Goal: Task Accomplishment & Management: Manage account settings

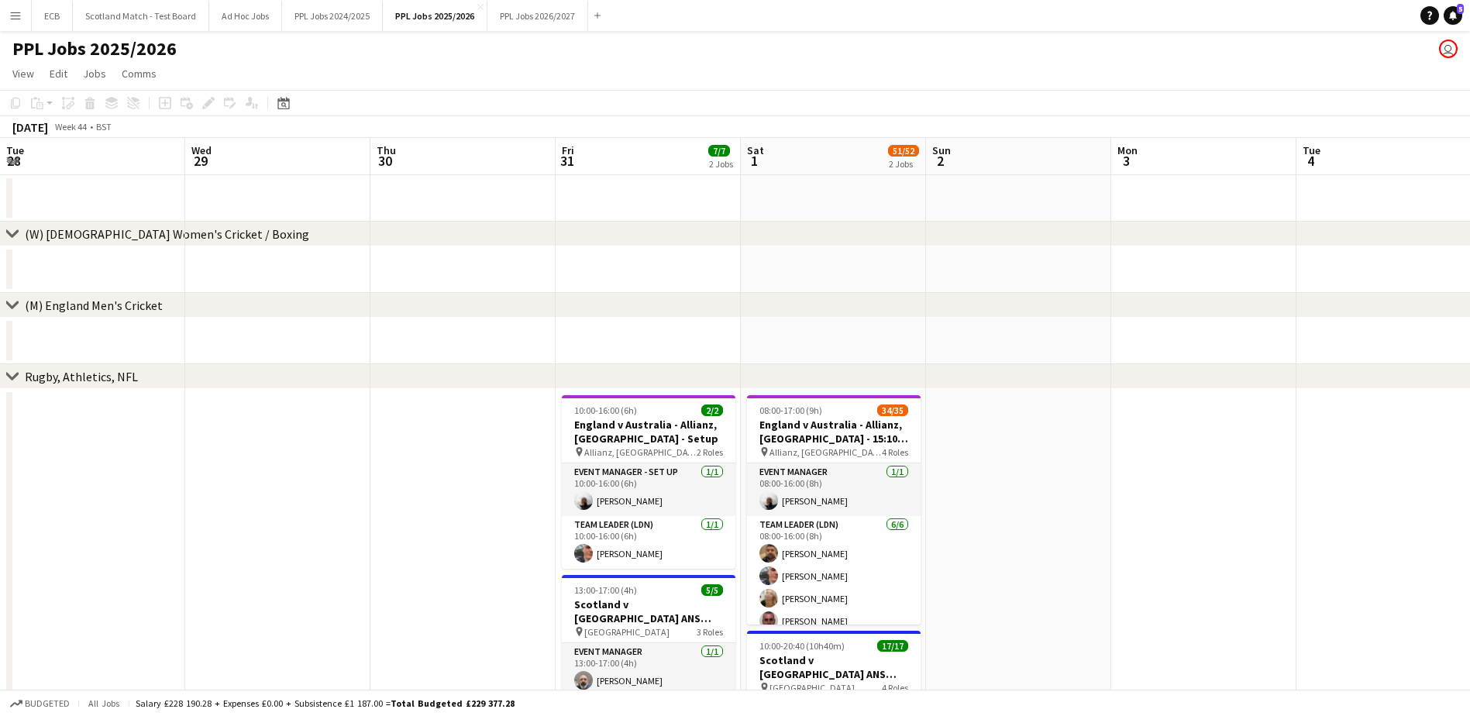
scroll to position [0, 424]
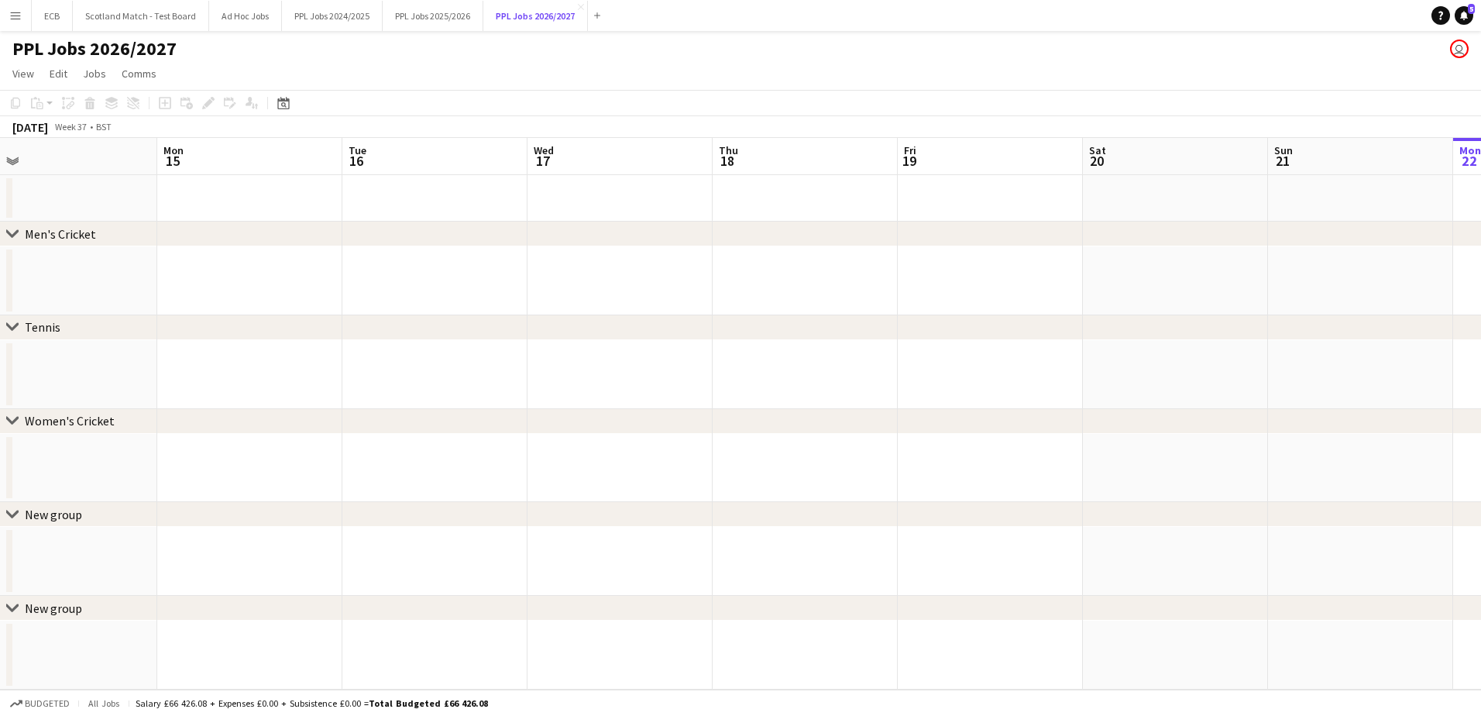
scroll to position [0, 390]
click at [432, 19] on button "PPL Jobs 2025/2026 Close" at bounding box center [433, 16] width 101 height 30
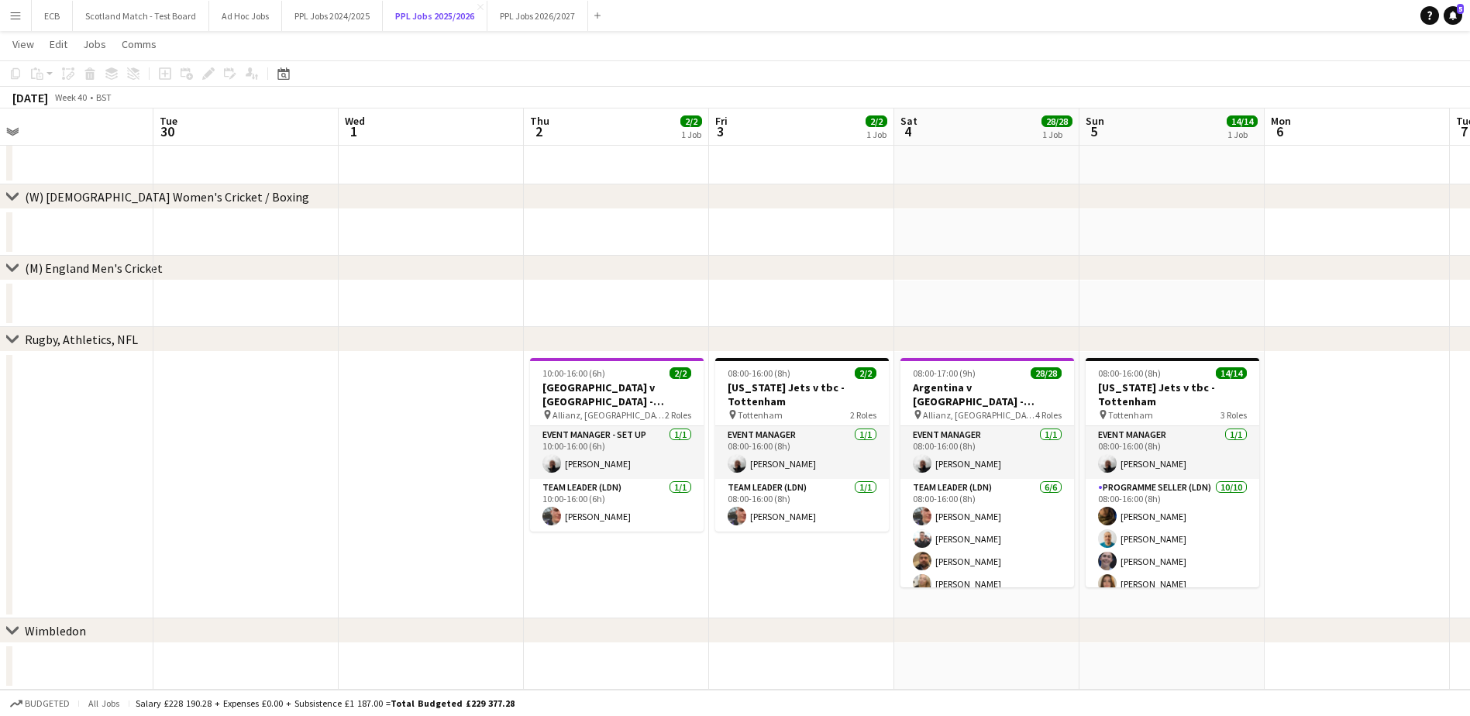
scroll to position [0, 587]
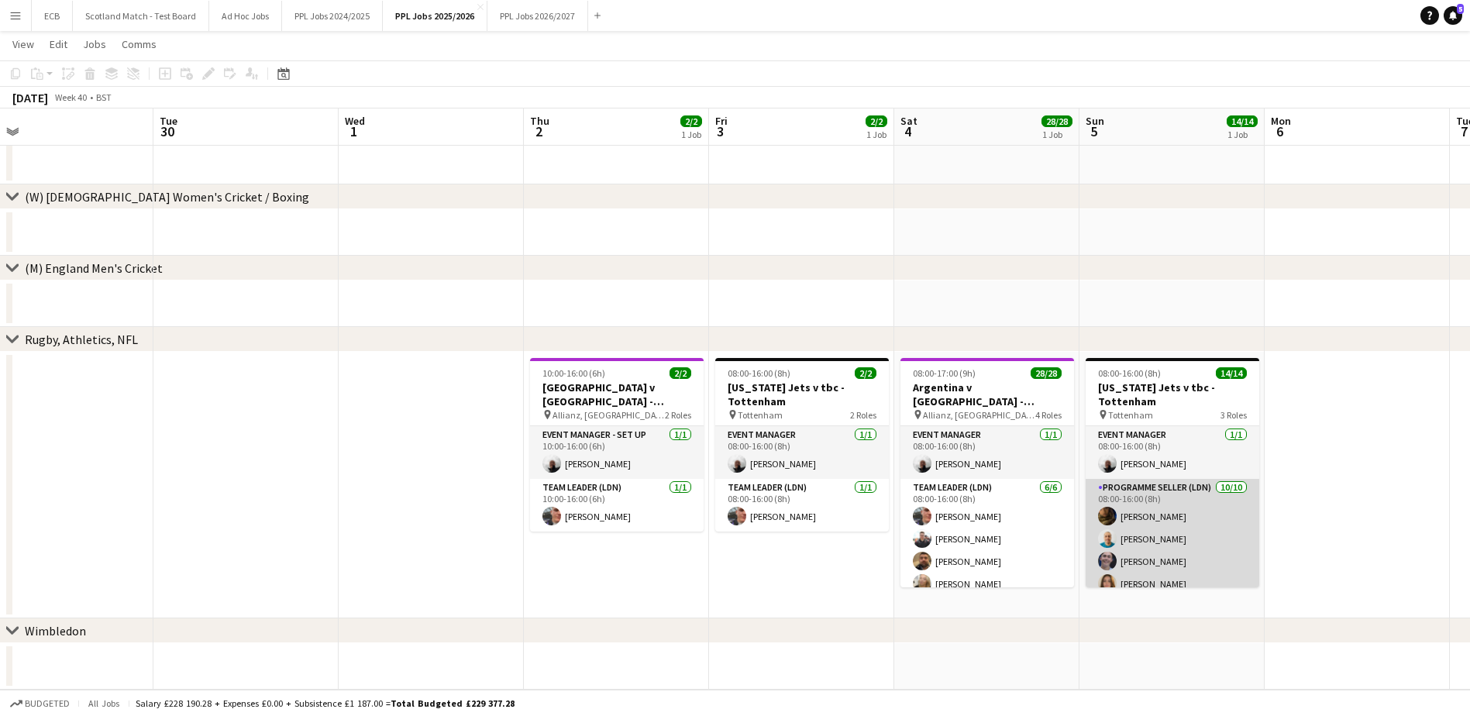
click at [1145, 542] on app-card-role "Programme Seller (LDN) 10/10 08:00-16:00 (8h) Souha Taha Alpesh Patel Owen Slat…" at bounding box center [1172, 606] width 174 height 255
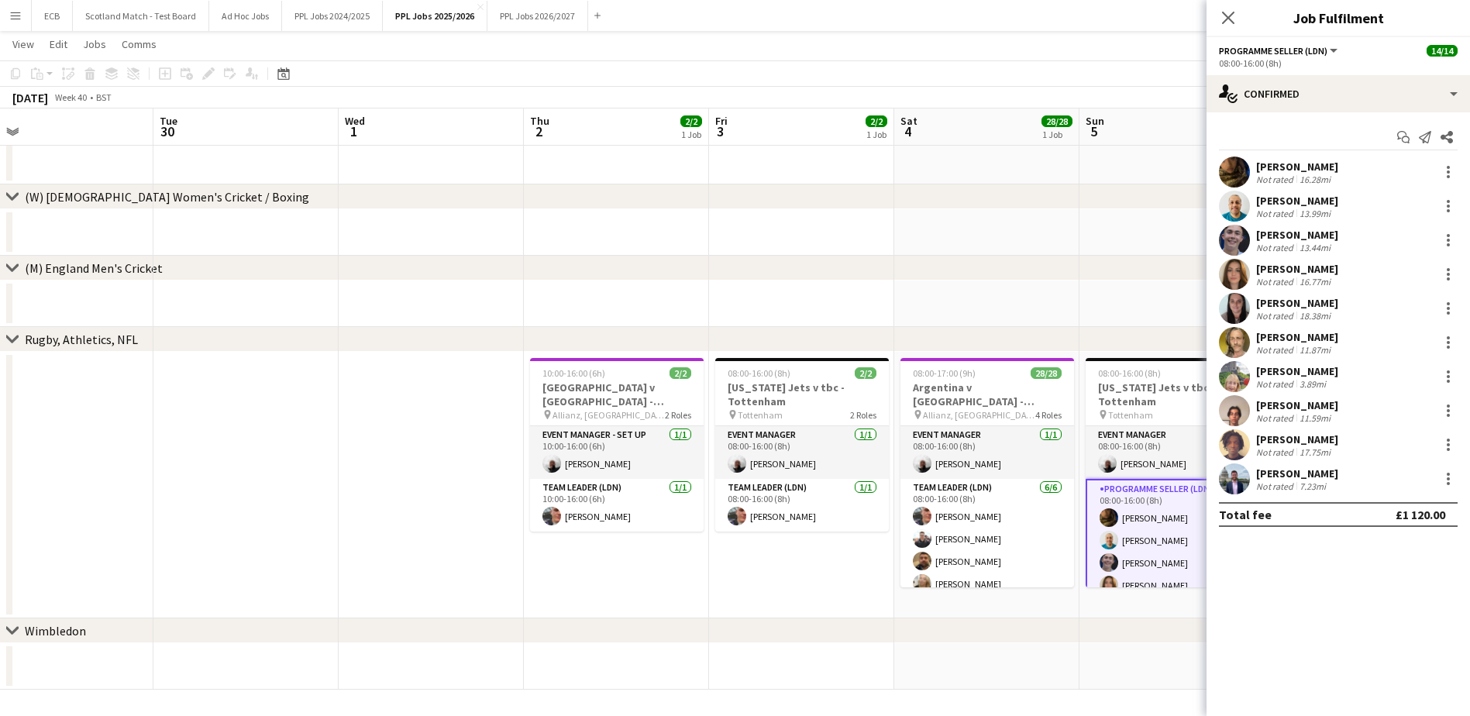
drag, startPoint x: 1254, startPoint y: 164, endPoint x: 1365, endPoint y: 486, distance: 340.1
click at [1365, 486] on div "Souha Taha Not rated 16.28mi Alpesh Patel Not rated 13.99mi Owen Slattery Not r…" at bounding box center [1337, 326] width 263 height 338
copy div "Souha Taha Not rated 16.28mi Alpesh Patel Not rated 13.99mi Owen Slattery Not r…"
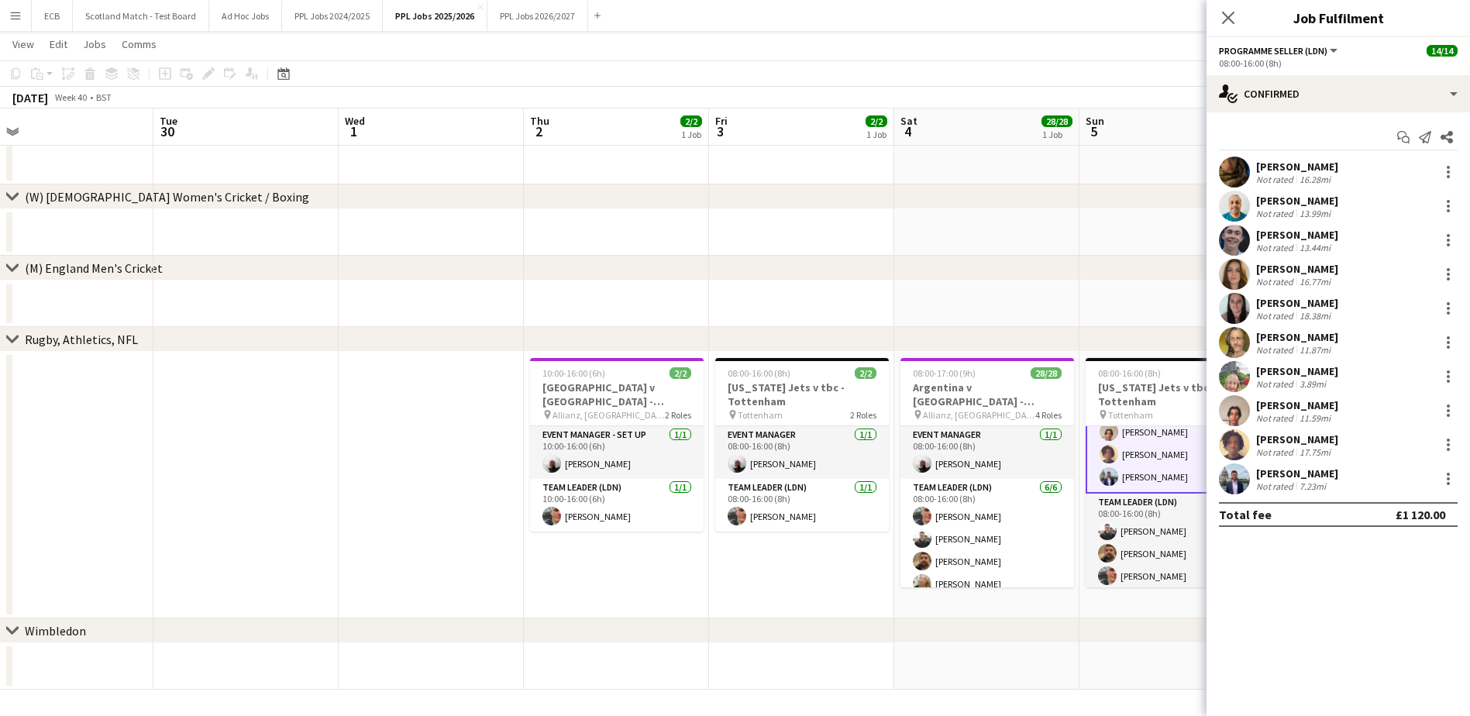
scroll to position [247, 0]
click at [1120, 523] on app-card-role "Team Leader (LDN) 3/3 08:00-16:00 (8h) Lewis Naya Callum Hogan Harvey Fogg" at bounding box center [1172, 539] width 174 height 98
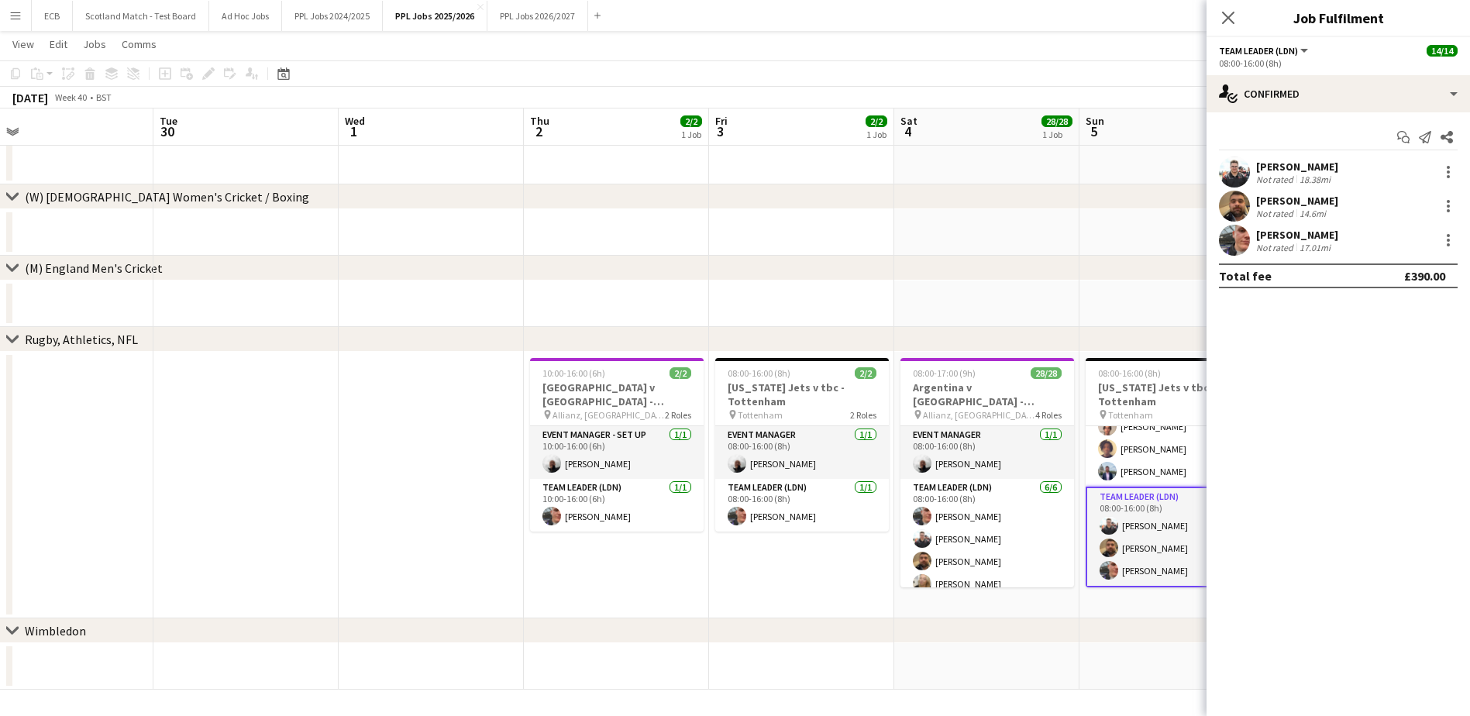
scroll to position [246, 0]
drag, startPoint x: 1254, startPoint y: 164, endPoint x: 1333, endPoint y: 246, distance: 113.4
click at [1333, 246] on div "Lewis Naya Not rated 18.38mi Callum Hogan Not rated 14.6mi Harvey Fogg Not rate…" at bounding box center [1337, 206] width 263 height 99
copy div "Lewis Naya Not rated 18.38mi Callum Hogan Not rated 14.6mi Harvey Fogg Not rate…"
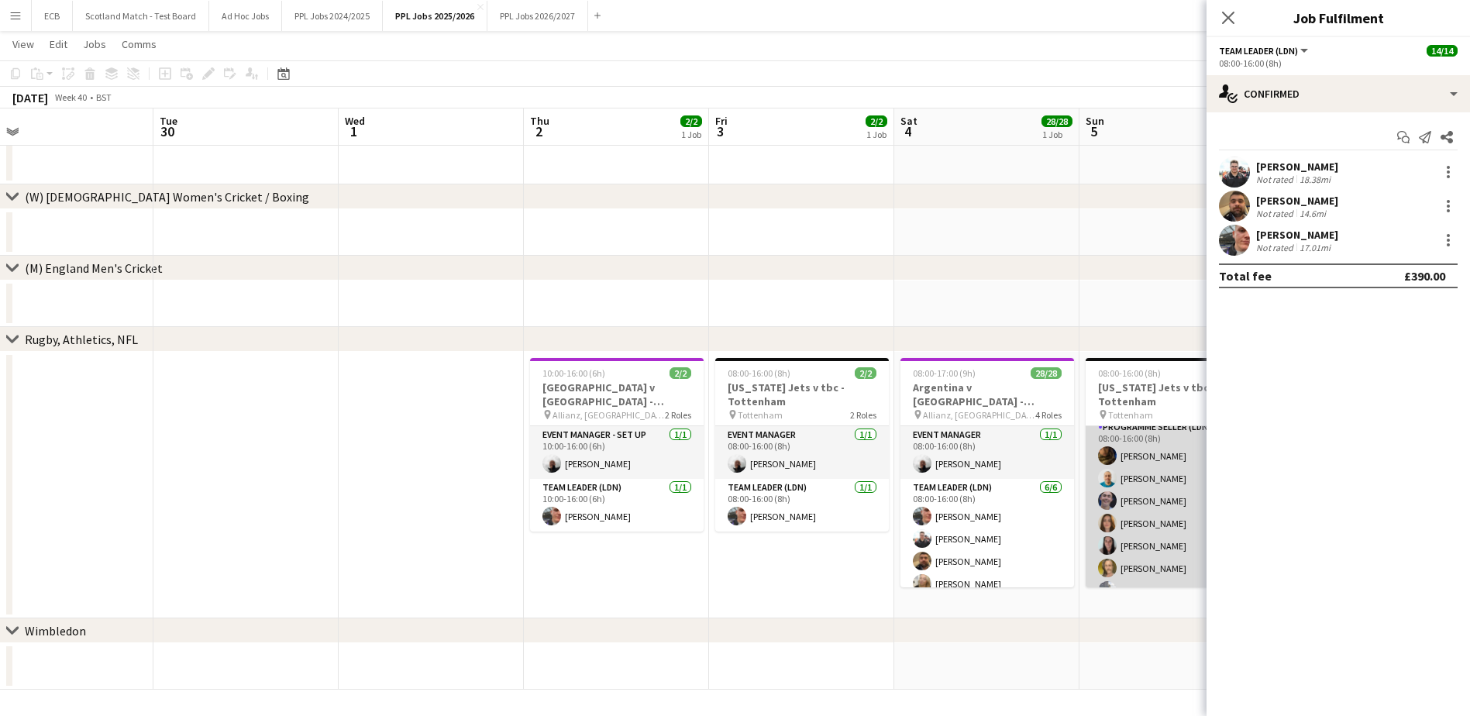
click at [1132, 456] on app-card-role "Programme Seller (LDN) 10/10 08:00-16:00 (8h) Souha Taha Alpesh Patel Owen Slat…" at bounding box center [1172, 545] width 174 height 255
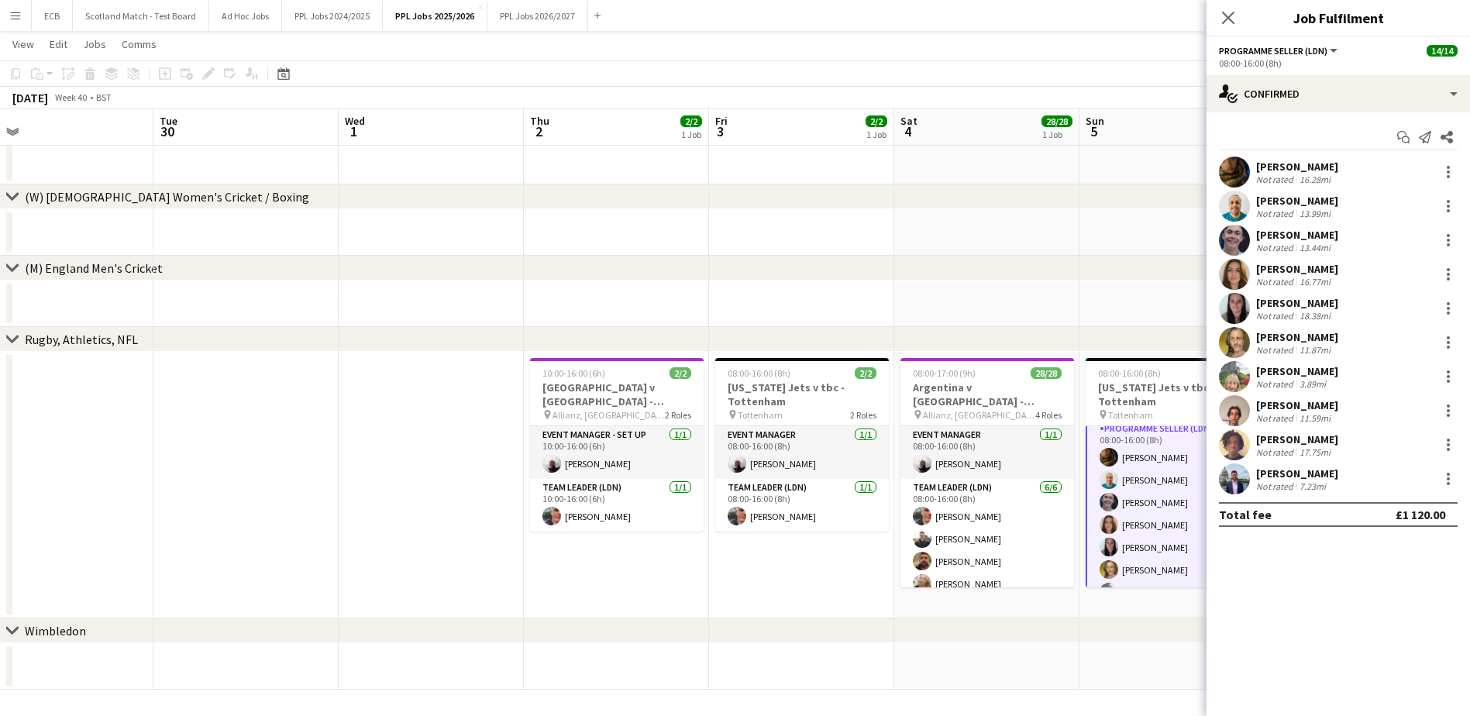
scroll to position [62, 0]
click at [1132, 456] on app-card-role "Programme Seller (LDN) 10/10 08:00-16:00 (8h) Souha Taha Alpesh Patel Owen Slat…" at bounding box center [1172, 546] width 174 height 258
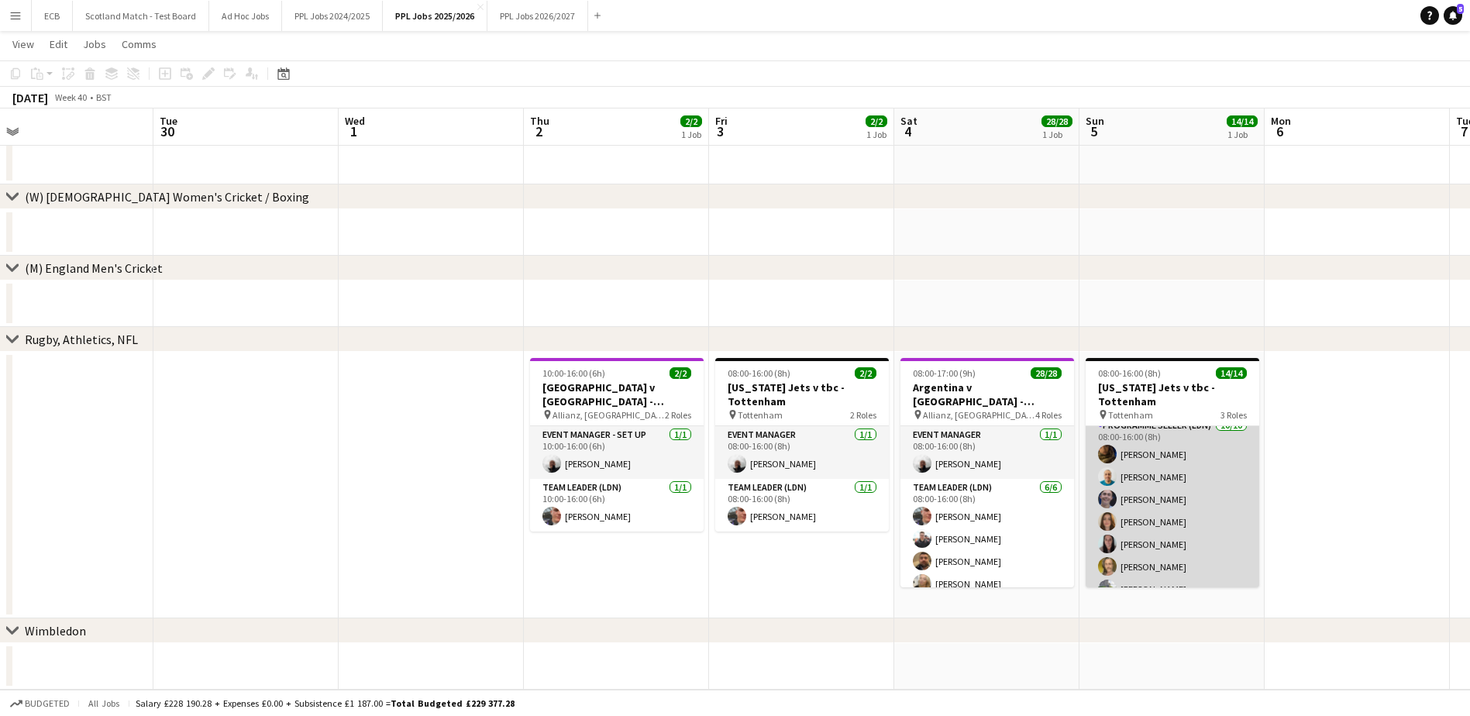
scroll to position [0, 0]
click at [1132, 456] on app-card-role "Event Manager 1/1 08:00-16:00 (8h) Steve Fulcher" at bounding box center [1172, 447] width 174 height 53
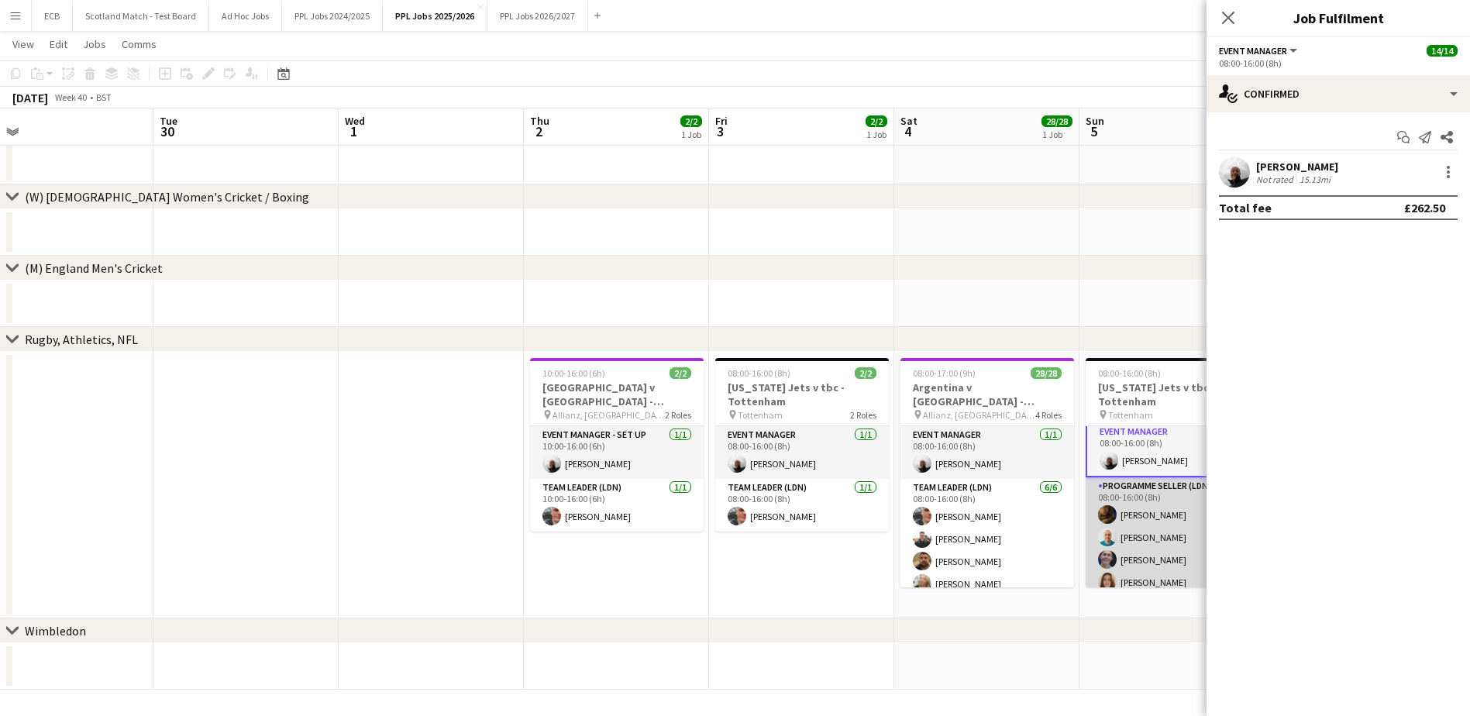
scroll to position [6, 0]
drag, startPoint x: 1252, startPoint y: 169, endPoint x: 1326, endPoint y: 170, distance: 74.4
click at [1326, 170] on div "Steve Fulcher Not rated 15.13mi" at bounding box center [1337, 172] width 263 height 31
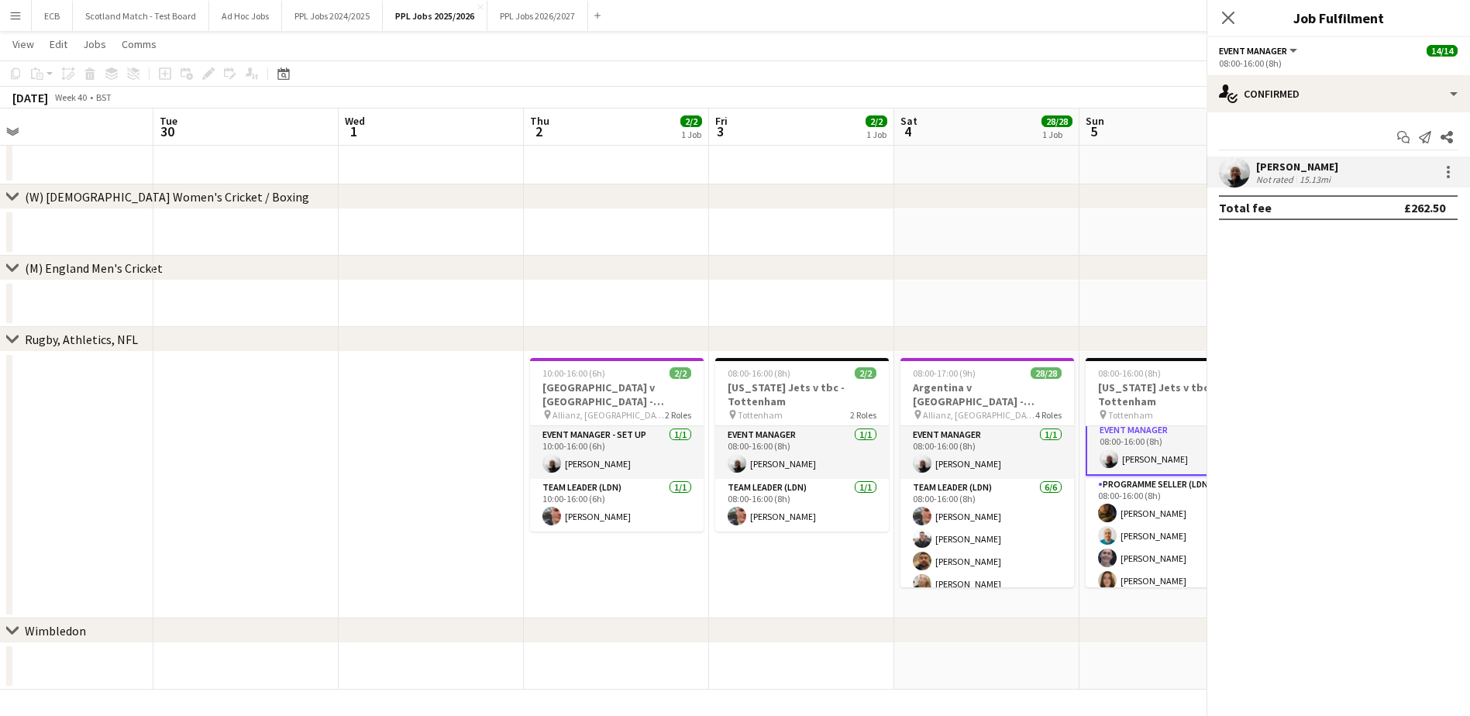
copy div "[PERSON_NAME]"
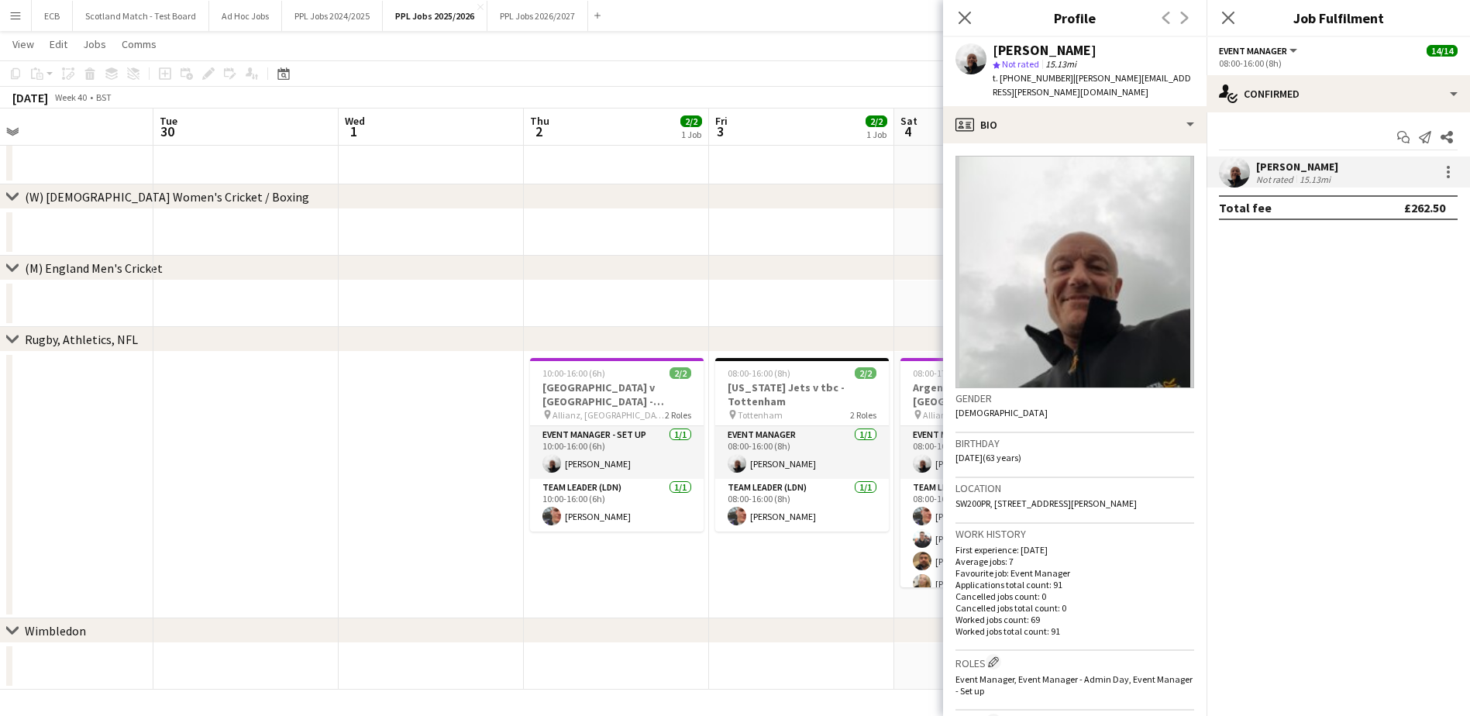
click at [790, 200] on div "chevron-right (W) England Women's Cricket / Boxing" at bounding box center [735, 196] width 1470 height 25
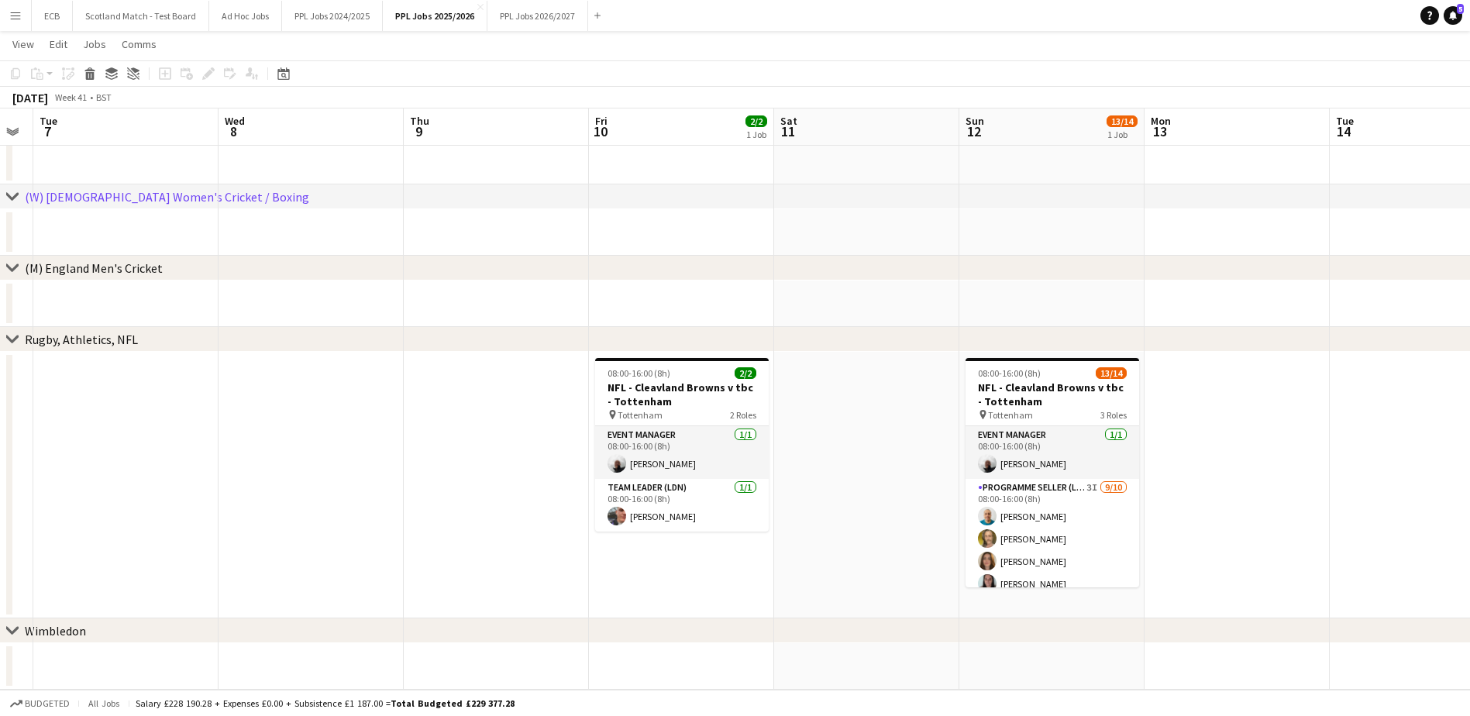
scroll to position [0, 519]
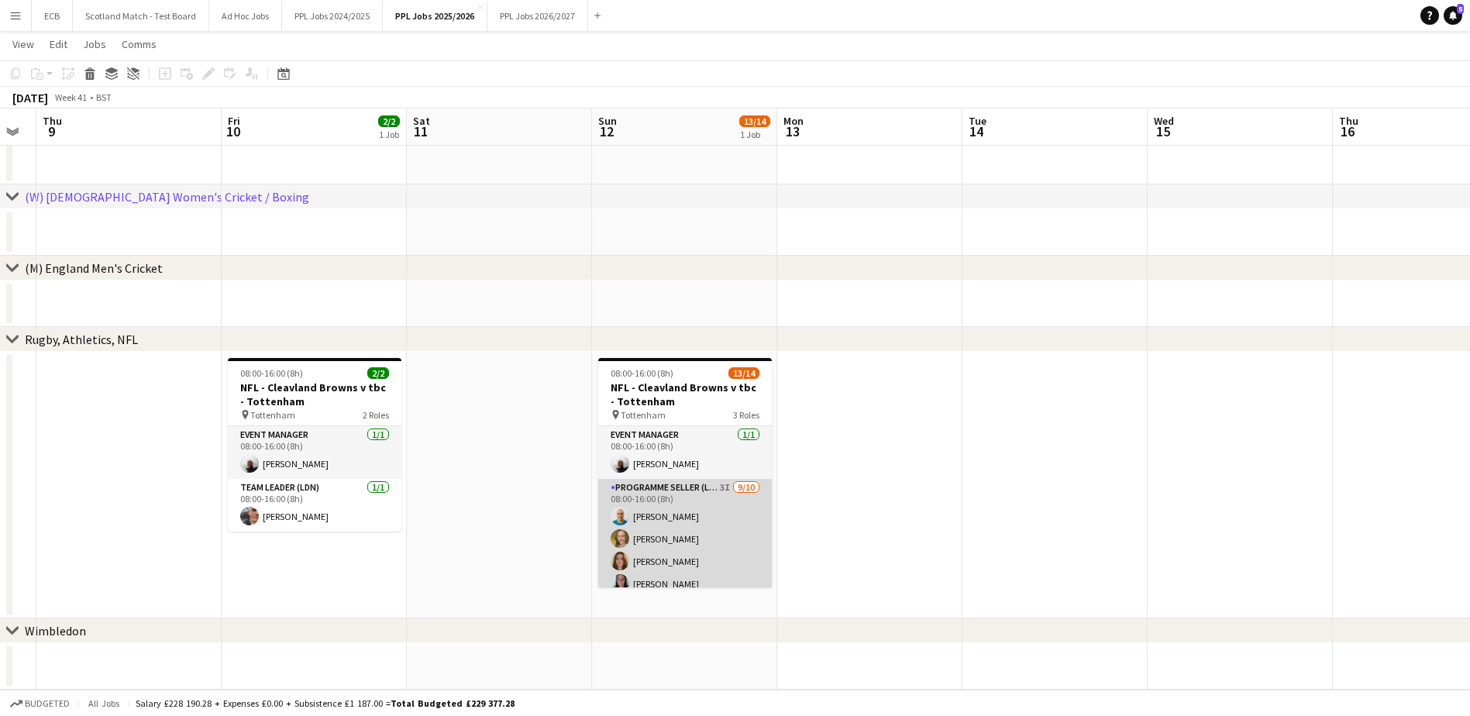
click at [681, 535] on app-card-role "Programme Seller (LDN) 3I 9/10 08:00-16:00 (8h) Alpesh Patel Adam Rihan Becky H…" at bounding box center [685, 606] width 174 height 255
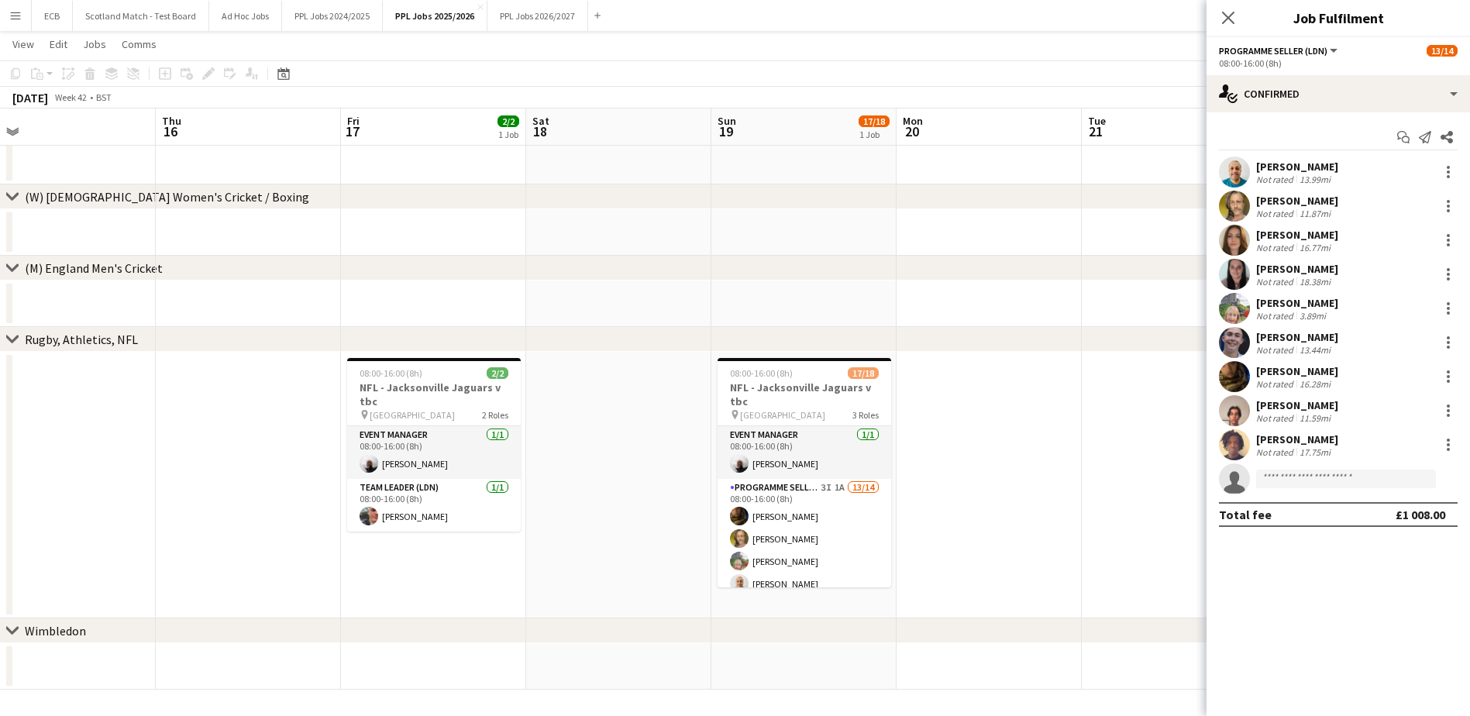
scroll to position [0, 586]
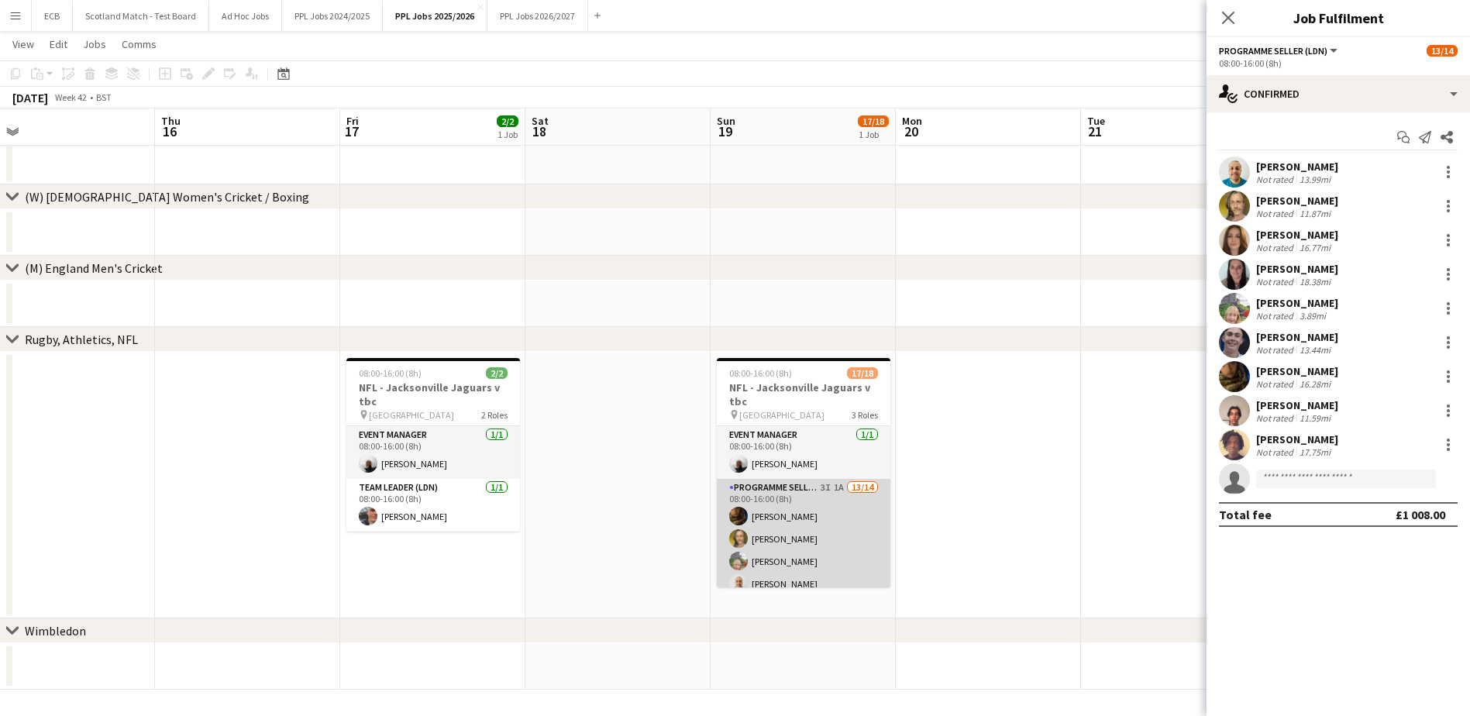
click at [779, 516] on app-card-role "Programme Seller (LDN) 3I 1A 13/14 08:00-16:00 (8h) Souha Taha Adam Rihan Sandr…" at bounding box center [804, 651] width 174 height 345
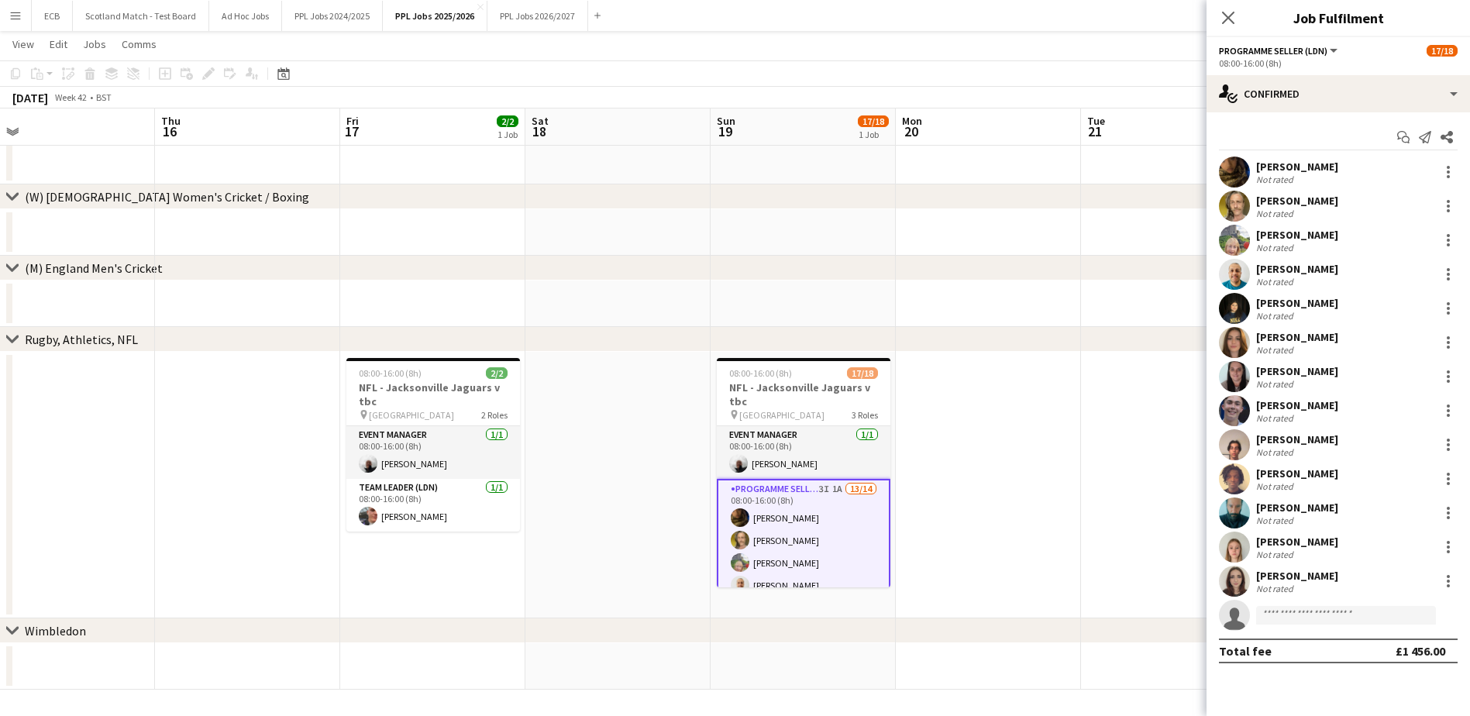
scroll to position [244, 0]
drag, startPoint x: 1348, startPoint y: 586, endPoint x: 1209, endPoint y: 497, distance: 165.1
click at [1209, 497] on div "Souha Taha Not rated 7.35mi Adam Rihan Not rated 3.19mi Sandra Girdlestone Not …" at bounding box center [1337, 394] width 263 height 474
copy div "Aff Naseem Not rated 7.06mi Polly Wright Not rated 6.48mi Madeleine Gordon Not …"
drag, startPoint x: 1254, startPoint y: 166, endPoint x: 1373, endPoint y: 594, distance: 444.5
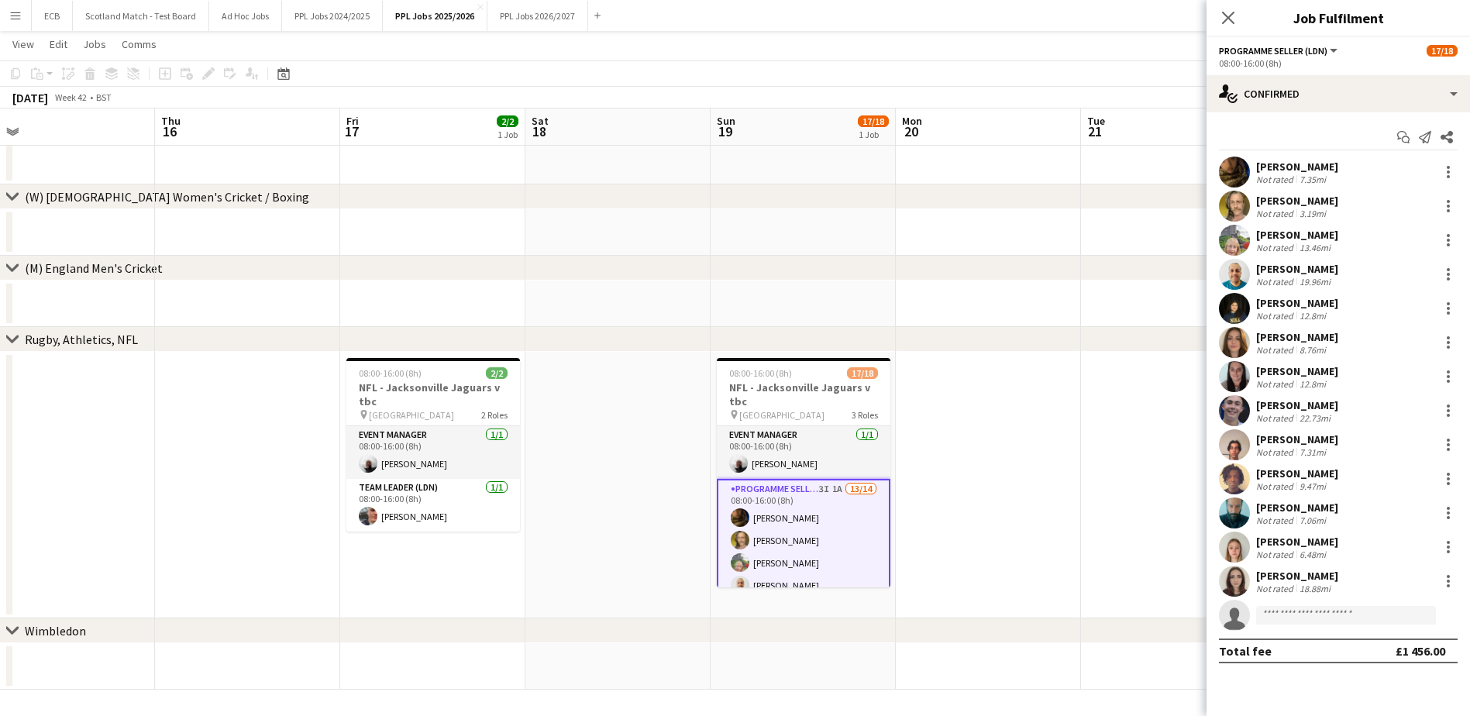
click at [1373, 594] on div "Souha Taha Not rated 7.35mi Adam Rihan Not rated 3.19mi Sandra Girdlestone Not …" at bounding box center [1337, 394] width 263 height 474
copy div "Souha Taha Not rated 7.35mi Adam Rihan Not rated 3.19mi Sandra Girdlestone Not …"
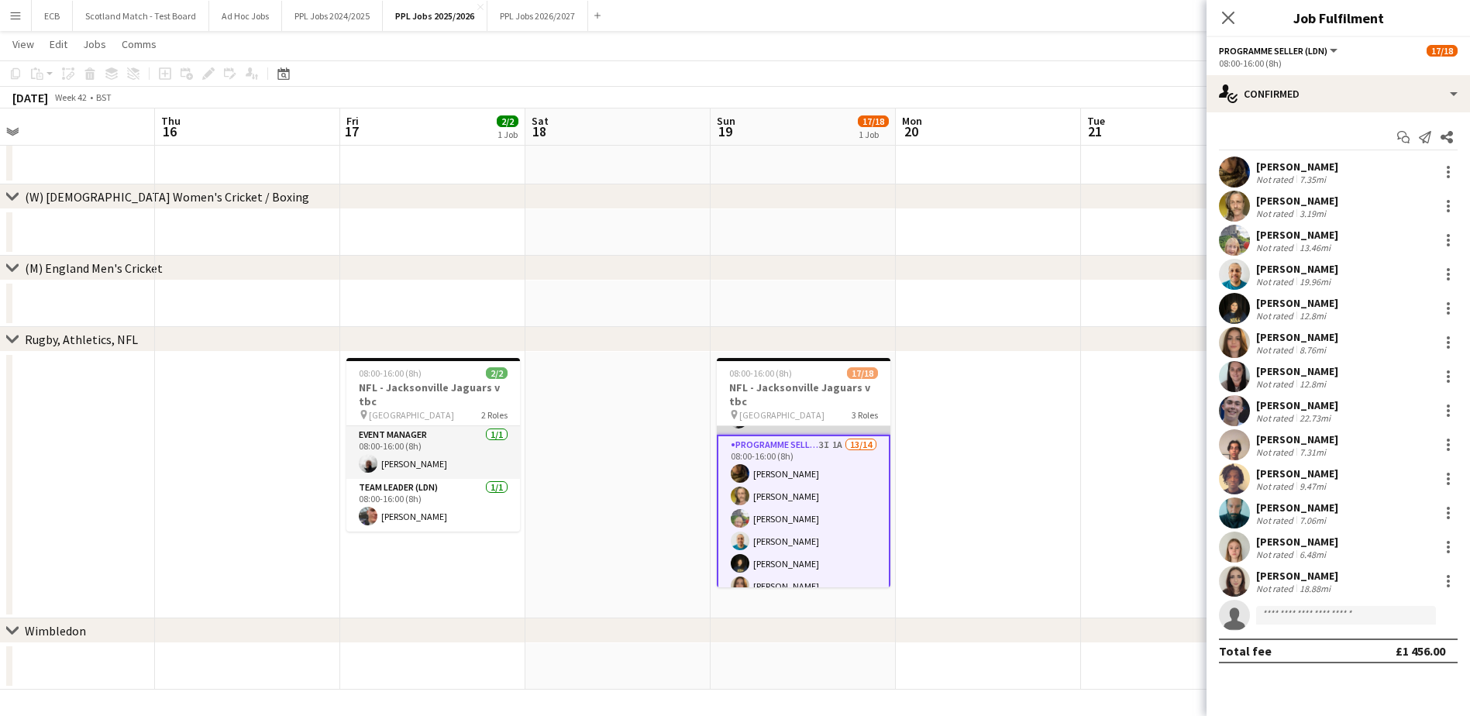
scroll to position [59, 0]
click at [772, 440] on app-card-role "Programme Seller (LDN) 3I 1A 13/14 08:00-16:00 (8h) Souha Taha Adam Rihan Sandr…" at bounding box center [804, 594] width 174 height 348
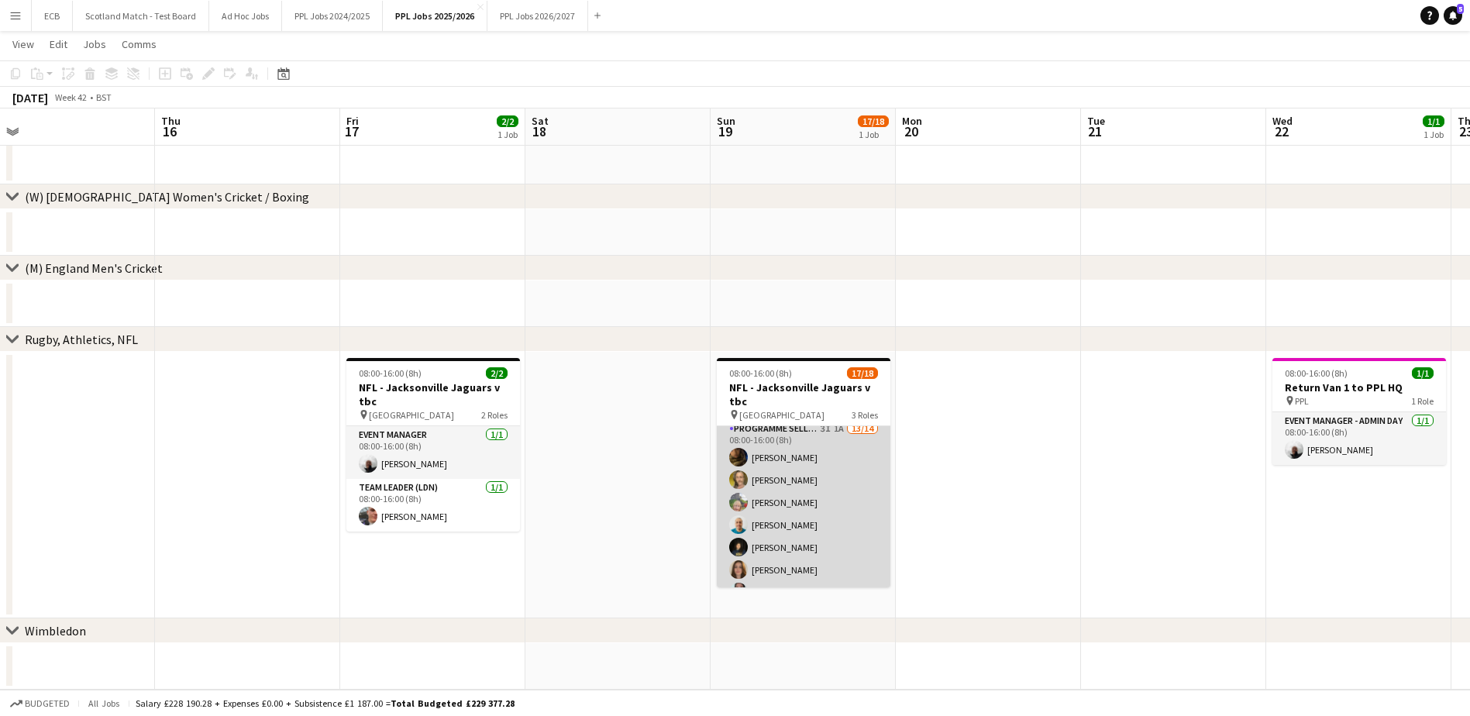
scroll to position [57, 0]
click at [775, 427] on app-card-role "Programme Seller (LDN) 3I 1A 13/14 08:00-16:00 (8h) Souha Taha Adam Rihan Sandr…" at bounding box center [804, 593] width 174 height 345
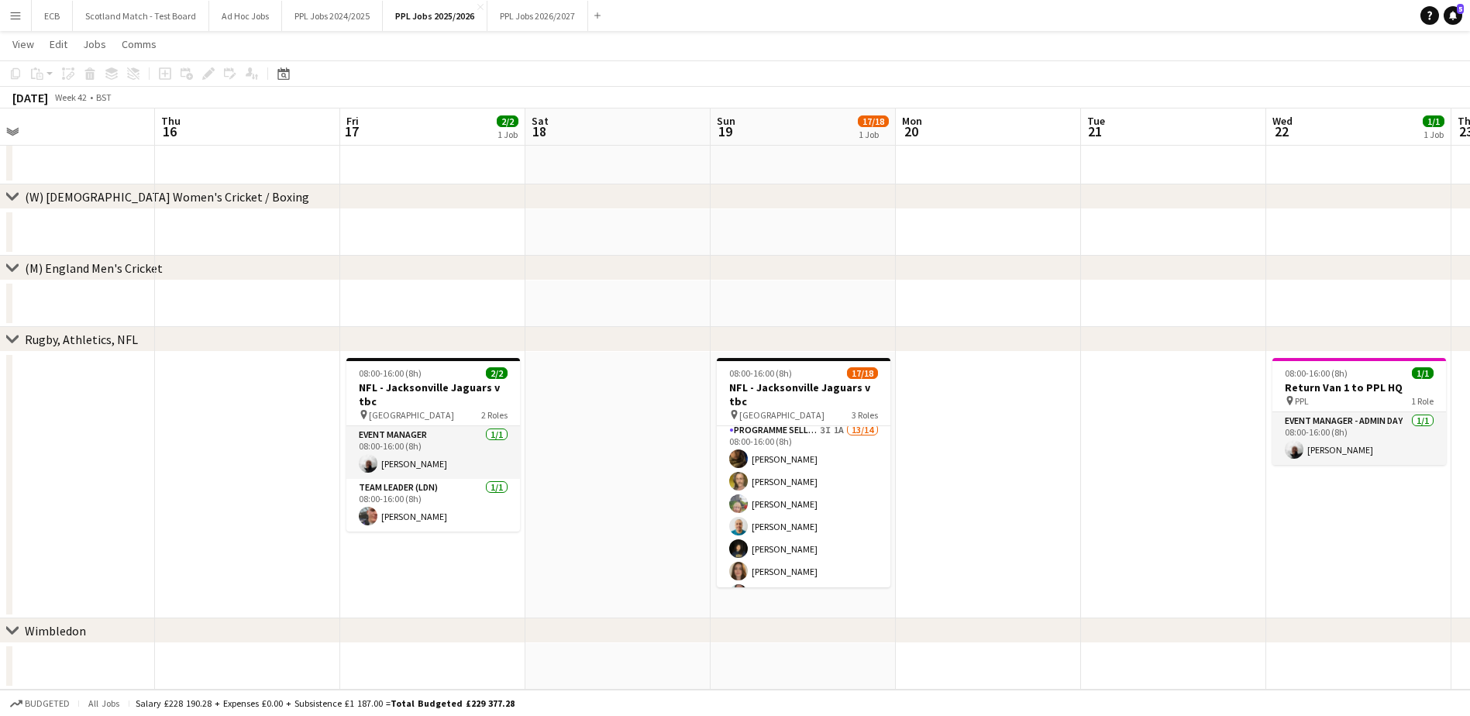
scroll to position [59, 0]
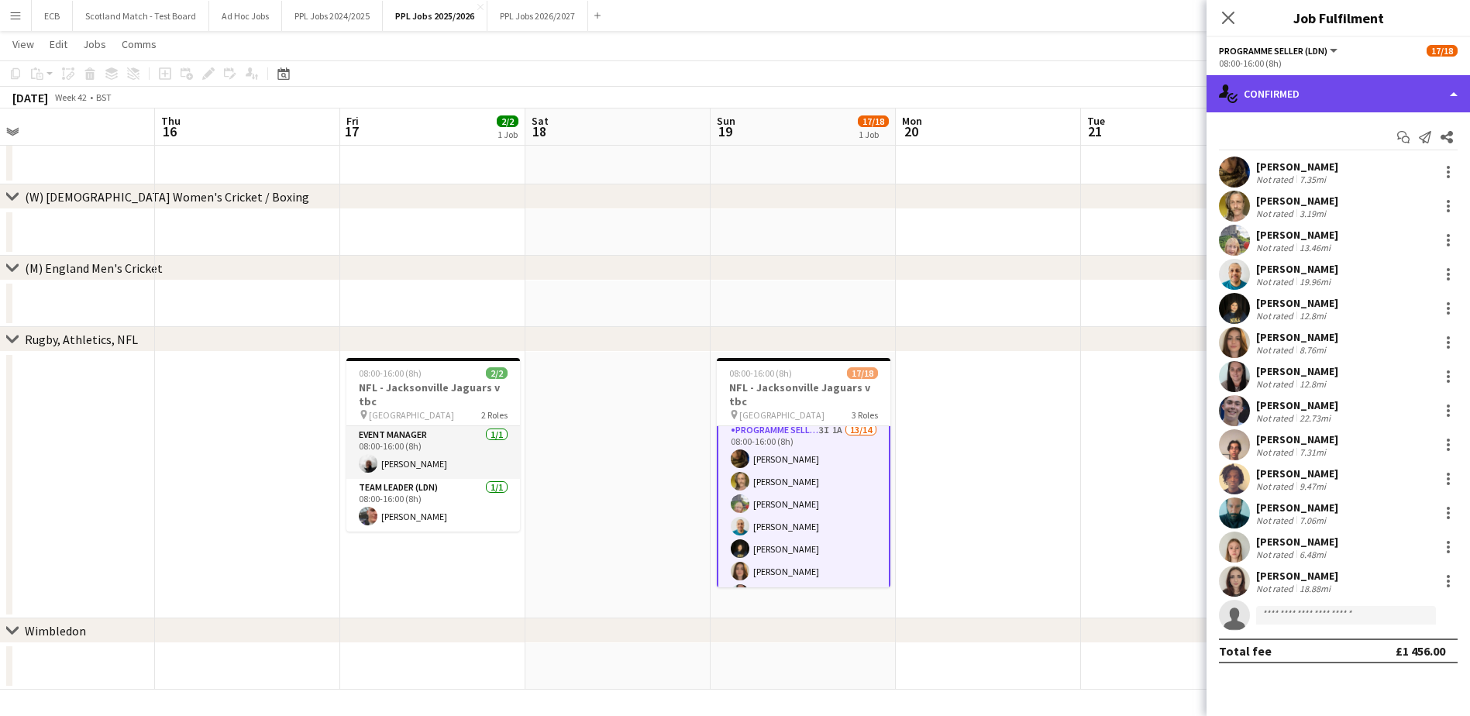
click at [1354, 92] on div "single-neutral-actions-check-2 Confirmed" at bounding box center [1337, 93] width 263 height 37
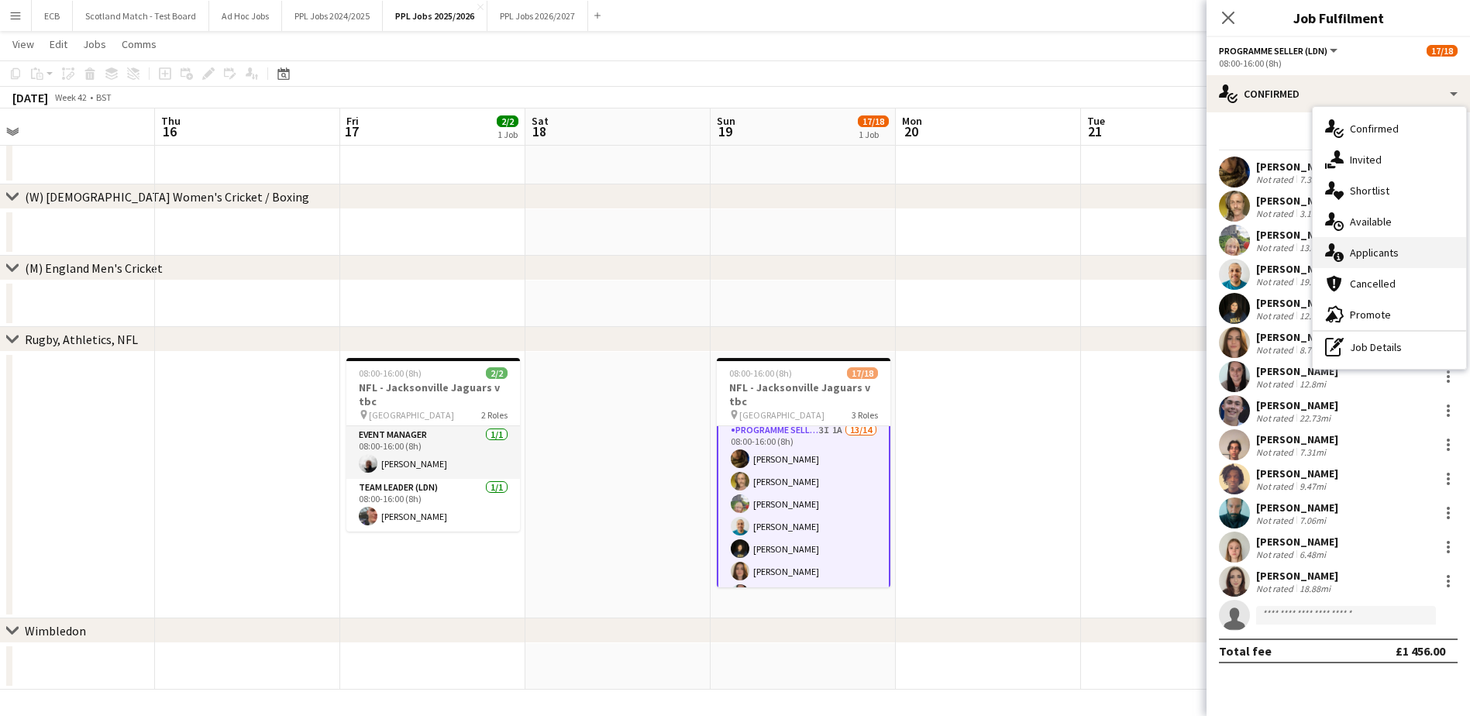
click at [1364, 245] on div "single-neutral-actions-information Applicants" at bounding box center [1388, 252] width 153 height 31
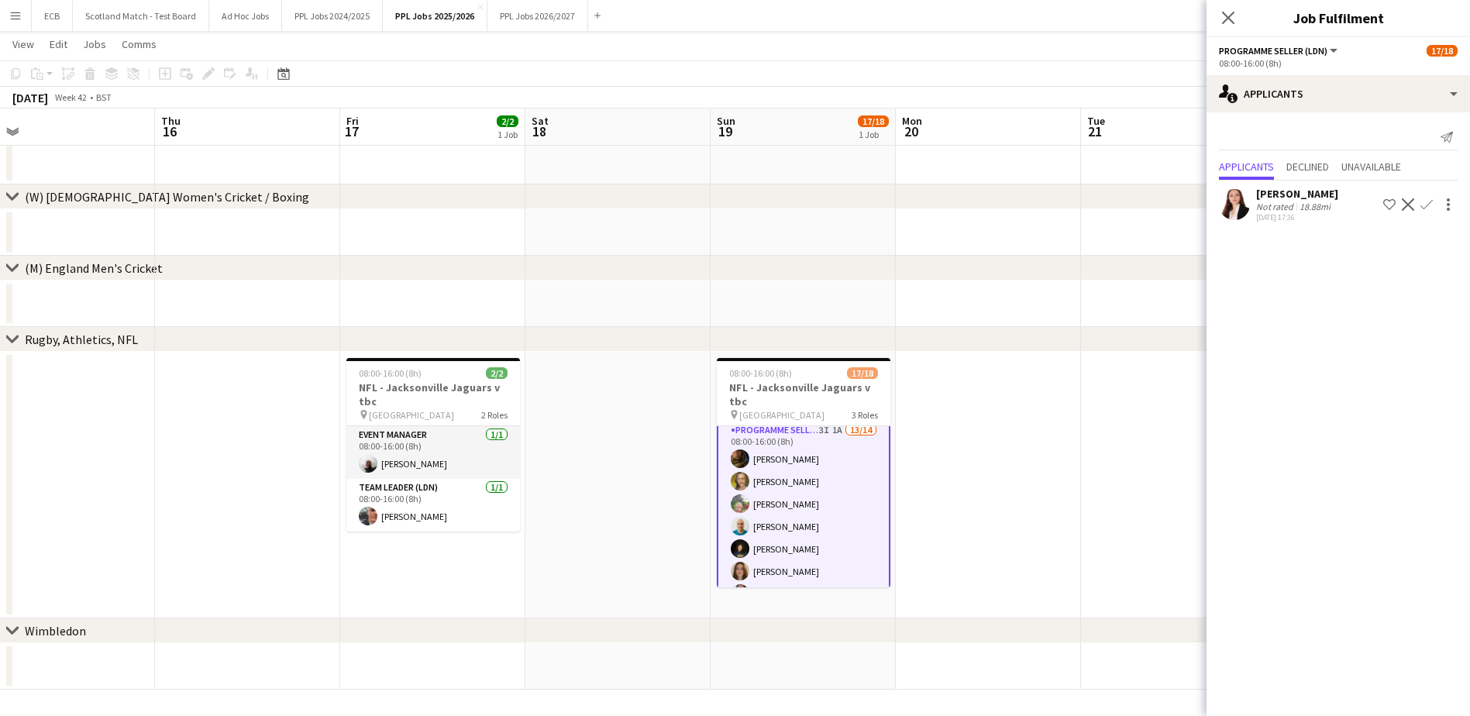
click at [1429, 197] on button "Confirm" at bounding box center [1426, 204] width 19 height 19
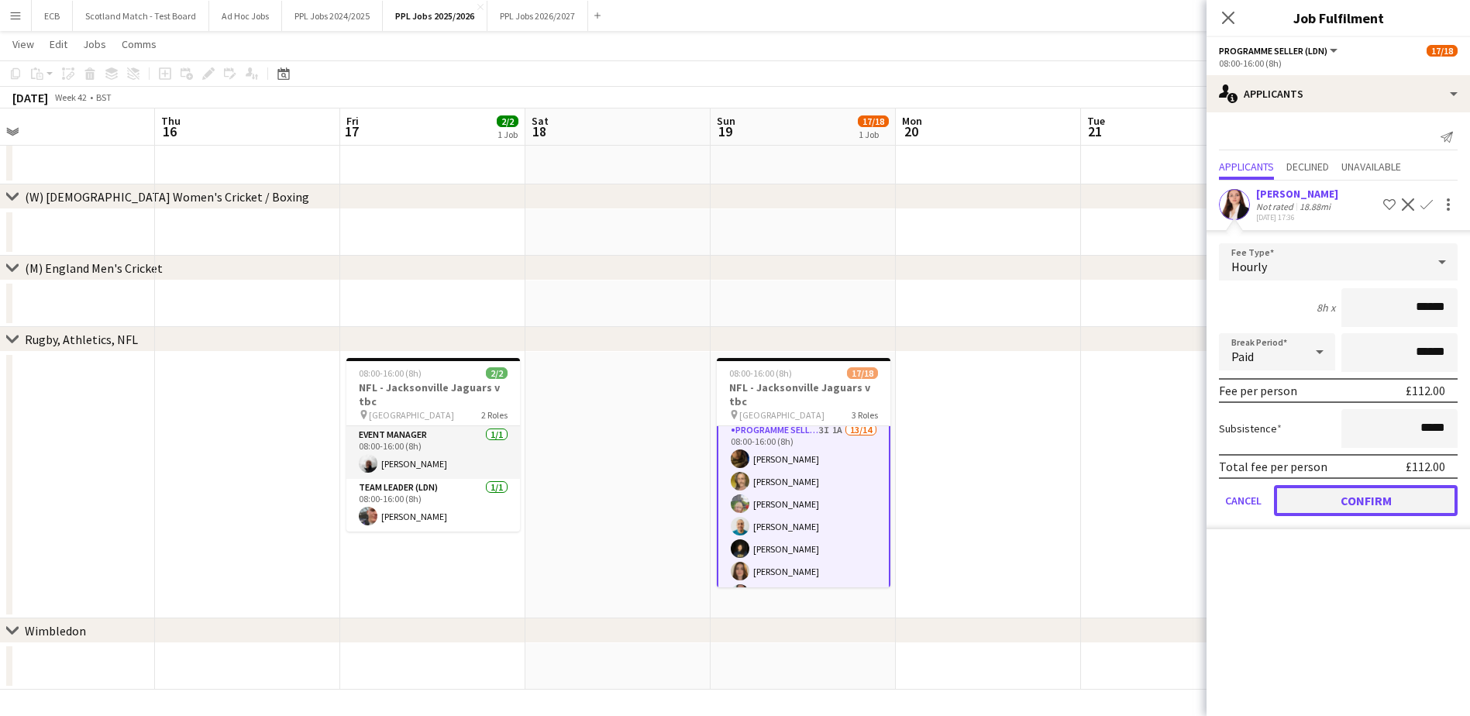
click at [1386, 485] on button "Confirm" at bounding box center [1366, 500] width 184 height 31
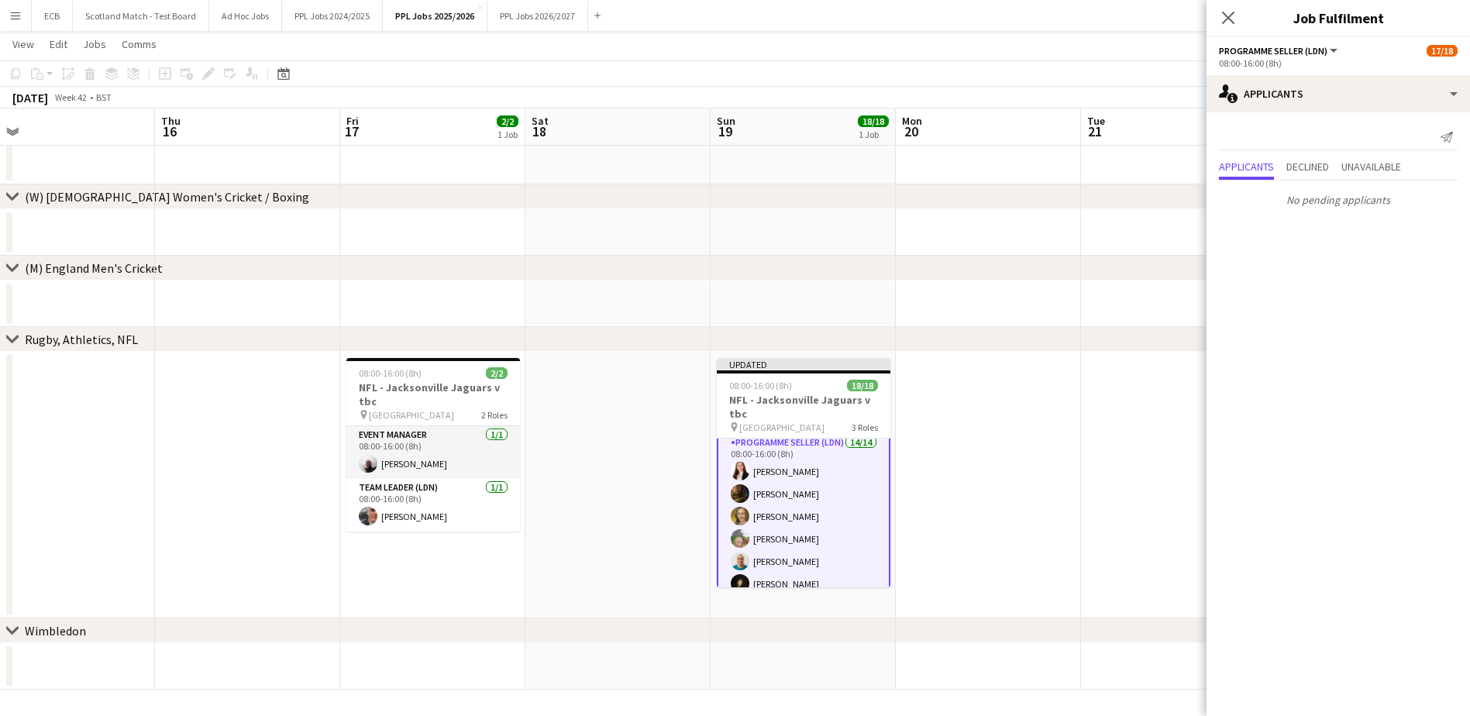
click at [1047, 426] on app-date-cell at bounding box center [988, 485] width 185 height 267
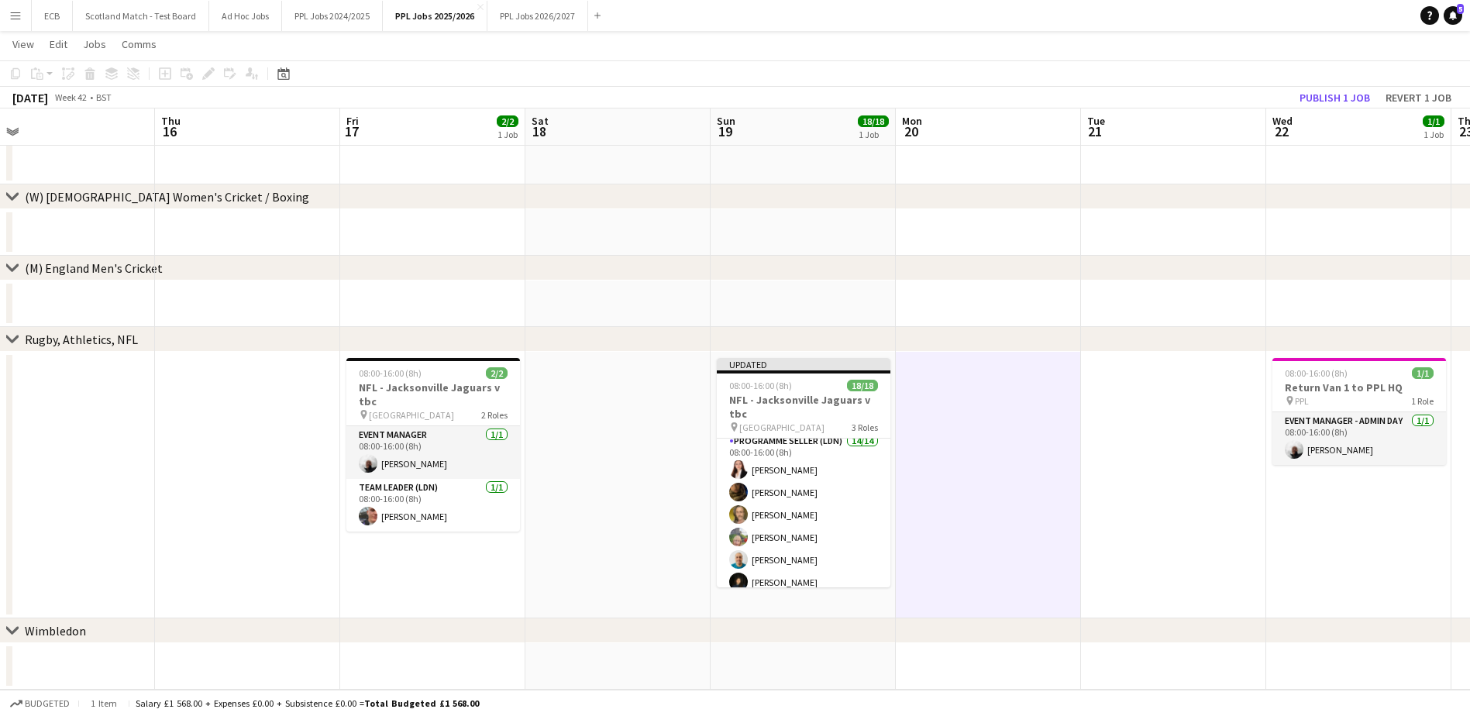
scroll to position [57, 0]
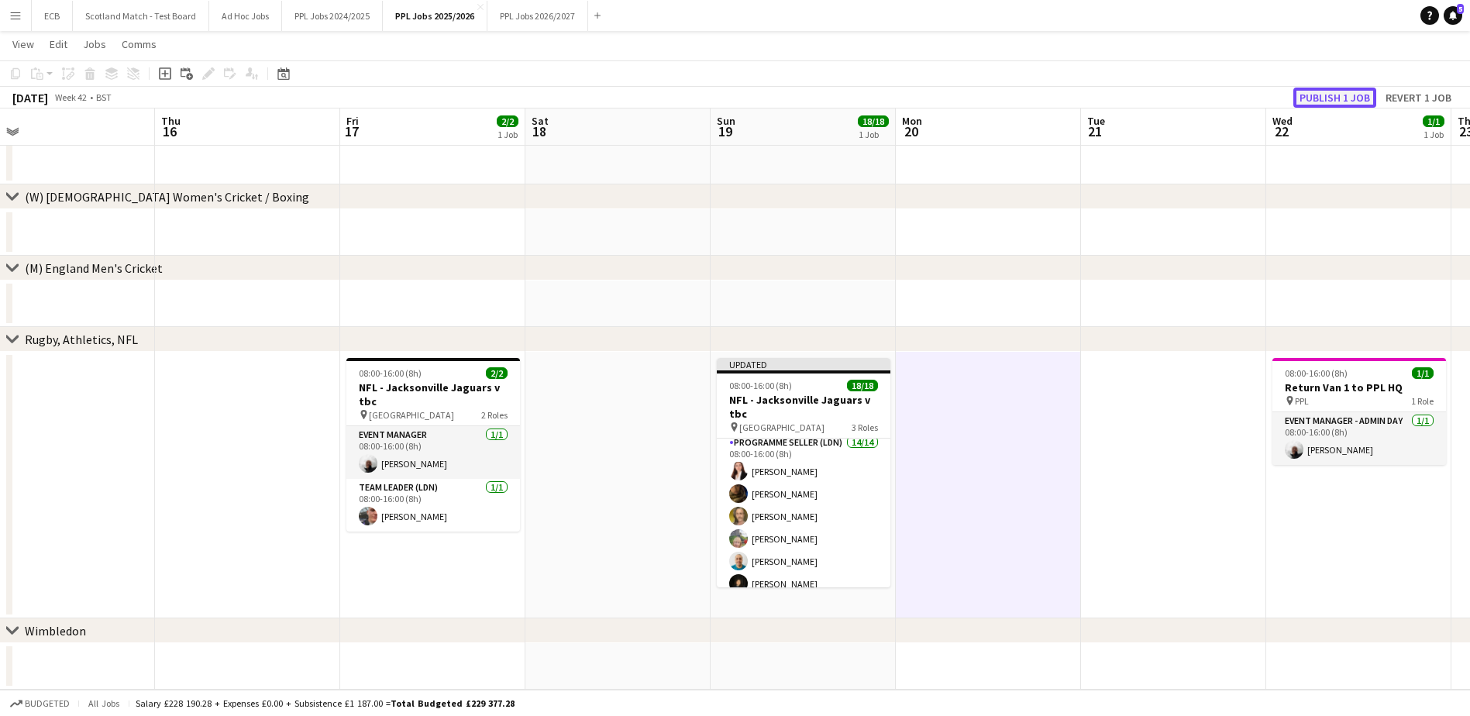
click at [1329, 98] on button "Publish 1 job" at bounding box center [1334, 98] width 83 height 20
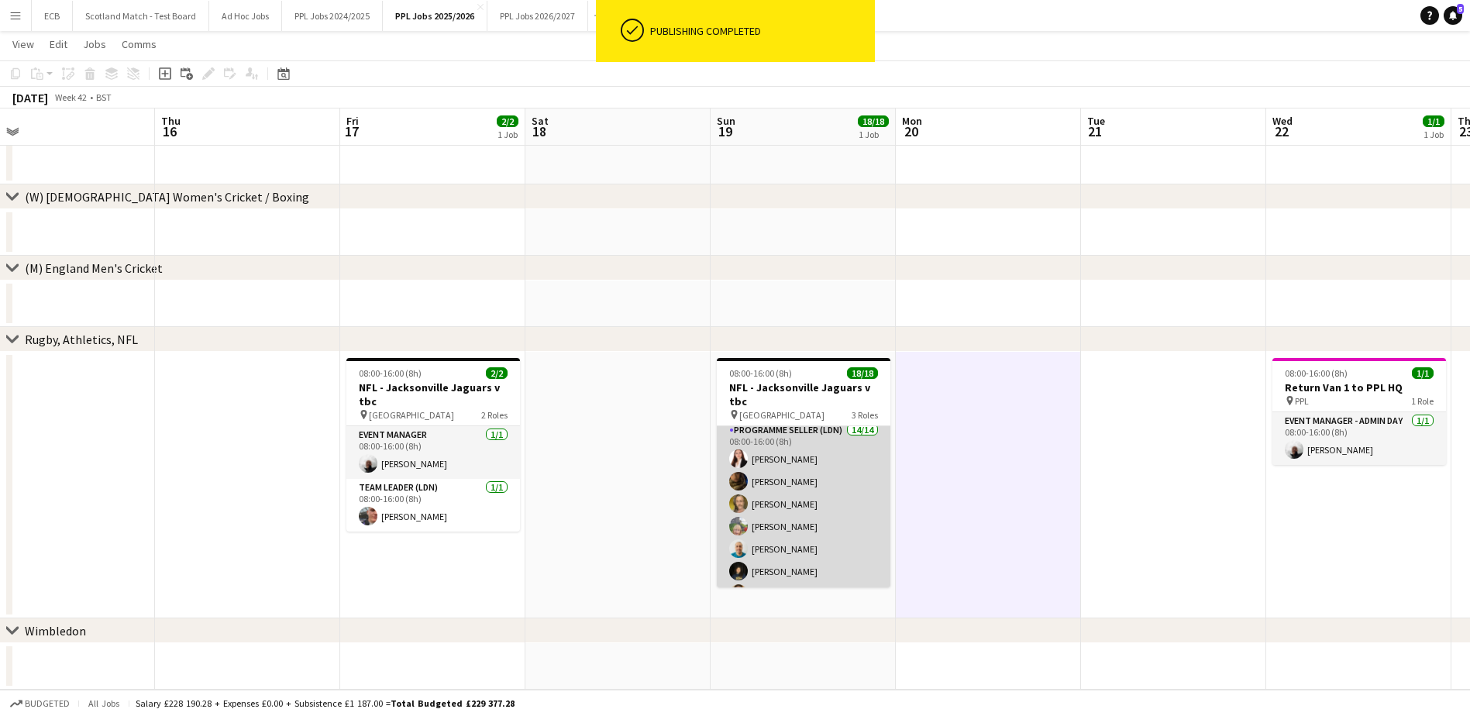
click at [768, 456] on app-card-role "Programme Seller (LDN) 14/14 08:00-16:00 (8h) Isabelle Gordon Souha Taha Adam R…" at bounding box center [804, 593] width 174 height 345
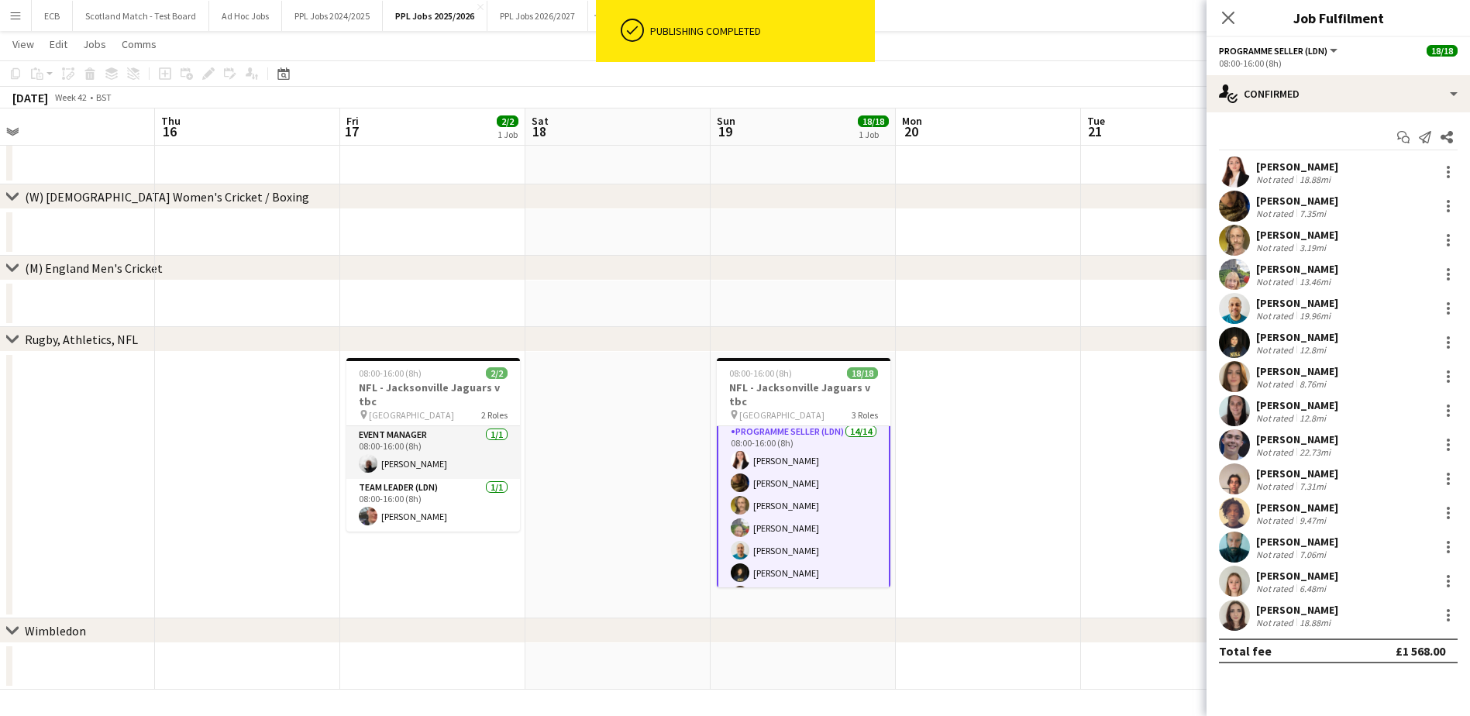
scroll to position [59, 0]
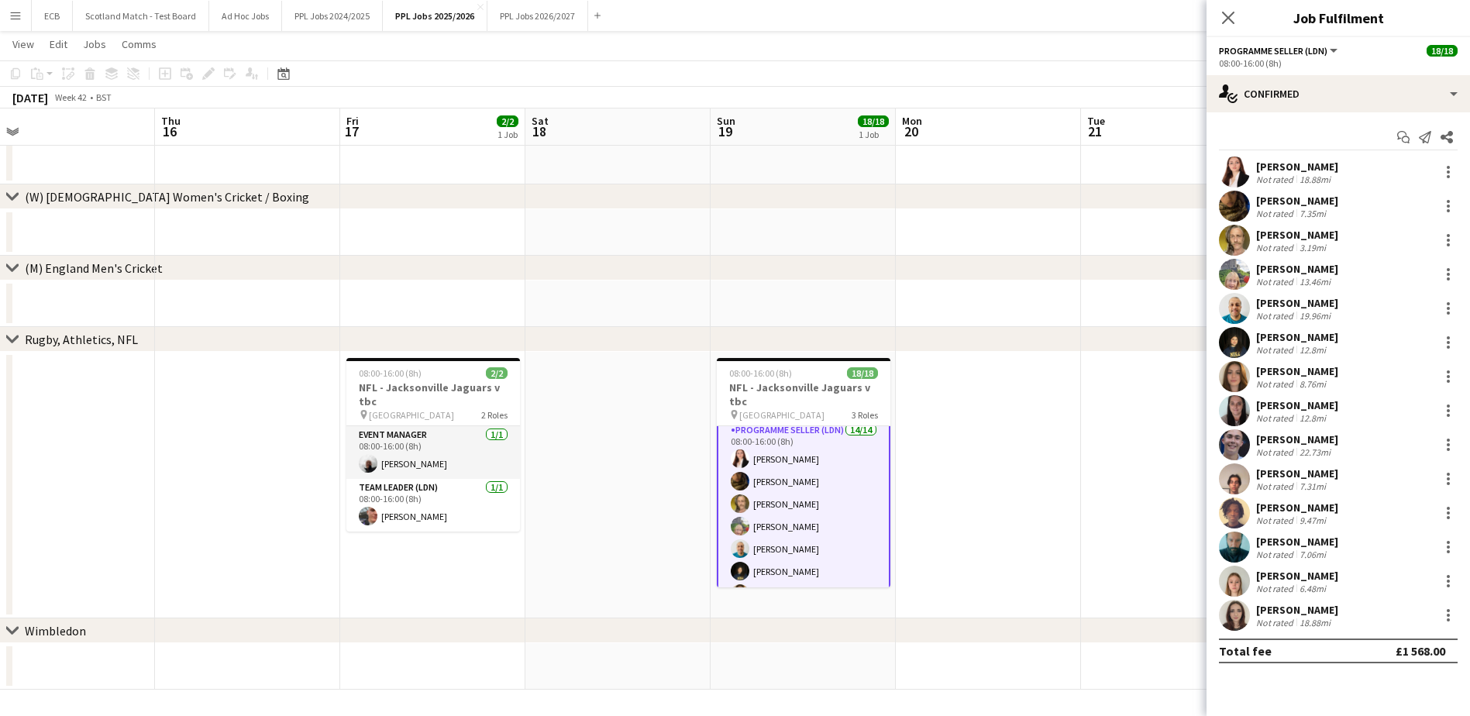
drag, startPoint x: 1253, startPoint y: 161, endPoint x: 1373, endPoint y: 624, distance: 477.9
click at [1373, 624] on div "Isabelle Gordon Not rated 18.88mi Souha Taha Not rated 7.35mi Adam Rihan Not ra…" at bounding box center [1337, 394] width 263 height 474
copy div "Isabelle Gordon Not rated 18.88mi Souha Taha Not rated 7.35mi Adam Rihan Not ra…"
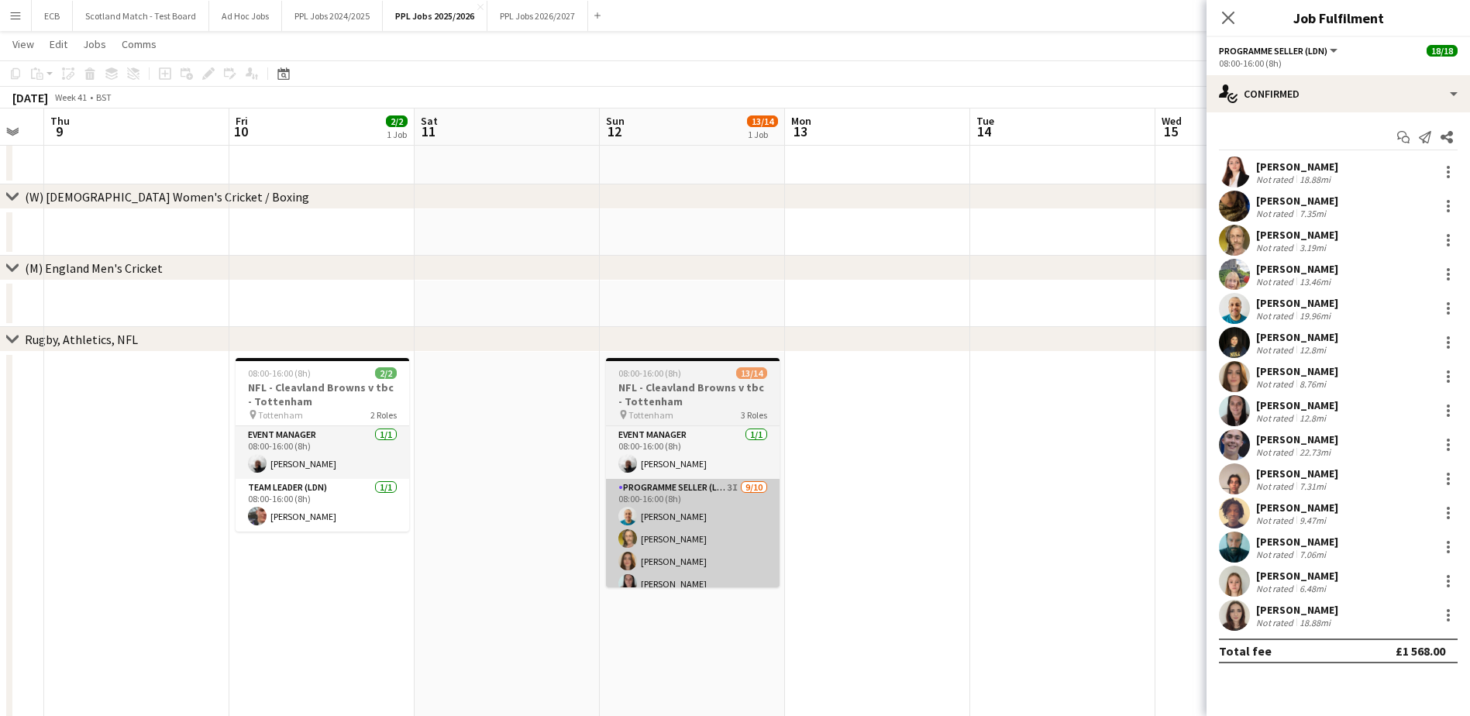
scroll to position [0, 325]
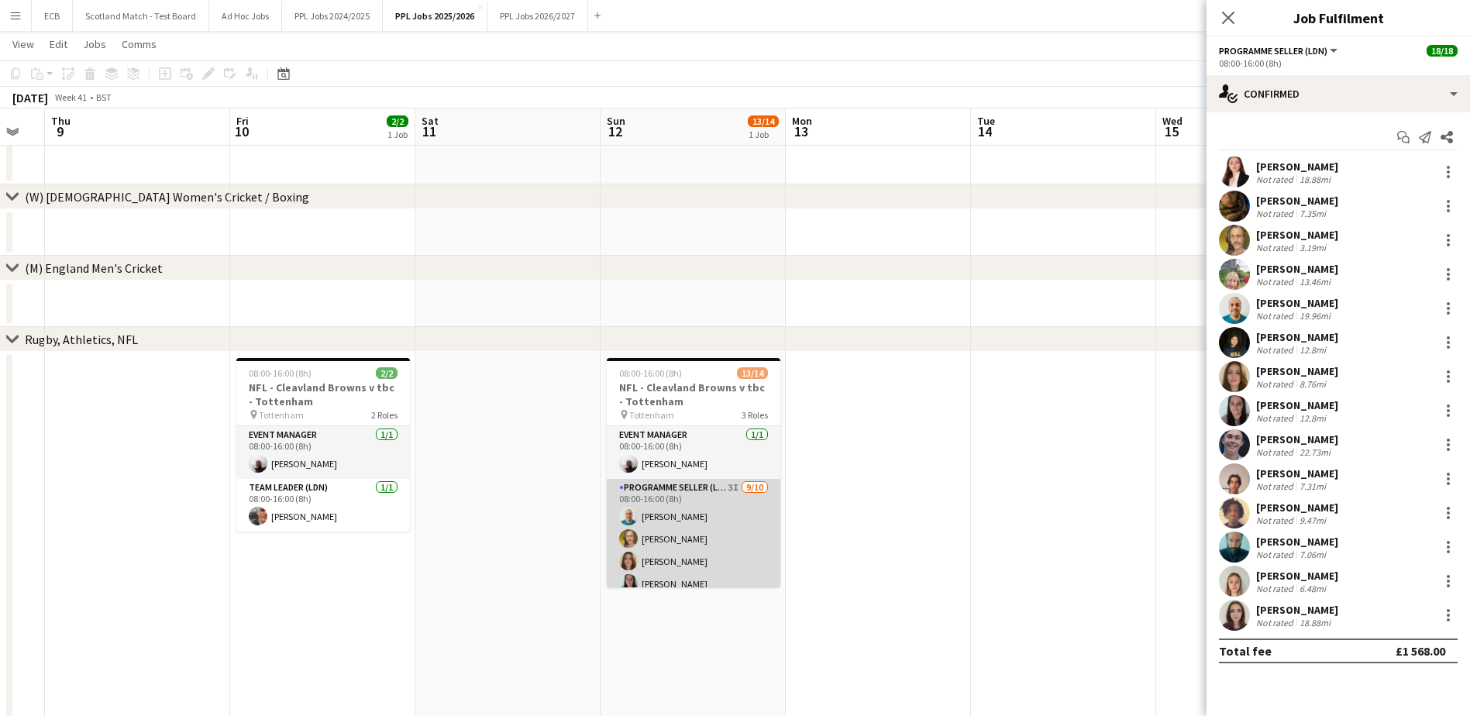
click at [683, 524] on app-card-role "Programme Seller (LDN) 3I 9/10 08:00-16:00 (8h) Alpesh Patel Adam Rihan Becky H…" at bounding box center [694, 606] width 174 height 255
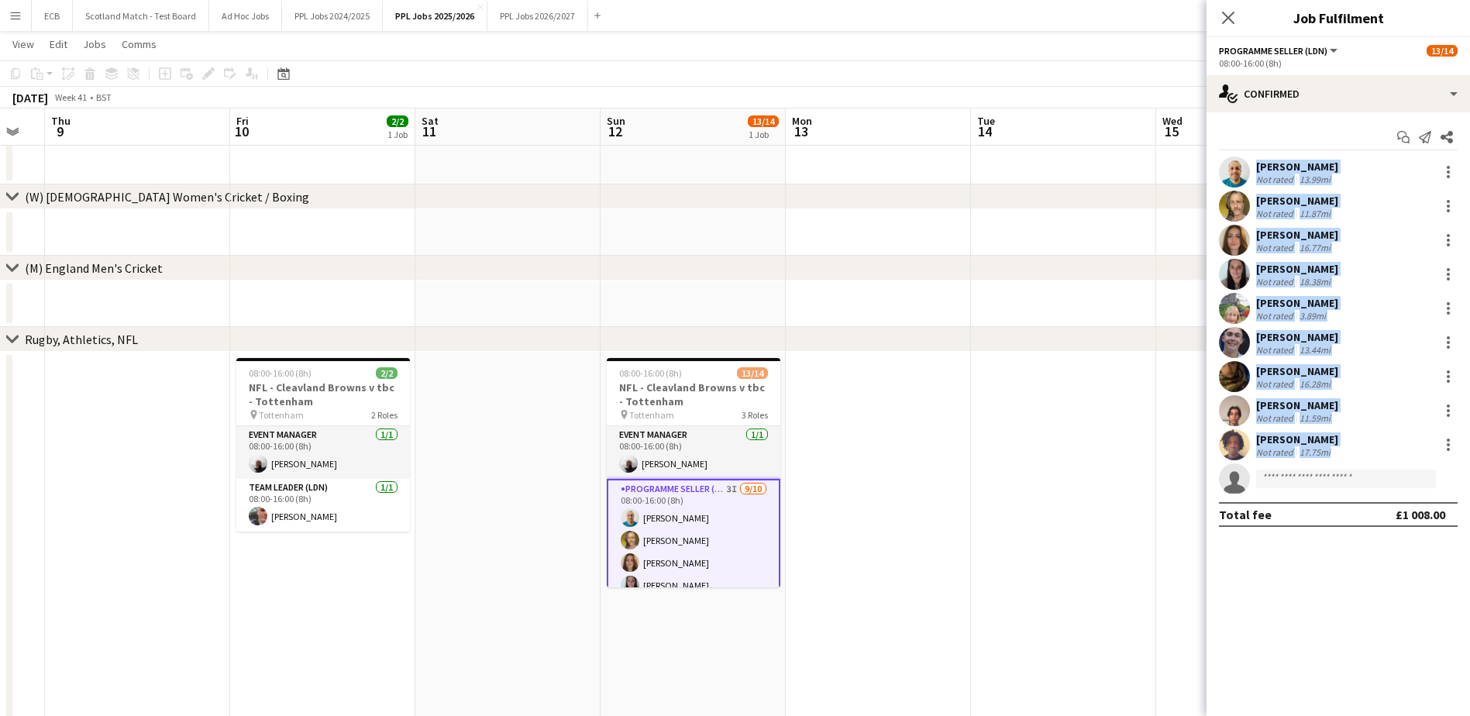
drag, startPoint x: 1251, startPoint y: 167, endPoint x: 1343, endPoint y: 483, distance: 329.8
click at [1343, 483] on div "Alpesh Patel Not rated 13.99mi Adam Rihan Not rated 11.87mi Becky Hurst Not rat…" at bounding box center [1337, 326] width 263 height 338
copy div "Alpesh Patel Not rated 13.99mi Adam Rihan Not rated 11.87mi Becky Hurst Not rat…"
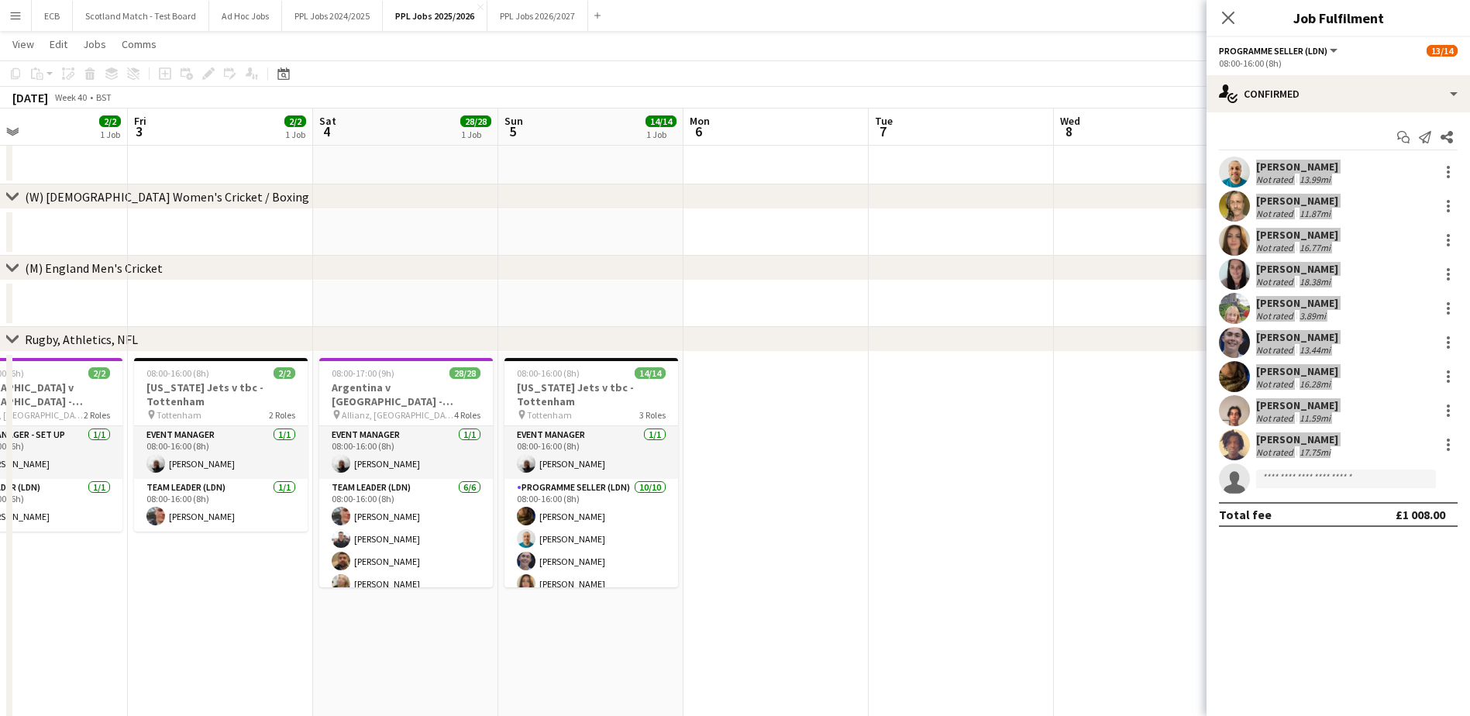
scroll to position [0, 429]
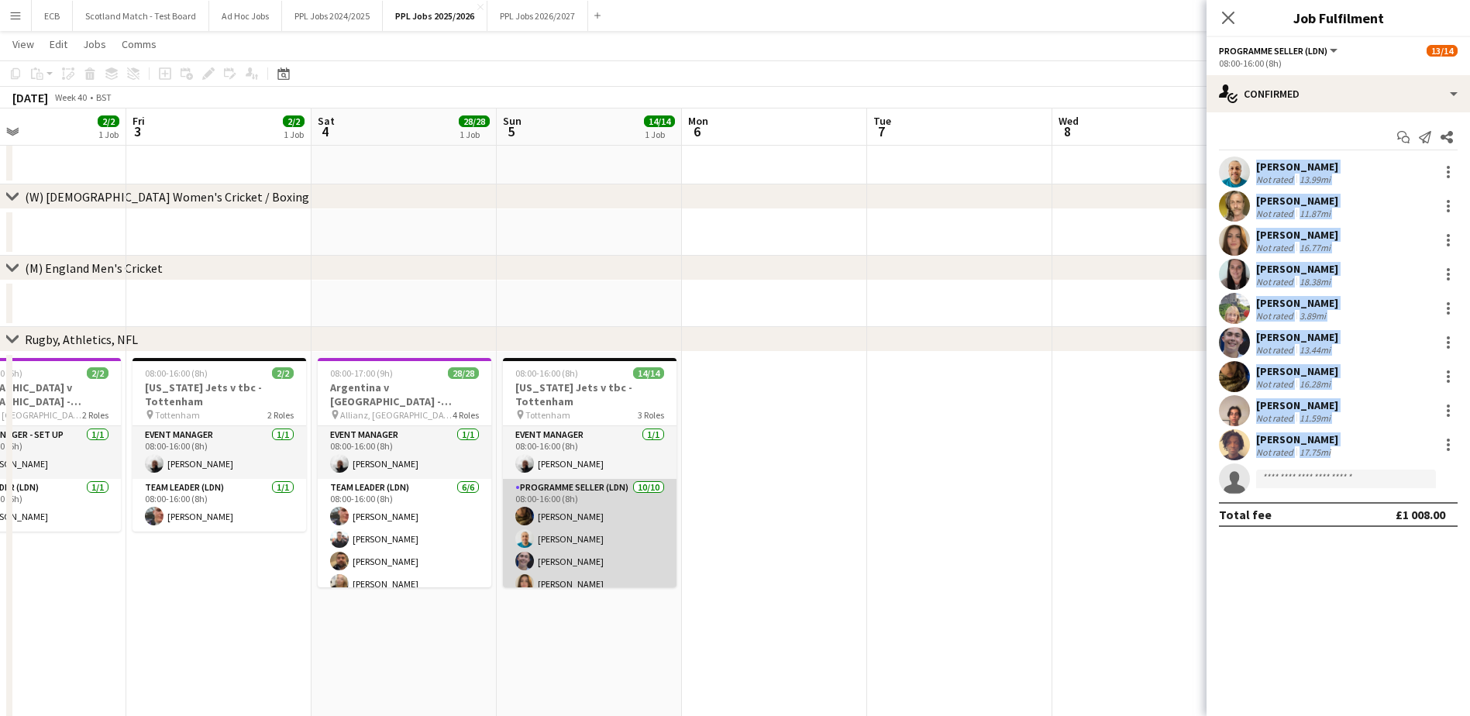
click at [514, 543] on app-card-role "Programme Seller (LDN) 10/10 08:00-16:00 (8h) Souha Taha Alpesh Patel Owen Slat…" at bounding box center [590, 606] width 174 height 255
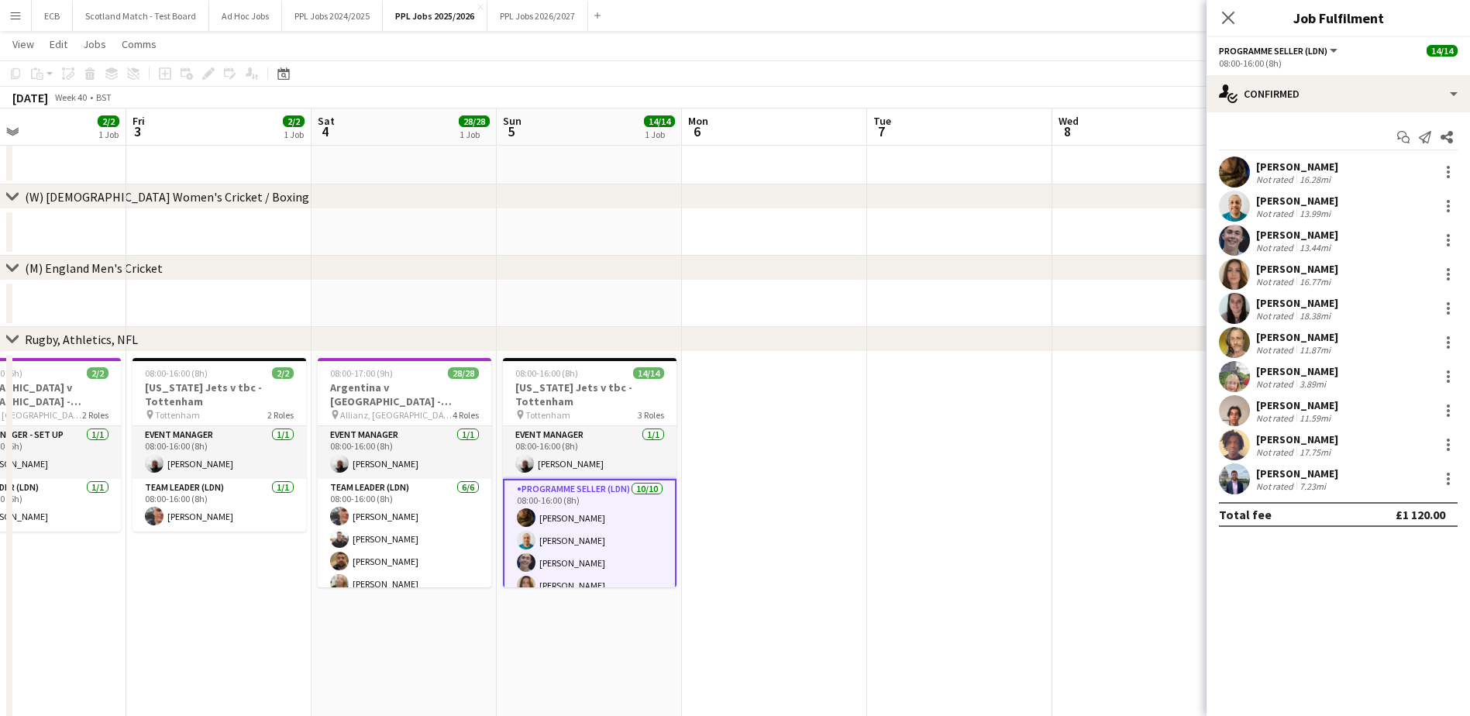
drag, startPoint x: 1258, startPoint y: 164, endPoint x: 1377, endPoint y: 480, distance: 337.6
click at [1377, 480] on div "Souha Taha Not rated 16.28mi Alpesh Patel Not rated 13.99mi Owen Slattery Not r…" at bounding box center [1337, 326] width 263 height 338
copy div "Souha Taha Not rated 16.28mi Alpesh Patel Not rated 13.99mi Owen Slattery Not r…"
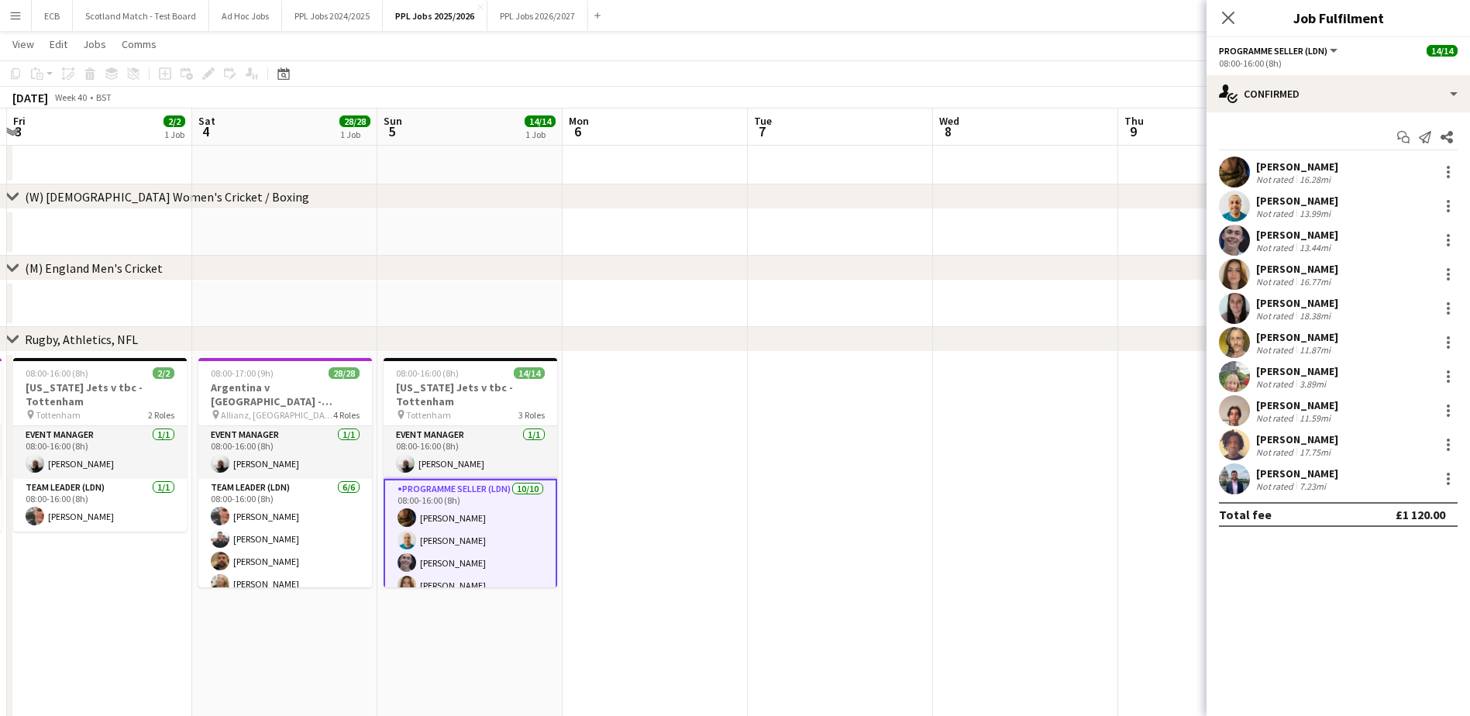
scroll to position [0, 549]
click at [900, 459] on app-date-cell at bounding box center [840, 603] width 185 height 502
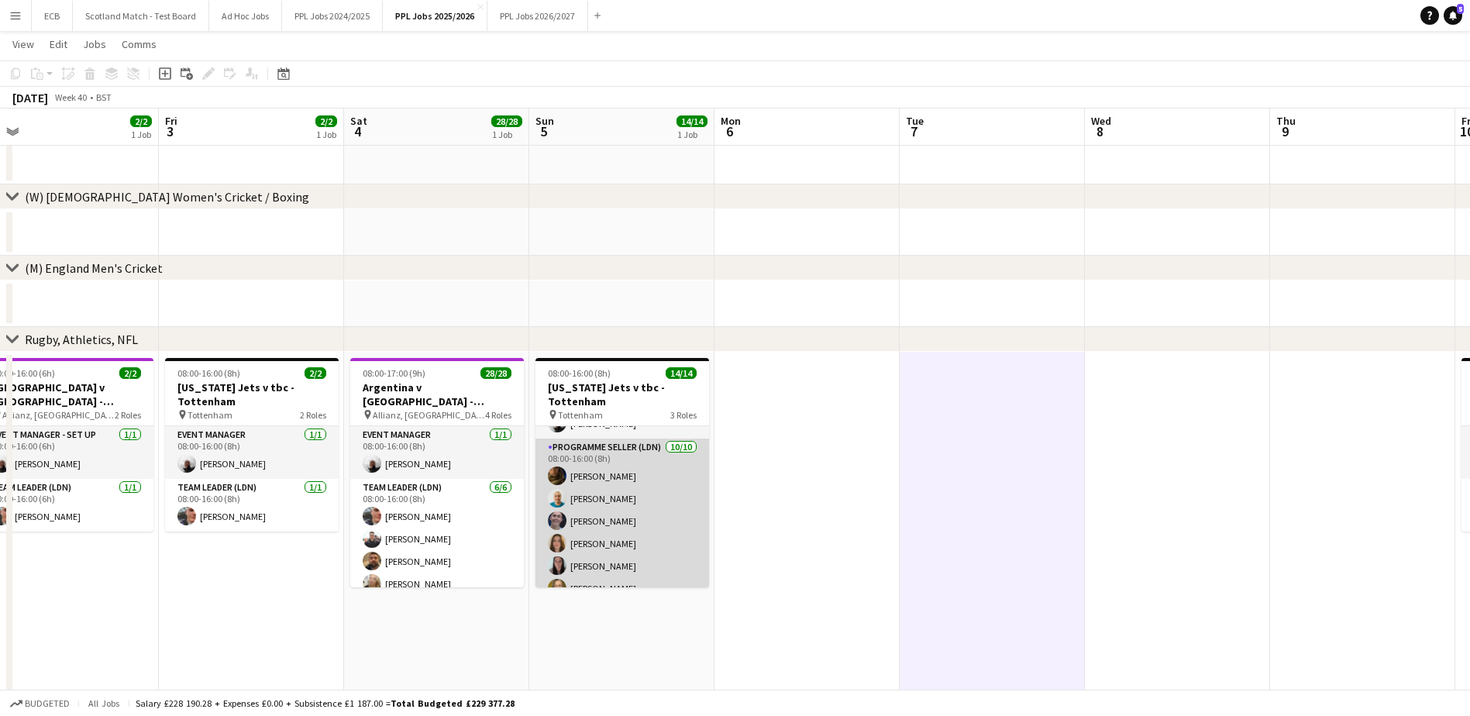
scroll to position [43, 0]
click at [598, 477] on app-card-role "Programme Seller (LDN) 10/10 08:00-16:00 (8h) Souha Taha Alpesh Patel Owen Slat…" at bounding box center [622, 563] width 174 height 255
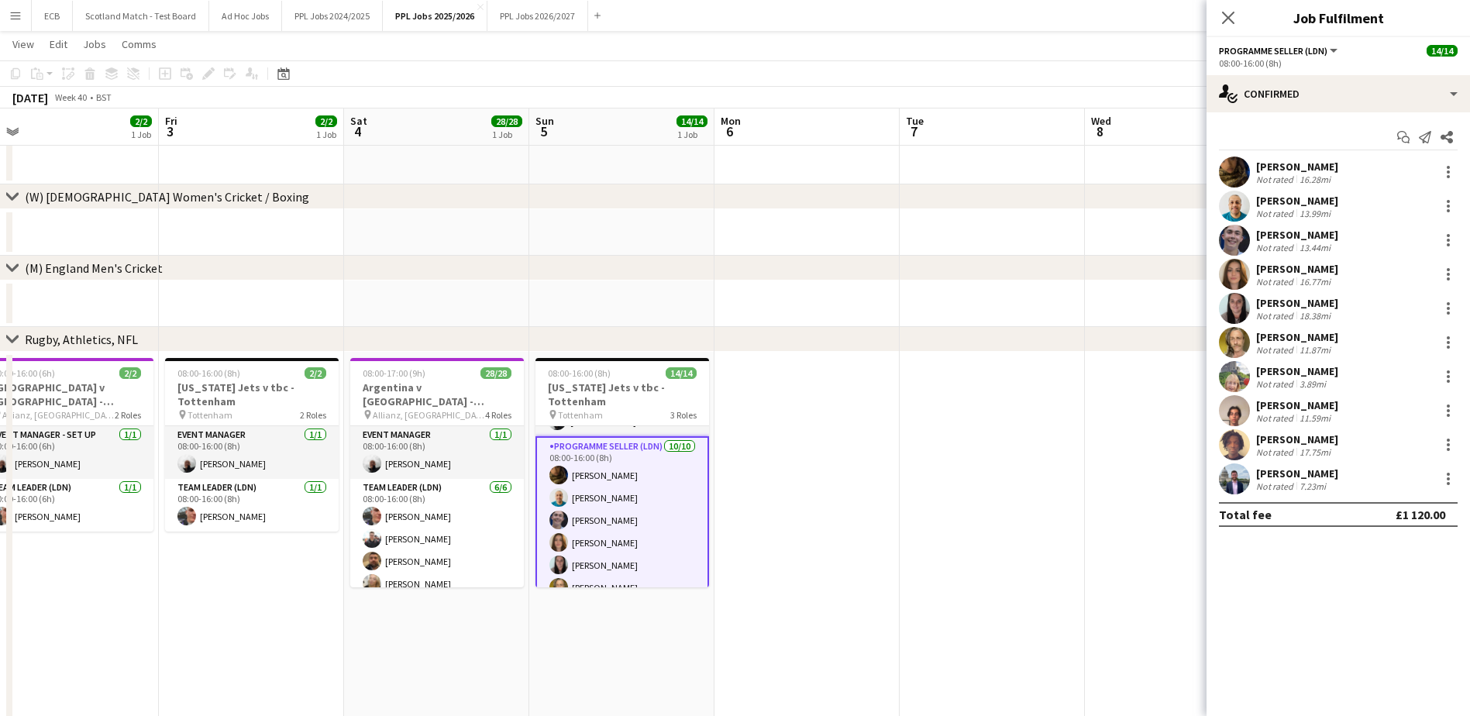
scroll to position [0, 0]
click at [595, 456] on app-card-role "Event Manager 1/1 08:00-16:00 (8h) Steve Fulcher" at bounding box center [622, 452] width 174 height 53
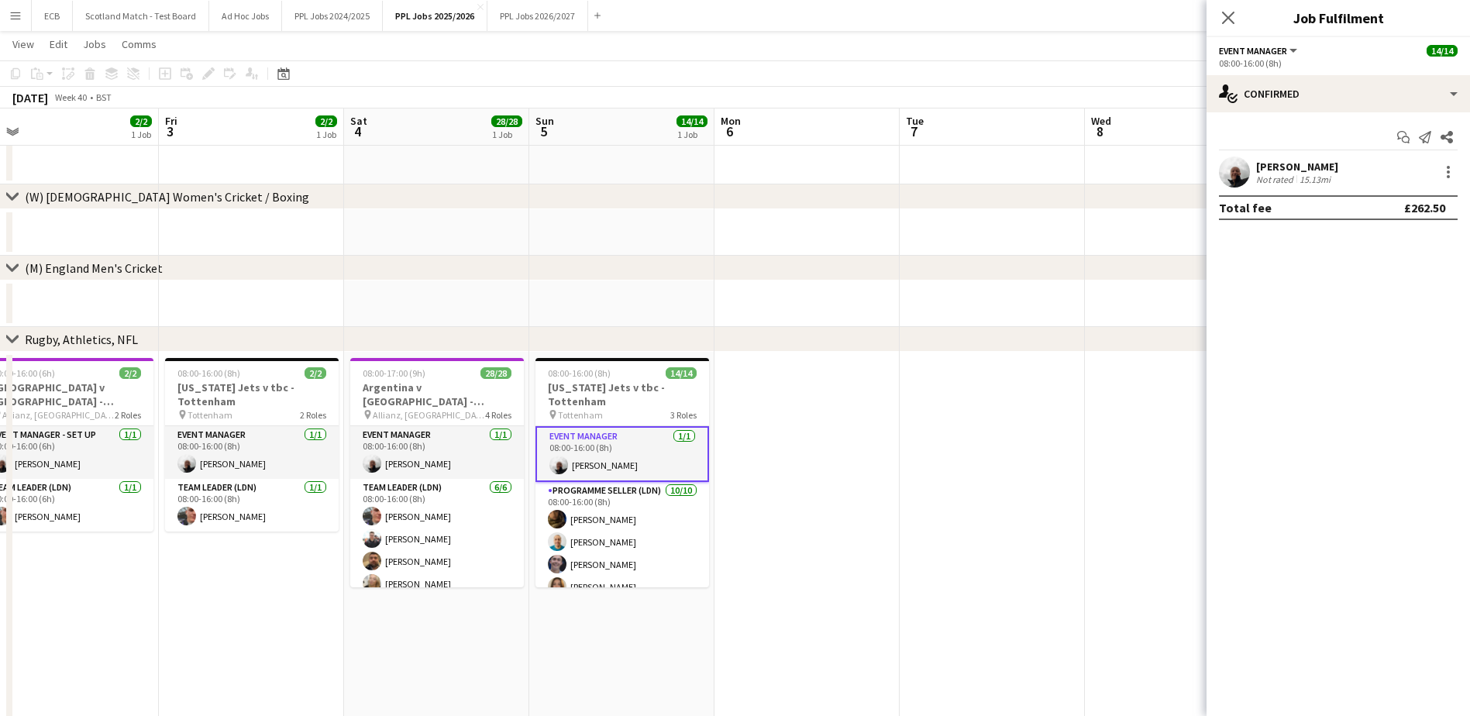
drag, startPoint x: 1255, startPoint y: 163, endPoint x: 1339, endPoint y: 167, distance: 83.8
click at [1339, 167] on div "Steve Fulcher Not rated 15.13mi" at bounding box center [1337, 172] width 263 height 31
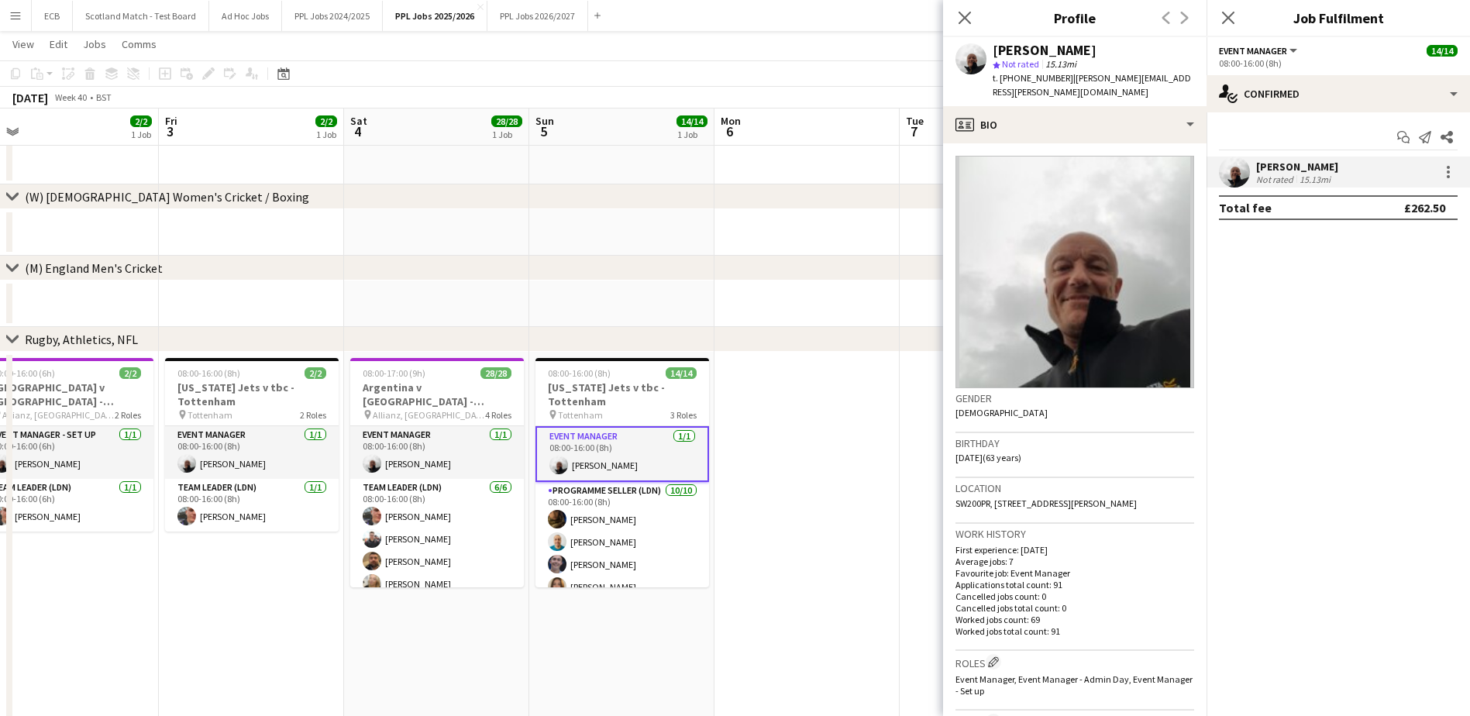
copy div "[PERSON_NAME]"
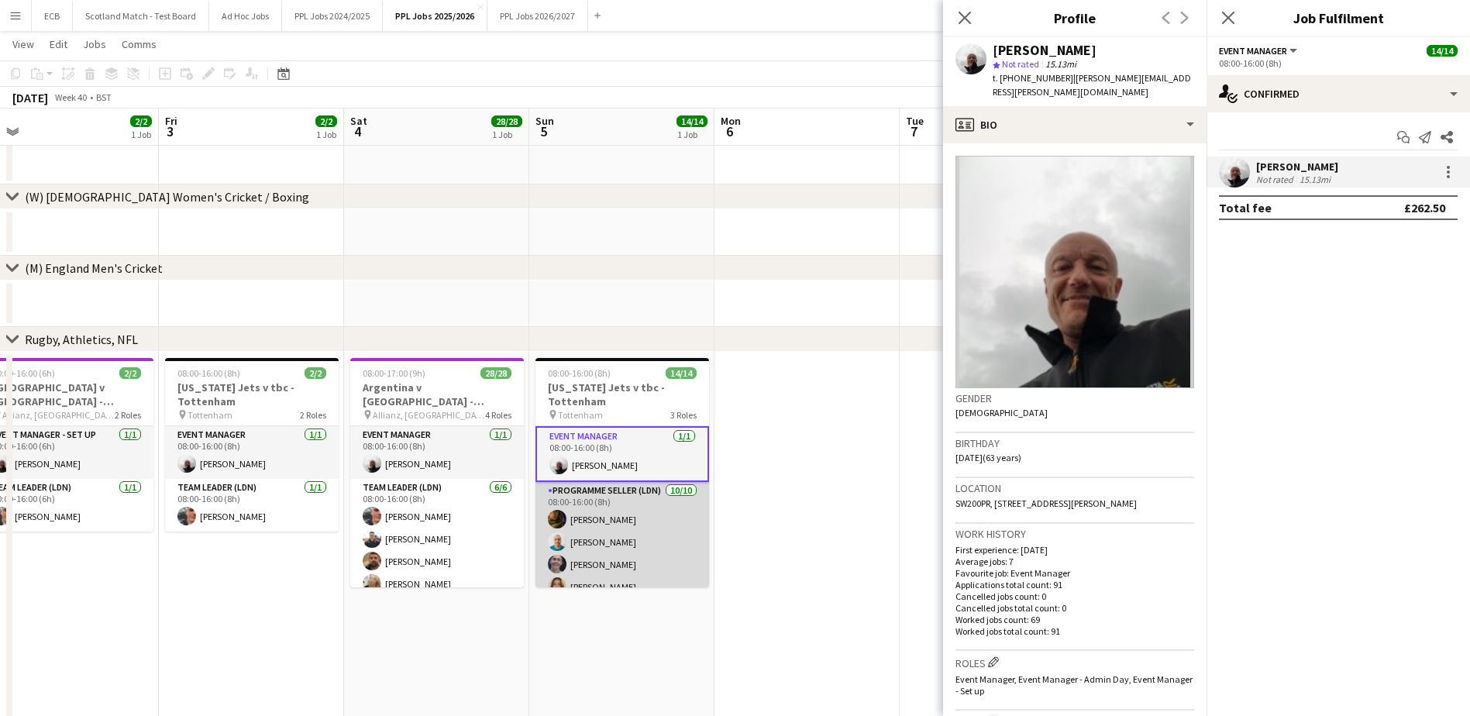
click at [617, 531] on app-card-role "Programme Seller (LDN) 10/10 08:00-16:00 (8h) Souha Taha Alpesh Patel Owen Slat…" at bounding box center [622, 609] width 174 height 255
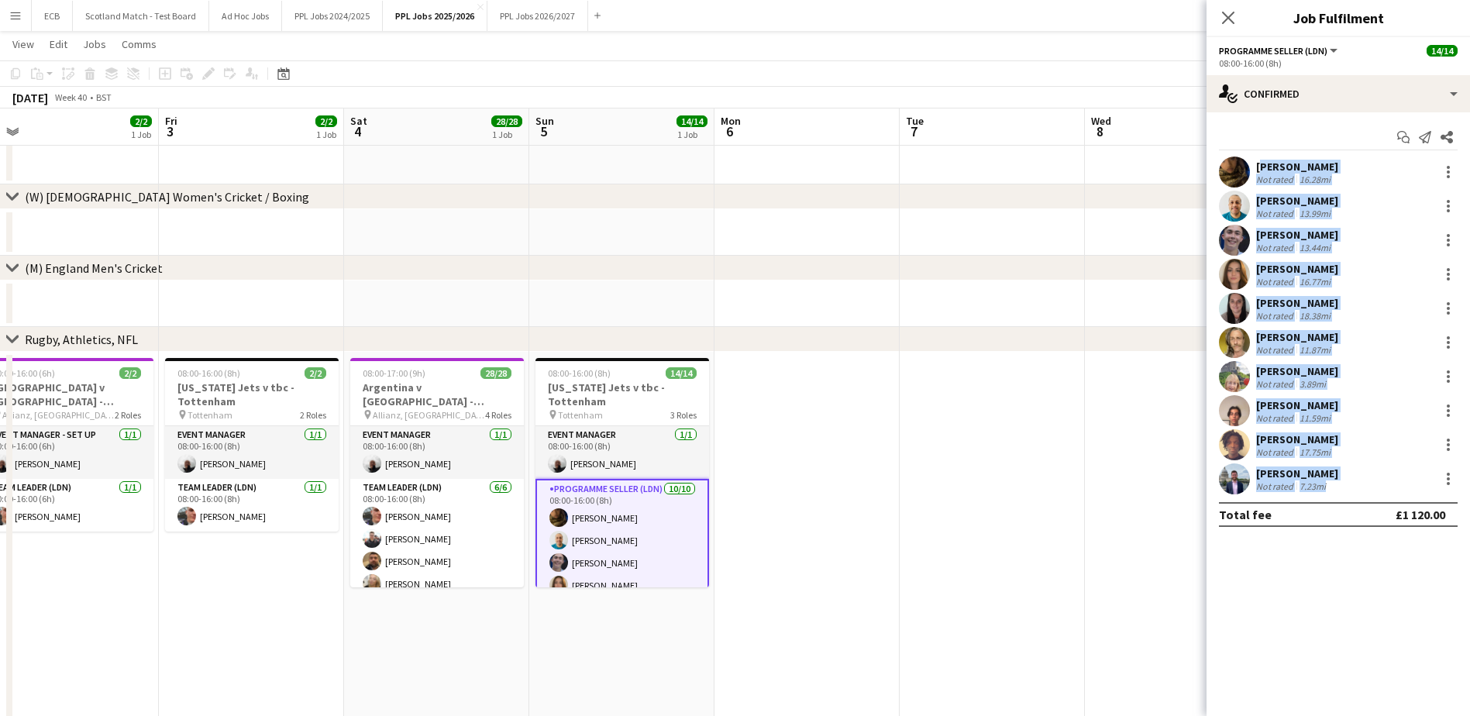
drag, startPoint x: 1257, startPoint y: 164, endPoint x: 1323, endPoint y: 482, distance: 324.4
click at [1323, 482] on div "Souha Taha Not rated 16.28mi Alpesh Patel Not rated 13.99mi Owen Slattery Not r…" at bounding box center [1337, 326] width 263 height 338
copy div "Souha Taha Not rated 16.28mi Alpesh Patel Not rated 13.99mi Owen Slattery Not r…"
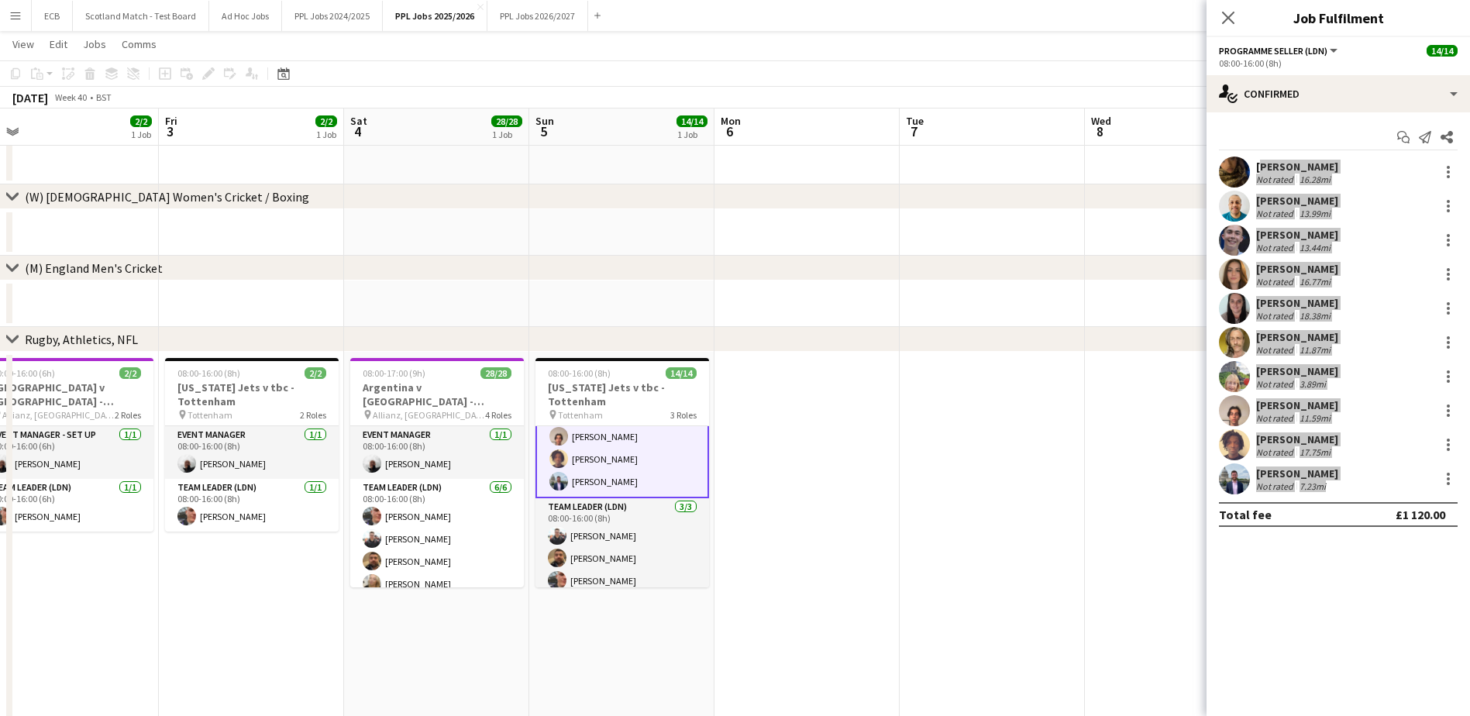
scroll to position [247, 0]
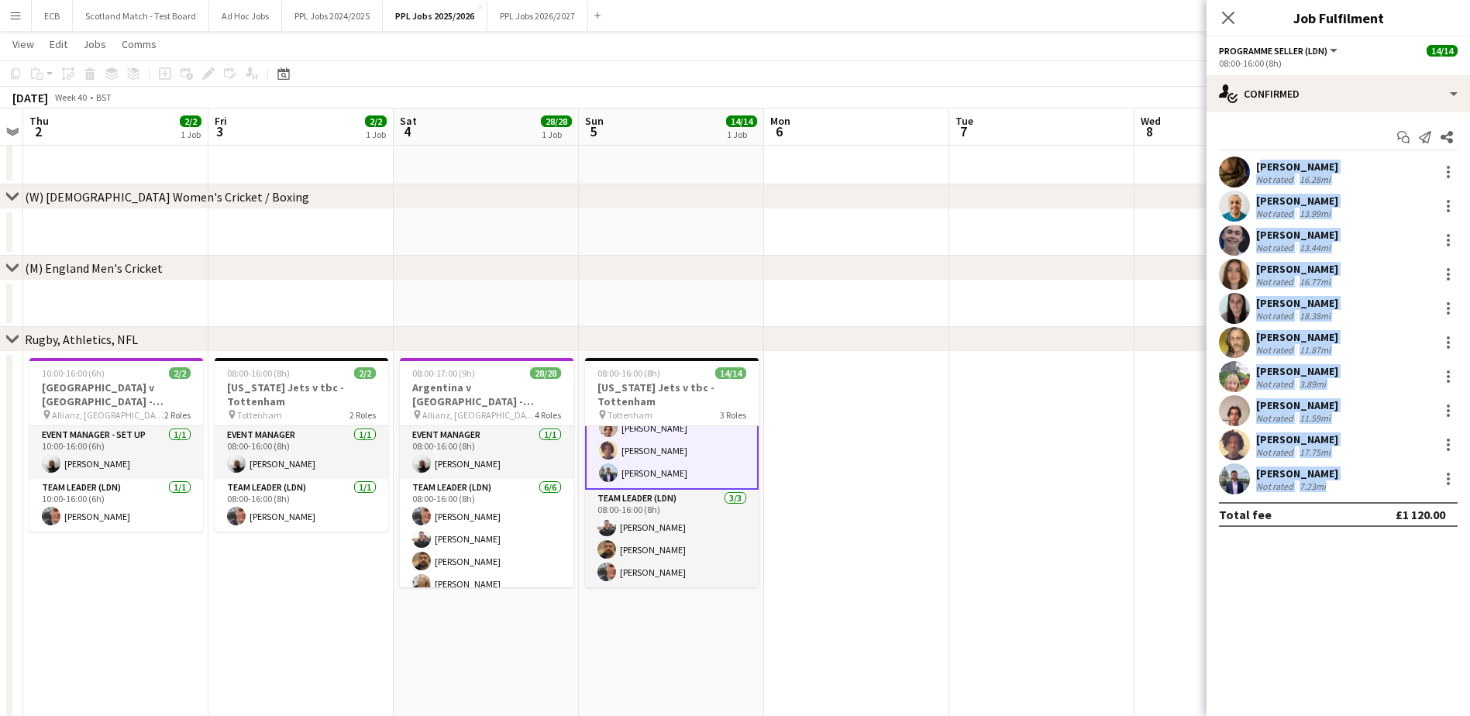
drag, startPoint x: 569, startPoint y: 526, endPoint x: 617, endPoint y: 575, distance: 68.5
click at [617, 575] on app-calendar-viewport "Tue 30 Wed 1 Thu 2 2/2 1 Job Fri 3 2/2 1 Job Sat 4 28/28 1 Job Sun 5 14/14 1 Jo…" at bounding box center [735, 475] width 1470 height 900
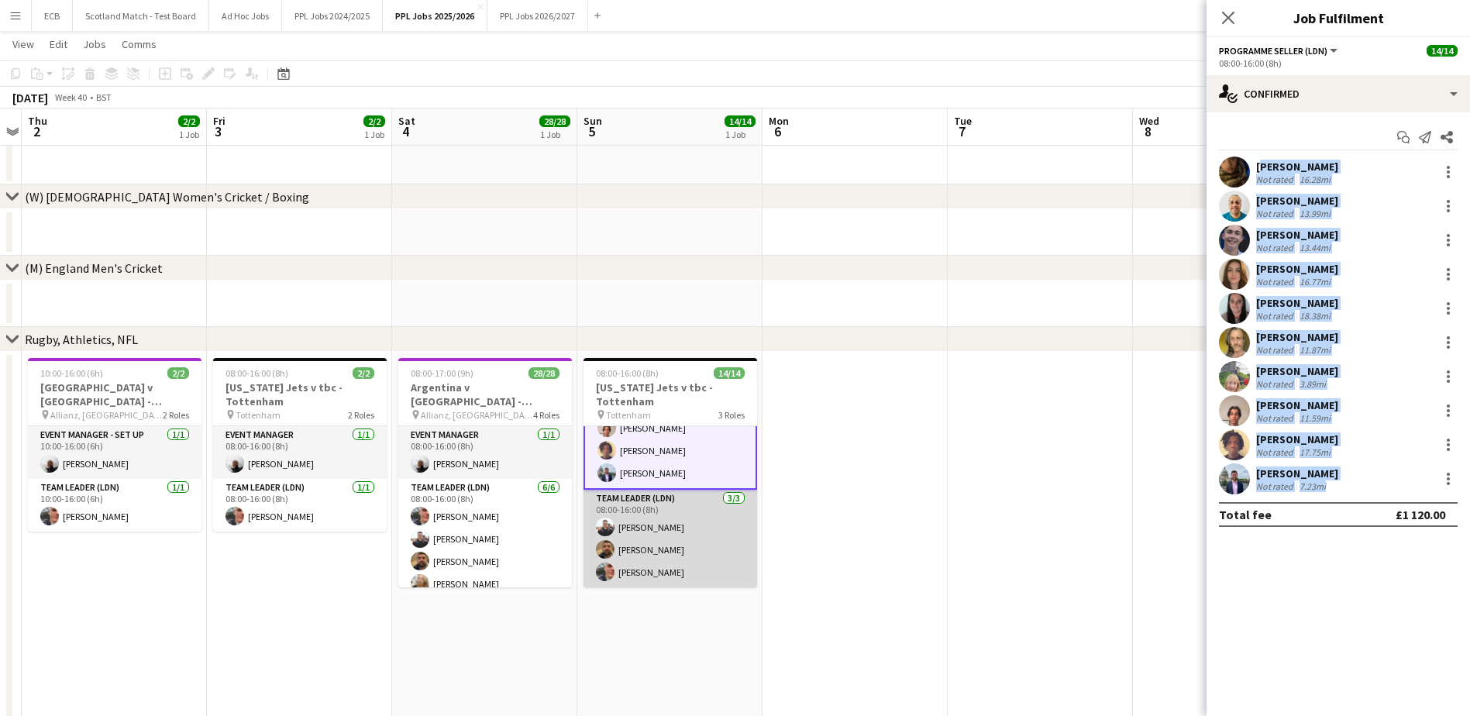
click at [655, 537] on app-card-role "Team Leader (LDN) 3/3 08:00-16:00 (8h) Lewis Naya Callum Hogan Harvey Fogg" at bounding box center [670, 539] width 174 height 98
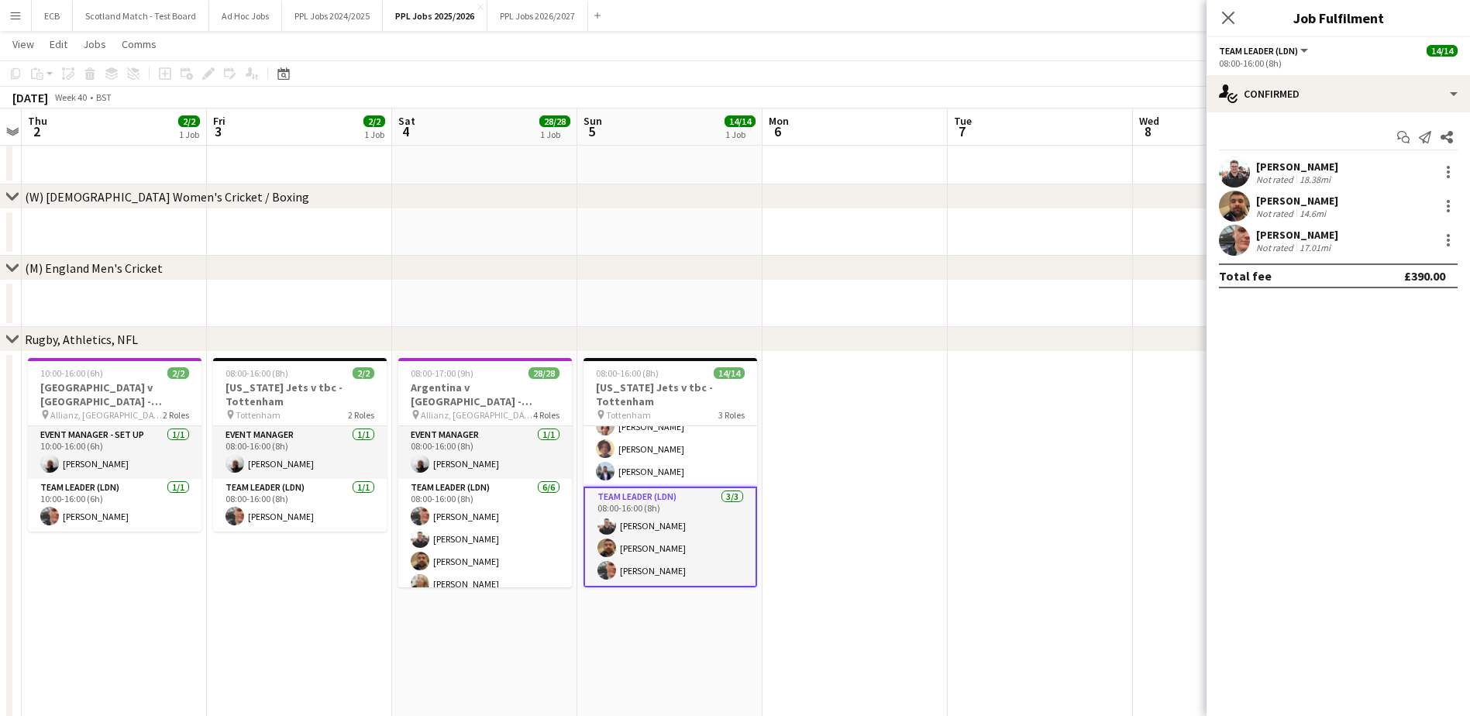
scroll to position [246, 0]
drag, startPoint x: 1259, startPoint y: 157, endPoint x: 1335, endPoint y: 246, distance: 117.1
click at [1335, 246] on div "Lewis Naya Not rated 18.38mi Callum Hogan Not rated 14.6mi Harvey Fogg Not rate…" at bounding box center [1337, 206] width 263 height 99
drag, startPoint x: 1335, startPoint y: 246, endPoint x: 1301, endPoint y: 204, distance: 54.0
click at [1301, 204] on div "[PERSON_NAME]" at bounding box center [1297, 201] width 82 height 14
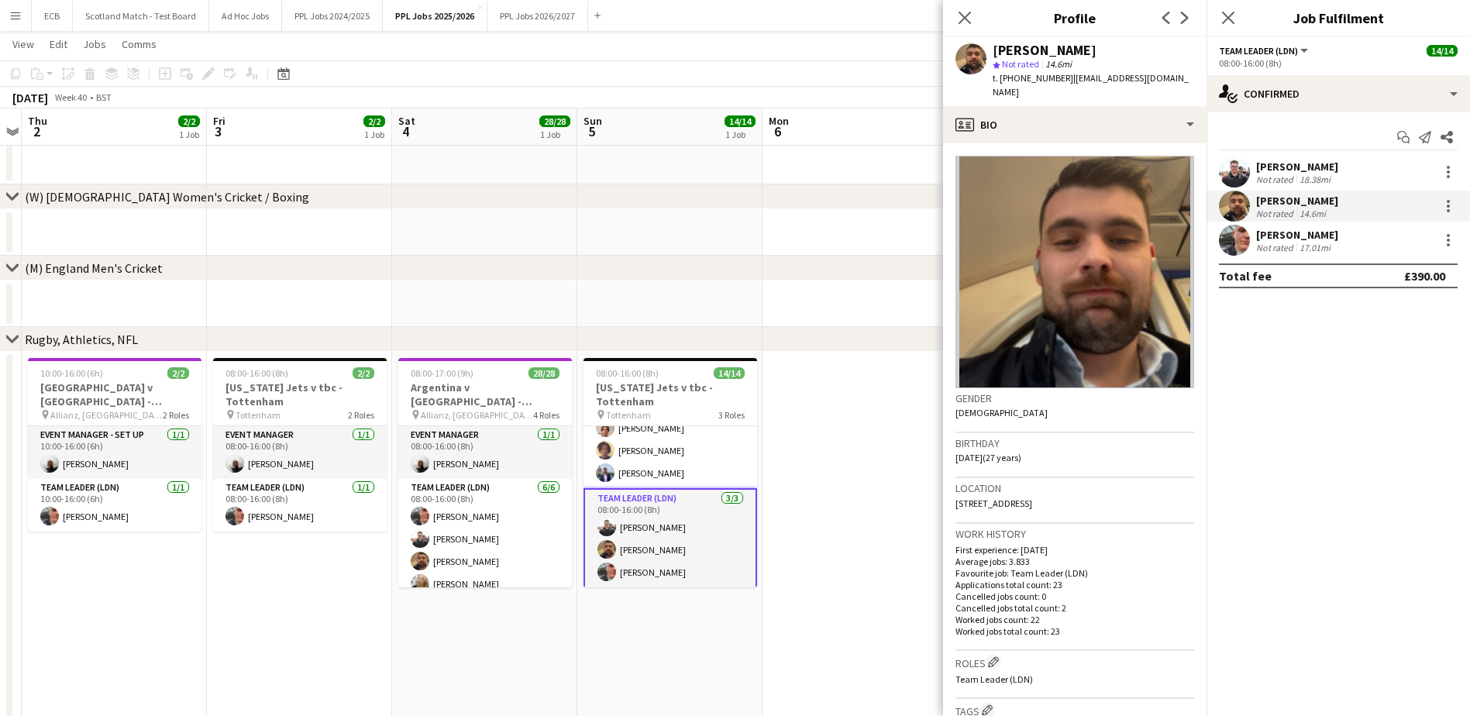
drag, startPoint x: 1253, startPoint y: 164, endPoint x: 1343, endPoint y: 248, distance: 123.4
click at [1343, 248] on div "Lewis Naya Not rated 18.38mi Callum Hogan Not rated 14.6mi Harvey Fogg Not rate…" at bounding box center [1337, 206] width 263 height 99
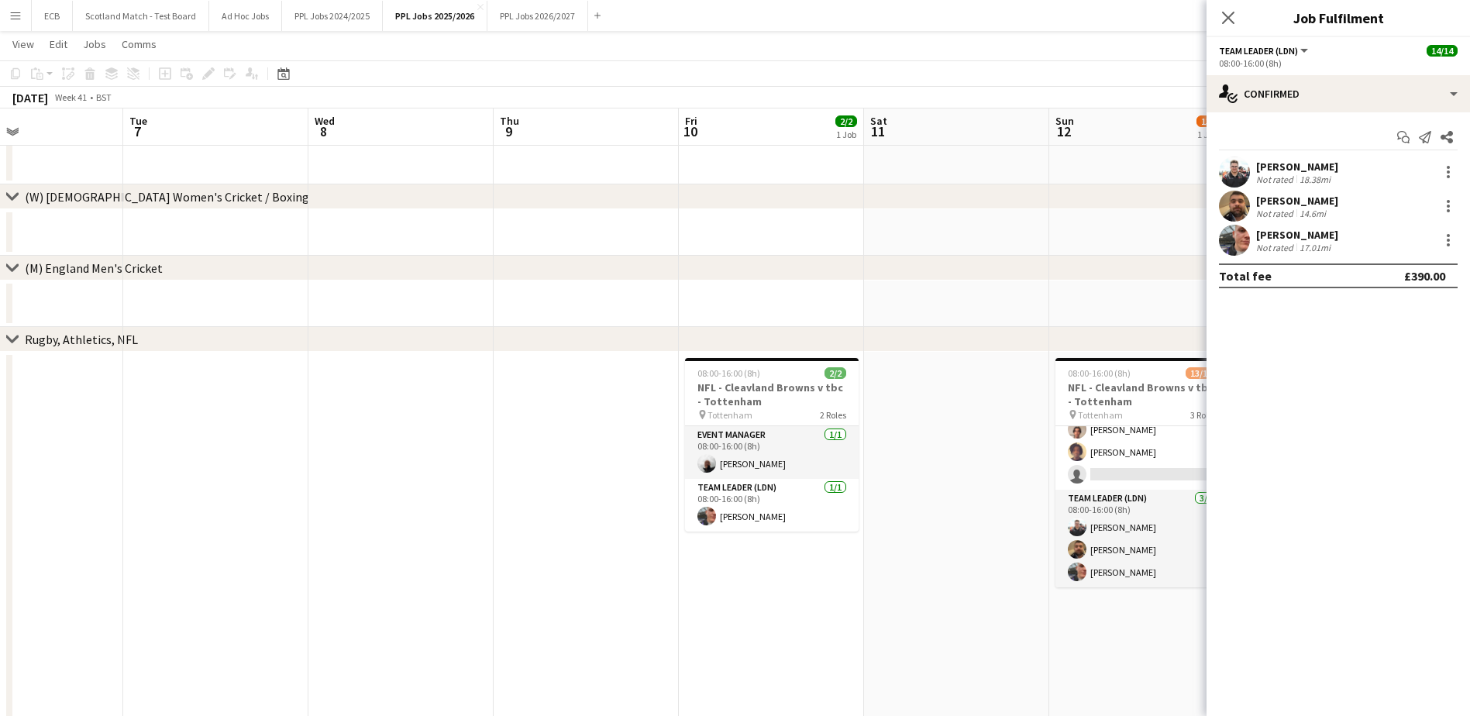
scroll to position [0, 488]
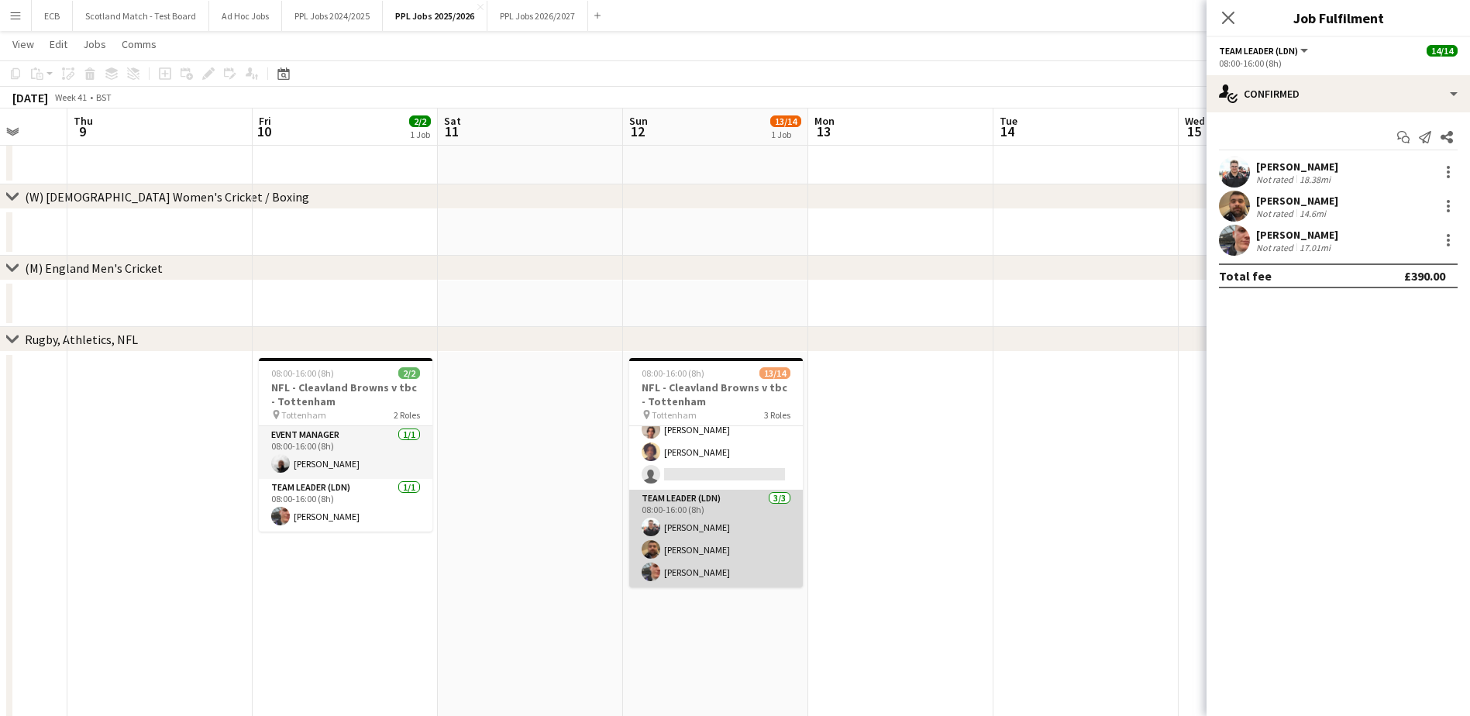
click at [683, 521] on app-card-role "Team Leader (LDN) 3/3 08:00-16:00 (8h) Lewis Naya Callum Hogan Harvey Fogg" at bounding box center [716, 539] width 174 height 98
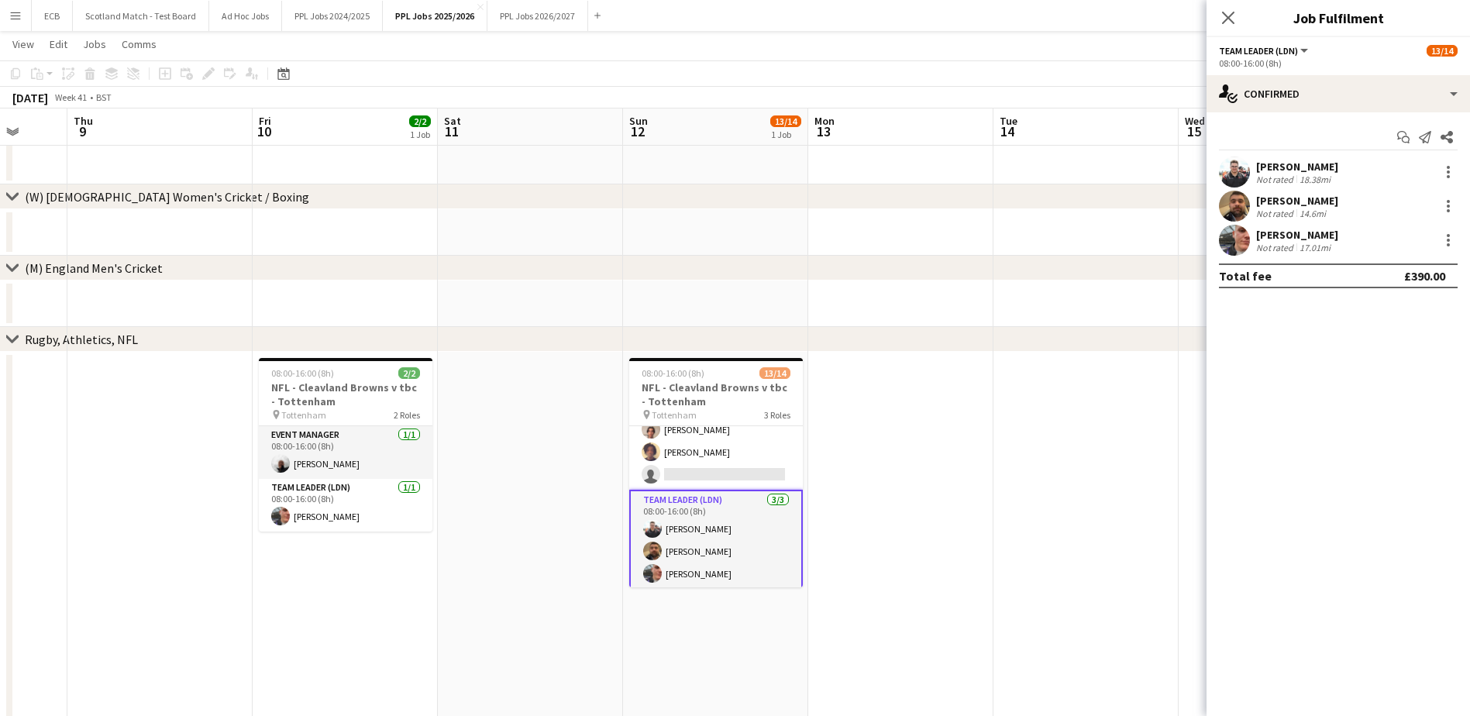
click at [1364, 225] on div "Harvey Fogg Not rated 17.01mi" at bounding box center [1337, 240] width 263 height 31
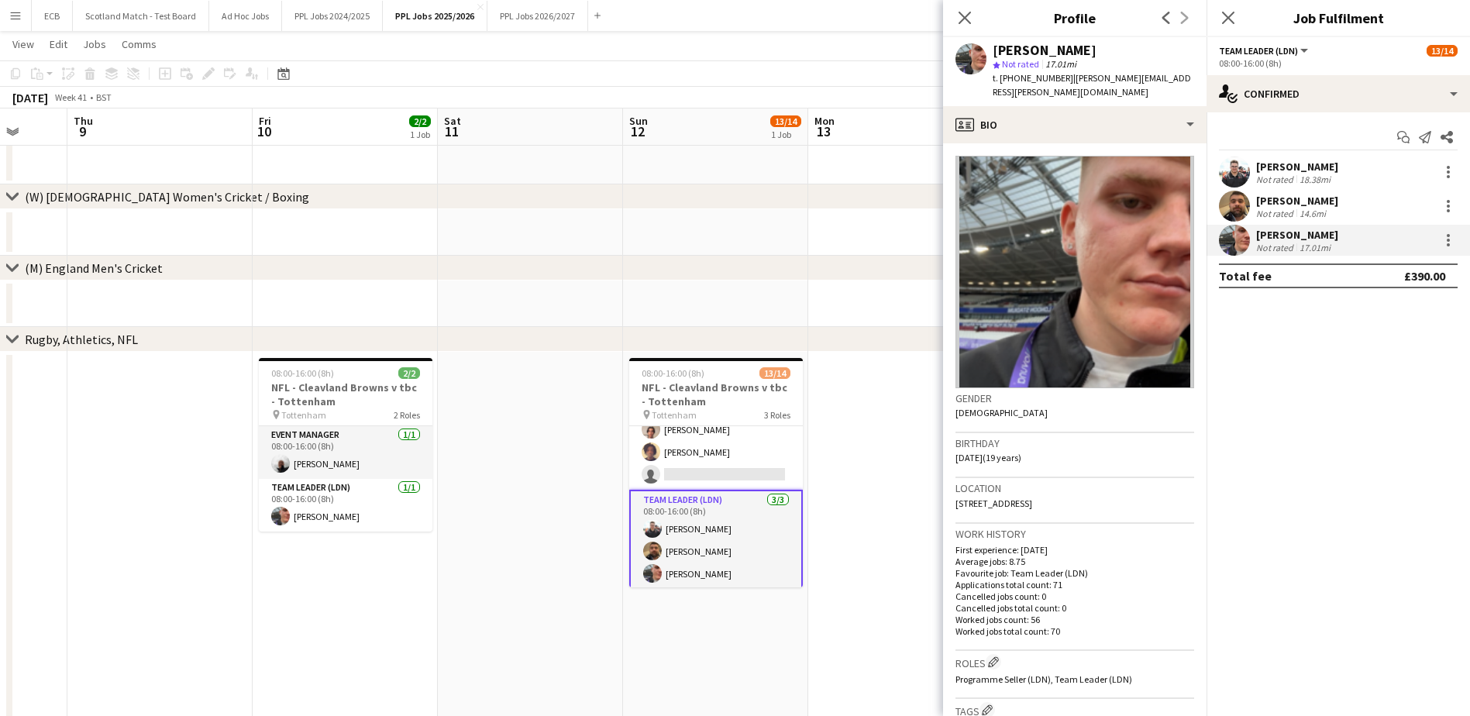
click at [699, 539] on app-card-role "Team Leader (LDN) 3/3 08:00-16:00 (8h) Lewis Naya Callum Hogan Harvey Fogg" at bounding box center [716, 540] width 174 height 101
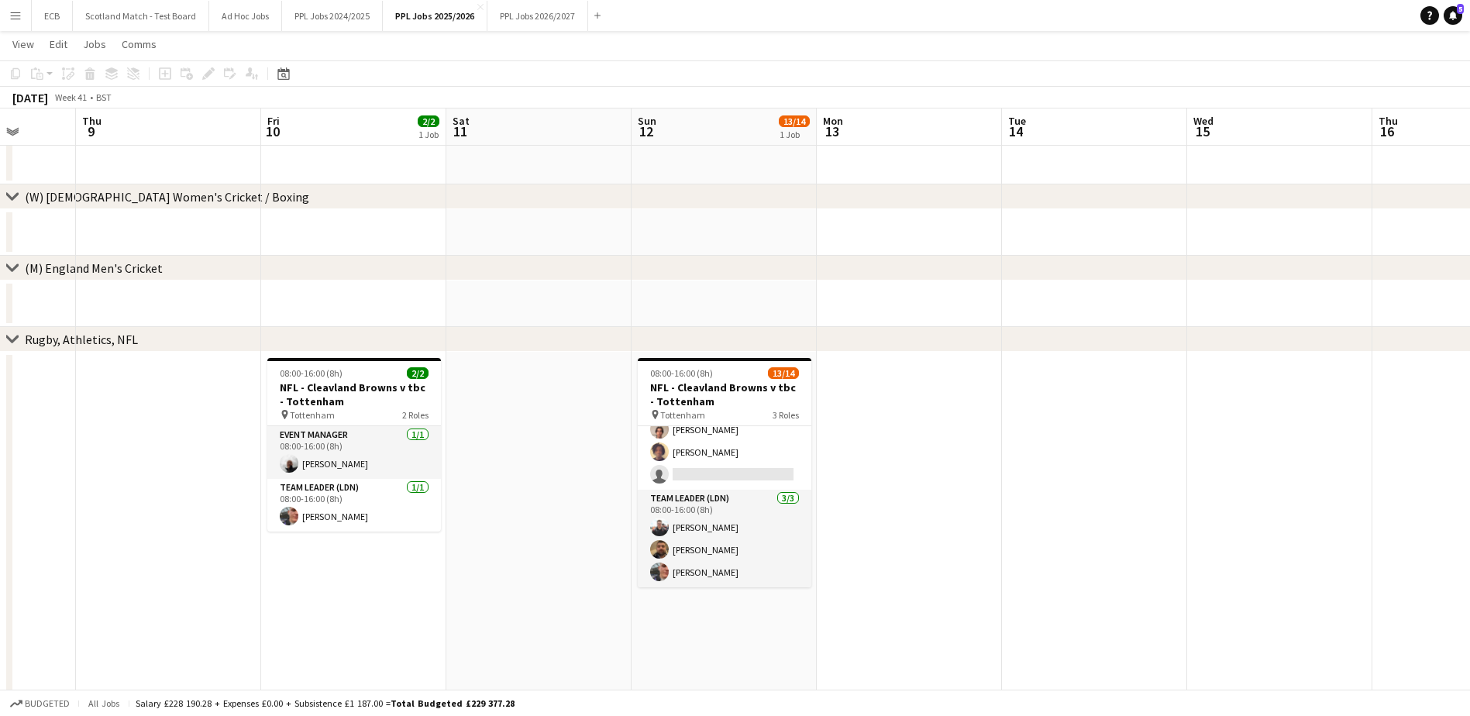
scroll to position [0, 494]
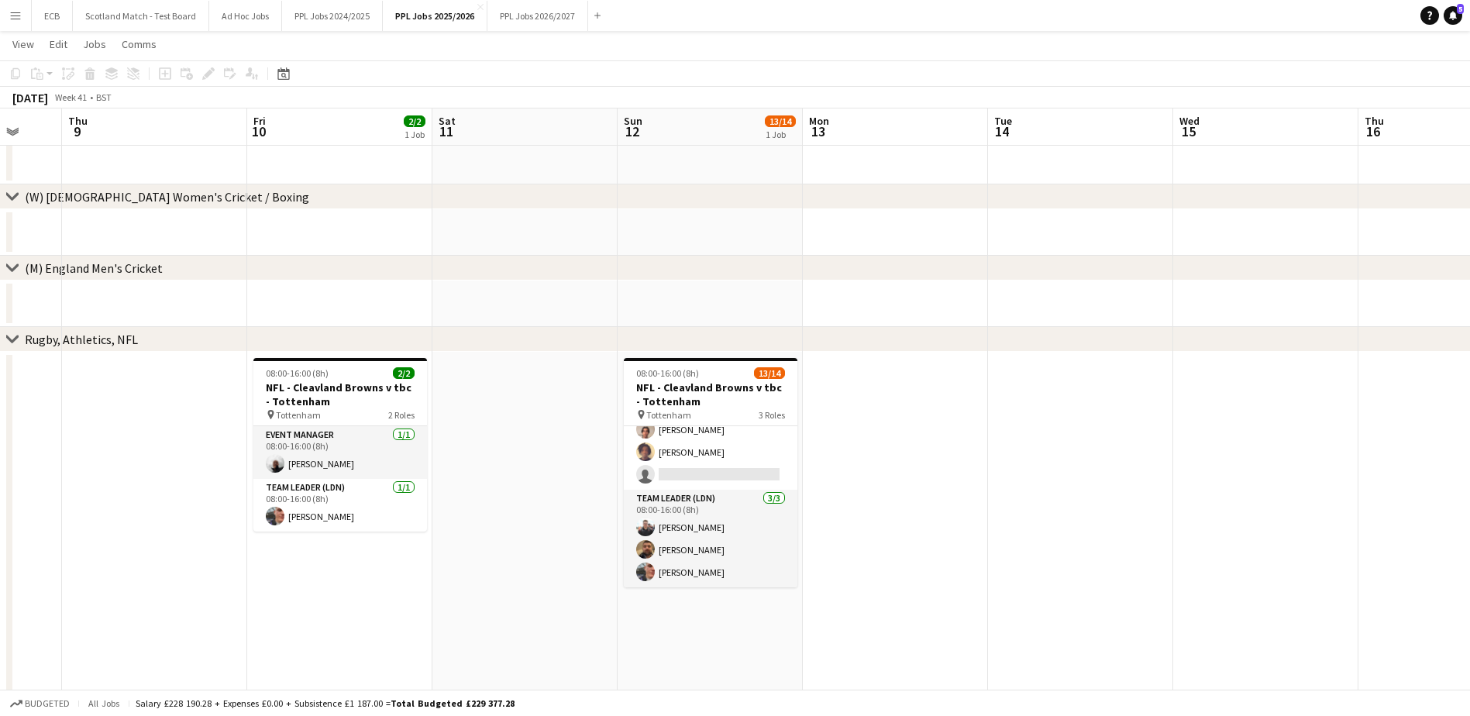
drag, startPoint x: 699, startPoint y: 539, endPoint x: 693, endPoint y: 442, distance: 97.8
click at [693, 442] on app-calendar-viewport "Mon 6 Tue 7 Wed 8 Thu 9 Fri 10 2/2 1 Job Sat 11 Sun 12 13/14 1 Job Mon 13 Tue 1…" at bounding box center [735, 475] width 1470 height 900
click at [695, 434] on app-card-role "Programme Seller (LDN) 3I 9/10 08:00-16:00 (8h) Alpesh Patel Adam Rihan Becky H…" at bounding box center [711, 362] width 174 height 255
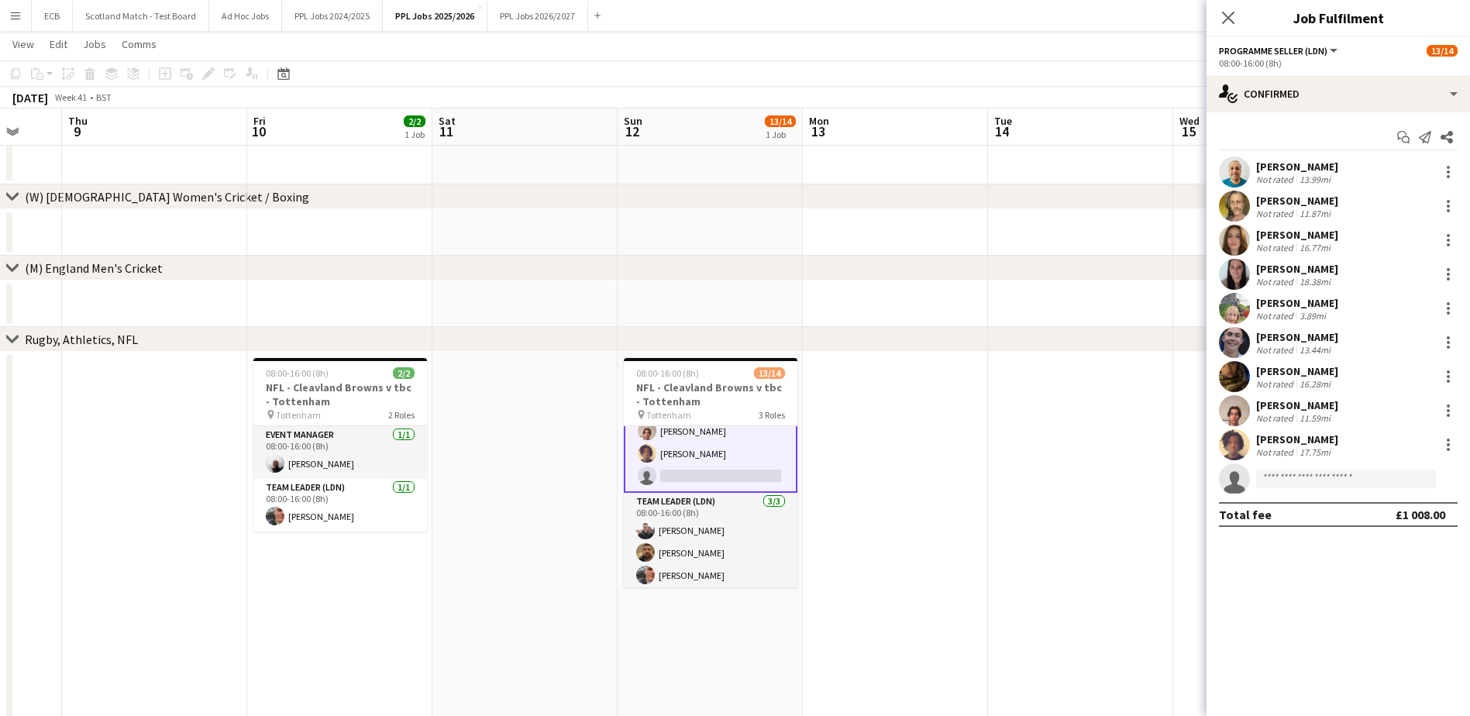
scroll to position [246, 0]
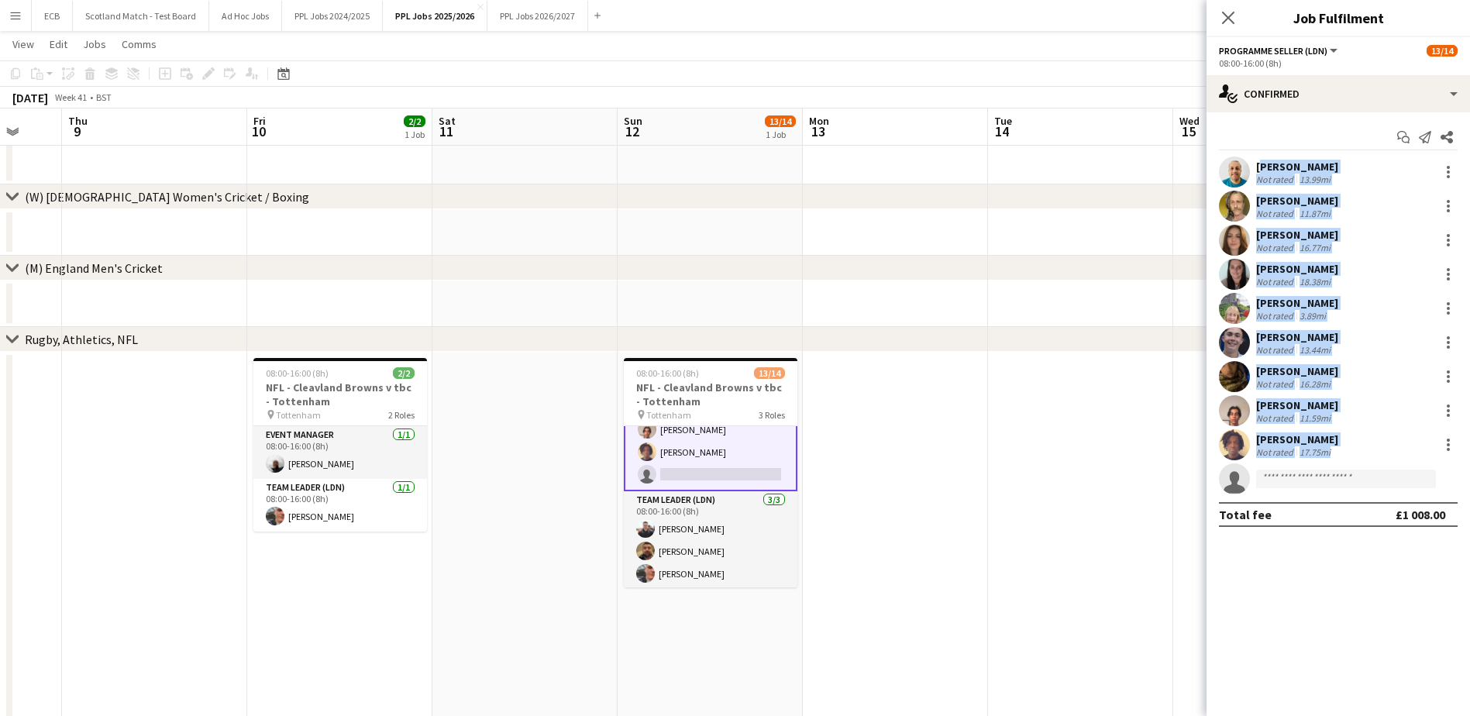
drag, startPoint x: 1253, startPoint y: 168, endPoint x: 1348, endPoint y: 473, distance: 319.8
click at [1348, 473] on div "Alpesh Patel Not rated 13.99mi Adam Rihan Not rated 11.87mi Becky Hurst Not rat…" at bounding box center [1337, 326] width 263 height 338
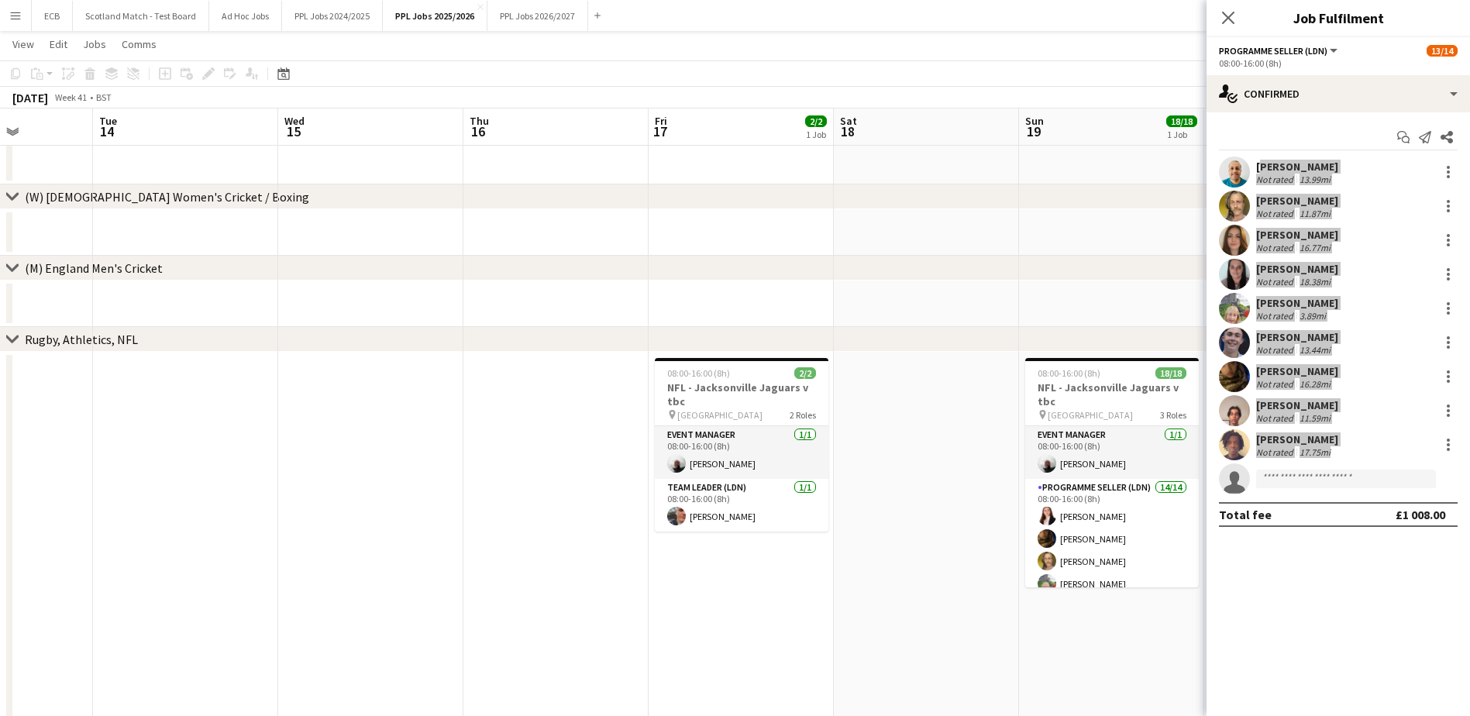
scroll to position [0, 463]
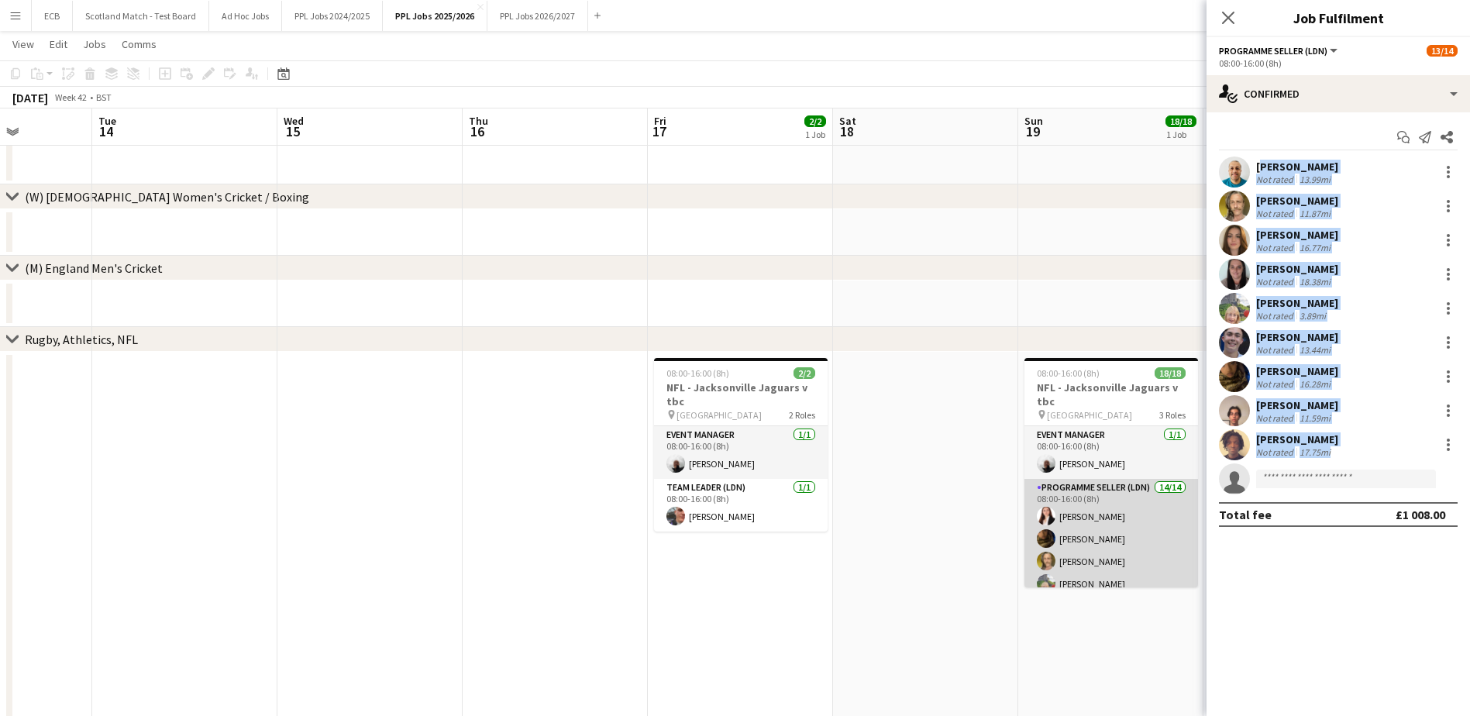
click at [1045, 522] on app-user-avatar at bounding box center [1046, 516] width 19 height 19
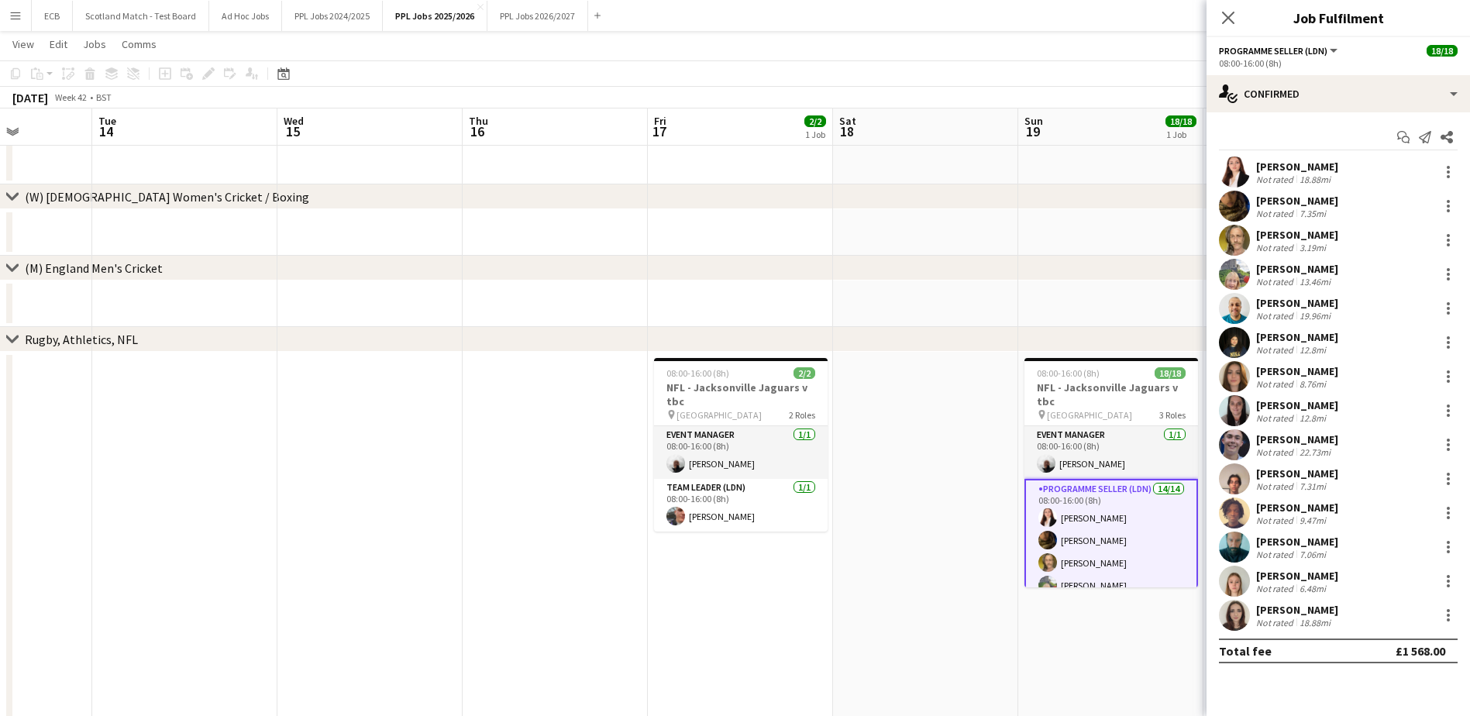
scroll to position [244, 0]
drag, startPoint x: 1254, startPoint y: 161, endPoint x: 1363, endPoint y: 624, distance: 475.1
click at [1363, 624] on div "Isabelle Gordon Not rated 18.88mi Souha Taha Not rated 7.35mi Adam Rihan Not ra…" at bounding box center [1337, 394] width 263 height 474
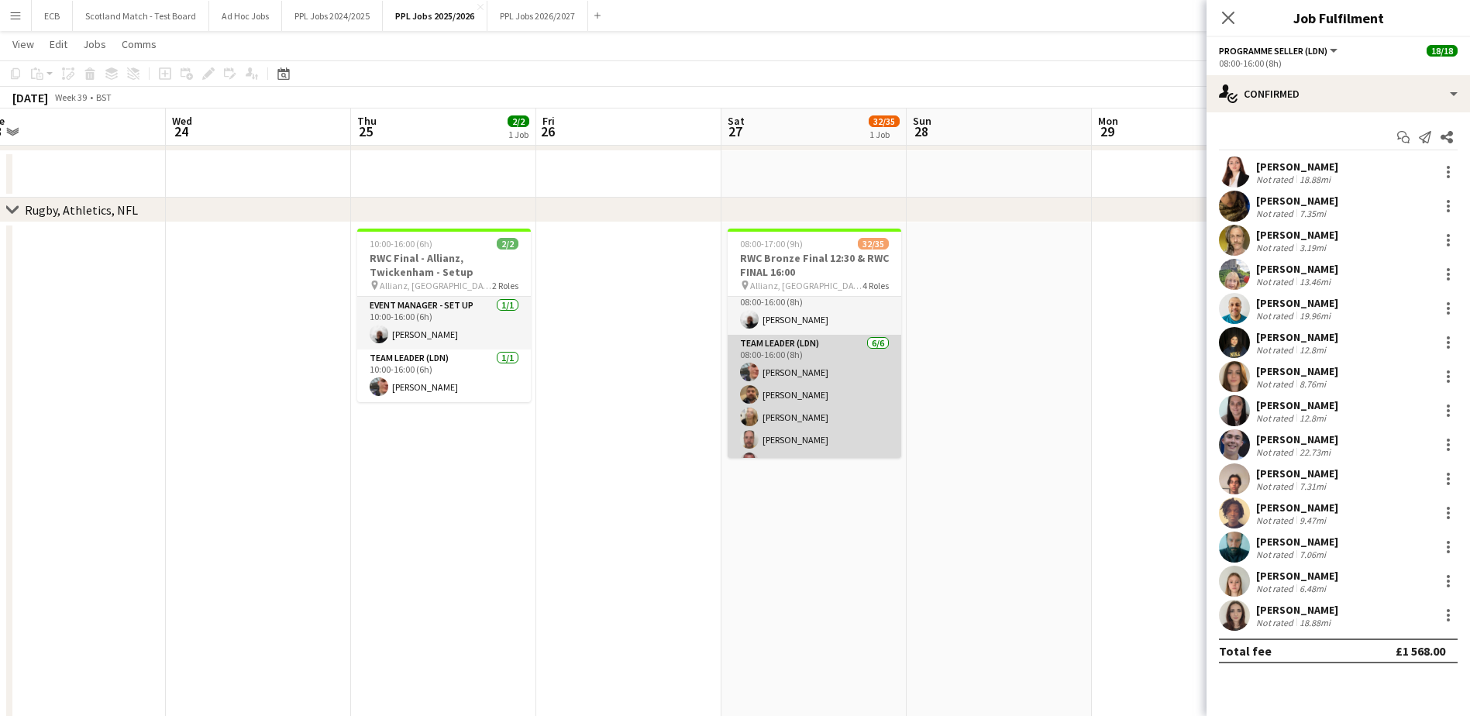
scroll to position [16, 0]
click at [806, 367] on app-card-role "Team Leader (LDN) 6/6 08:00-16:00 (8h) Harvey Fogg Callum Hogan Katherine Fulch…" at bounding box center [815, 415] width 174 height 165
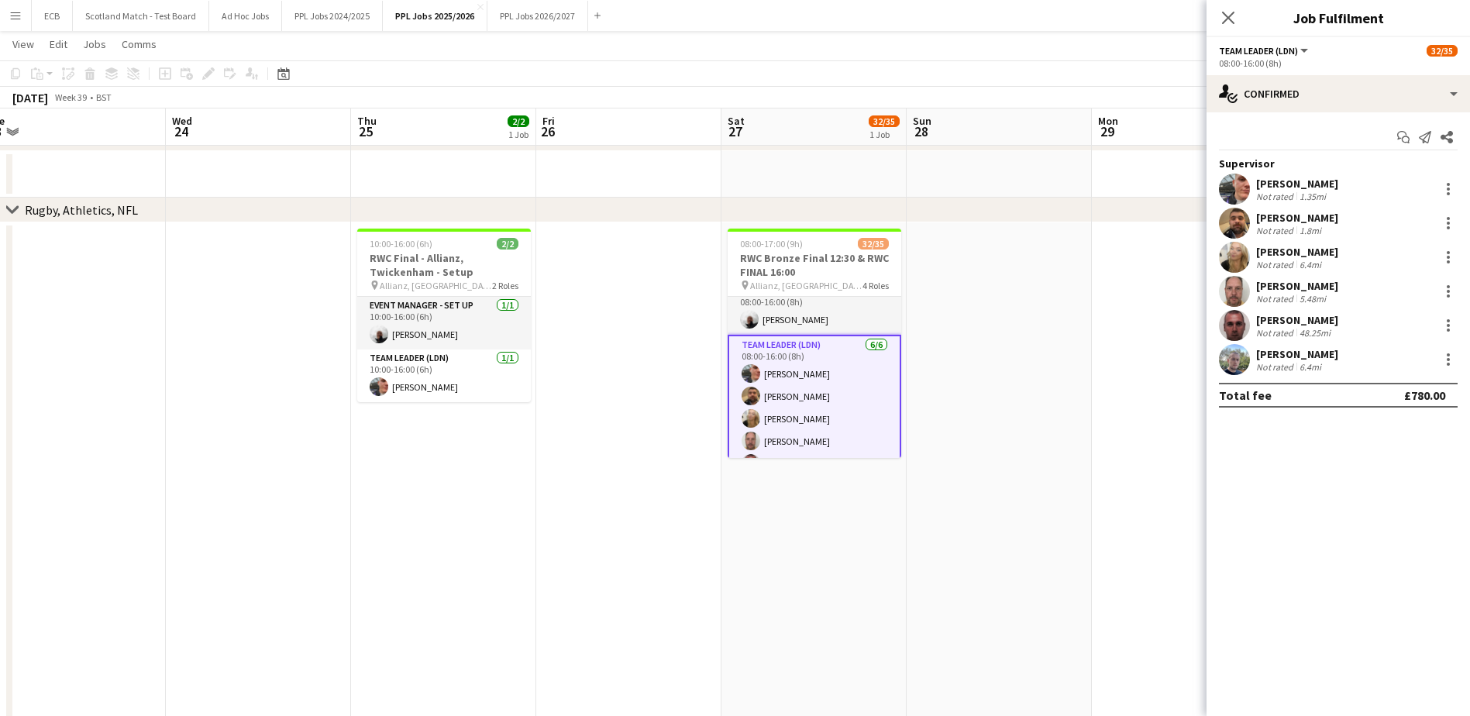
scroll to position [8, 0]
click at [774, 359] on app-card-role "Team Leader (LDN) 6/6 08:00-16:00 (8h) Harvey Fogg Callum Hogan Katherine Fulch…" at bounding box center [815, 426] width 174 height 168
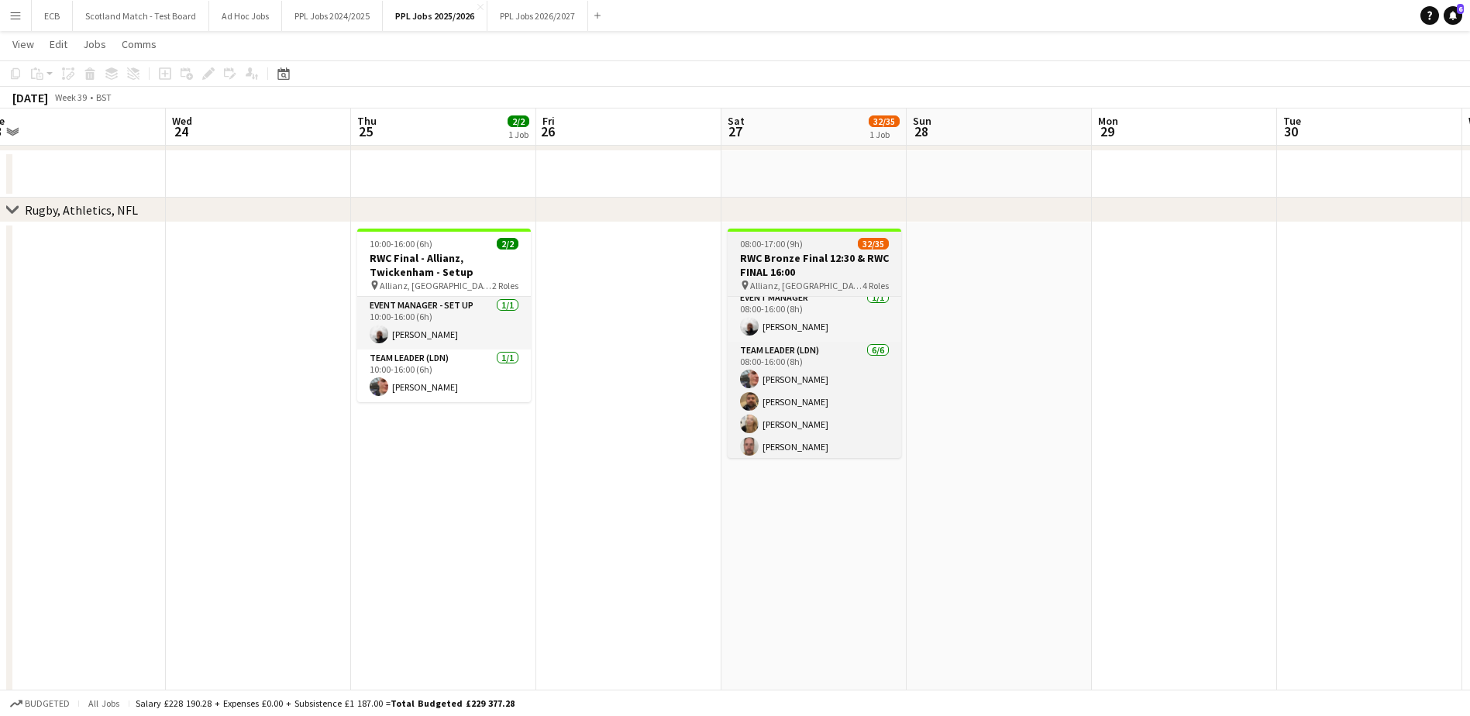
click at [787, 263] on h3 "RWC Bronze Final 12:30 & RWC FINAL 16:00" at bounding box center [815, 265] width 174 height 28
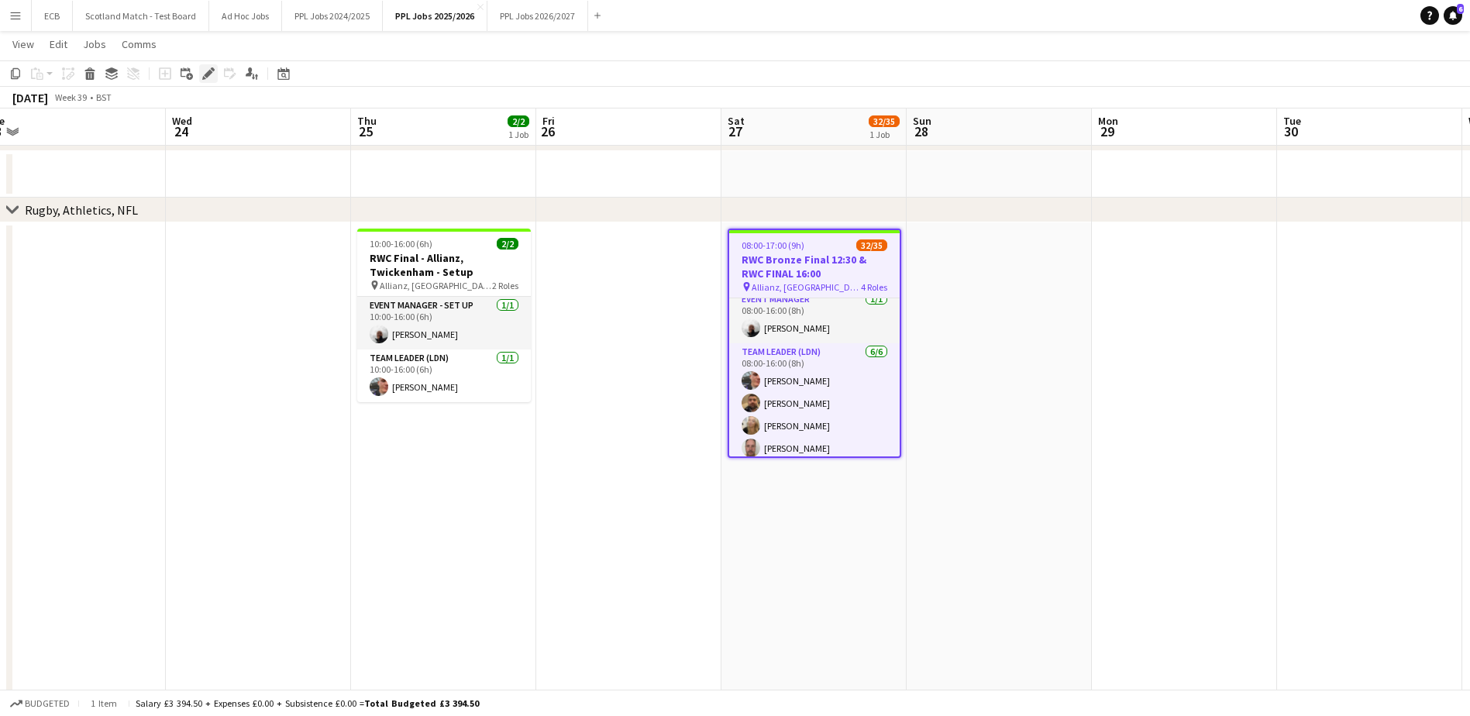
click at [208, 74] on icon at bounding box center [208, 74] width 9 height 9
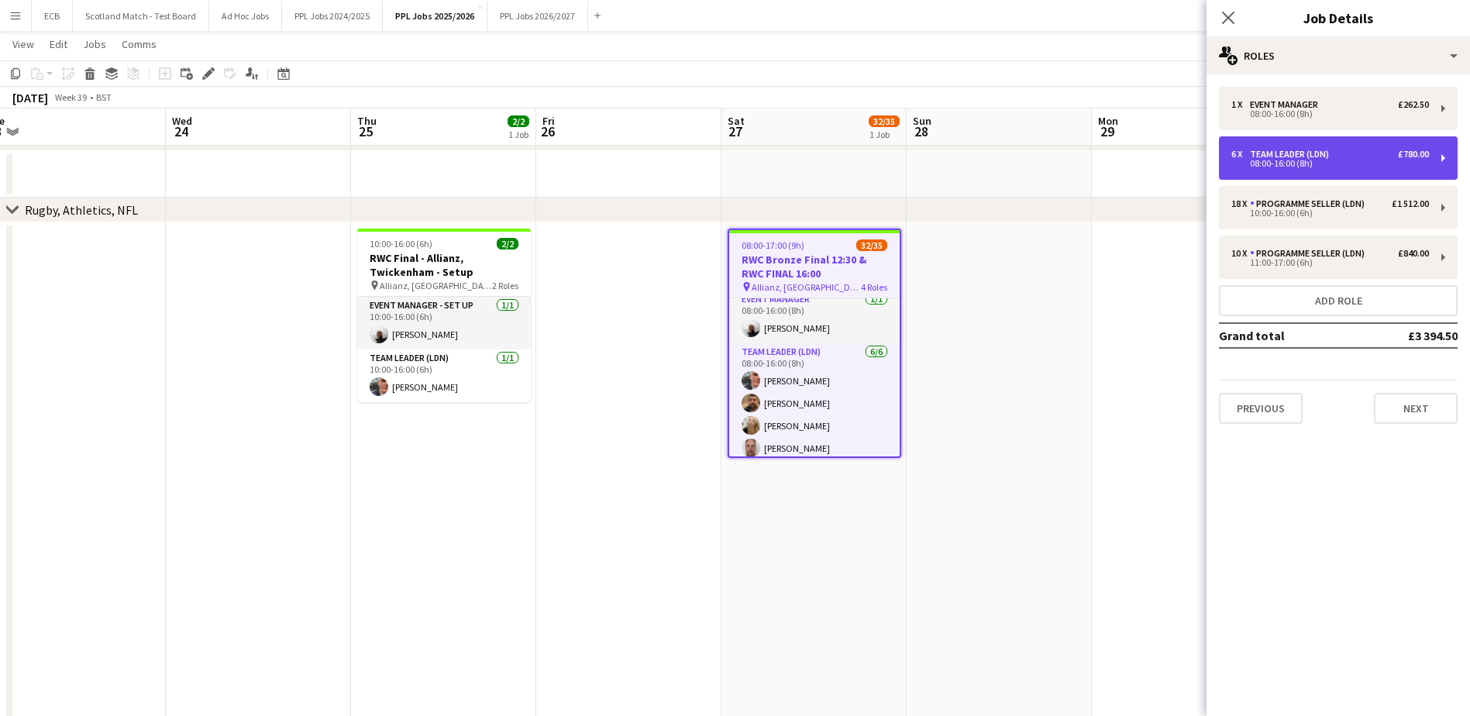
click at [1320, 157] on div "Team Leader (LDN)" at bounding box center [1292, 154] width 85 height 11
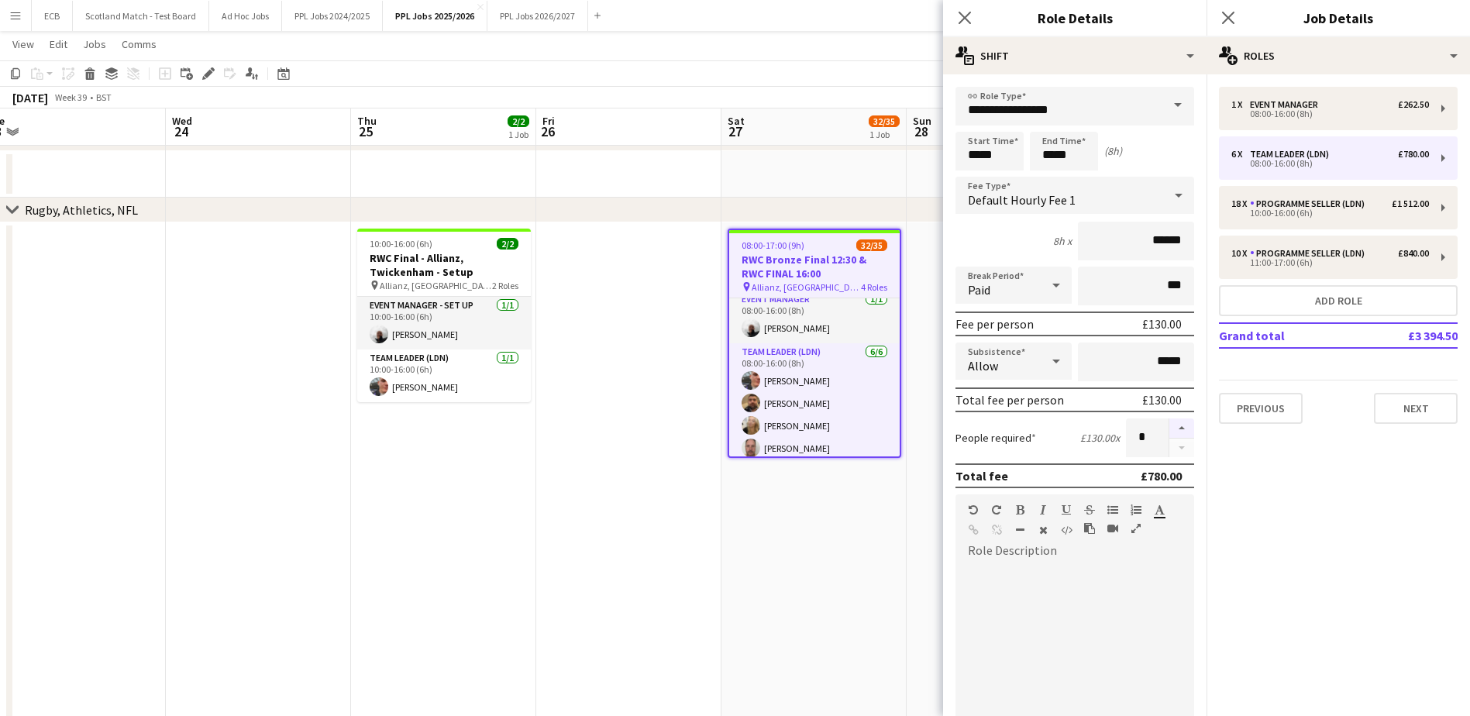
click at [1170, 428] on button "button" at bounding box center [1181, 428] width 25 height 20
click at [1169, 452] on button "button" at bounding box center [1181, 448] width 25 height 19
type input "*"
click at [1072, 157] on input "*****" at bounding box center [1064, 151] width 68 height 39
click at [1047, 121] on div at bounding box center [1048, 123] width 31 height 15
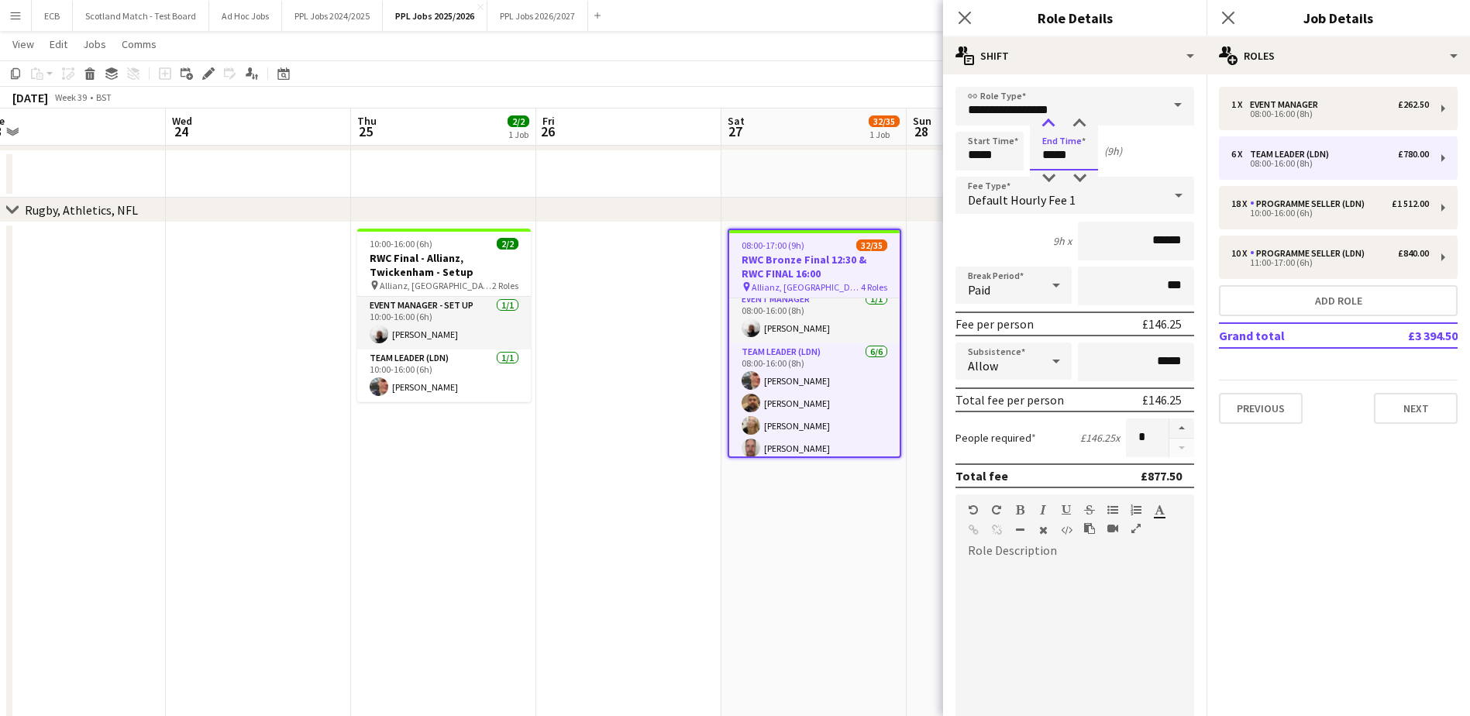
click at [1047, 121] on div at bounding box center [1048, 123] width 31 height 15
type input "*****"
click at [1047, 121] on div at bounding box center [1048, 123] width 31 height 15
click at [877, 167] on app-date-cell at bounding box center [813, 174] width 185 height 46
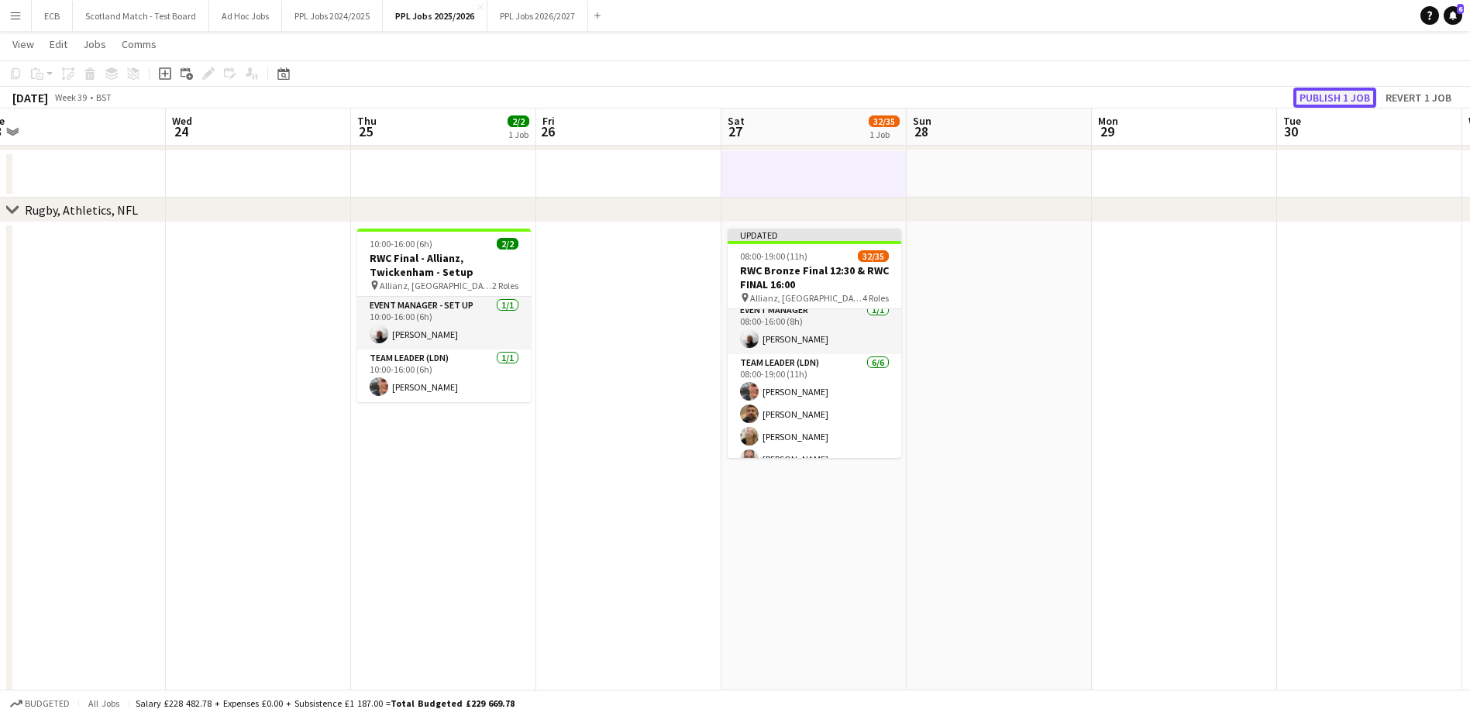
click at [1332, 98] on button "Publish 1 job" at bounding box center [1334, 98] width 83 height 20
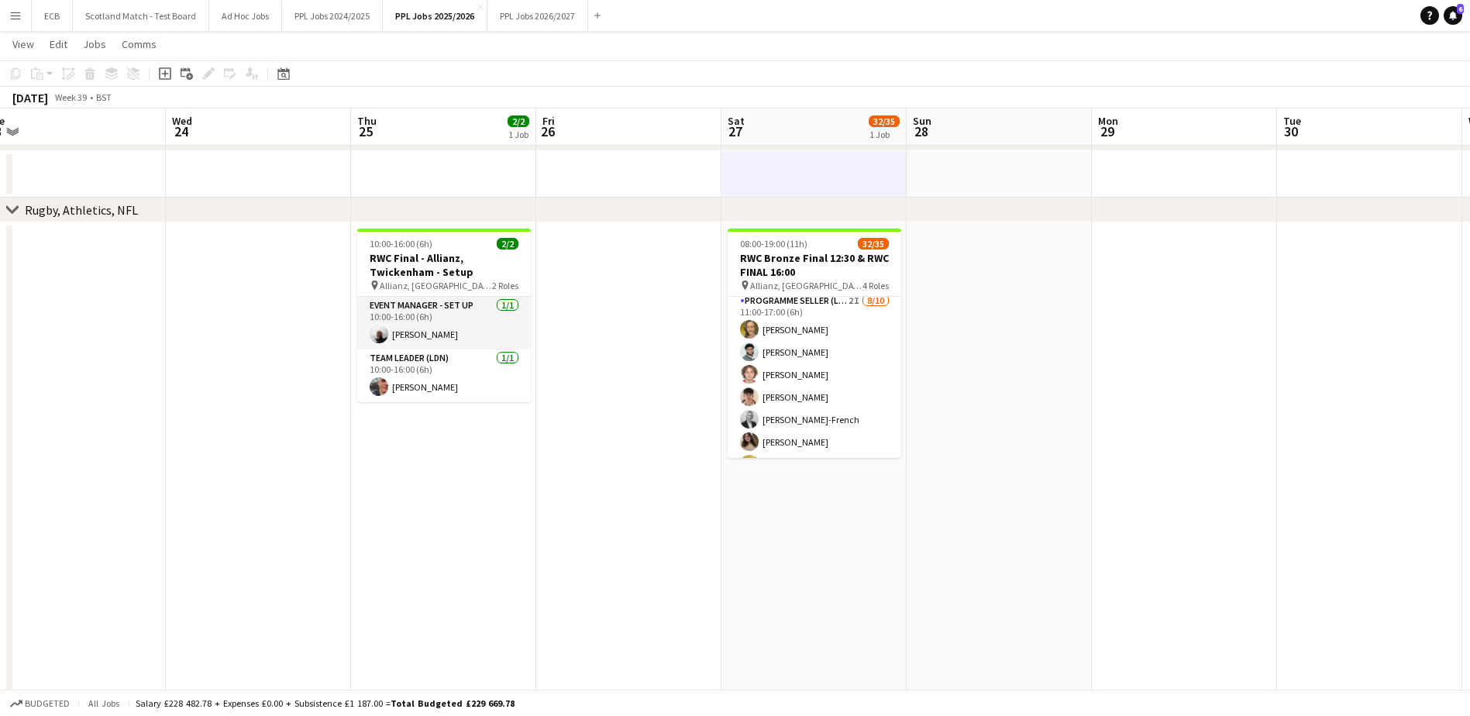
scroll to position [746, 0]
click at [950, 345] on app-date-cell at bounding box center [998, 473] width 185 height 502
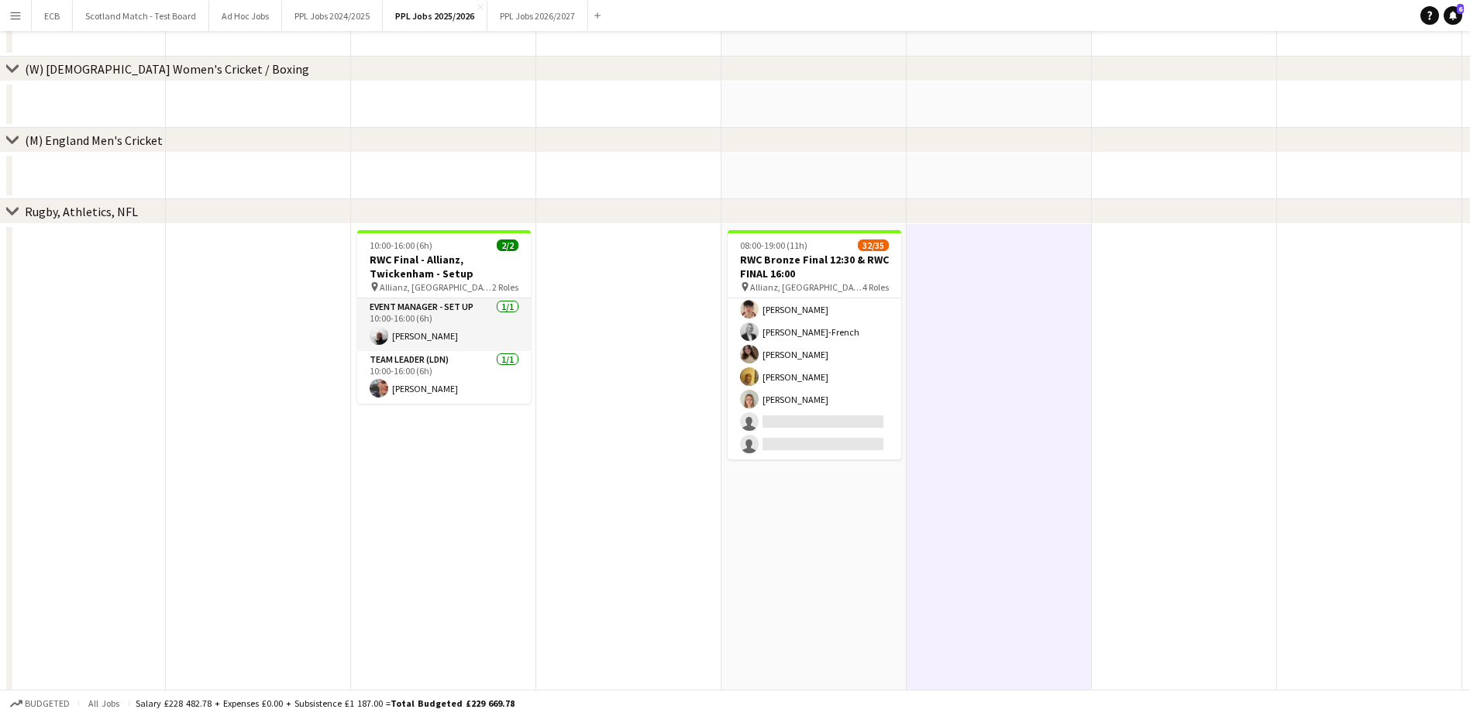
scroll to position [0, 0]
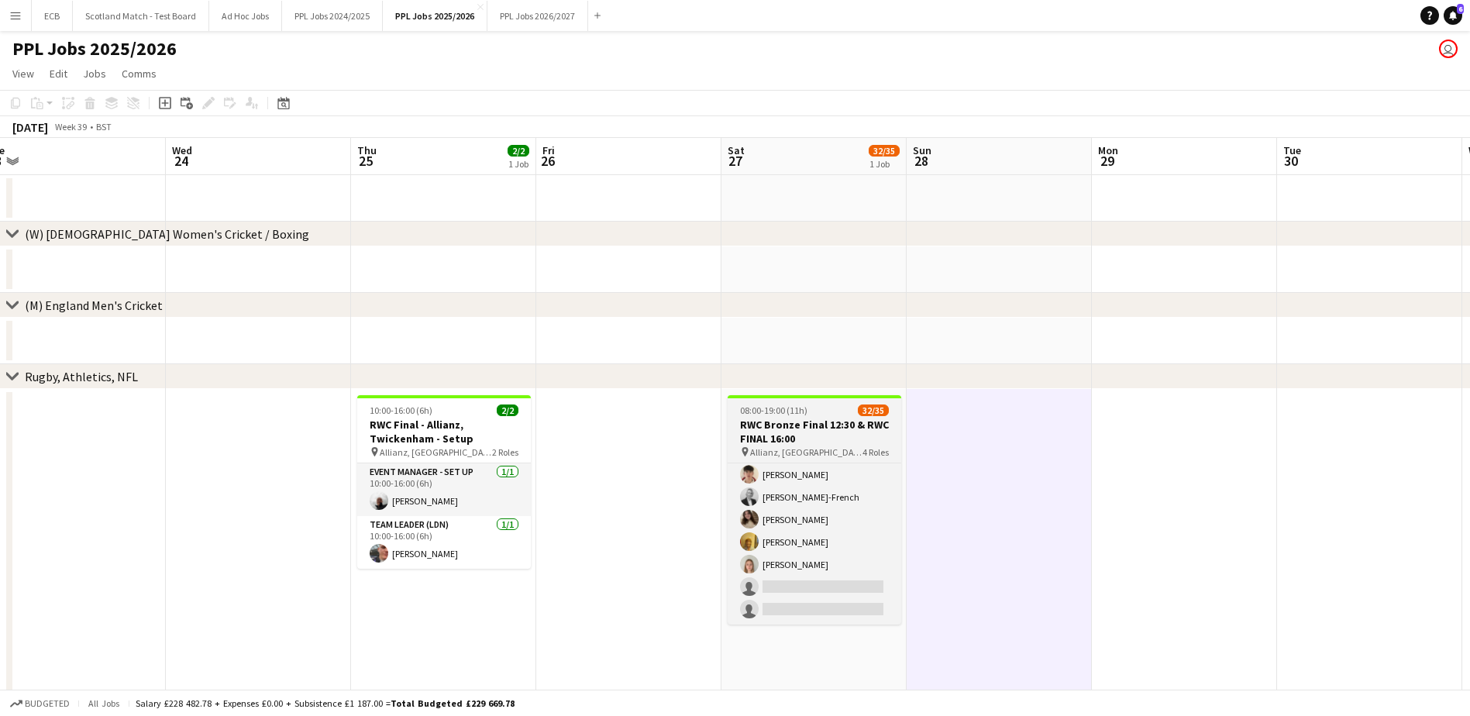
click at [810, 414] on div "08:00-19:00 (11h) 32/35" at bounding box center [815, 410] width 174 height 12
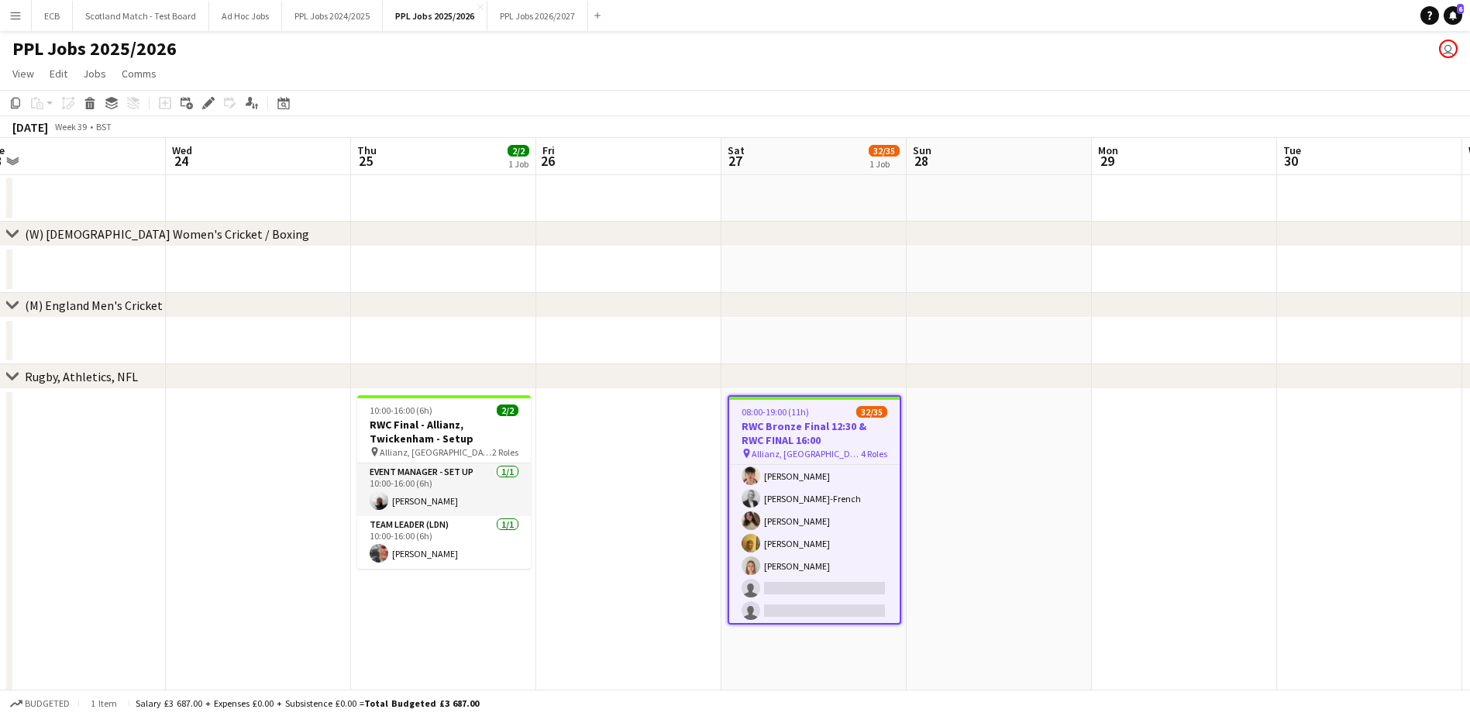
click at [987, 466] on app-date-cell at bounding box center [998, 640] width 185 height 502
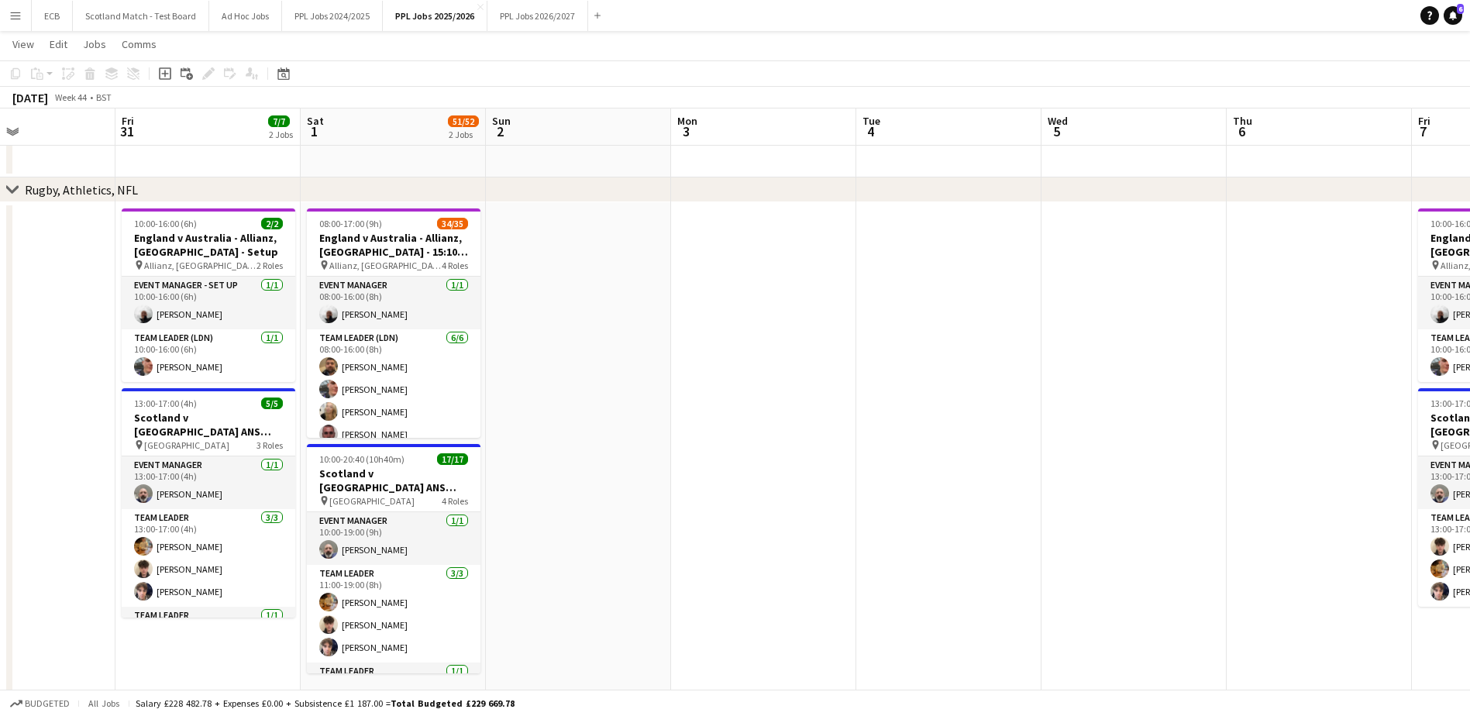
scroll to position [0, 626]
click at [10, 21] on app-icon "Menu" at bounding box center [15, 15] width 12 height 12
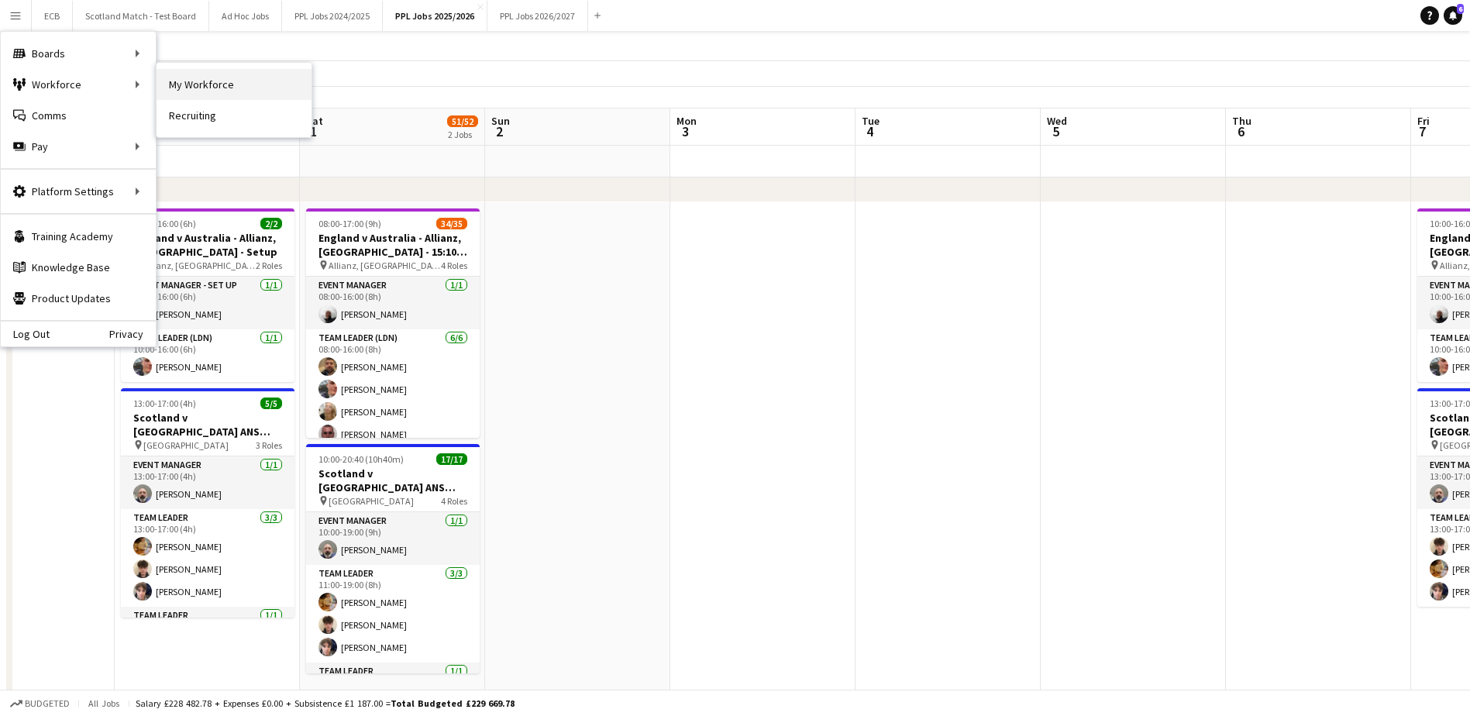
click at [170, 93] on link "My Workforce" at bounding box center [234, 84] width 155 height 31
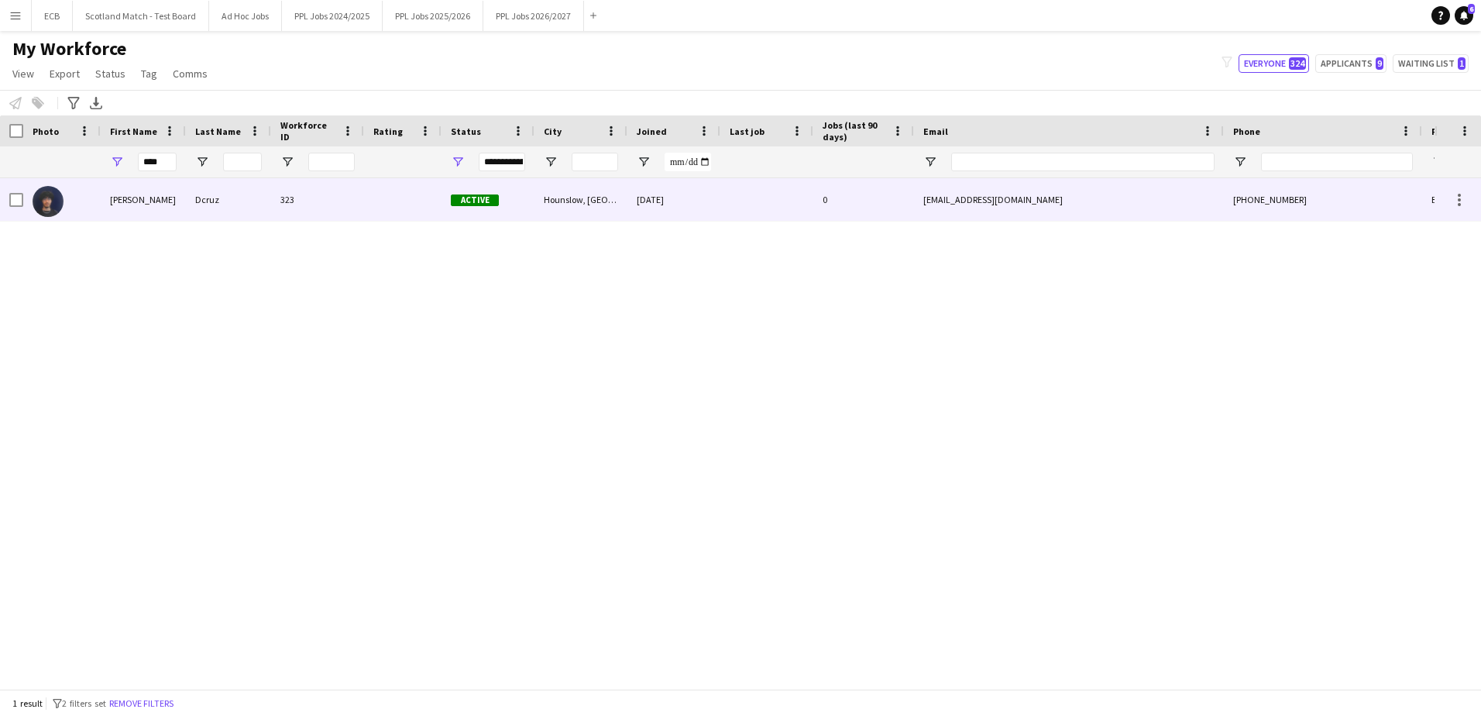
click at [1027, 201] on div "brandendcruz@gmail.com" at bounding box center [1069, 199] width 310 height 43
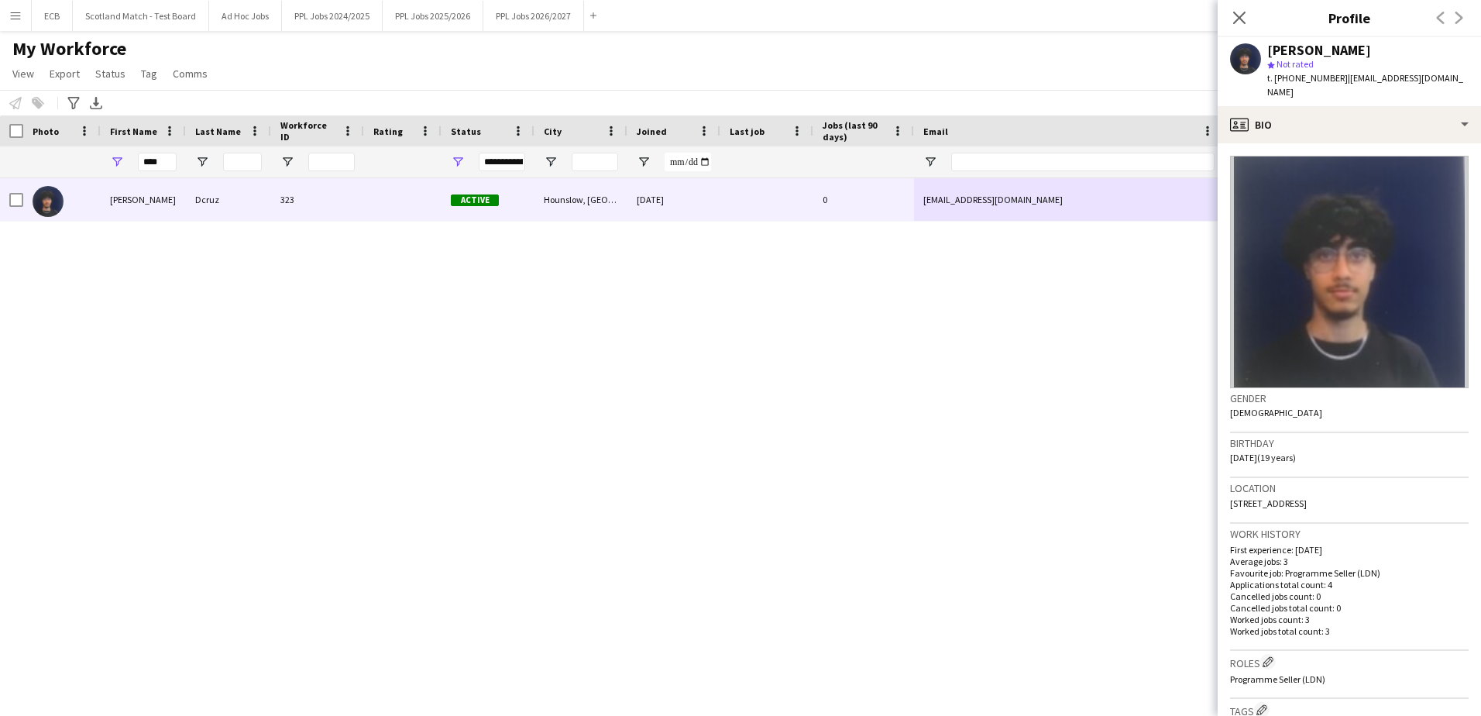
drag, startPoint x: 1443, startPoint y: 78, endPoint x: 1343, endPoint y: 83, distance: 100.1
click at [1343, 83] on span "| brandendcruz@gmail.com" at bounding box center [1366, 85] width 196 height 26
drag, startPoint x: 1335, startPoint y: 81, endPoint x: 1275, endPoint y: 87, distance: 59.9
click at [1275, 87] on div "Branden Dcruz star Not rated t. +447555977823 | brandendcruz@gmail.com" at bounding box center [1349, 71] width 263 height 69
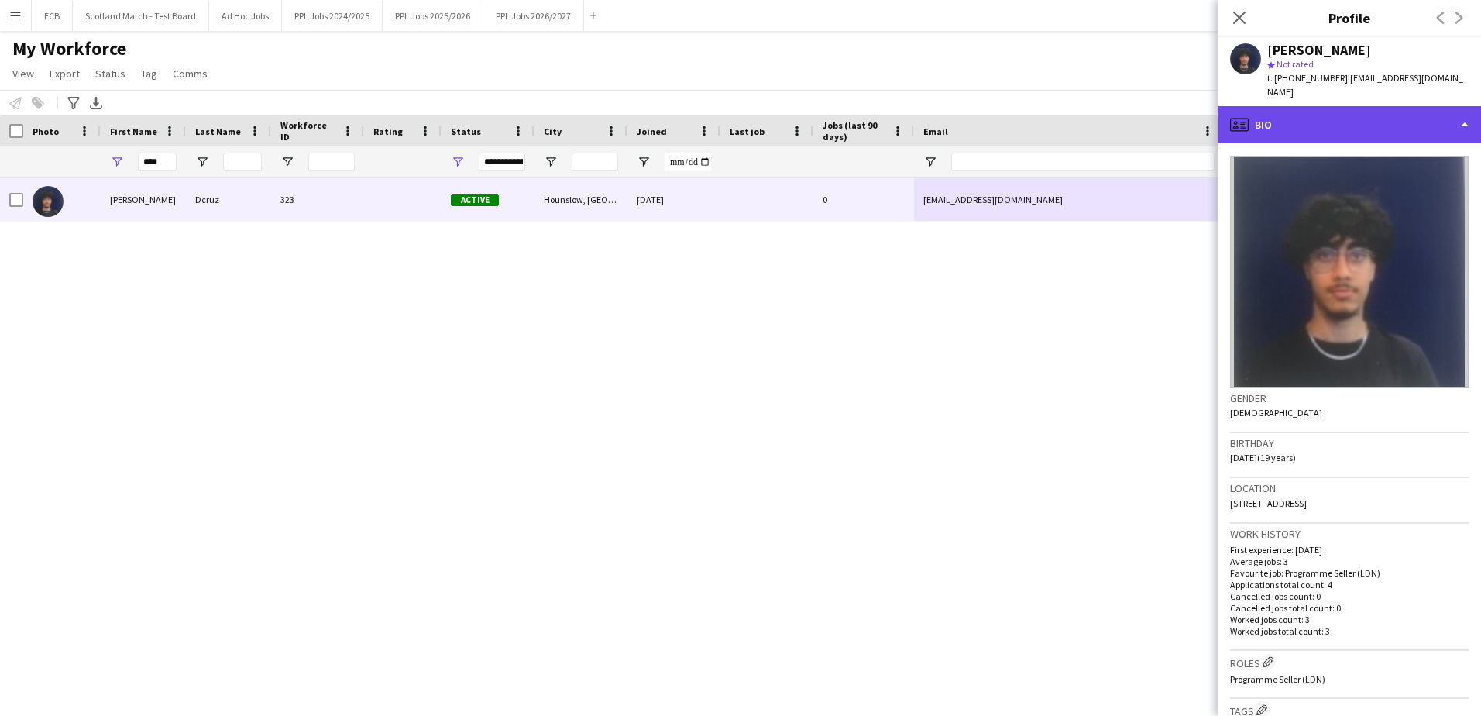
click at [1458, 110] on div "profile Bio" at bounding box center [1349, 124] width 263 height 37
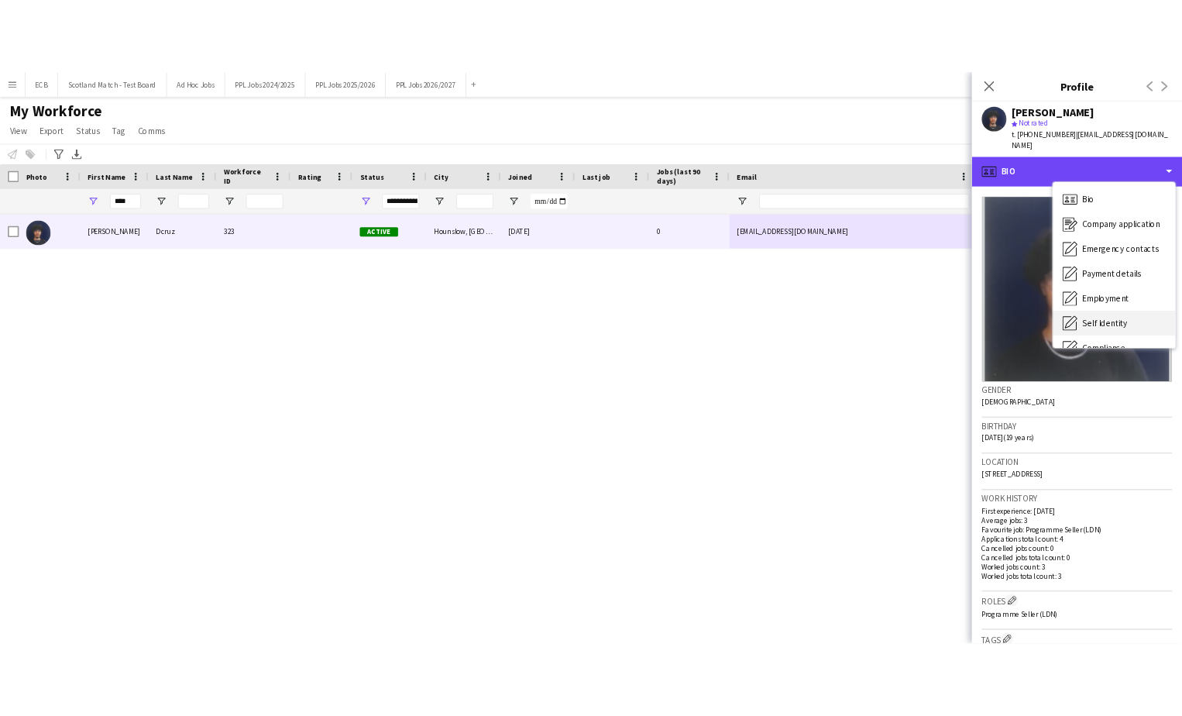
scroll to position [115, 0]
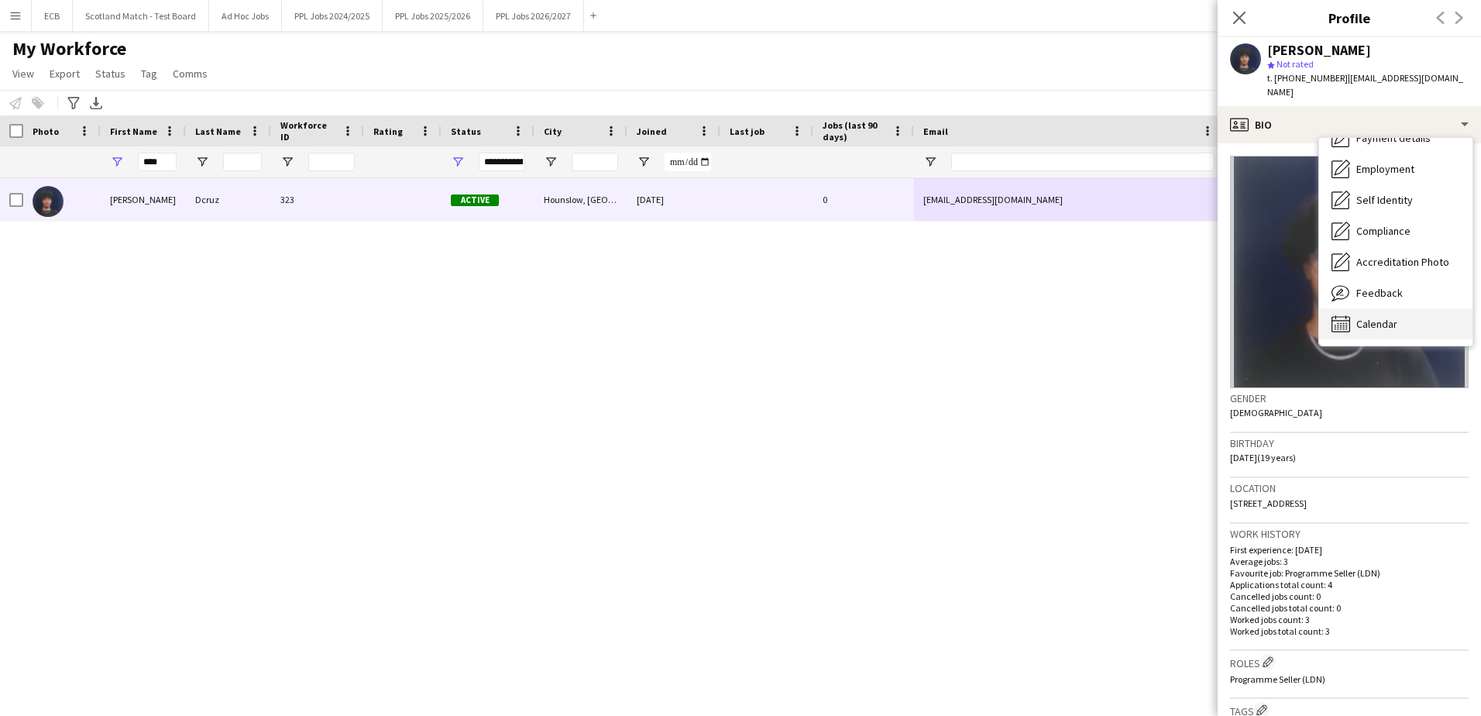
click at [1365, 317] on span "Calendar" at bounding box center [1377, 324] width 41 height 14
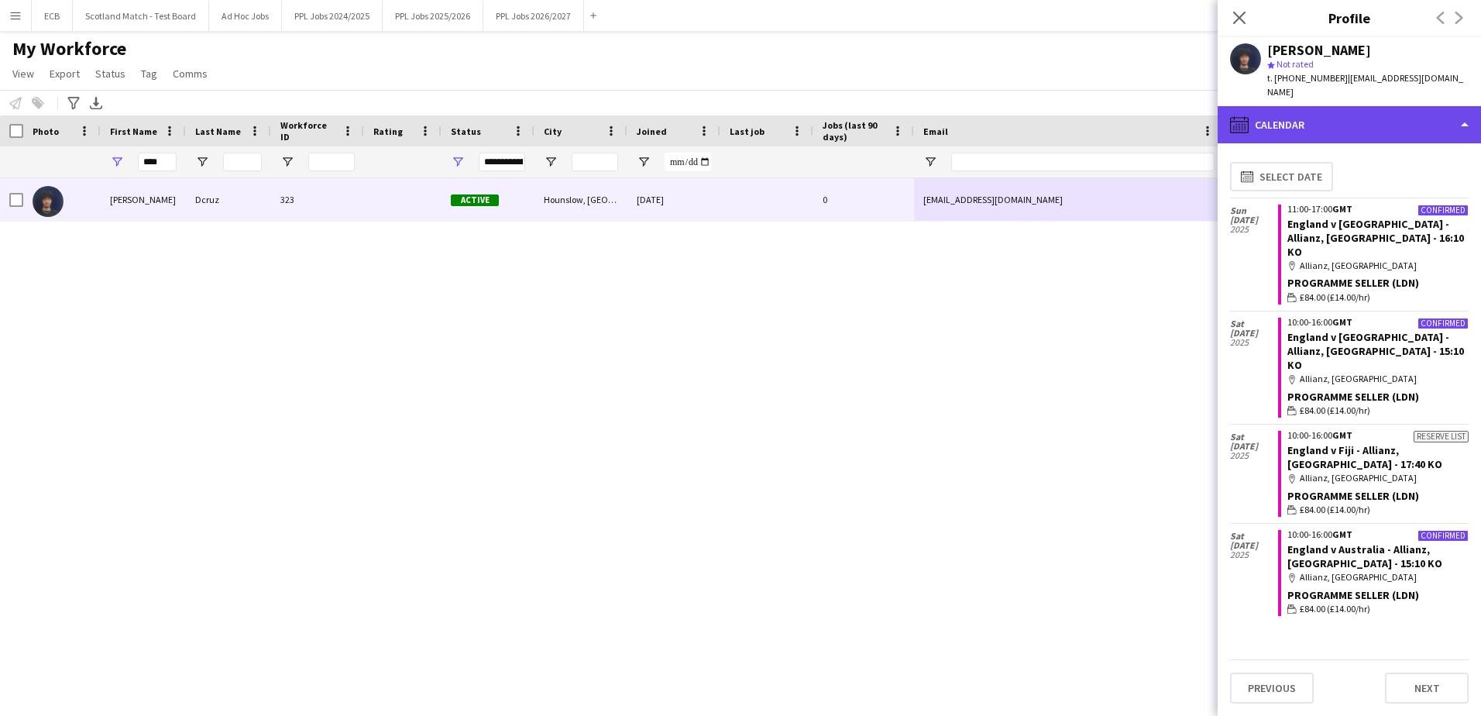
click at [1446, 106] on div "calendar-full Calendar" at bounding box center [1349, 124] width 263 height 37
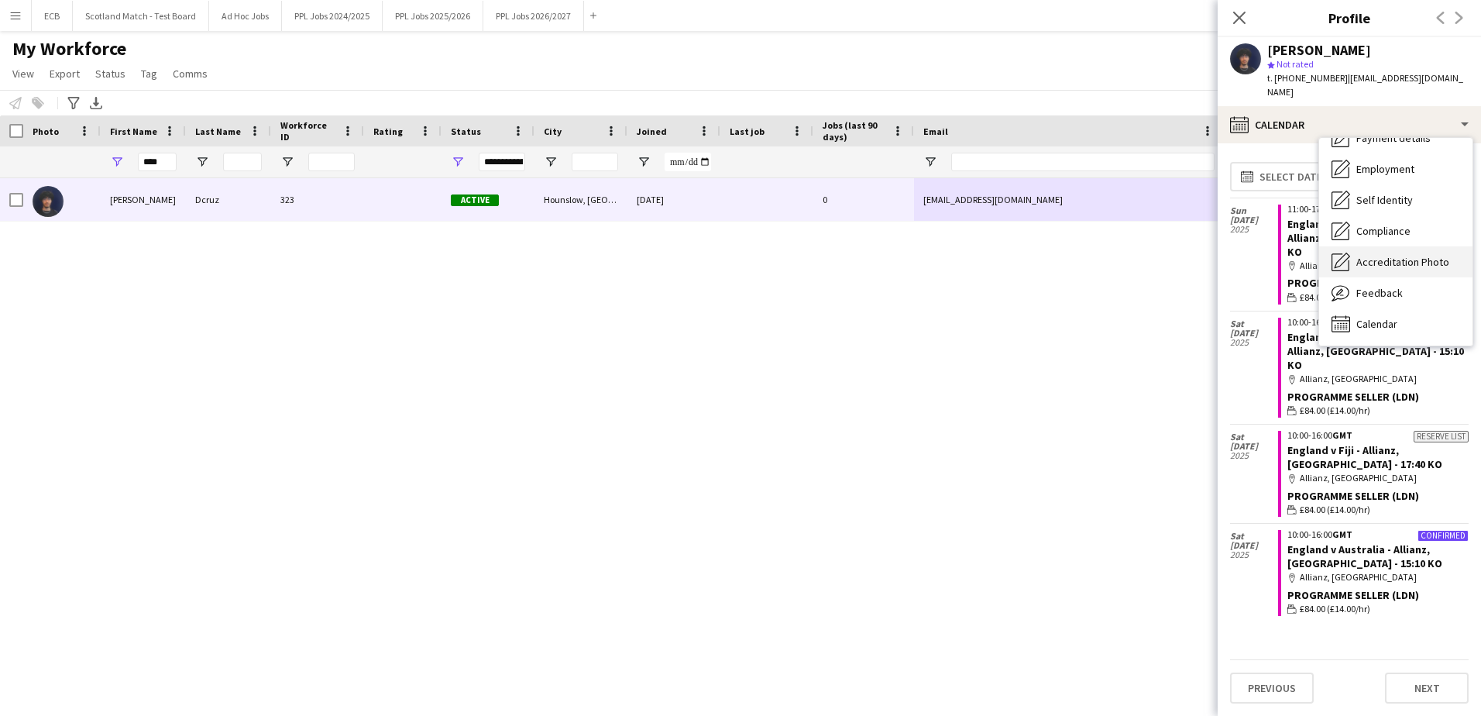
click at [1385, 255] on span "Accreditation Photo" at bounding box center [1403, 262] width 93 height 14
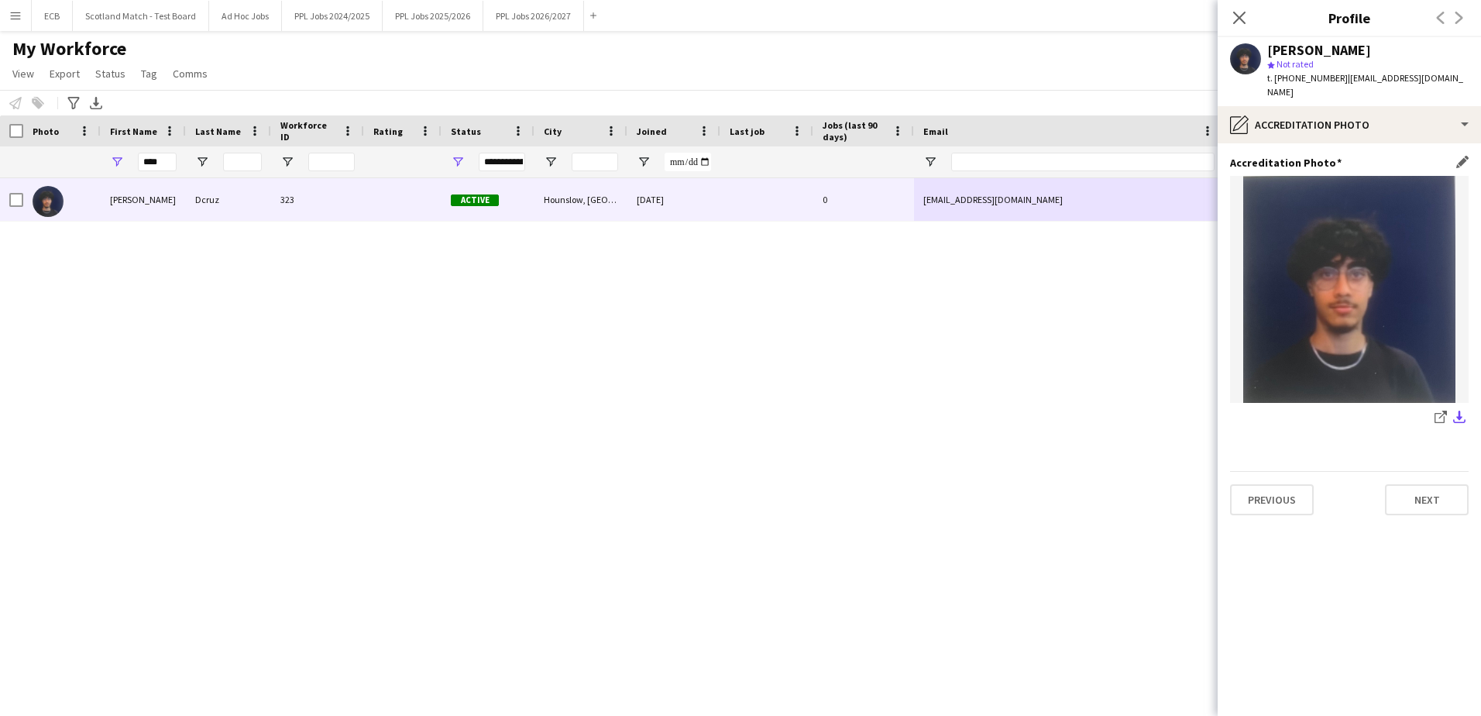
click at [1456, 411] on app-icon "download-bottom" at bounding box center [1459, 418] width 12 height 15
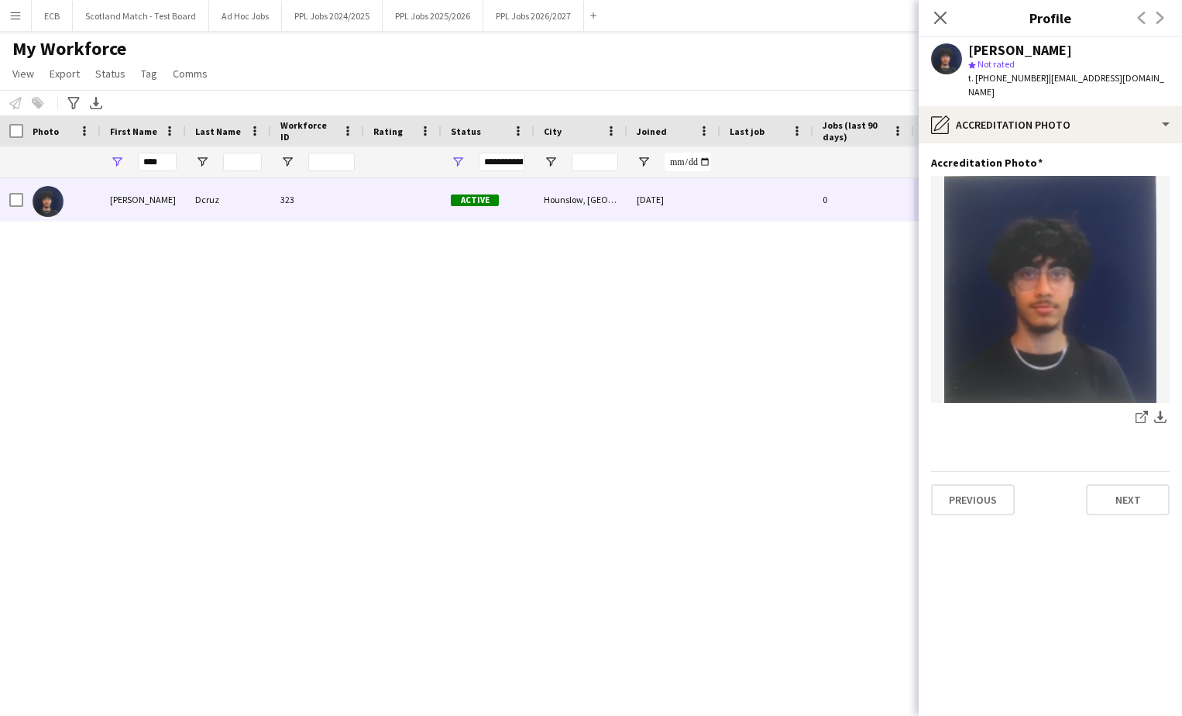
drag, startPoint x: 521, startPoint y: 439, endPoint x: 556, endPoint y: 439, distance: 34.1
click at [521, 439] on div "Branden Dcruz 323 Active Hounslow, London 28-08-2025 0 brandendcruz@gmail.com +…" at bounding box center [568, 427] width 1136 height 499
click at [756, 374] on div "Branden Dcruz 323 Active Hounslow, London 28-08-2025 0 brandendcruz@gmail.com +…" at bounding box center [568, 427] width 1136 height 499
click at [939, 16] on icon at bounding box center [940, 17] width 15 height 15
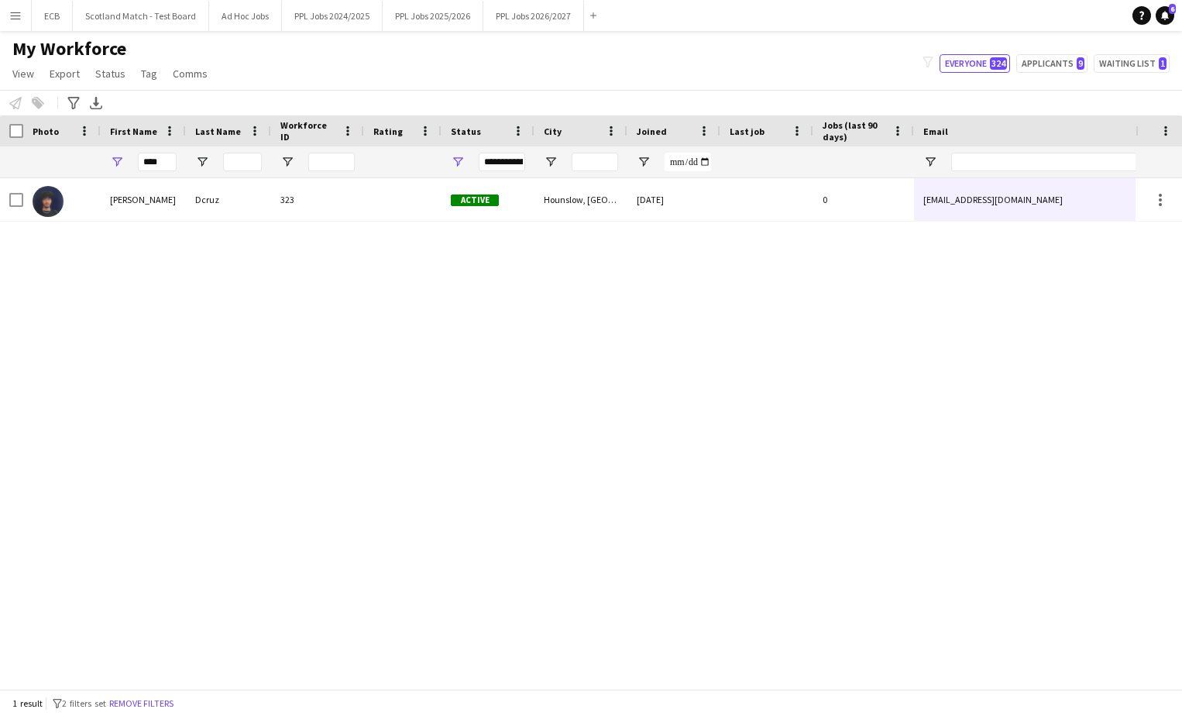
click at [703, 488] on div "Branden Dcruz 323 Active Hounslow, London 28-08-2025 0 brandendcruz@gmail.com +…" at bounding box center [568, 427] width 1136 height 499
click at [1161, 15] on icon "Notifications" at bounding box center [1165, 15] width 9 height 9
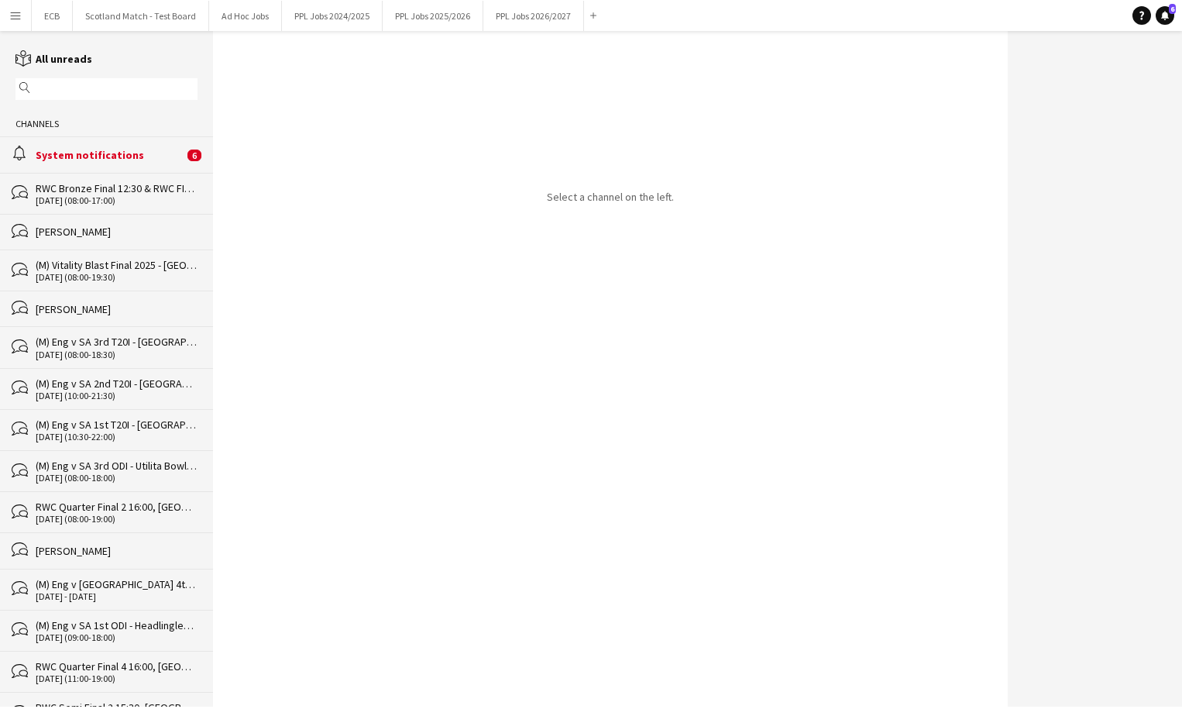
click at [95, 162] on div "System notifications" at bounding box center [110, 155] width 148 height 14
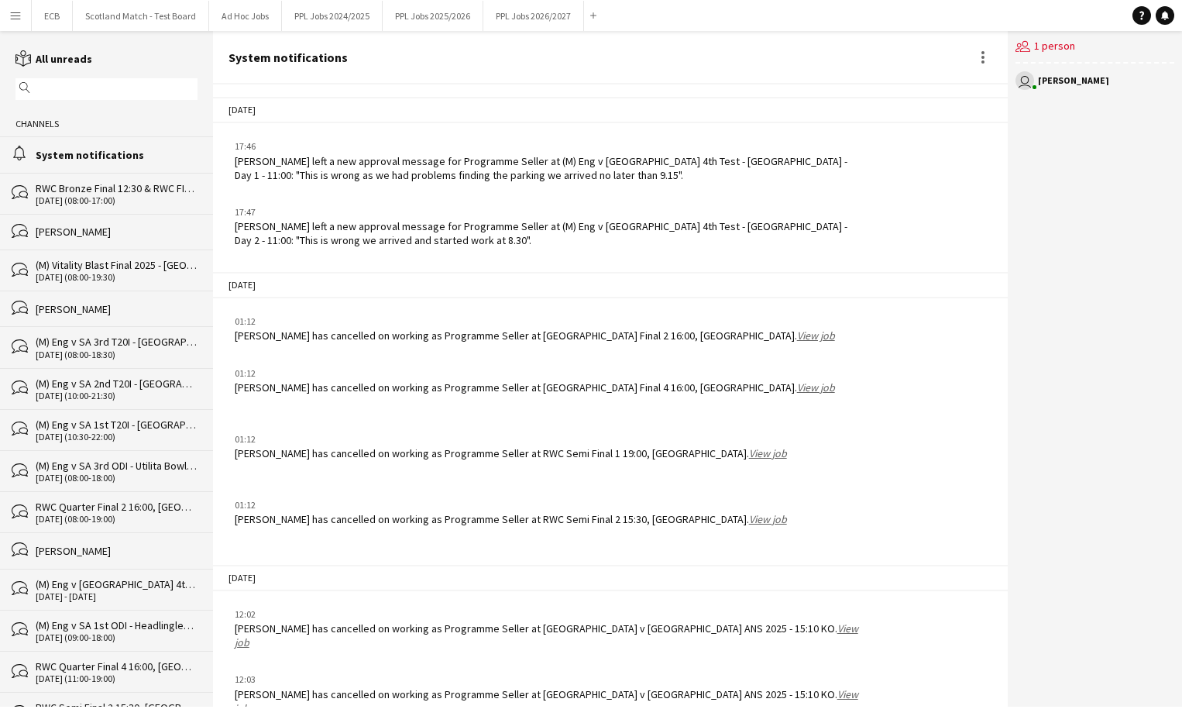
scroll to position [1783, 0]
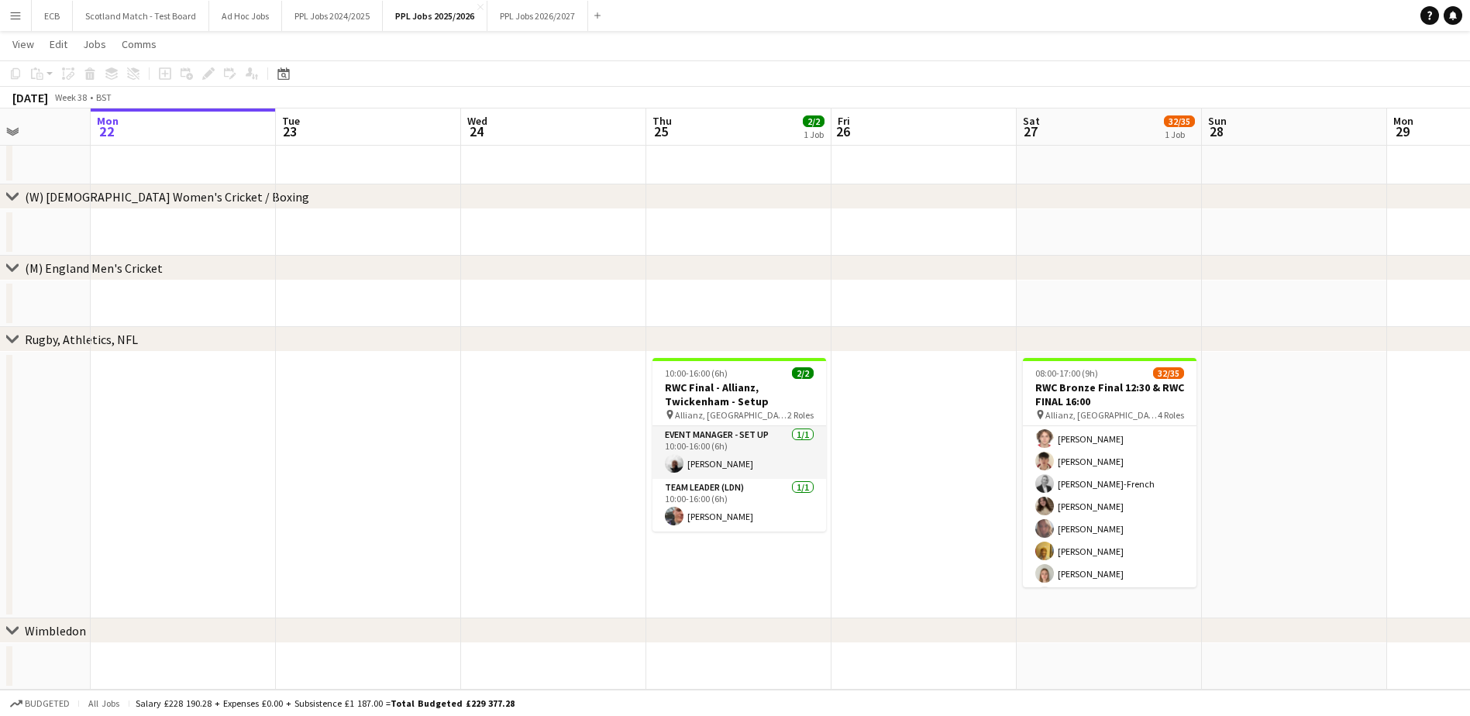
scroll to position [746, 0]
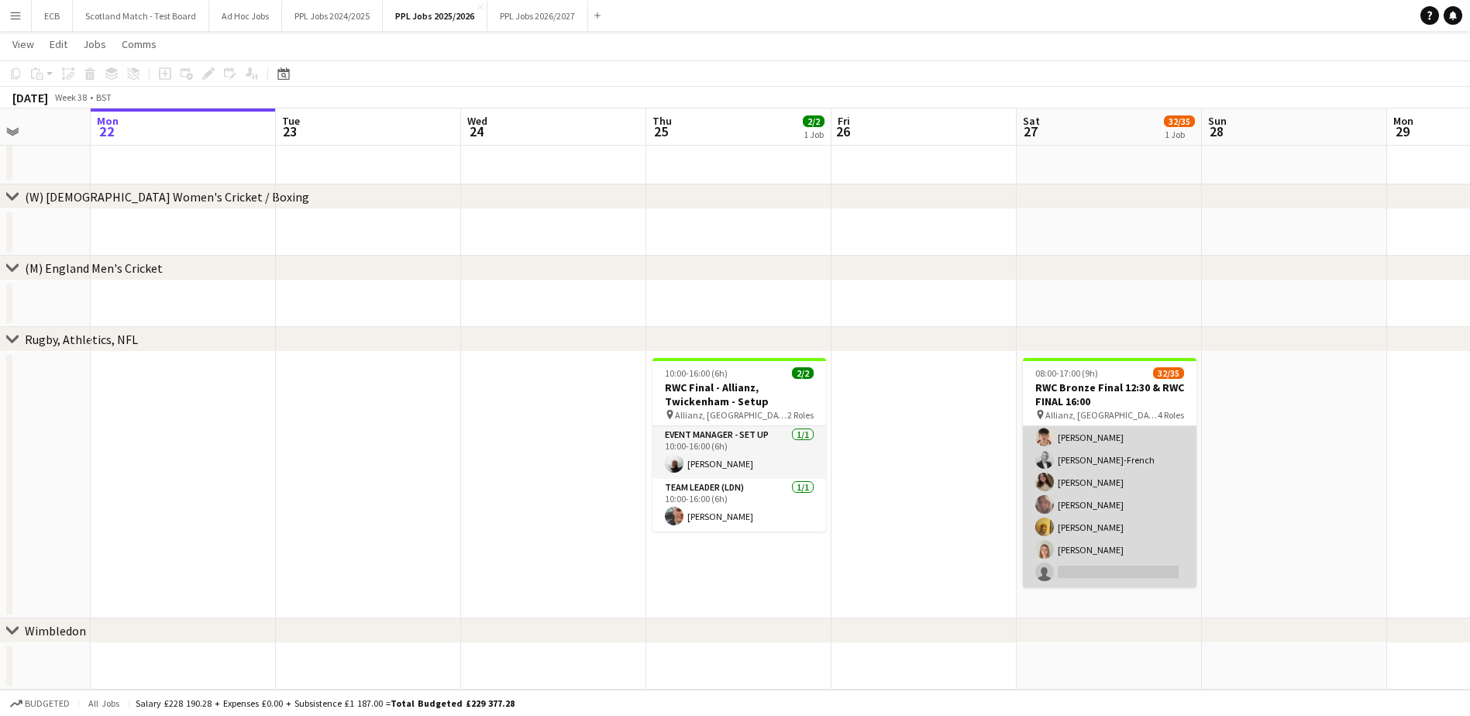
click at [1089, 506] on app-card-role "Programme Seller (LDN) 2I [DATE] 11:00-17:00 (6h) [PERSON_NAME] [PERSON_NAME] […" at bounding box center [1110, 459] width 174 height 255
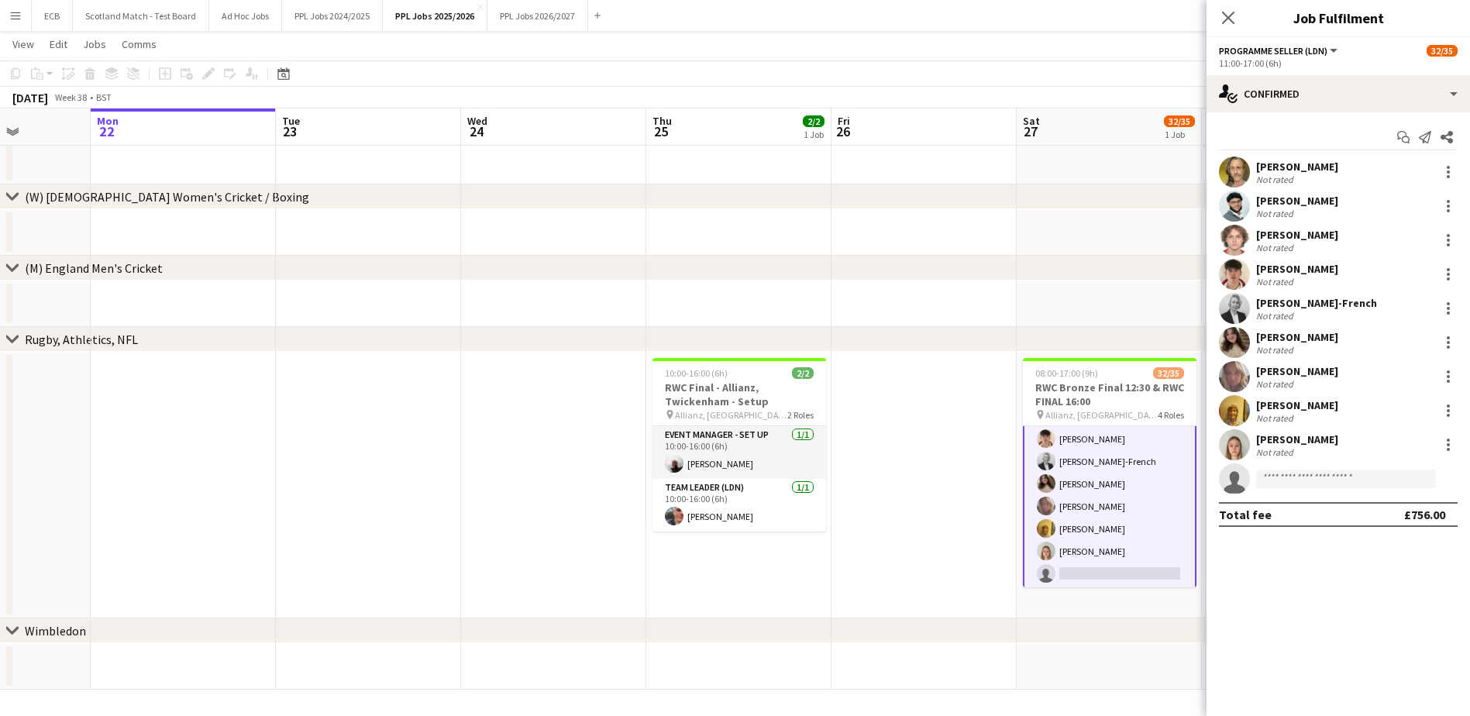
scroll to position [748, 0]
click at [1446, 373] on div at bounding box center [1447, 371] width 3 height 3
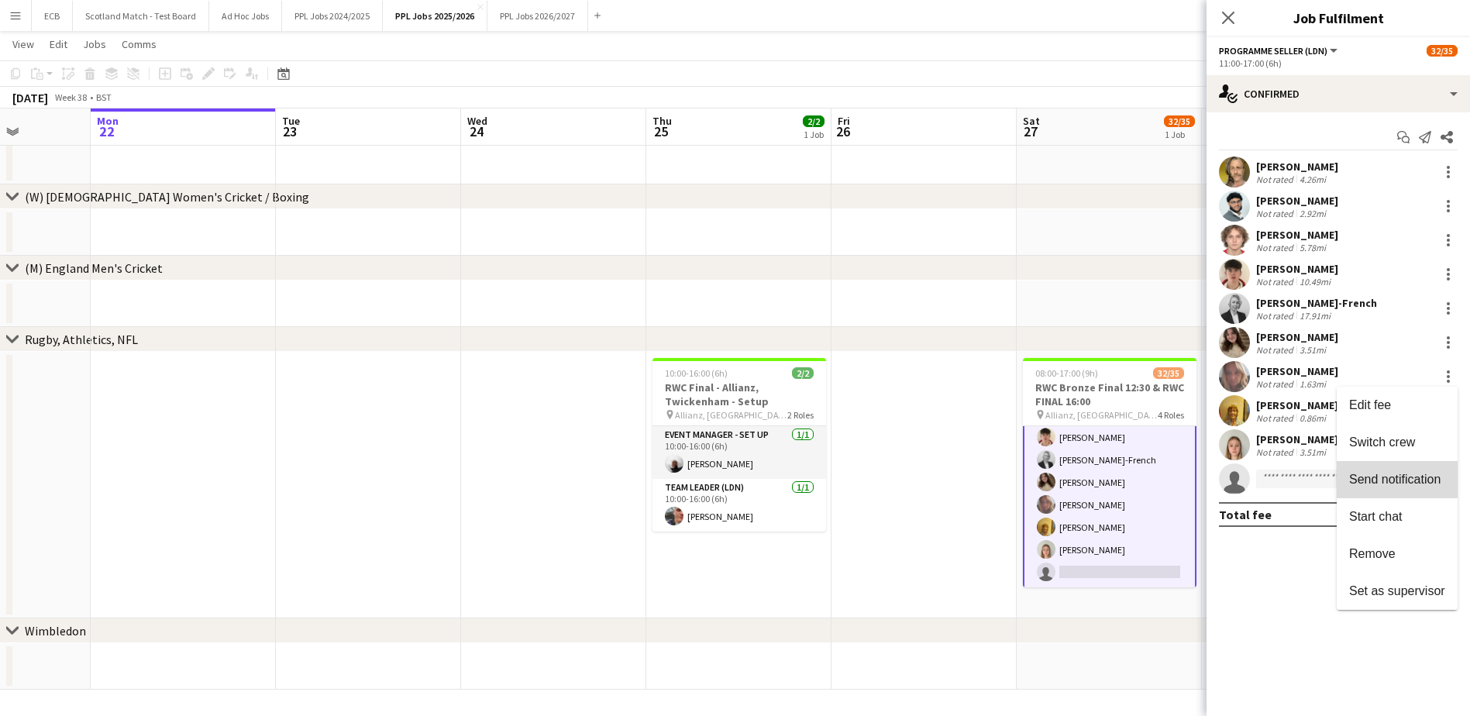
click at [1398, 475] on span "Send notification" at bounding box center [1394, 479] width 91 height 13
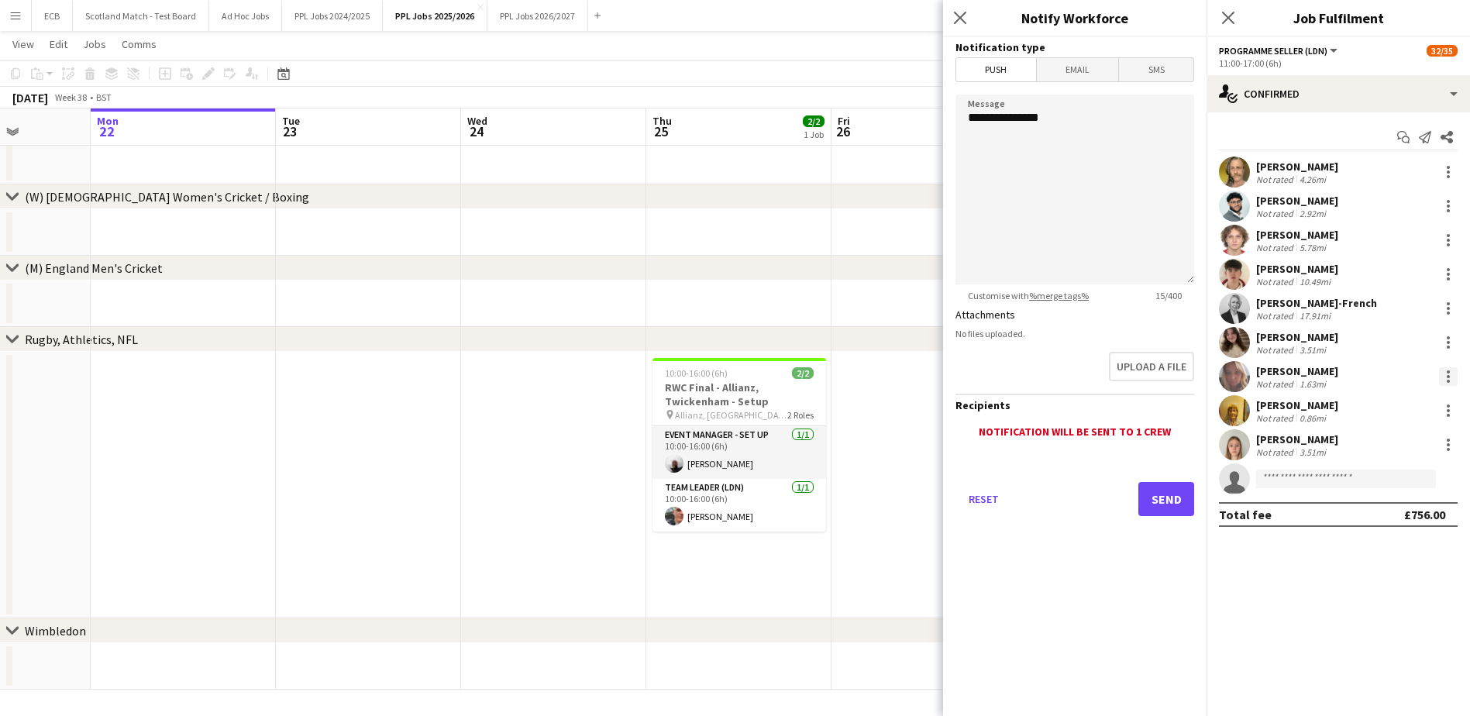
click at [1444, 370] on div at bounding box center [1448, 376] width 19 height 19
click at [1385, 431] on button "Switch crew" at bounding box center [1396, 442] width 121 height 37
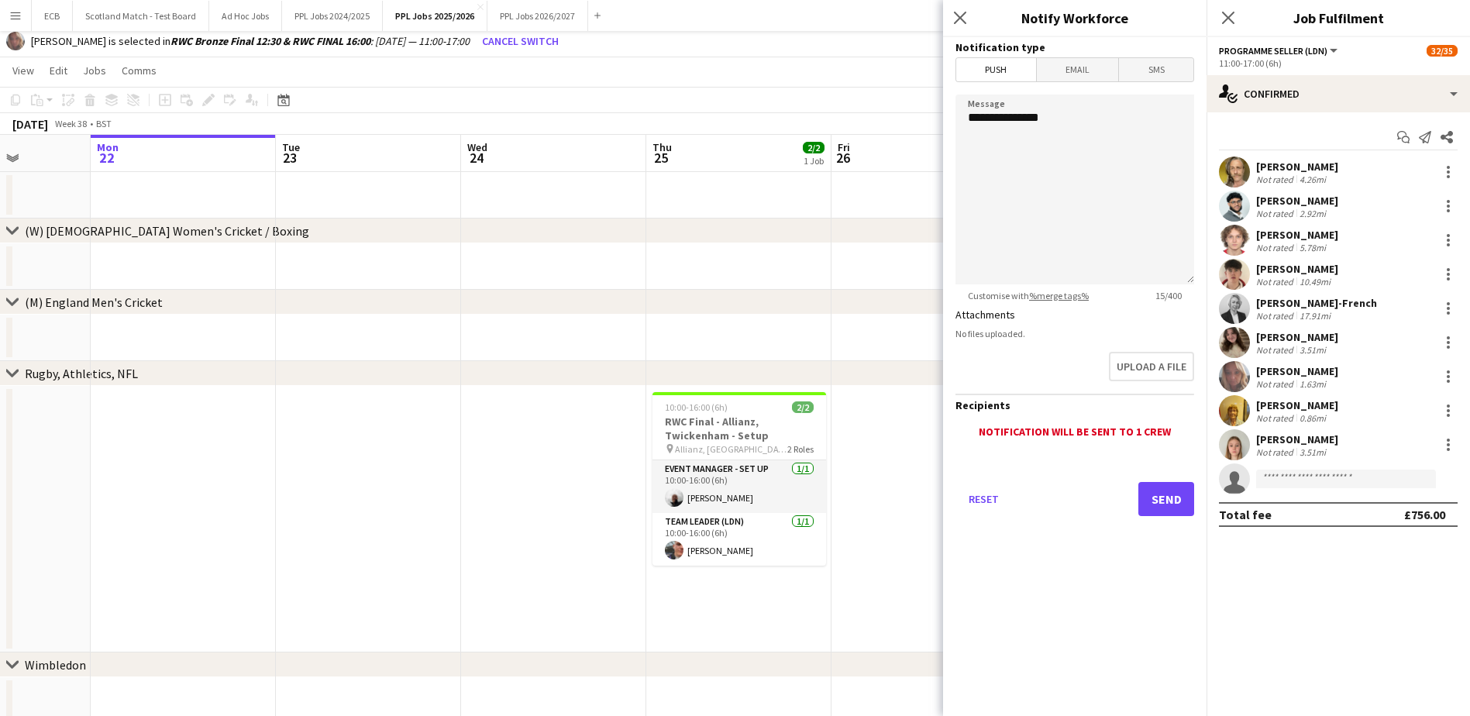
click at [849, 260] on app-date-cell at bounding box center [923, 266] width 185 height 46
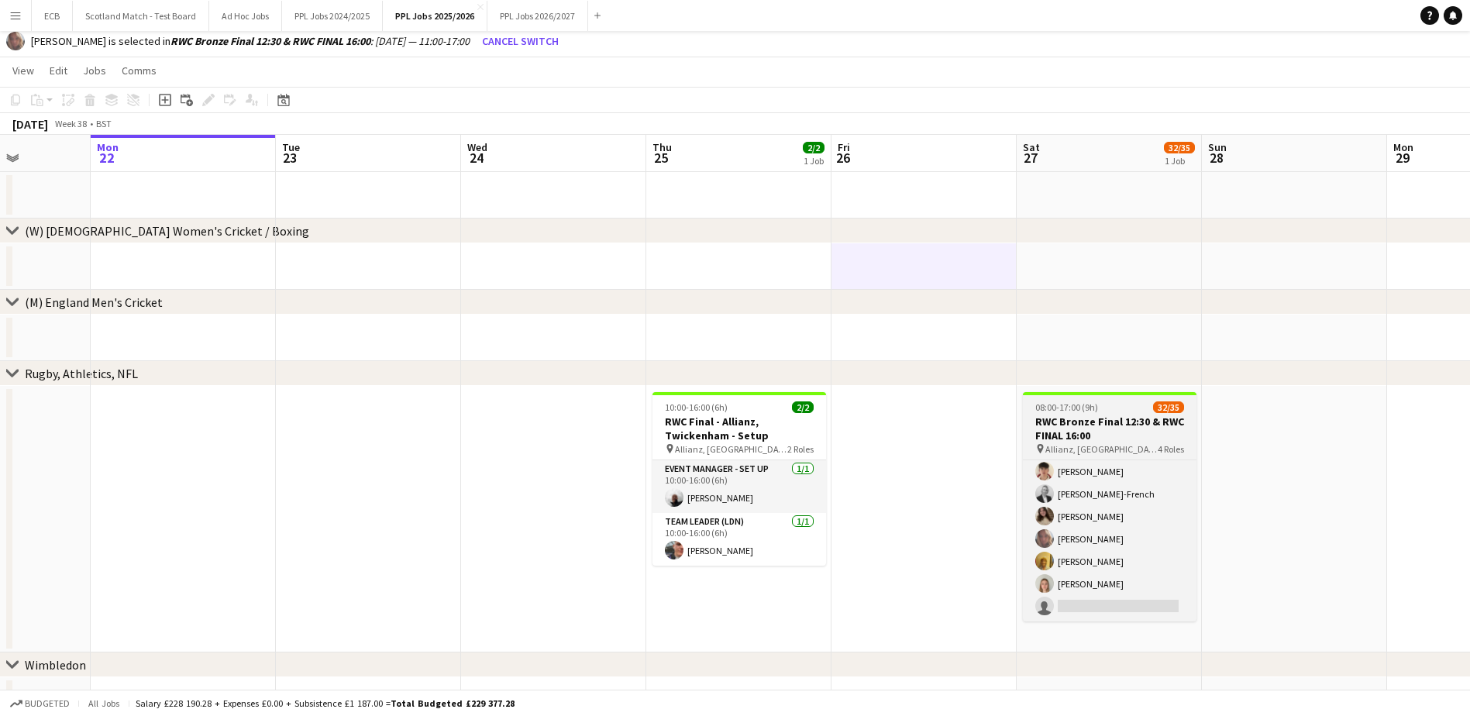
scroll to position [0, 0]
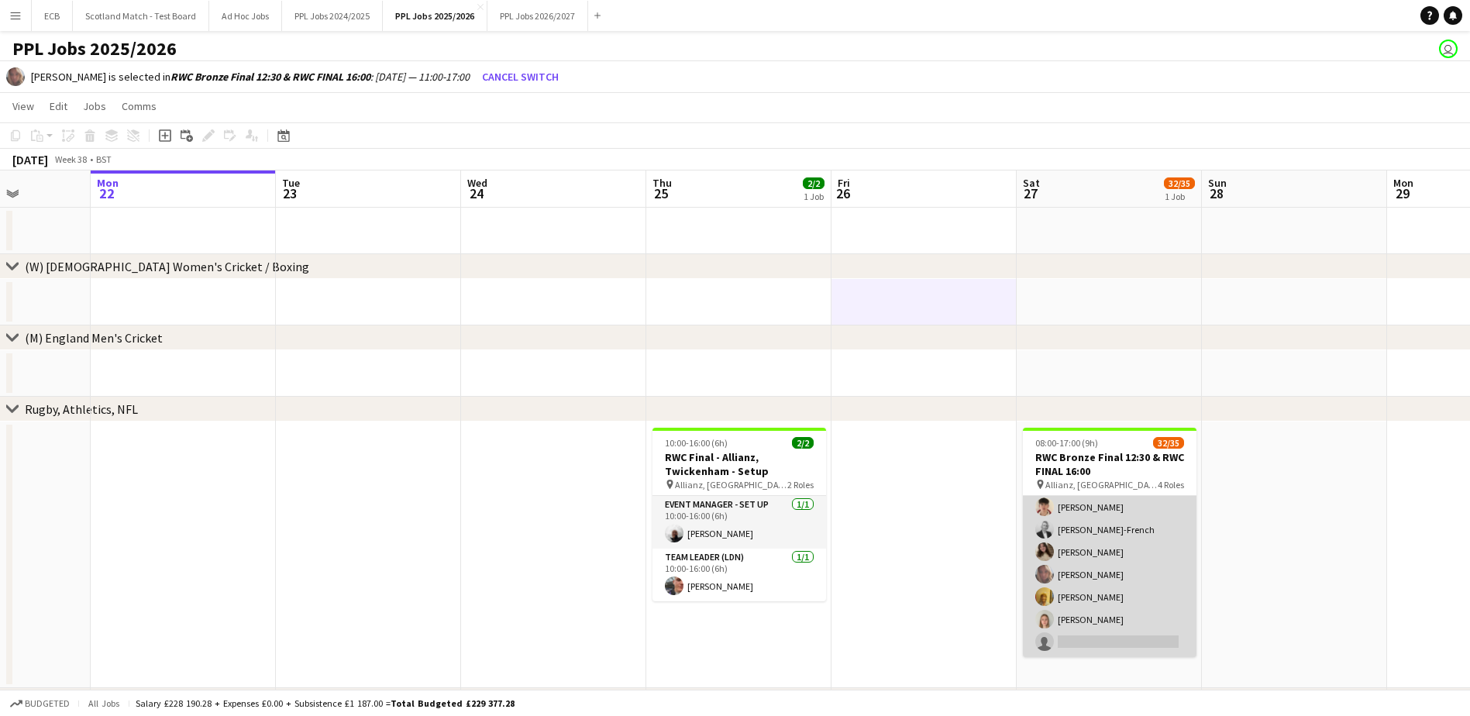
click at [1116, 513] on app-card-role "Programme Seller (LDN) 2I 9/10 11:00-17:00 (6h) Adam Rihan Benicio Fernandes Ye…" at bounding box center [1110, 529] width 174 height 255
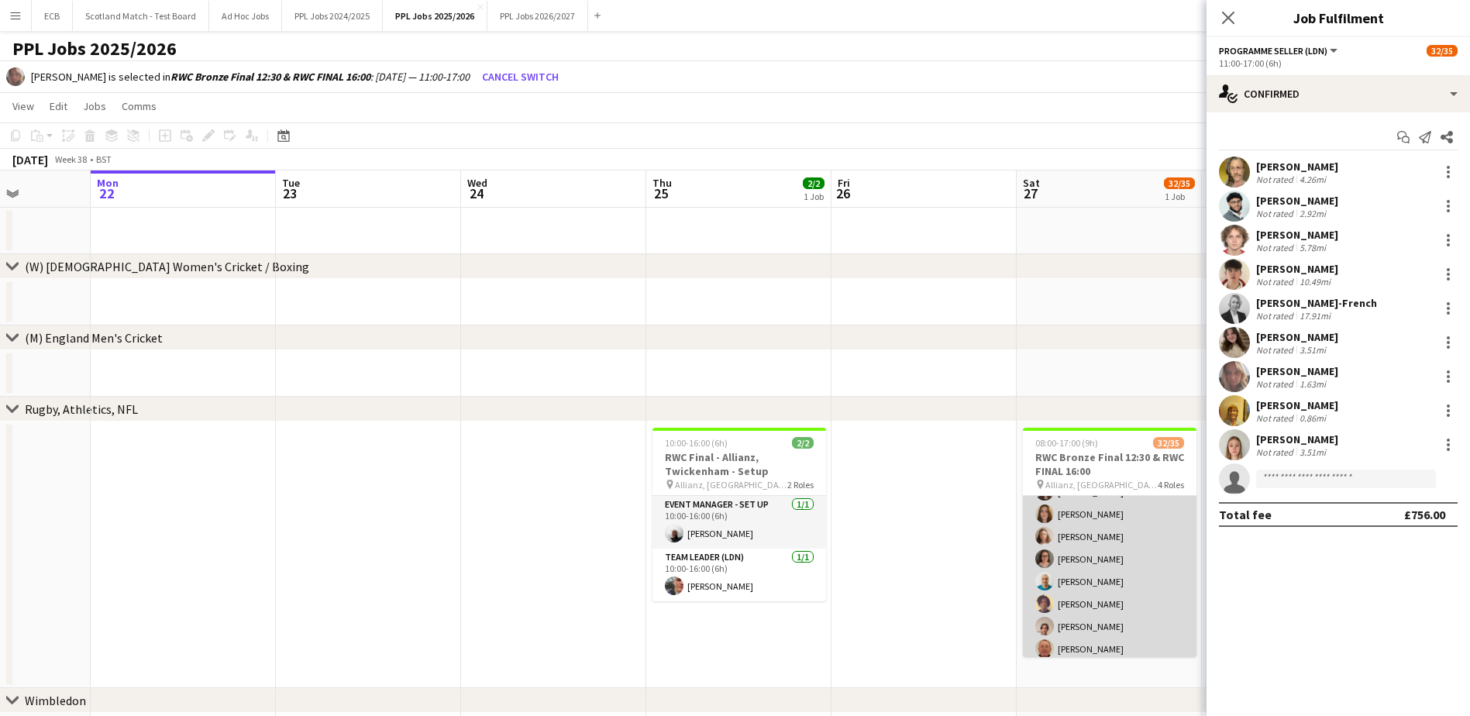
click at [1111, 554] on app-card-role "Programme Seller (LDN) 7I 1A 16/18 10:00-16:00 (6h) Owen Slattery Souha Taha Ma…" at bounding box center [1110, 626] width 174 height 435
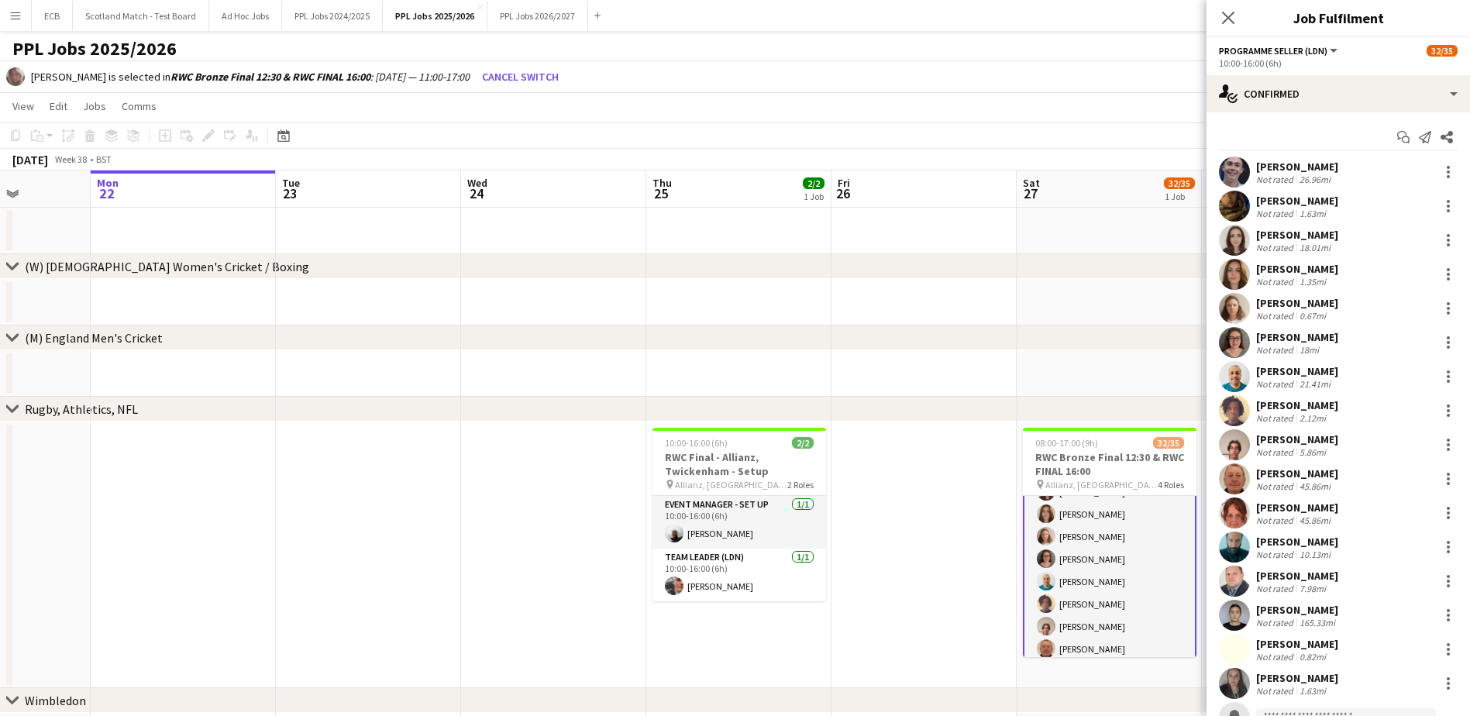
scroll to position [143, 0]
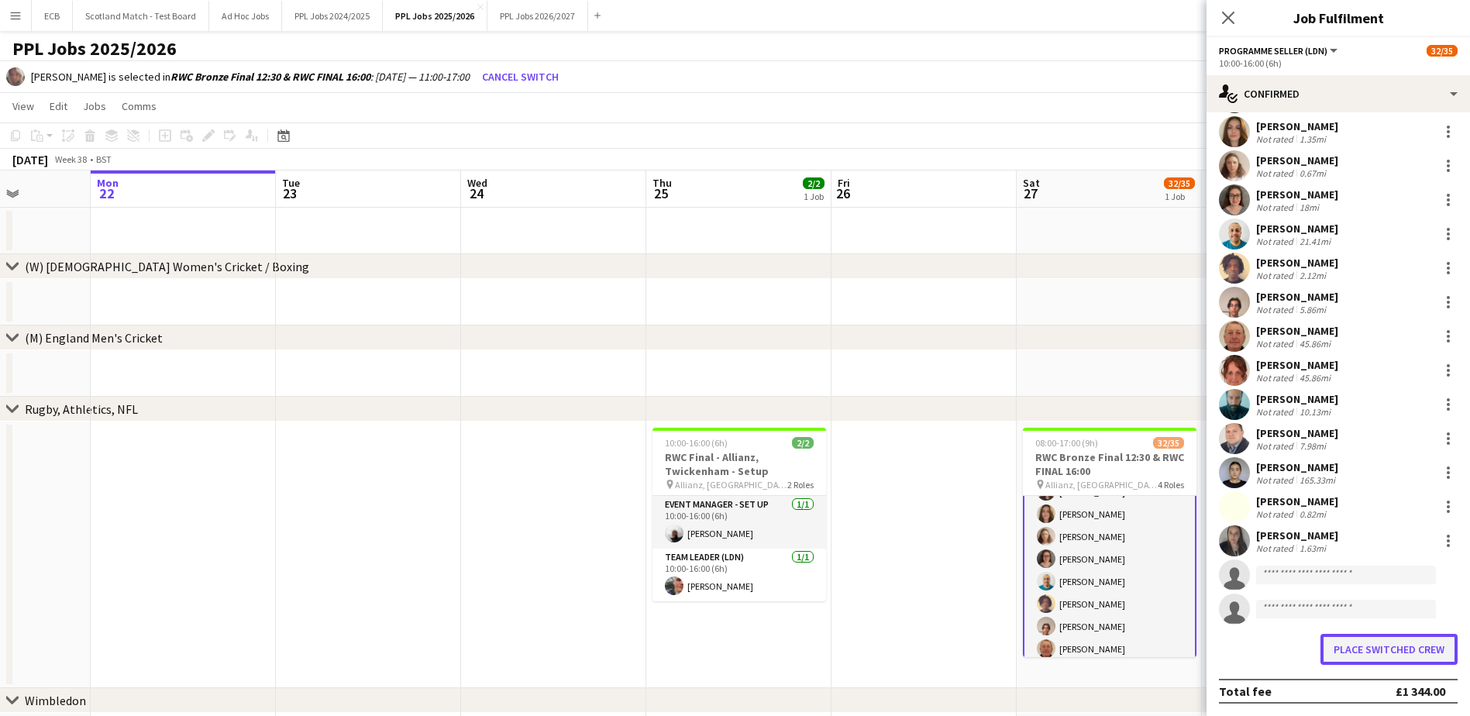
click at [1415, 651] on button "Place switched crew" at bounding box center [1388, 649] width 137 height 31
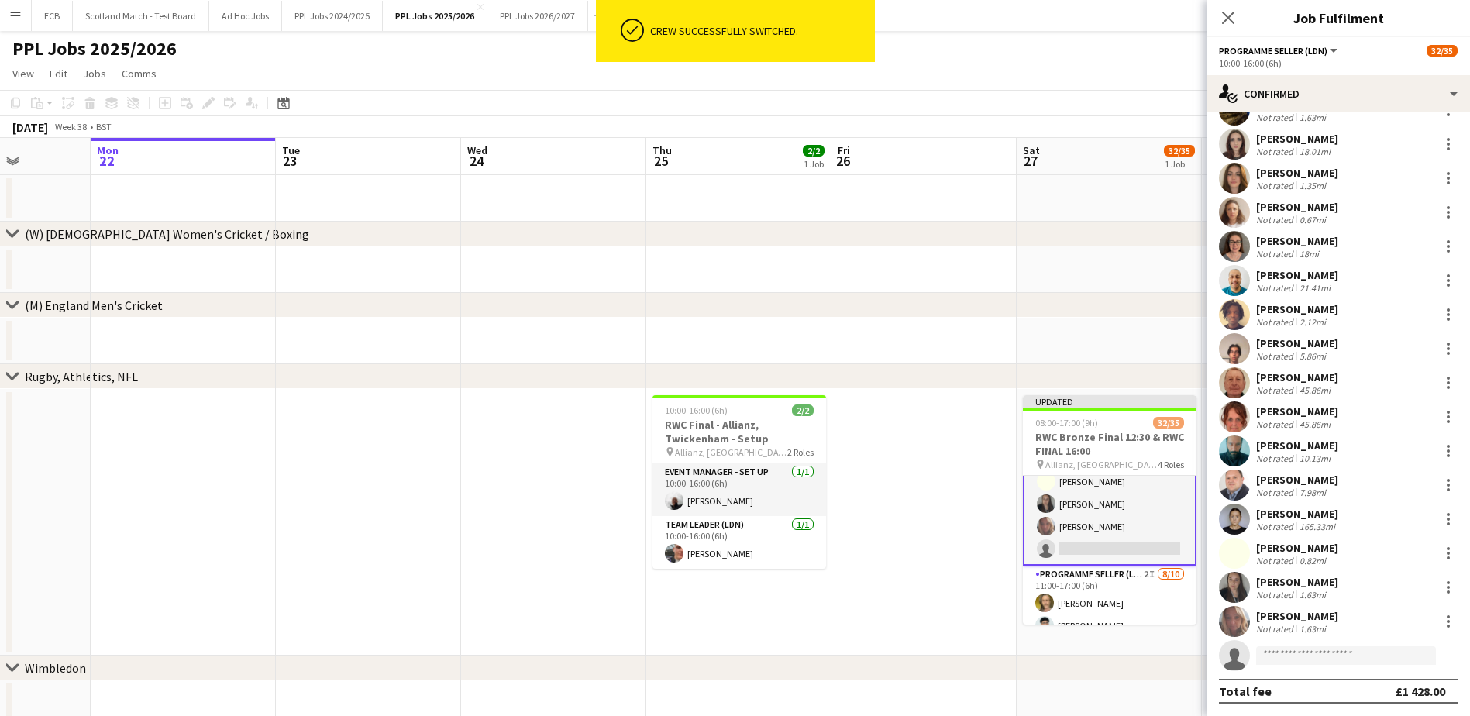
scroll to position [571, 0]
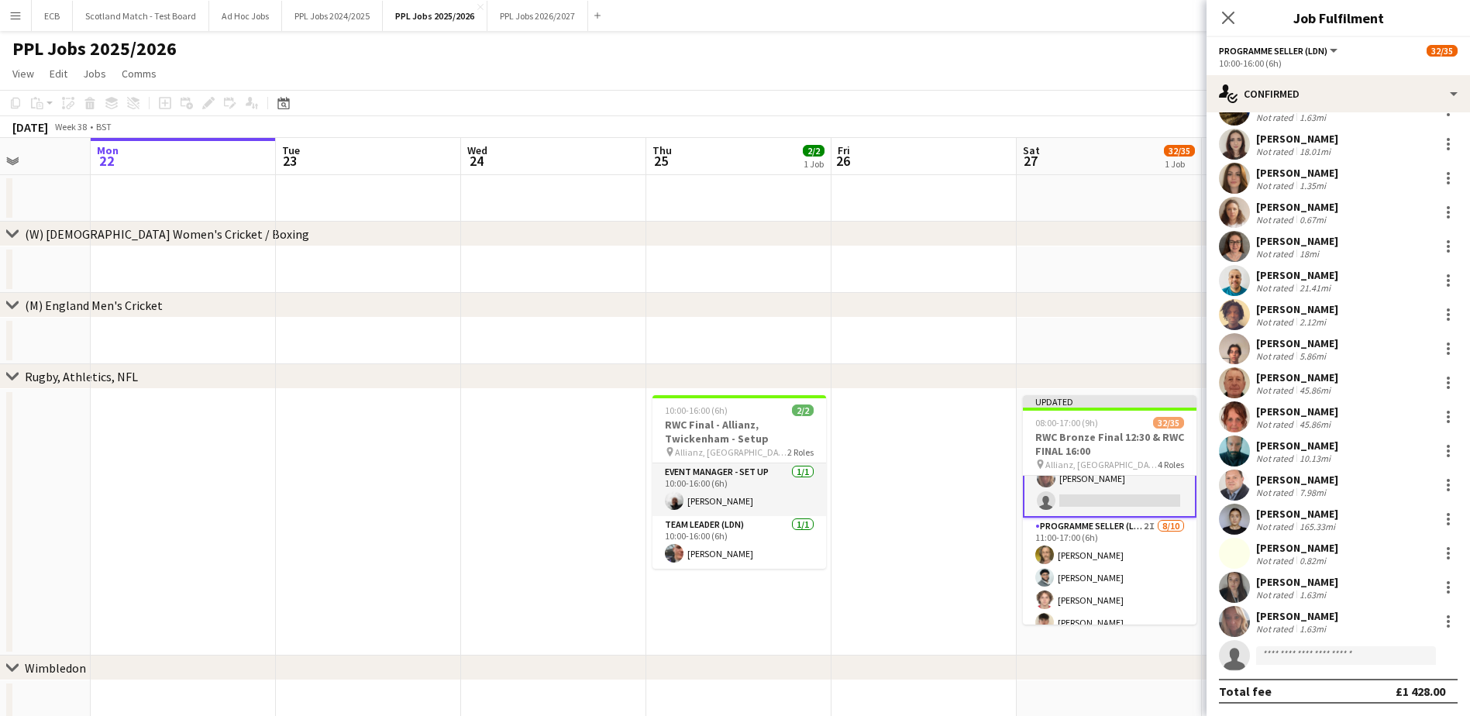
click at [1091, 294] on div "chevron-right (M) England Men's Cricket" at bounding box center [735, 305] width 1470 height 25
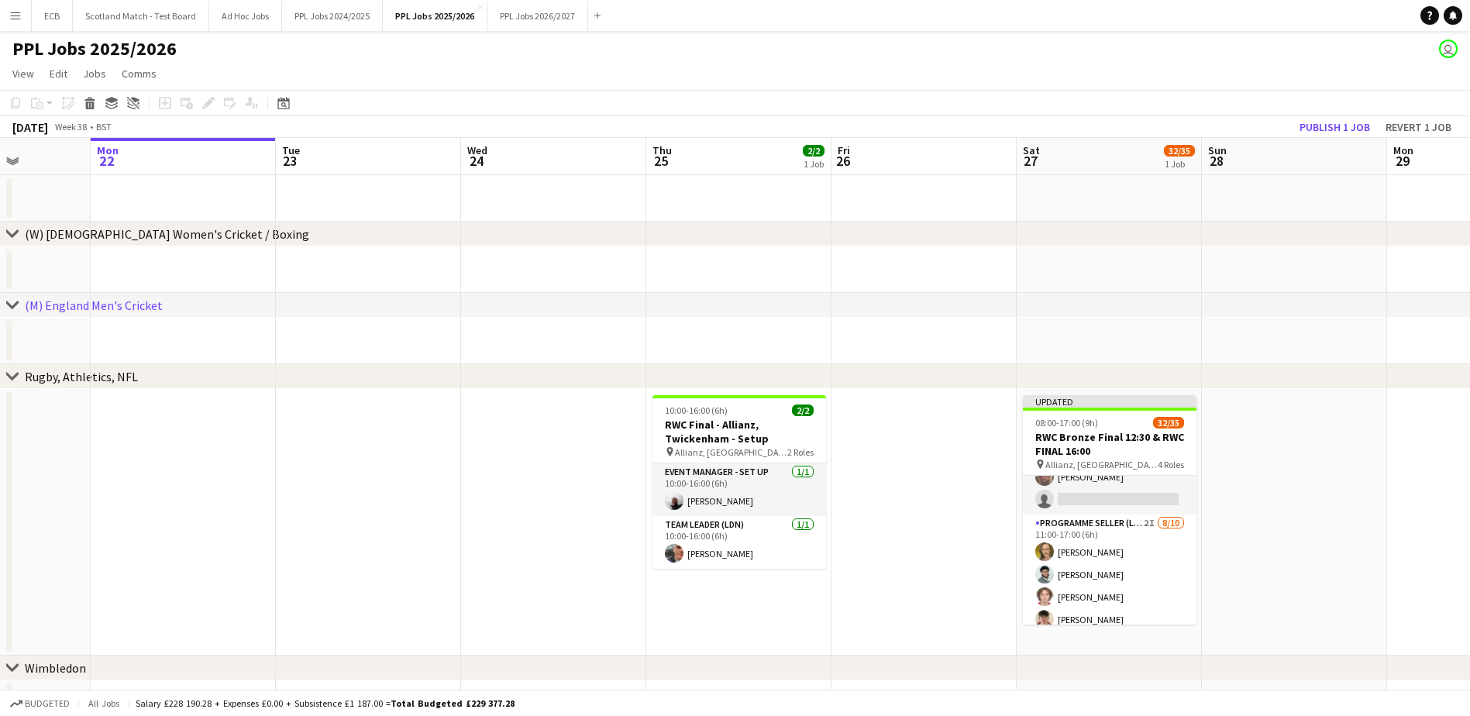
scroll to position [612, 0]
click at [1347, 123] on button "Publish 1 job" at bounding box center [1334, 127] width 83 height 20
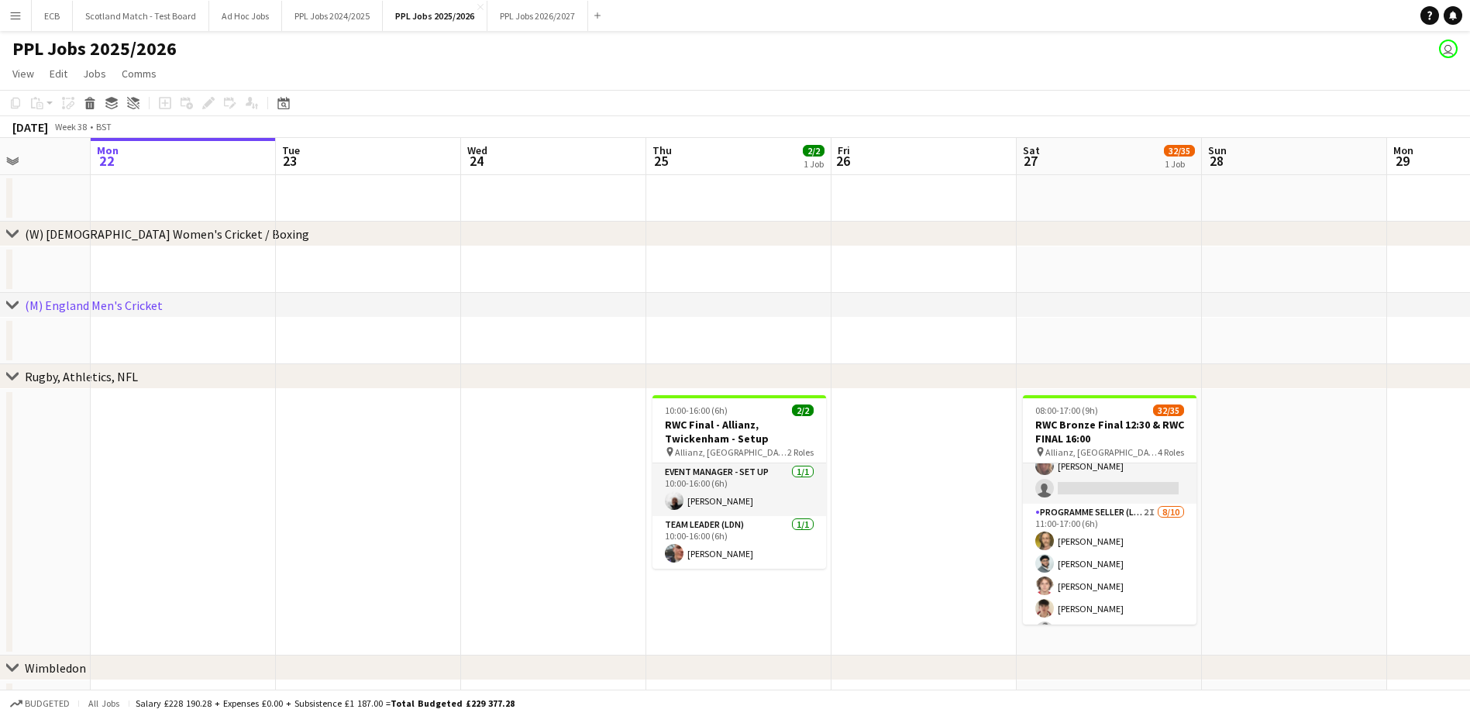
click at [1097, 318] on app-date-cell at bounding box center [1108, 341] width 185 height 46
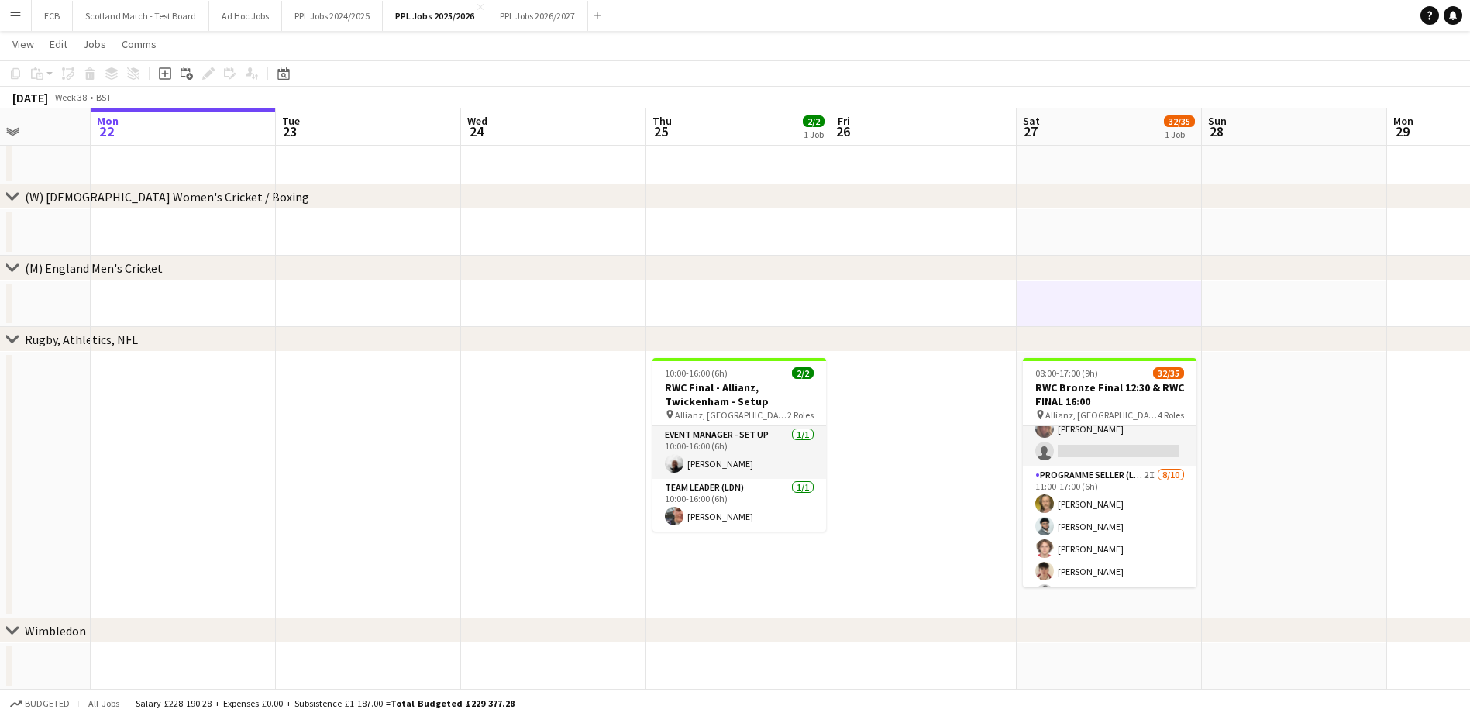
click at [1344, 412] on app-date-cell at bounding box center [1294, 485] width 185 height 267
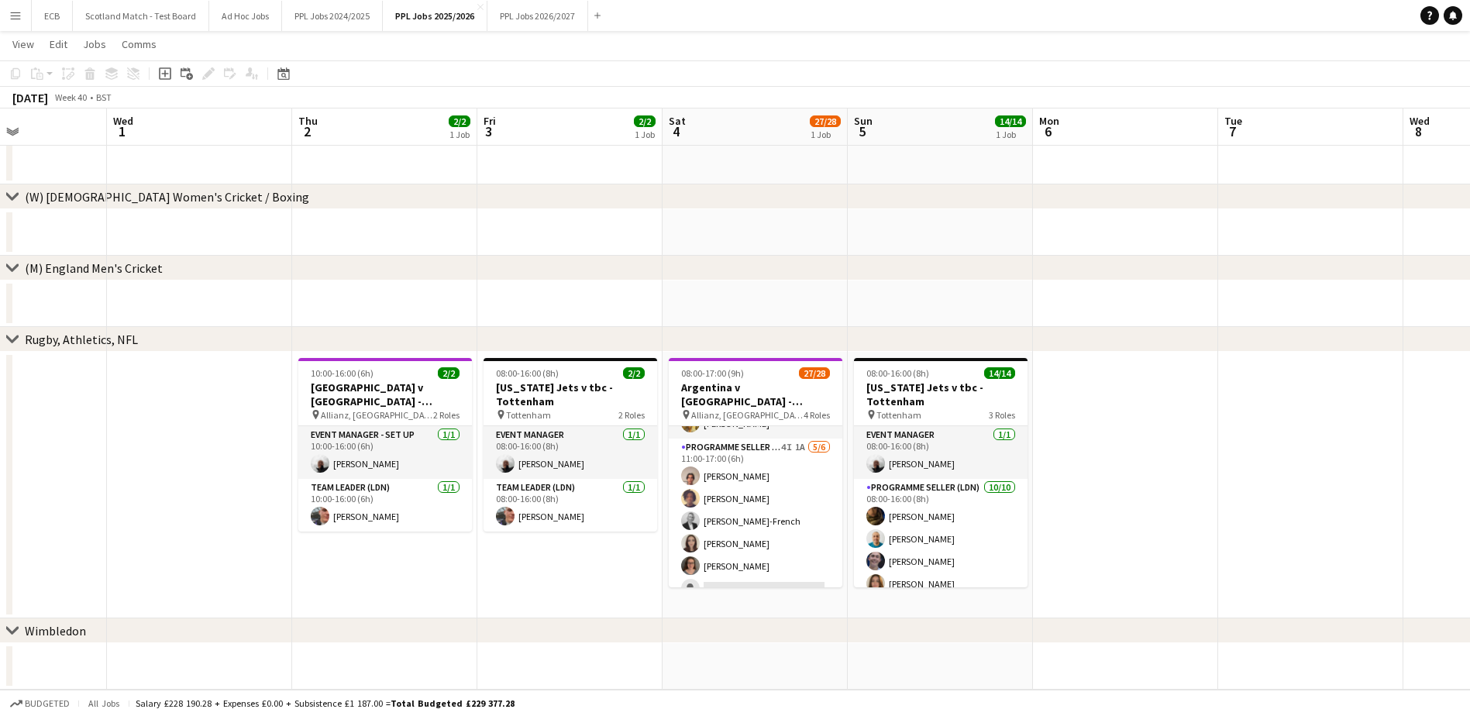
scroll to position [573, 0]
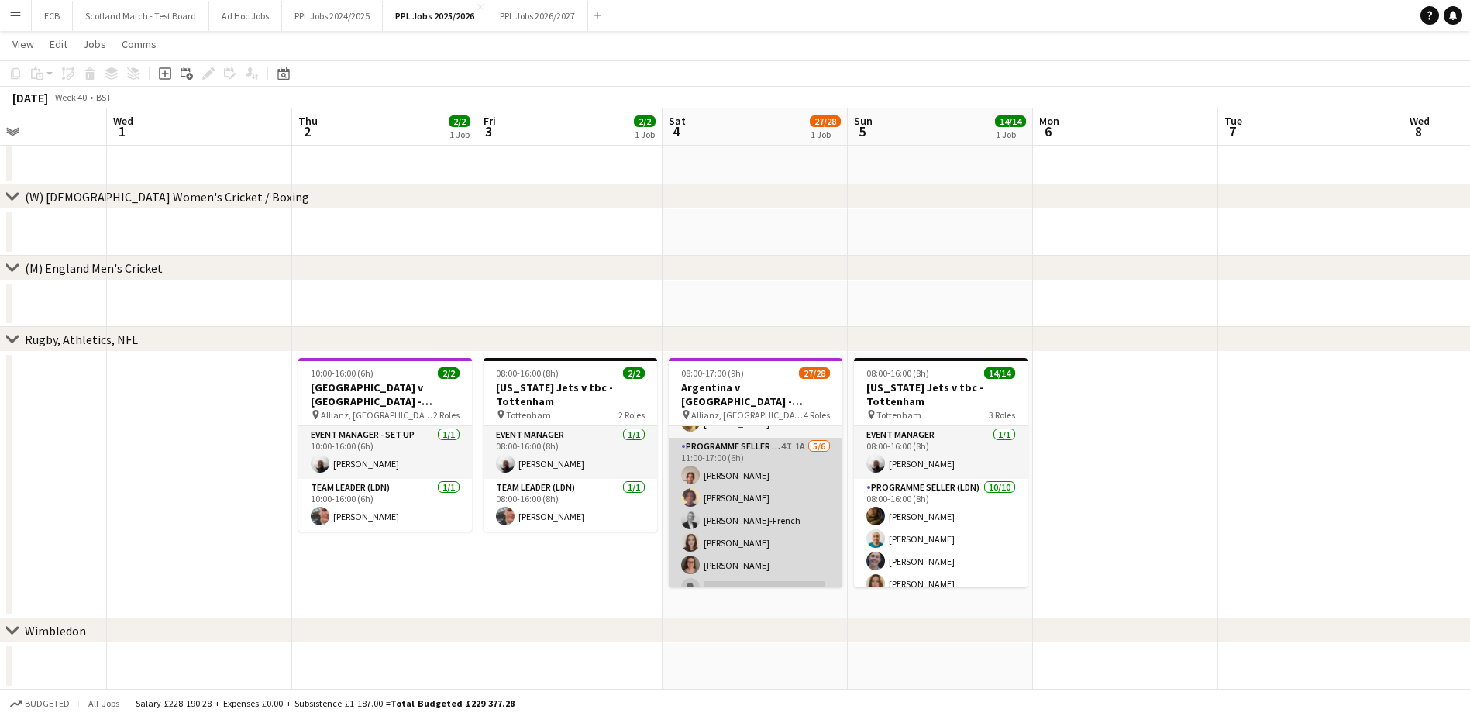
click at [728, 459] on app-card-role "Programme Seller (LDN) 4I 1A 5/6 11:00-17:00 (6h) Nicolas de Salazar Jason Beug…" at bounding box center [756, 520] width 174 height 165
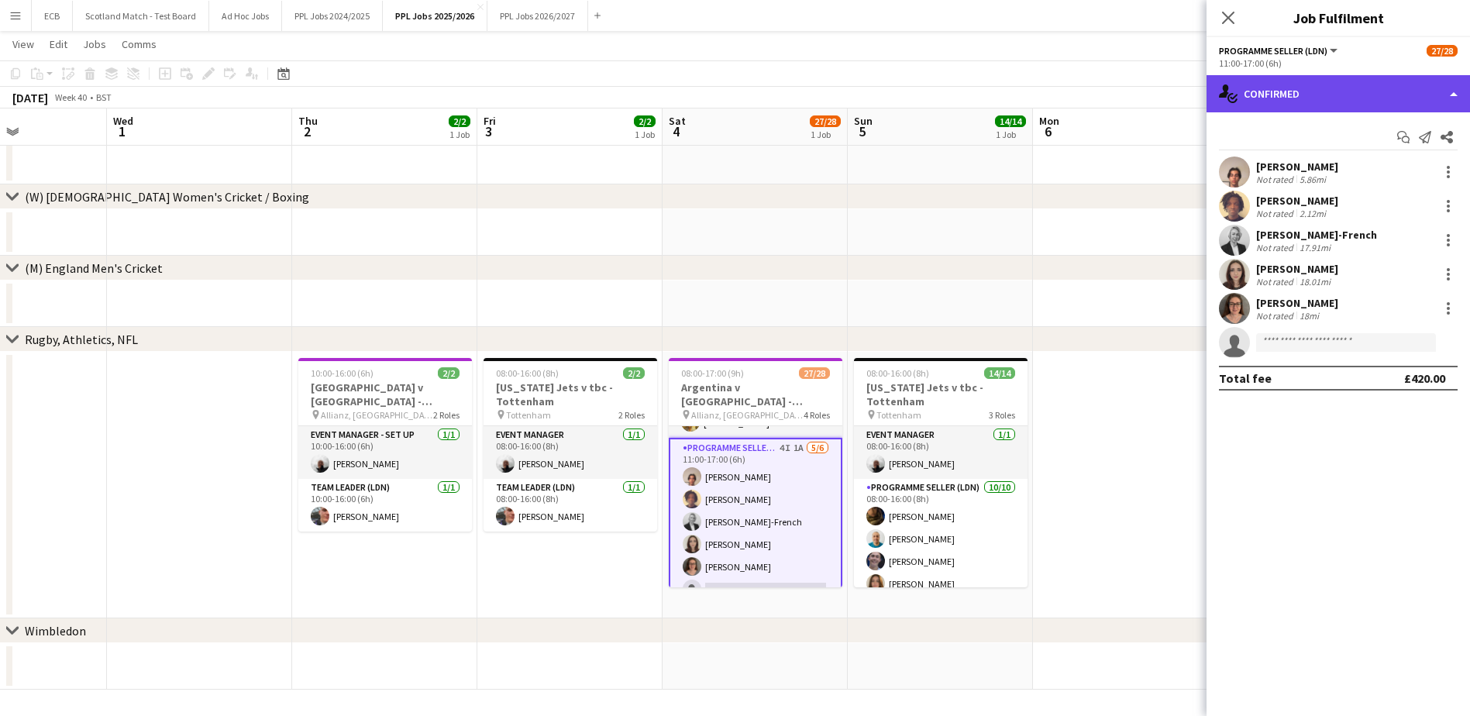
click at [1305, 88] on div "single-neutral-actions-check-2 Confirmed" at bounding box center [1337, 93] width 263 height 37
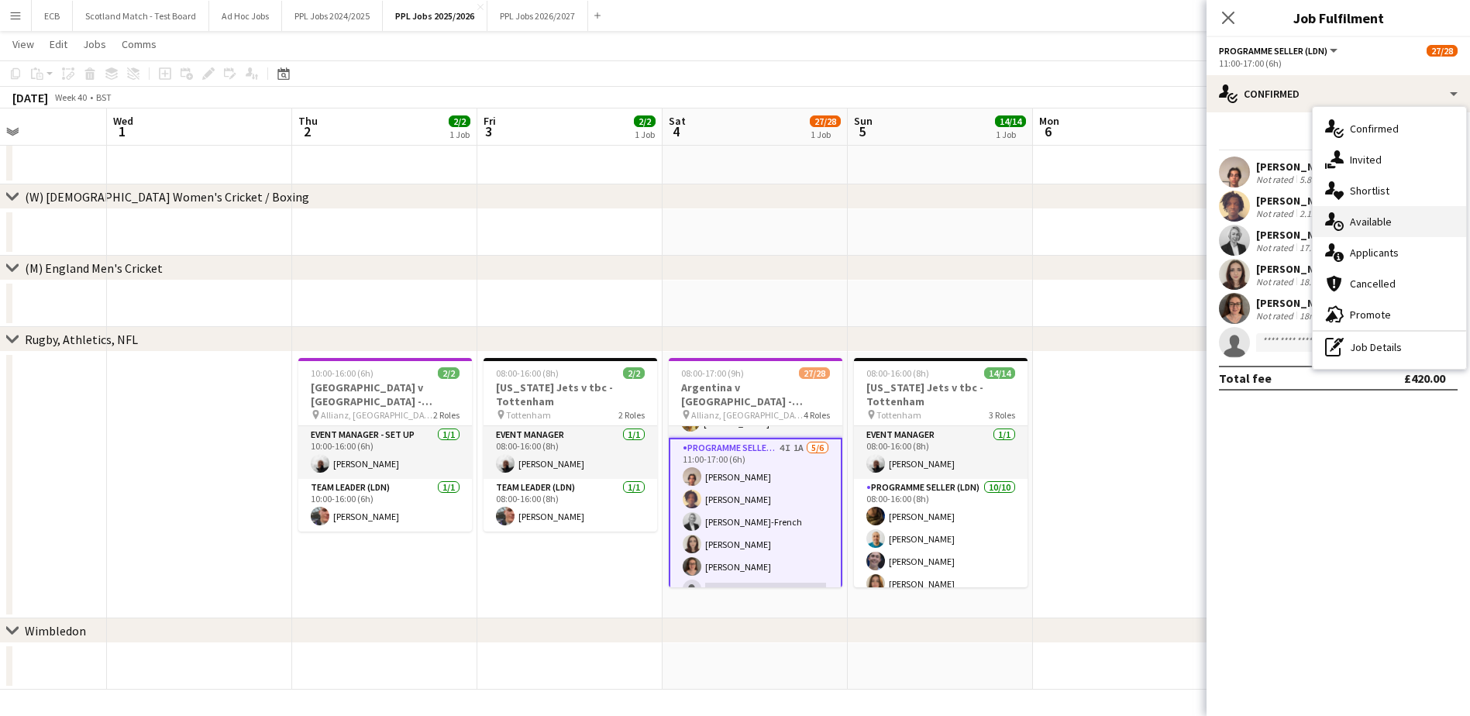
click at [1359, 222] on span "Available" at bounding box center [1371, 222] width 42 height 14
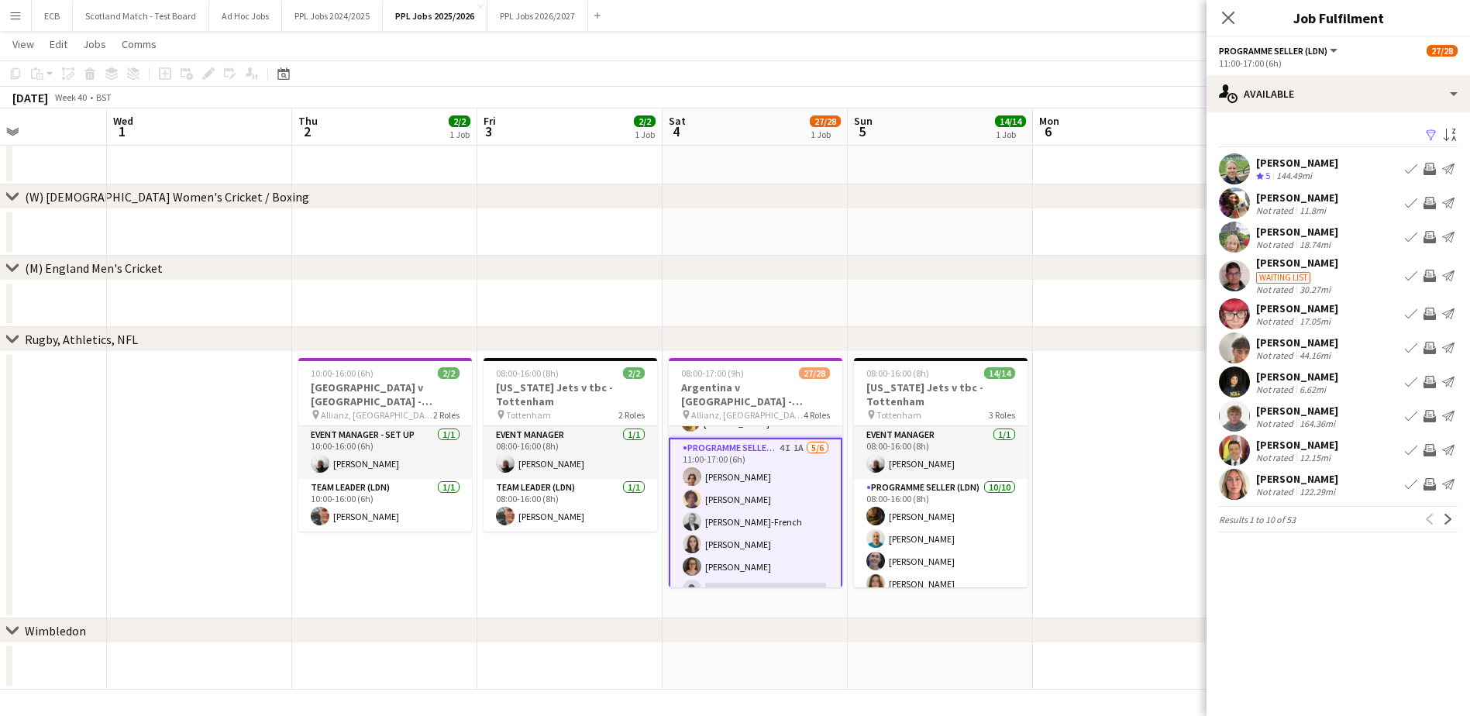
click at [1155, 208] on div "chevron-right (W) England Women's Cricket / Boxing" at bounding box center [735, 196] width 1470 height 25
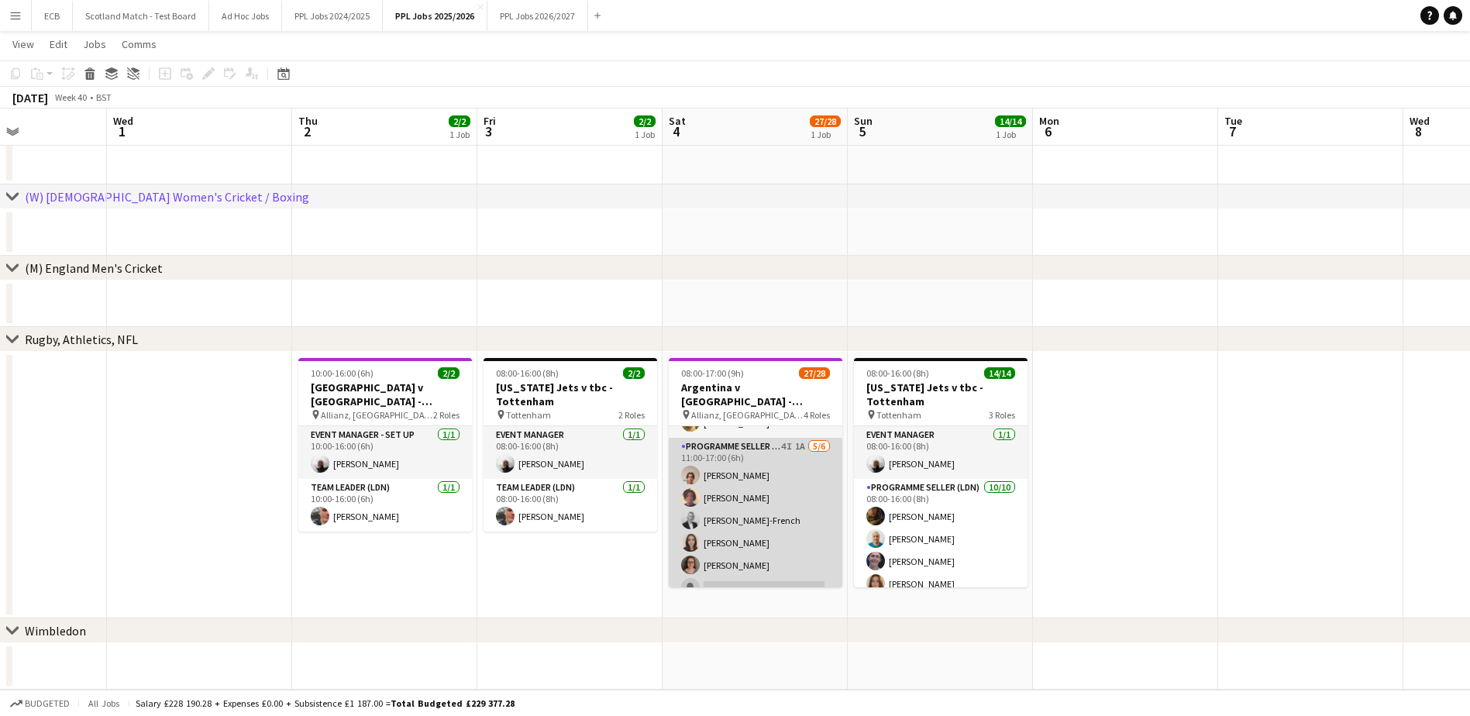
click at [779, 483] on app-card-role "Programme Seller (LDN) 4I 1A 5/6 11:00-17:00 (6h) Nicolas de Salazar Jason Beug…" at bounding box center [756, 520] width 174 height 165
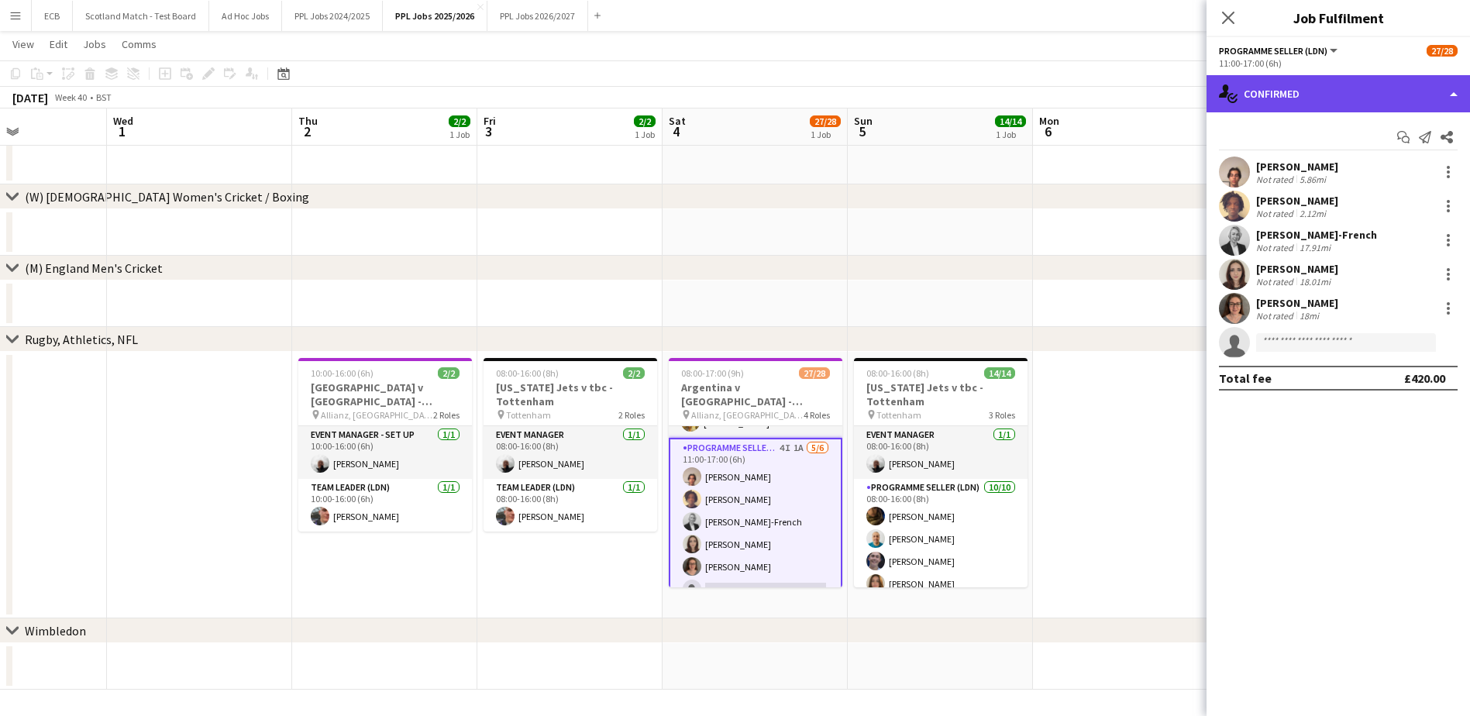
click at [1293, 94] on div "single-neutral-actions-check-2 Confirmed" at bounding box center [1337, 93] width 263 height 37
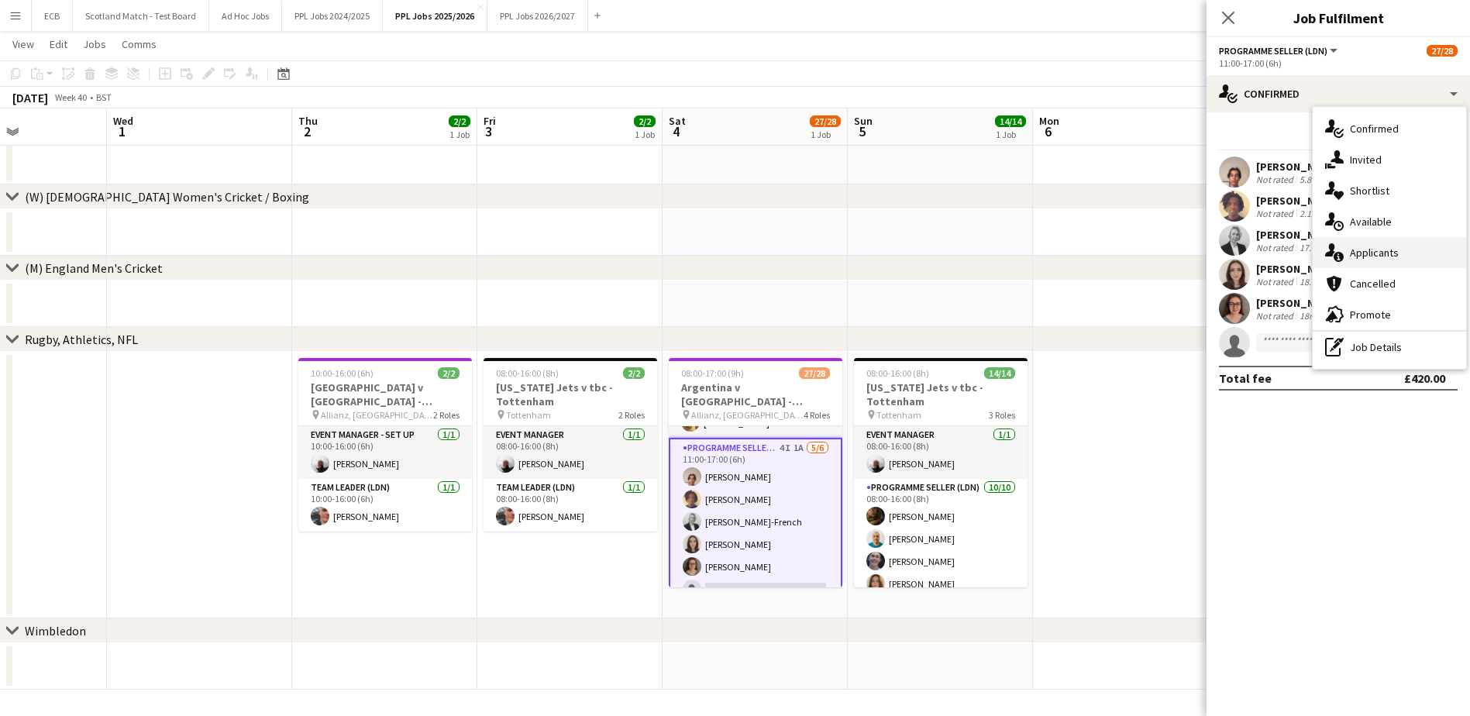
click at [1365, 260] on span "Applicants" at bounding box center [1374, 253] width 49 height 14
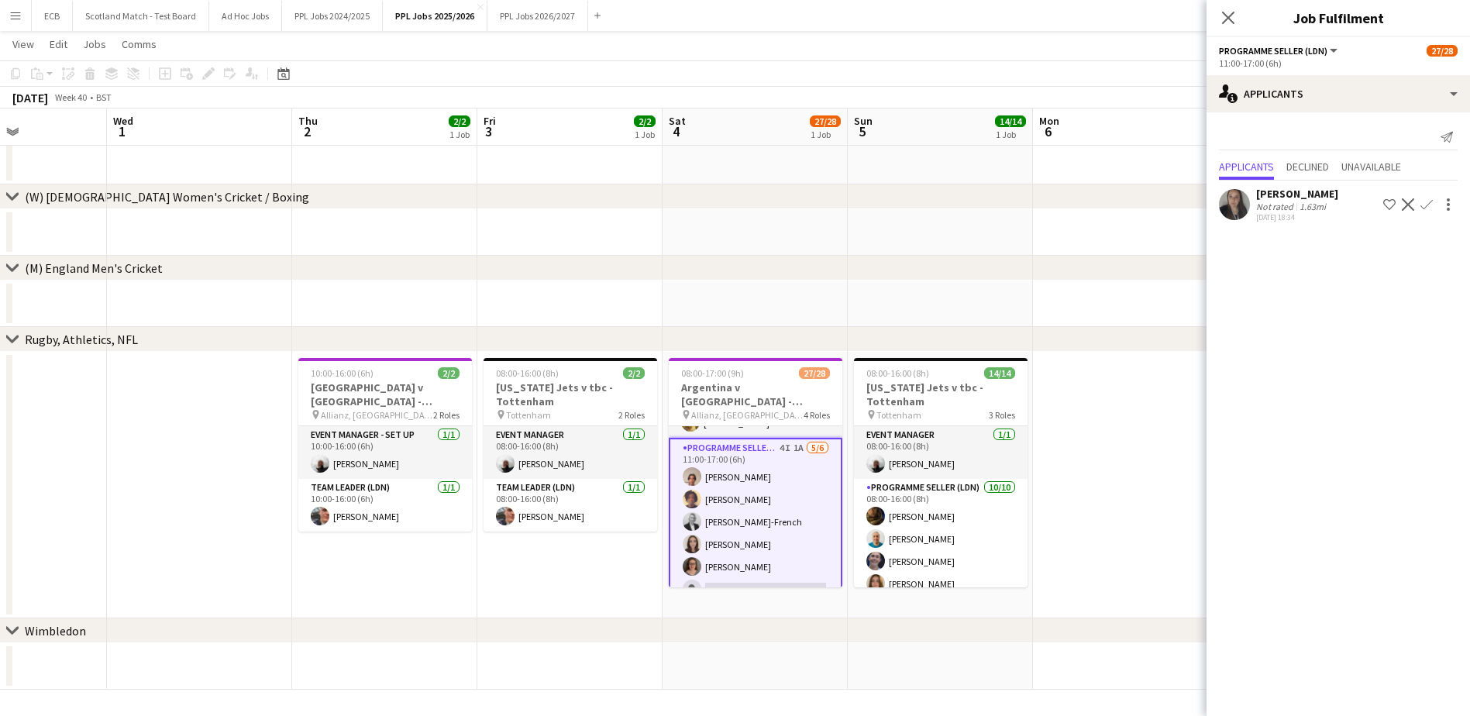
click at [1425, 207] on app-icon "Confirm" at bounding box center [1426, 204] width 12 height 12
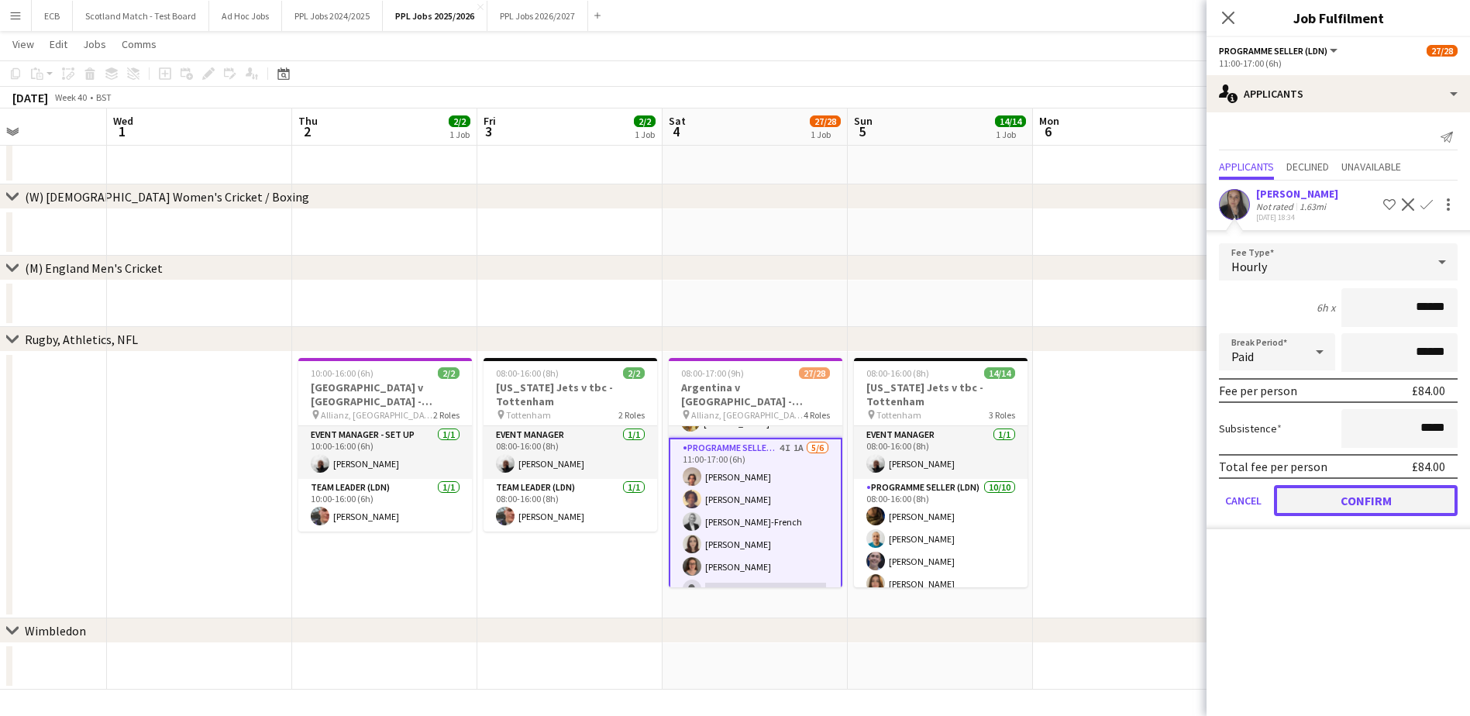
click at [1393, 494] on button "Confirm" at bounding box center [1366, 500] width 184 height 31
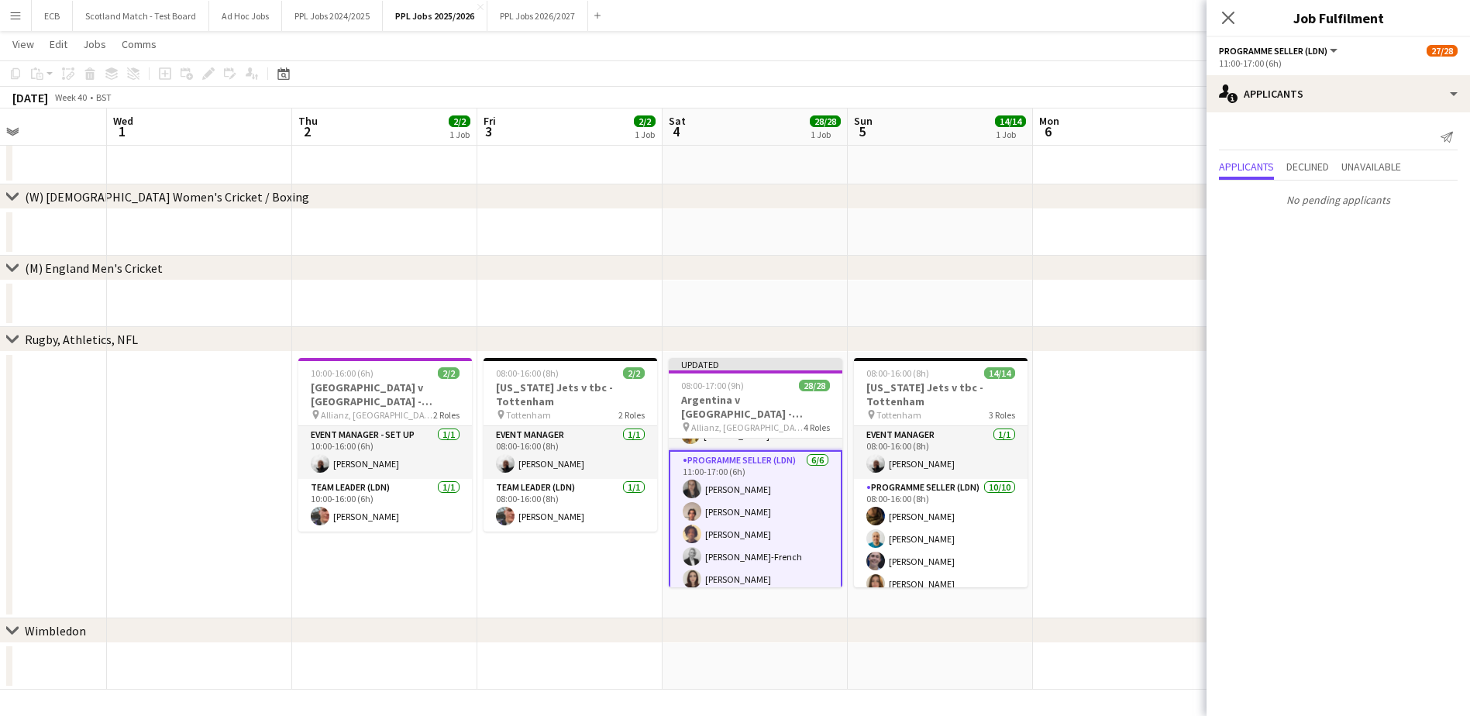
click at [1005, 277] on div "chevron-right (M) England Men's Cricket" at bounding box center [735, 268] width 1470 height 25
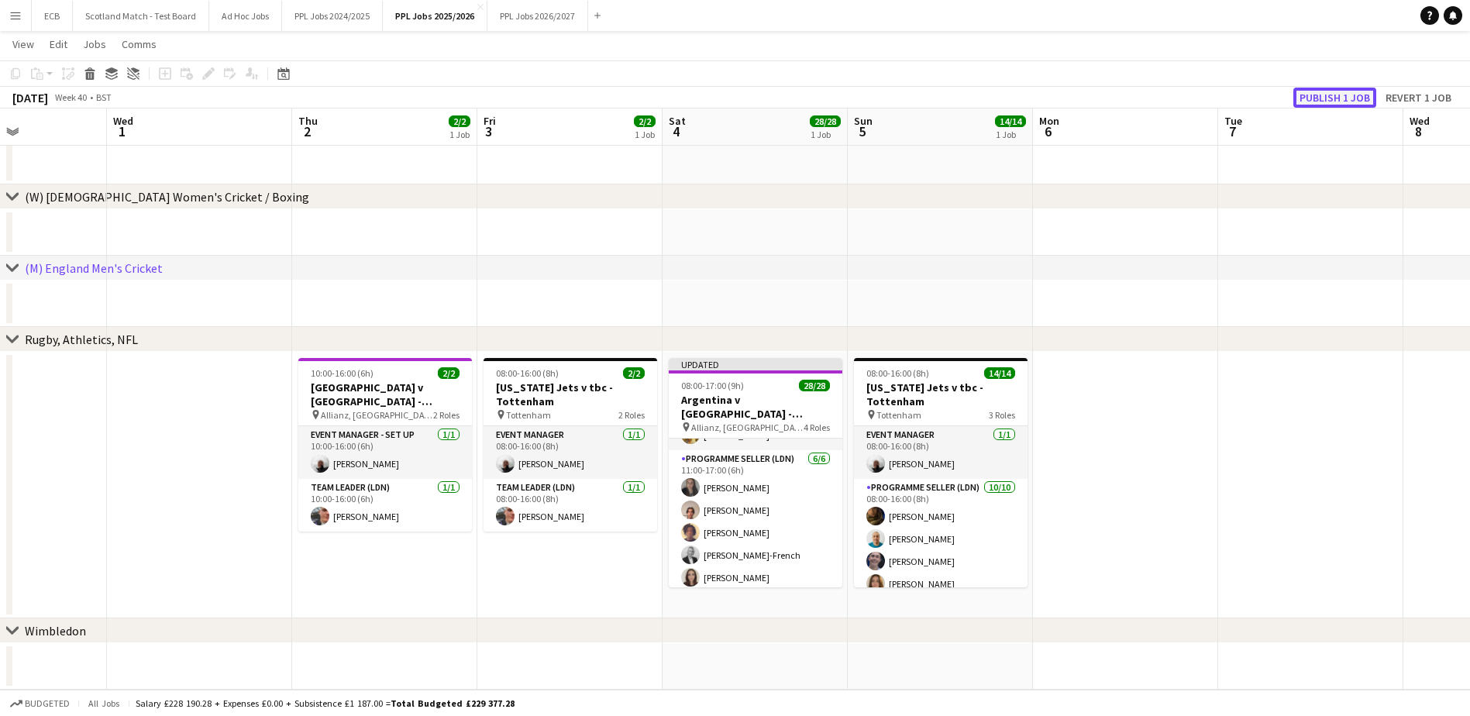
click at [1333, 98] on button "Publish 1 job" at bounding box center [1334, 98] width 83 height 20
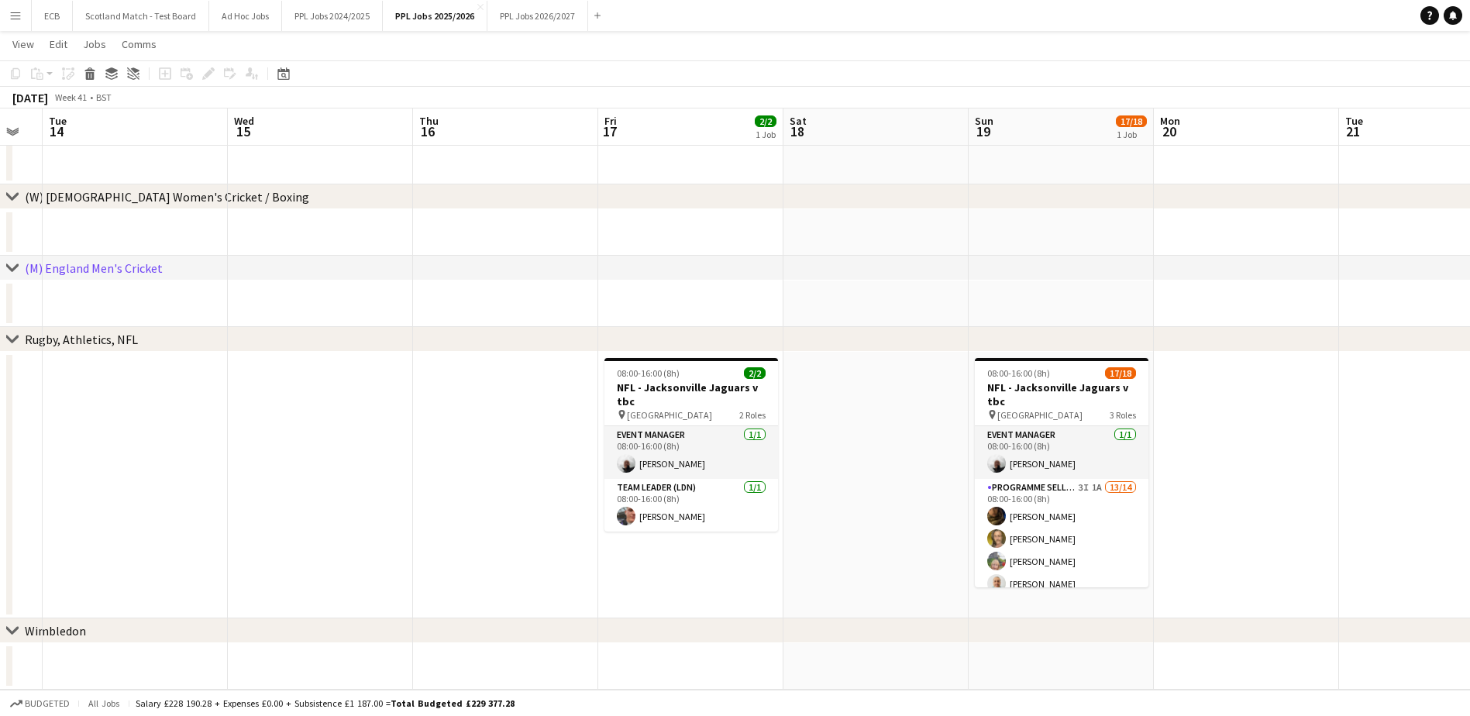
scroll to position [0, 514]
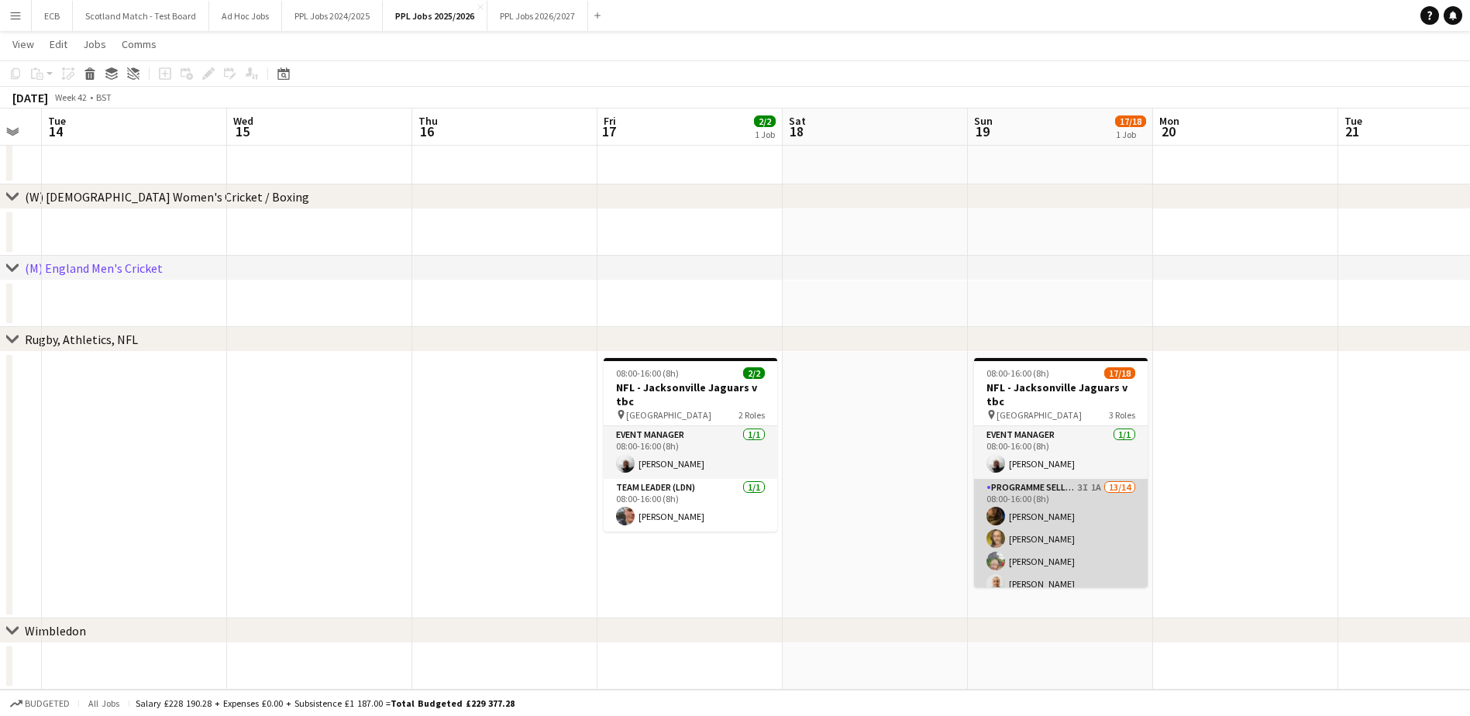
click at [1092, 535] on app-card-role "Programme Seller (LDN) 3I 1A 13/14 08:00-16:00 (8h) Souha Taha Adam Rihan Sandr…" at bounding box center [1061, 651] width 174 height 345
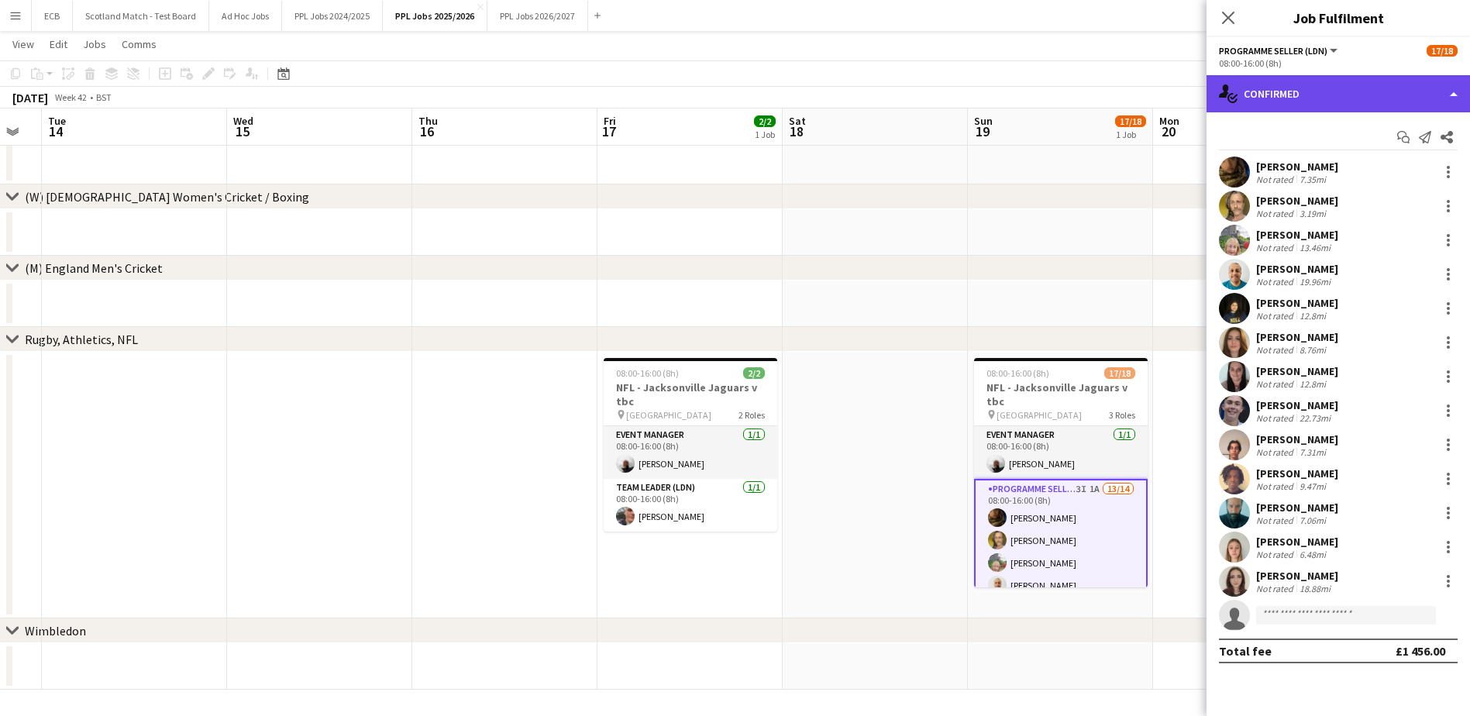
click at [1257, 95] on div "single-neutral-actions-check-2 Confirmed" at bounding box center [1337, 93] width 263 height 37
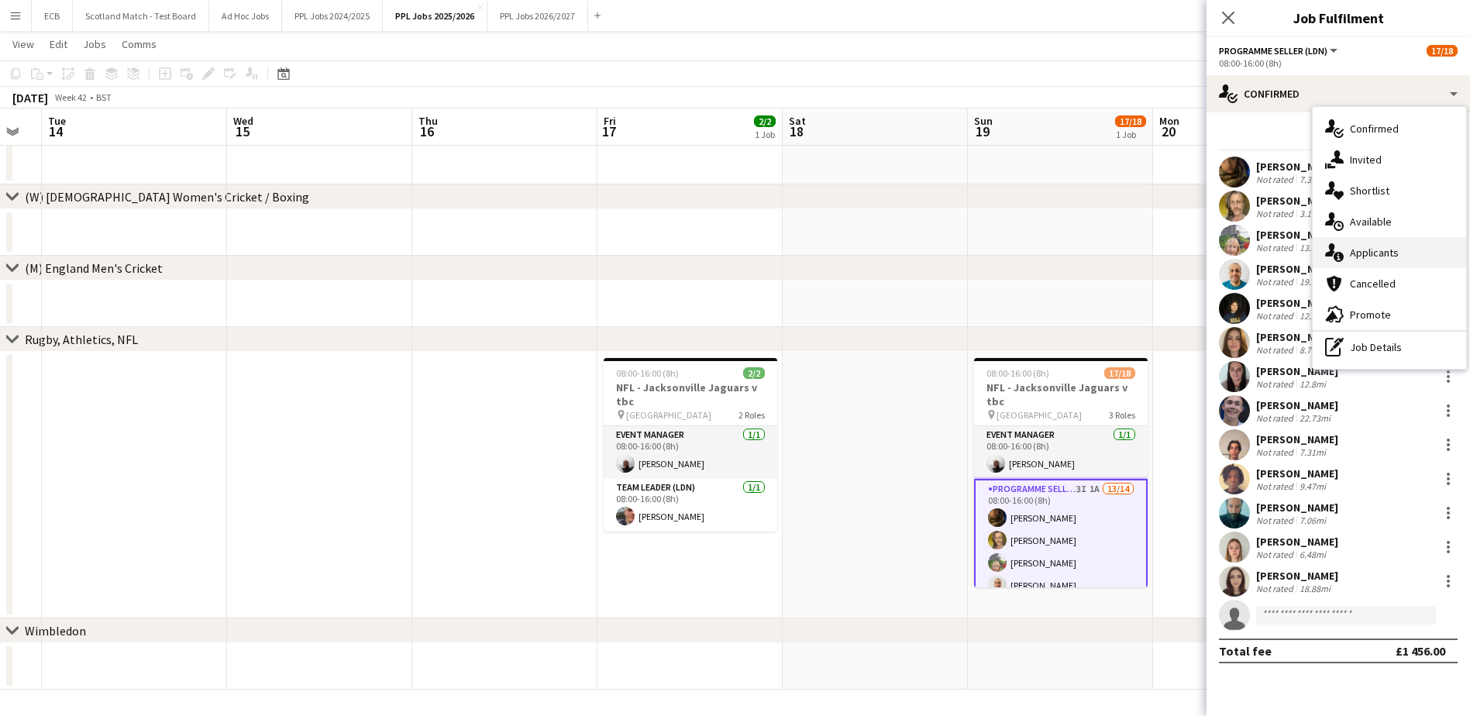
click at [1363, 251] on span "Applicants" at bounding box center [1374, 253] width 49 height 14
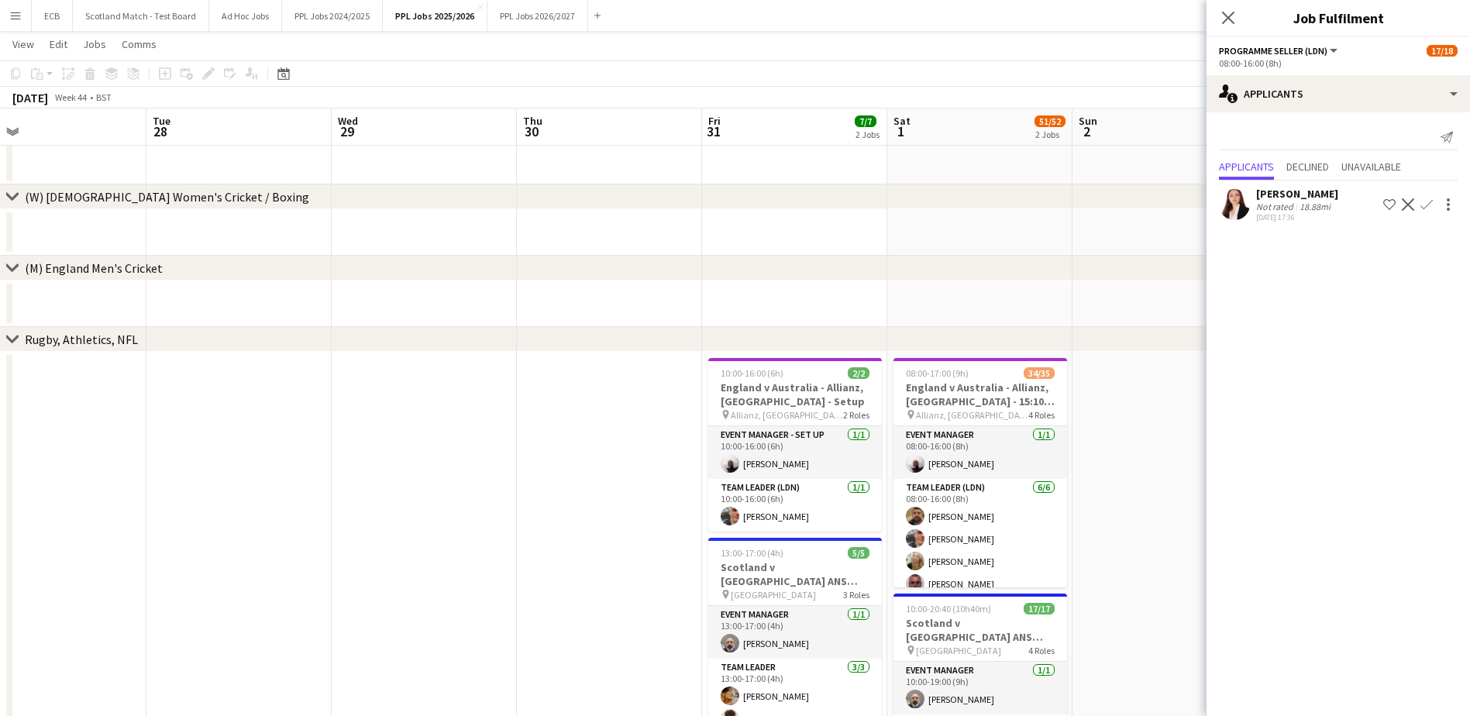
scroll to position [0, 593]
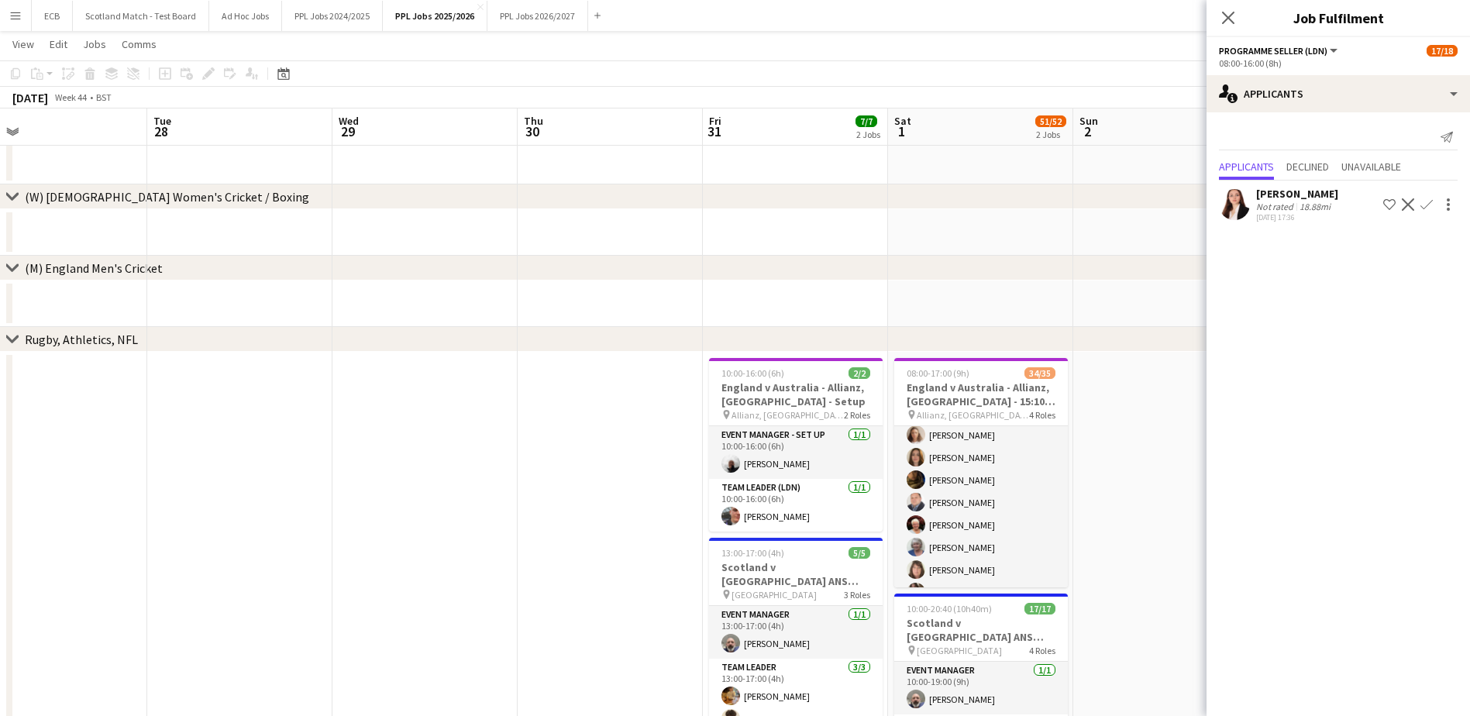
click at [981, 485] on app-card-role "Programme Seller (LDN) 9I 2A 17/18 10:00-16:00 (6h) Louise Taylor Madeleine Gor…" at bounding box center [981, 480] width 174 height 435
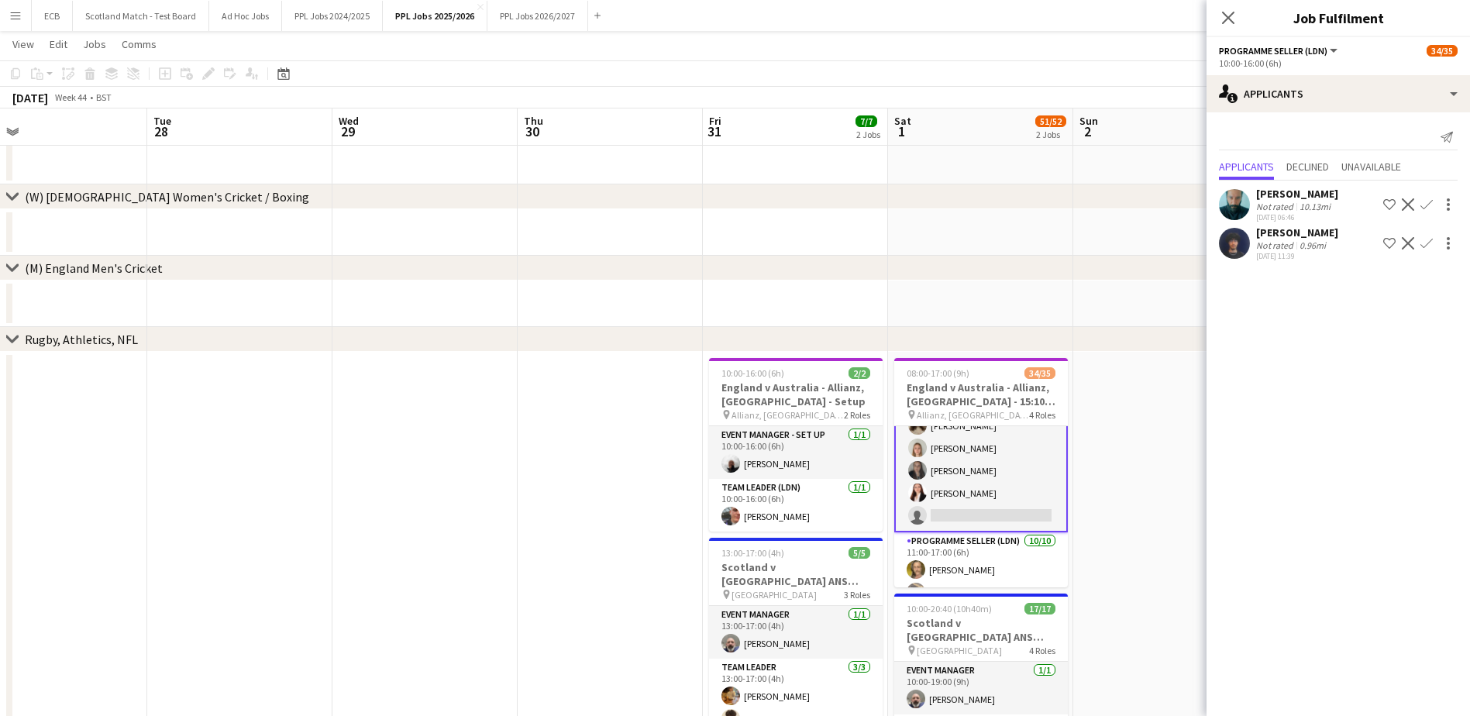
scroll to position [550, 0]
click at [1428, 242] on app-icon "Confirm" at bounding box center [1426, 243] width 12 height 12
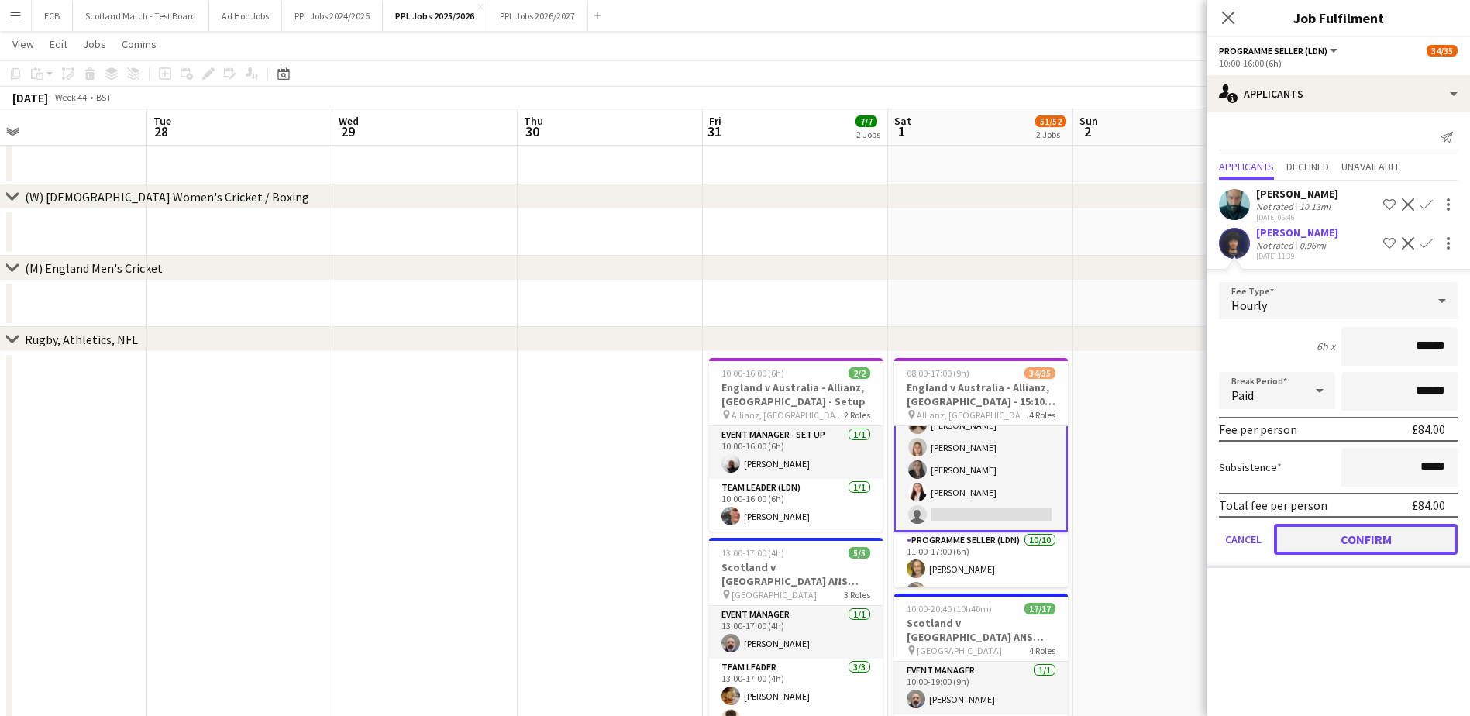
click at [1357, 533] on button "Confirm" at bounding box center [1366, 539] width 184 height 31
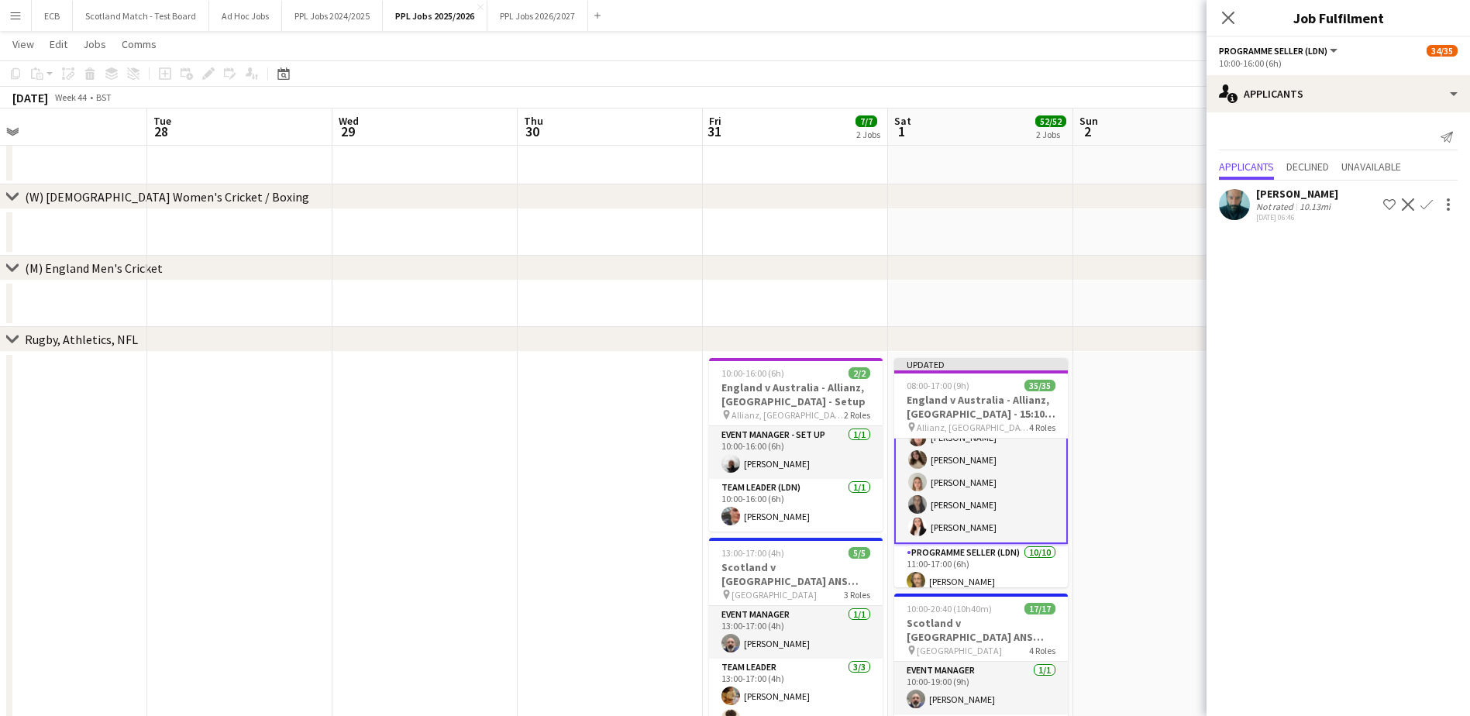
click at [1111, 430] on app-date-cell at bounding box center [1165, 603] width 185 height 502
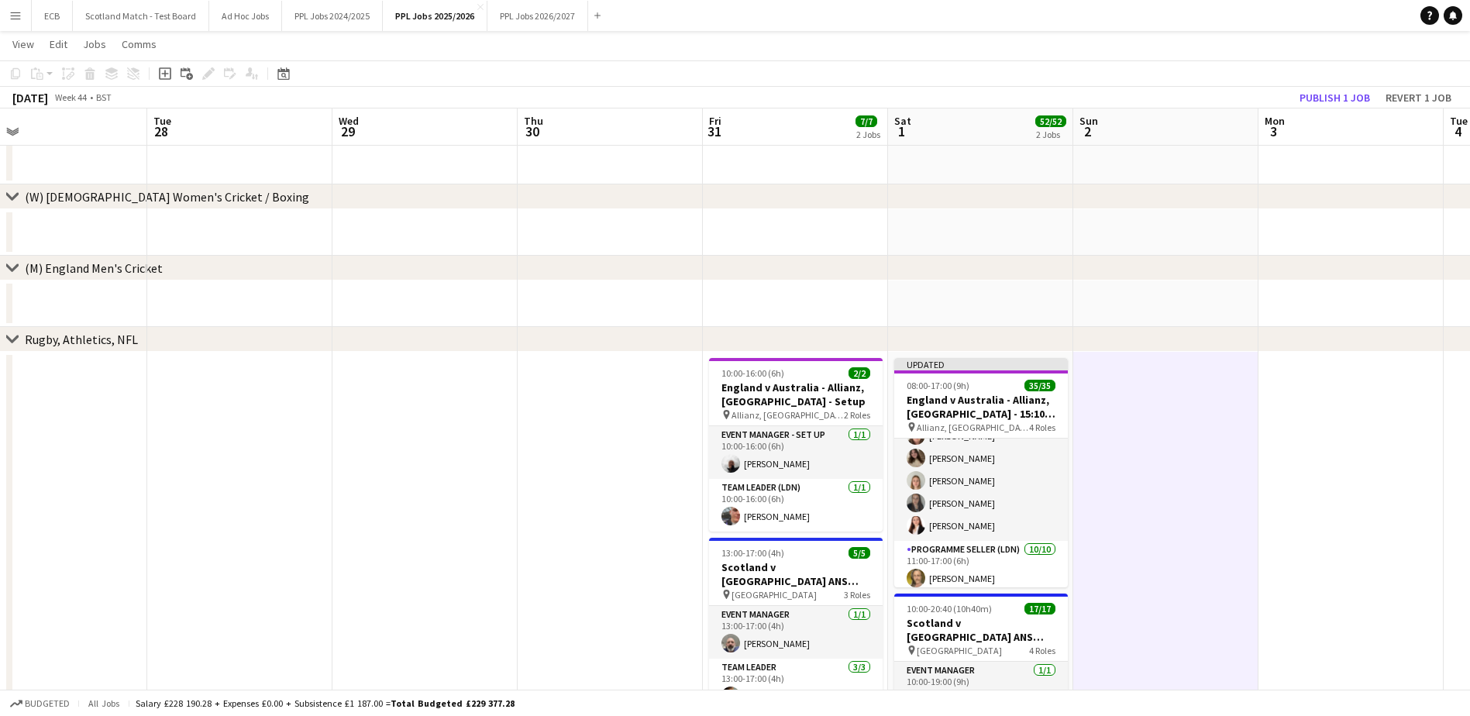
scroll to position [549, 0]
click at [1341, 90] on button "Publish 1 job" at bounding box center [1334, 98] width 83 height 20
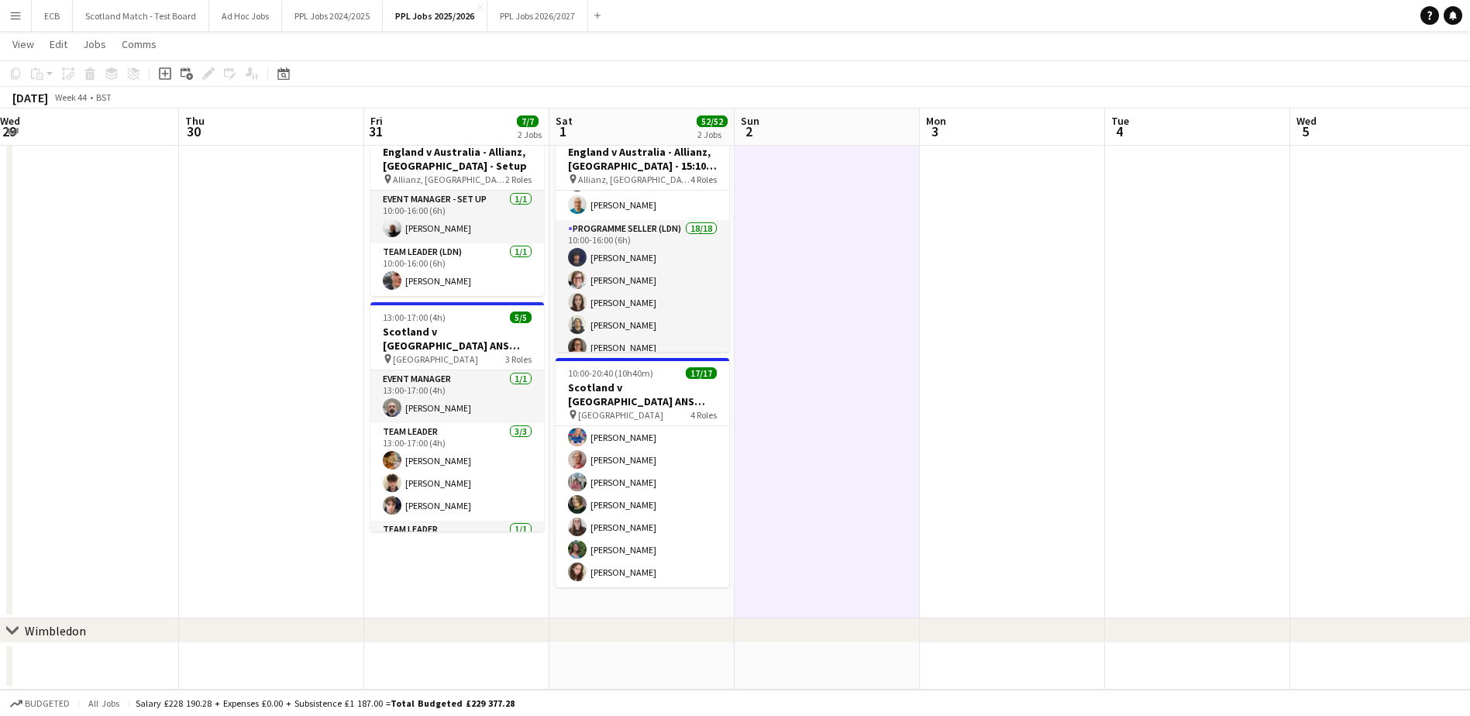
scroll to position [188, 0]
drag, startPoint x: 829, startPoint y: 273, endPoint x: 804, endPoint y: 88, distance: 186.8
drag, startPoint x: 804, startPoint y: 88, endPoint x: 1123, endPoint y: 289, distance: 376.8
drag, startPoint x: 1123, startPoint y: 289, endPoint x: 918, endPoint y: 278, distance: 204.8
click at [918, 278] on app-date-cell at bounding box center [826, 367] width 185 height 502
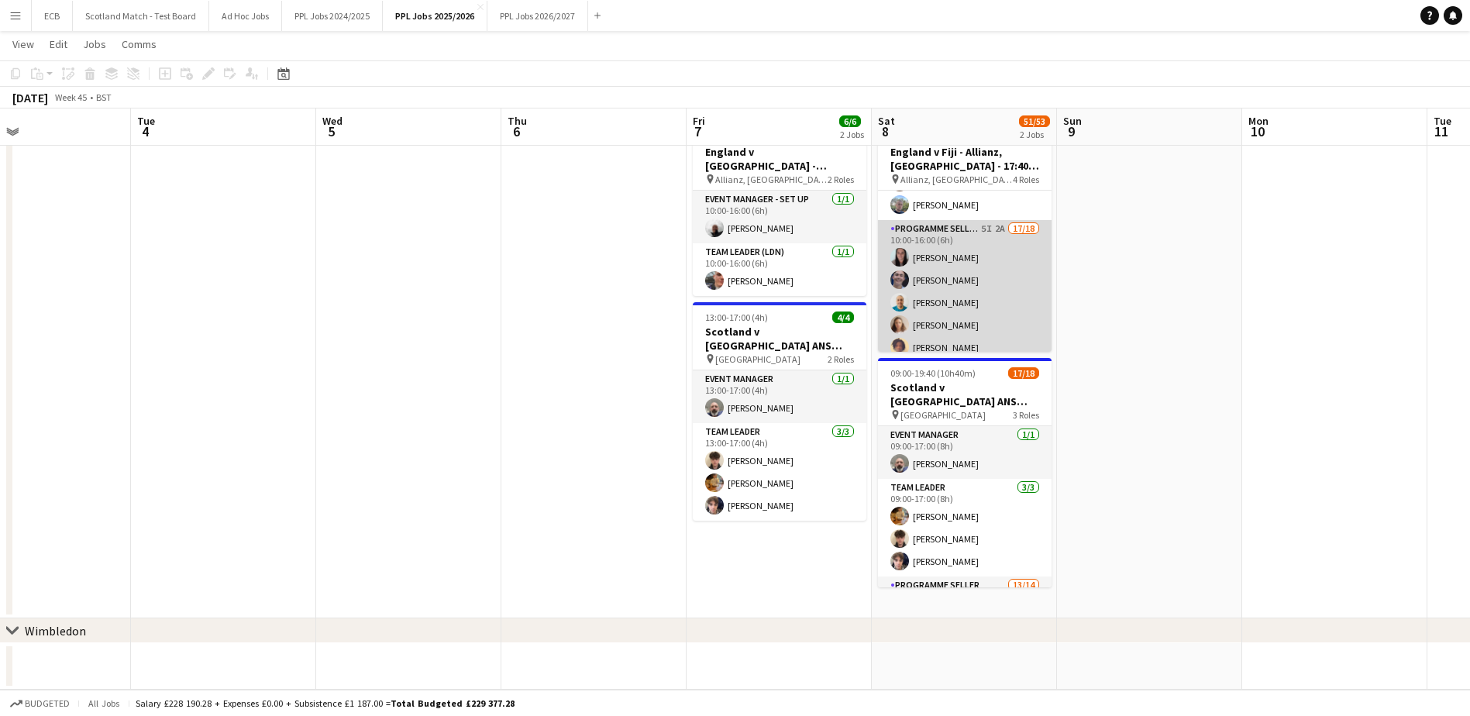
click at [937, 270] on app-card-role "Programme Seller (LDN) 5I 2A 17/18 10:00-16:00 (6h) Barbara Naya Owen Slattery …" at bounding box center [965, 437] width 174 height 435
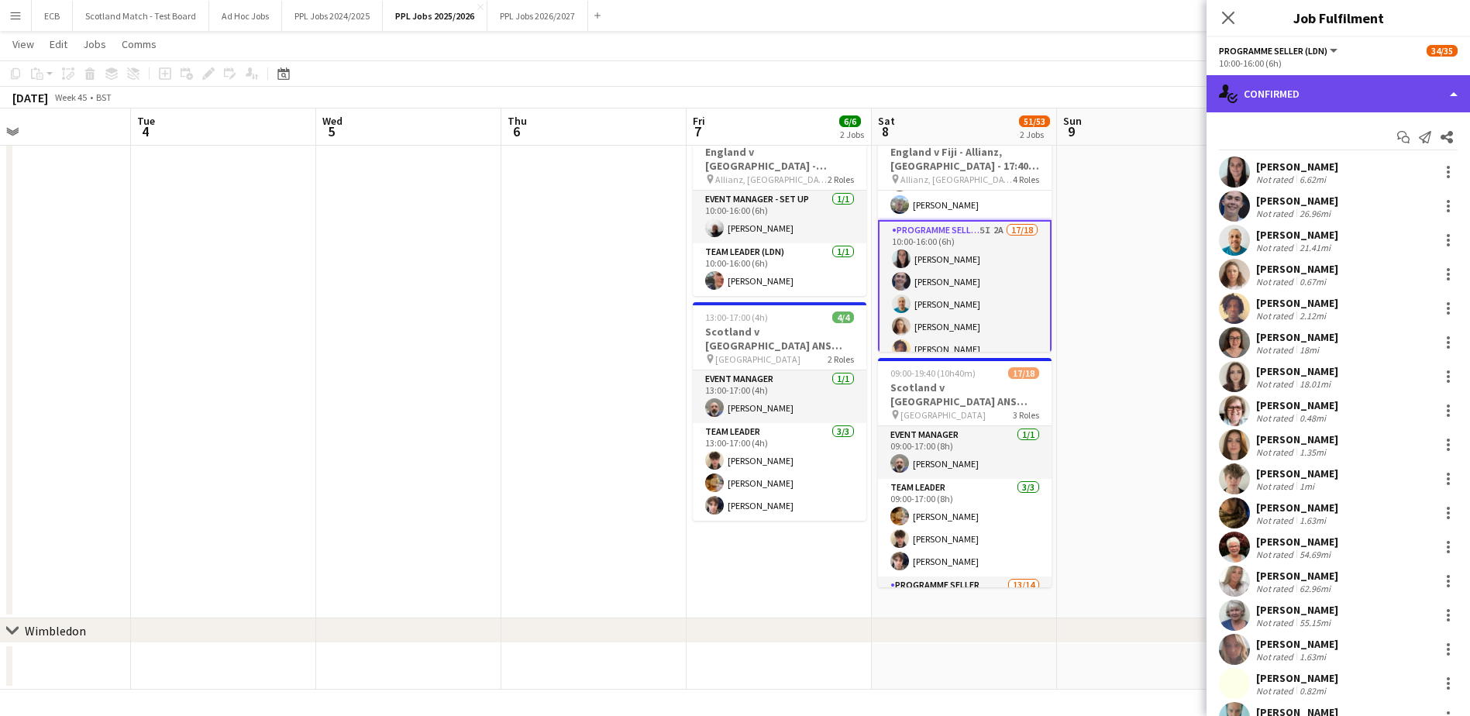
click at [1319, 91] on div "single-neutral-actions-check-2 Confirmed" at bounding box center [1337, 93] width 263 height 37
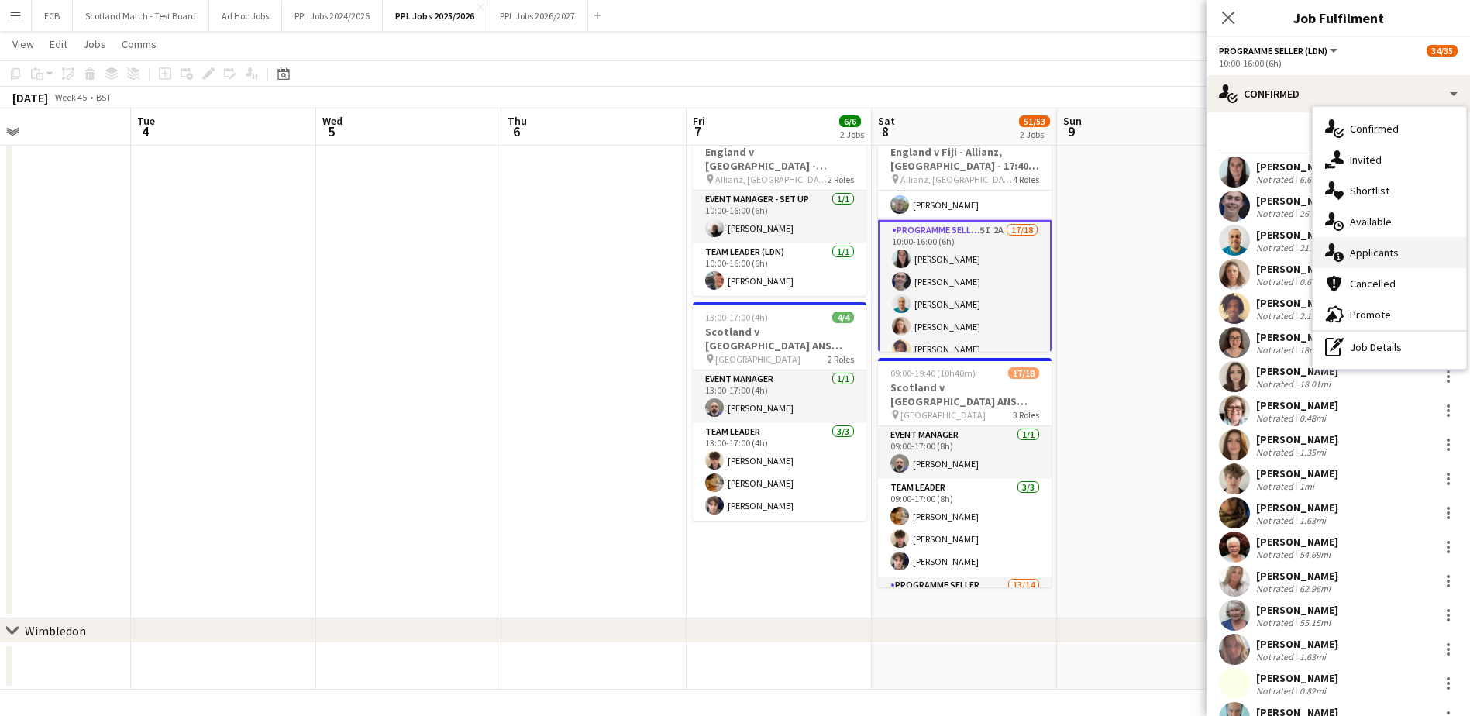
click at [1374, 249] on span "Applicants" at bounding box center [1374, 253] width 49 height 14
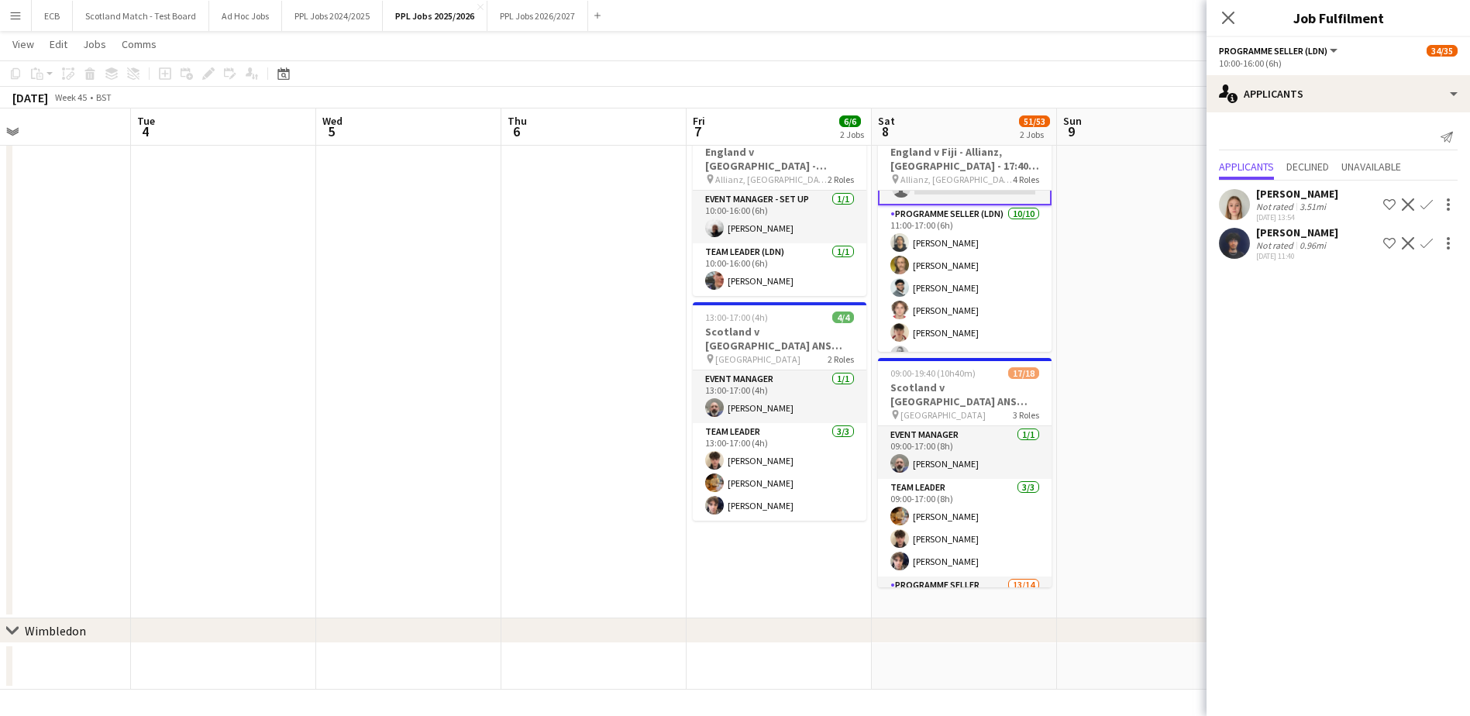
scroll to position [640, 0]
click at [1425, 203] on app-icon "Confirm" at bounding box center [1426, 204] width 12 height 12
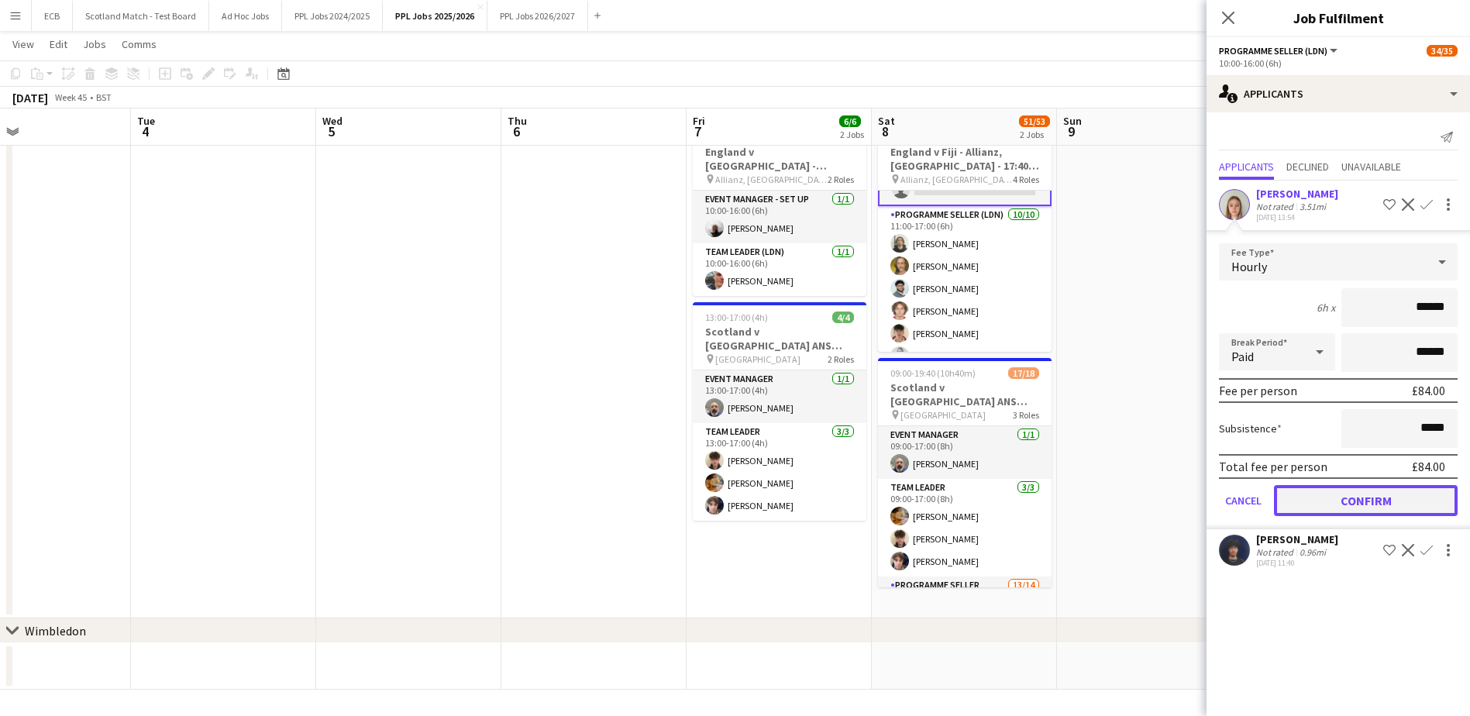
click at [1389, 485] on button "Confirm" at bounding box center [1366, 500] width 184 height 31
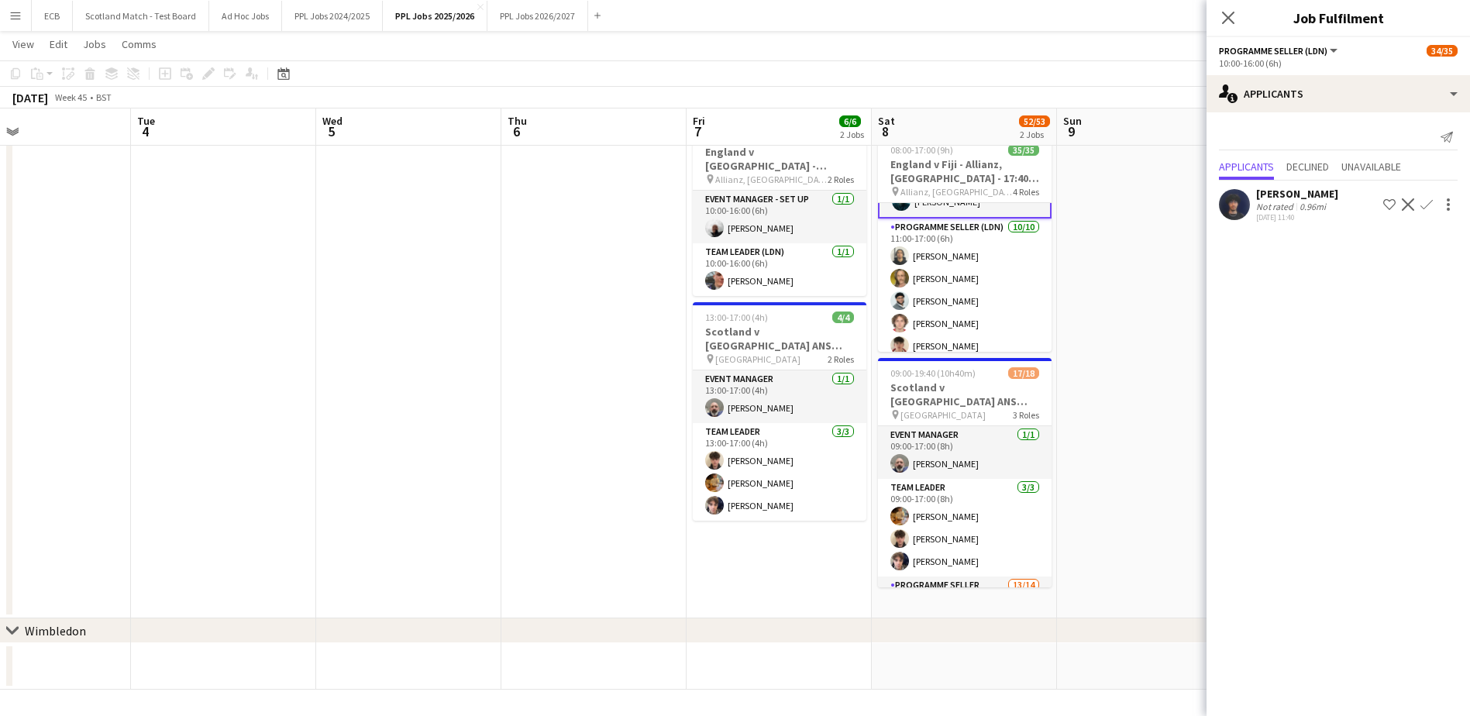
click at [1152, 317] on app-date-cell at bounding box center [1149, 367] width 185 height 502
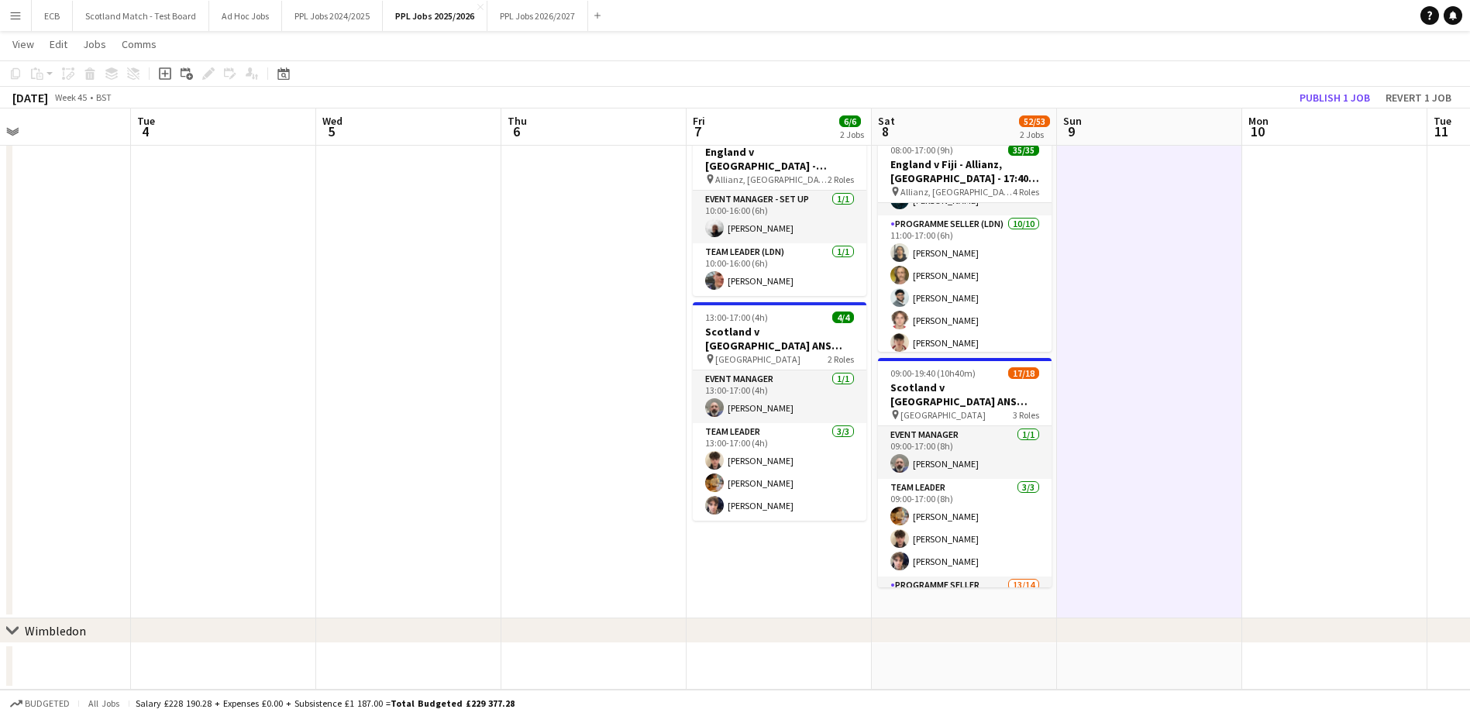
scroll to position [638, 0]
click at [1312, 97] on button "Publish 1 job" at bounding box center [1334, 98] width 83 height 20
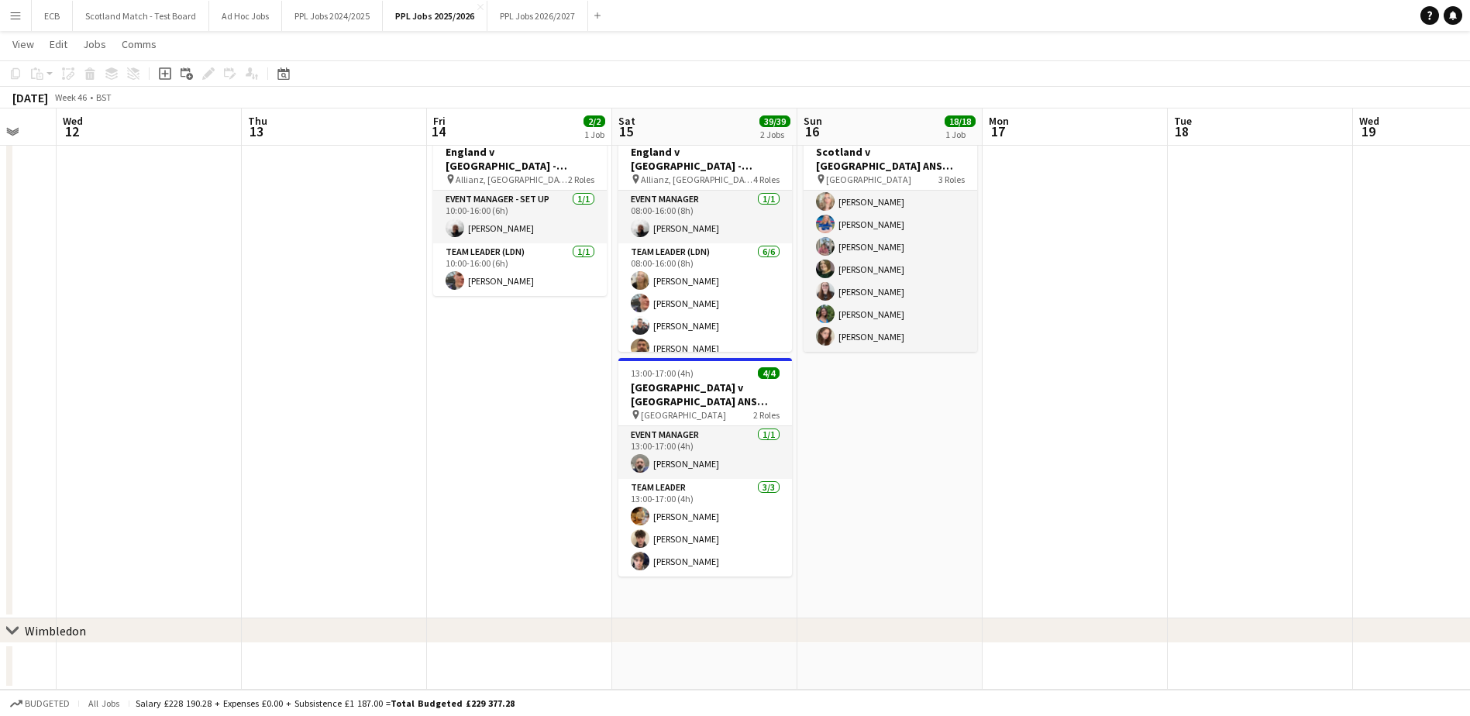
scroll to position [0, 313]
click at [20, 18] on app-icon "Menu" at bounding box center [15, 15] width 12 height 12
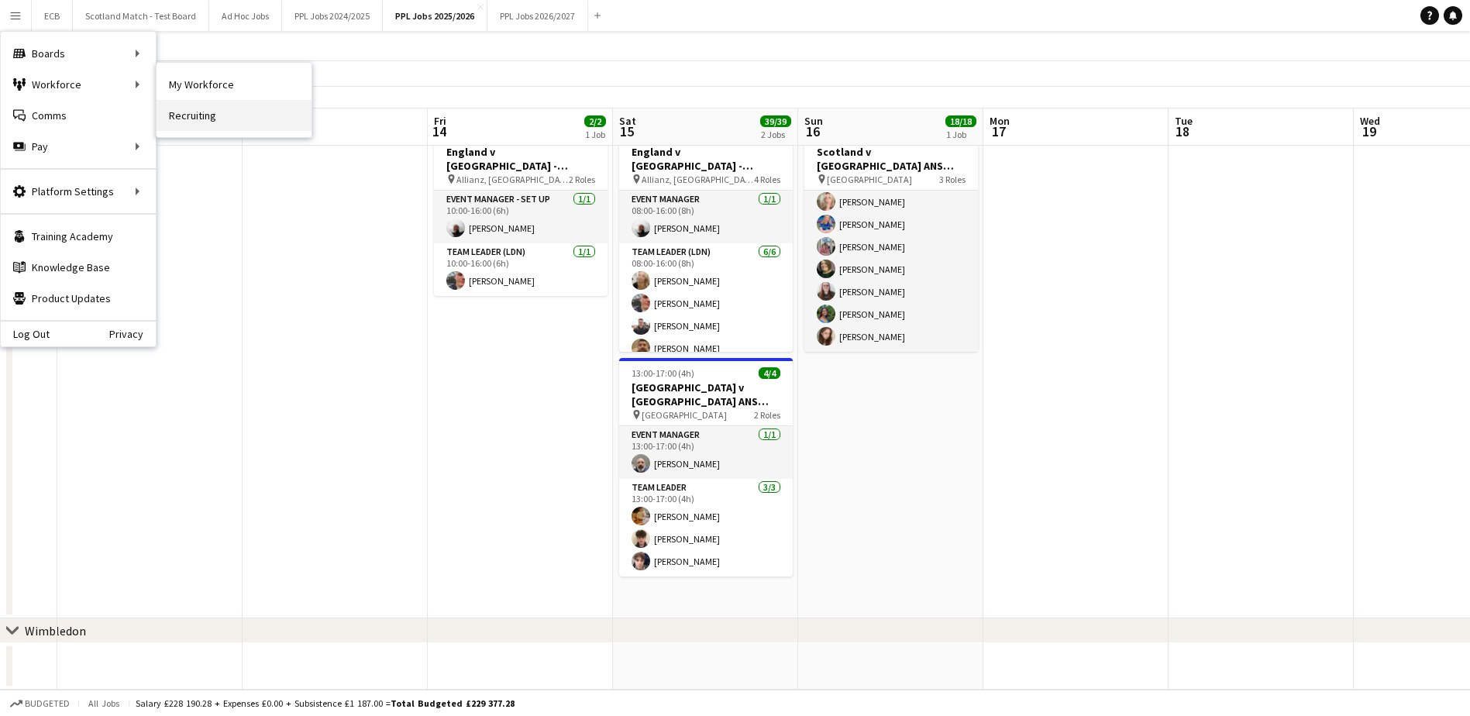
click at [200, 114] on link "Recruiting" at bounding box center [234, 115] width 155 height 31
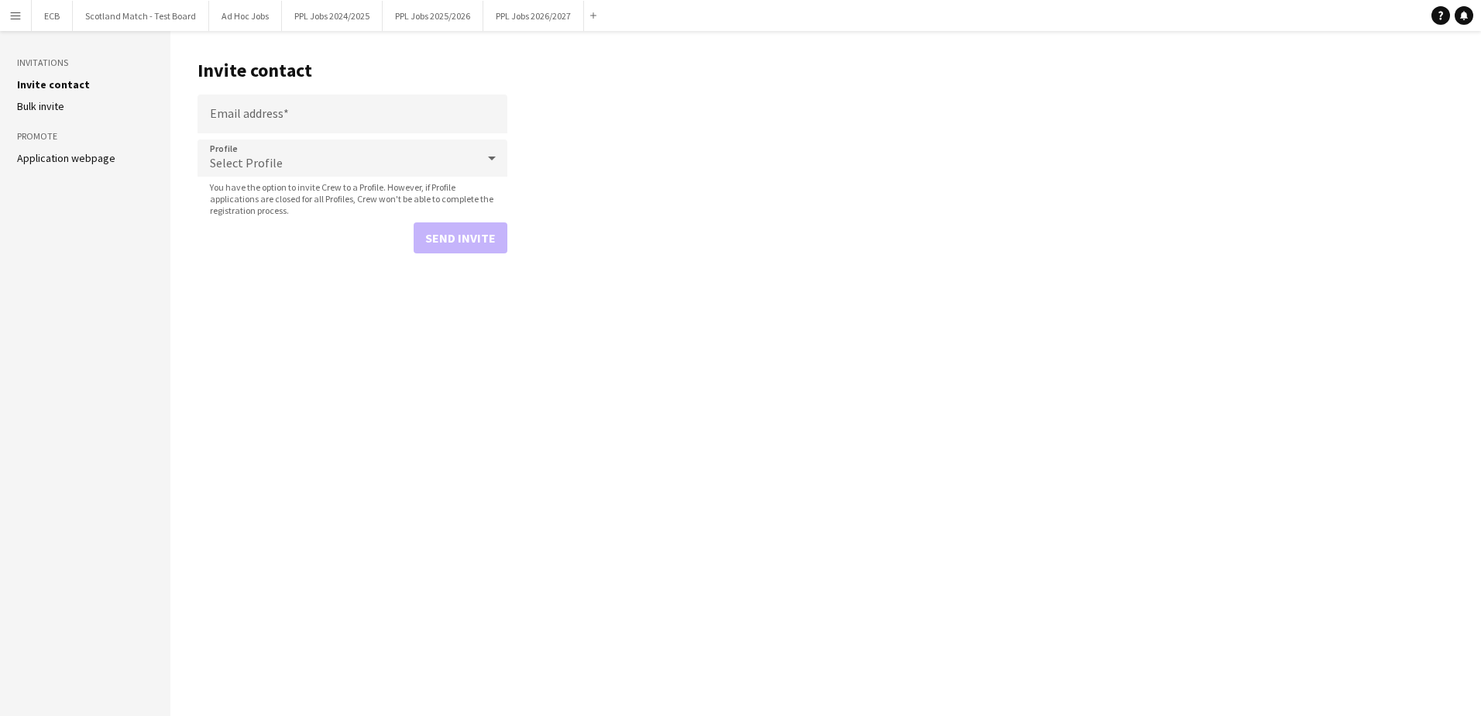
click at [46, 157] on link "Application webpage" at bounding box center [66, 158] width 98 height 14
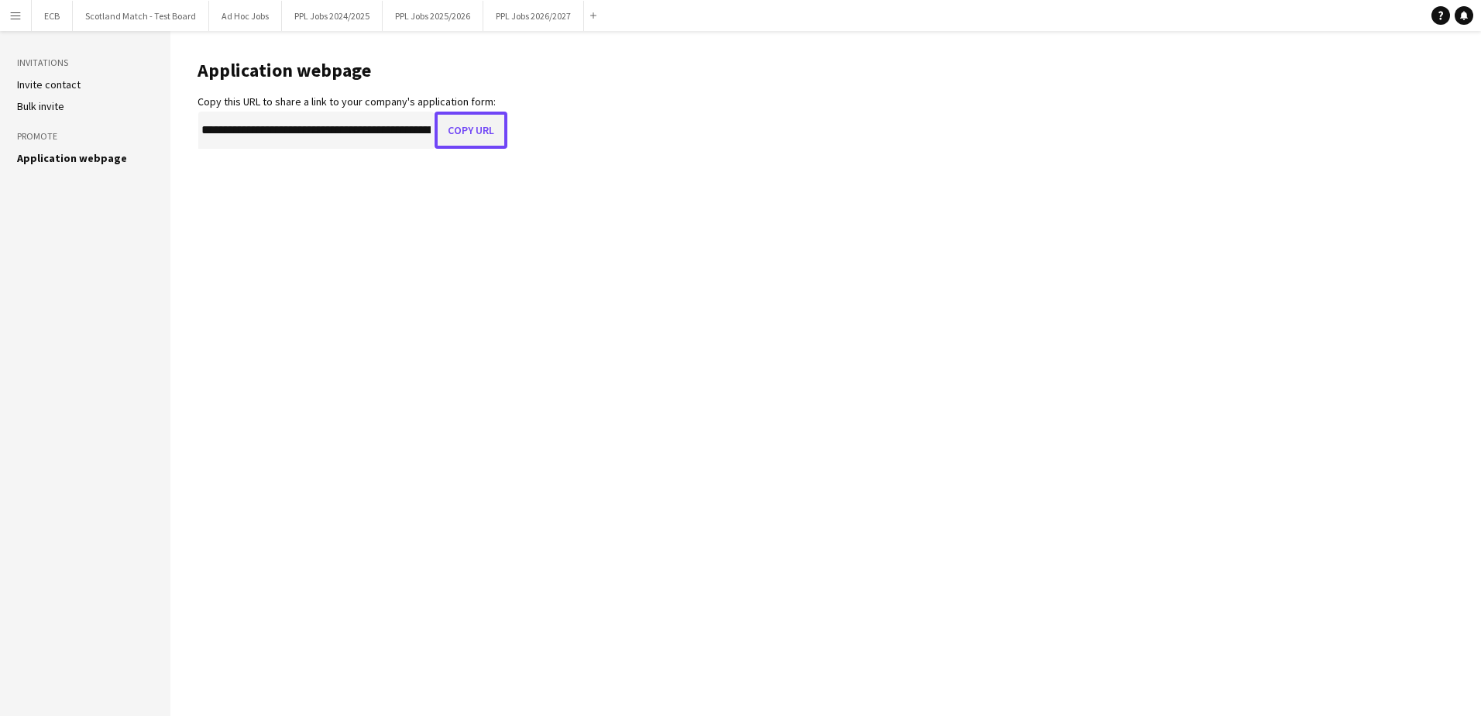
click at [476, 132] on button "Copy URL" at bounding box center [471, 130] width 73 height 37
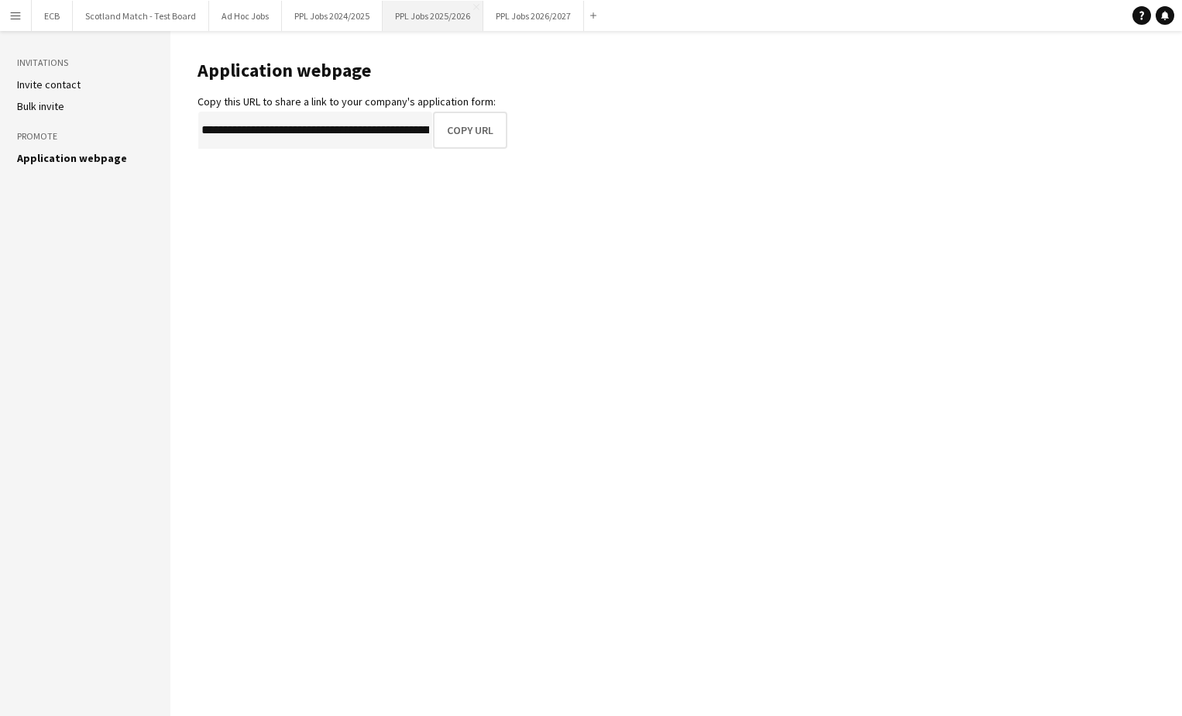
click at [442, 15] on button "PPL Jobs 2025/2026 Close" at bounding box center [433, 16] width 101 height 30
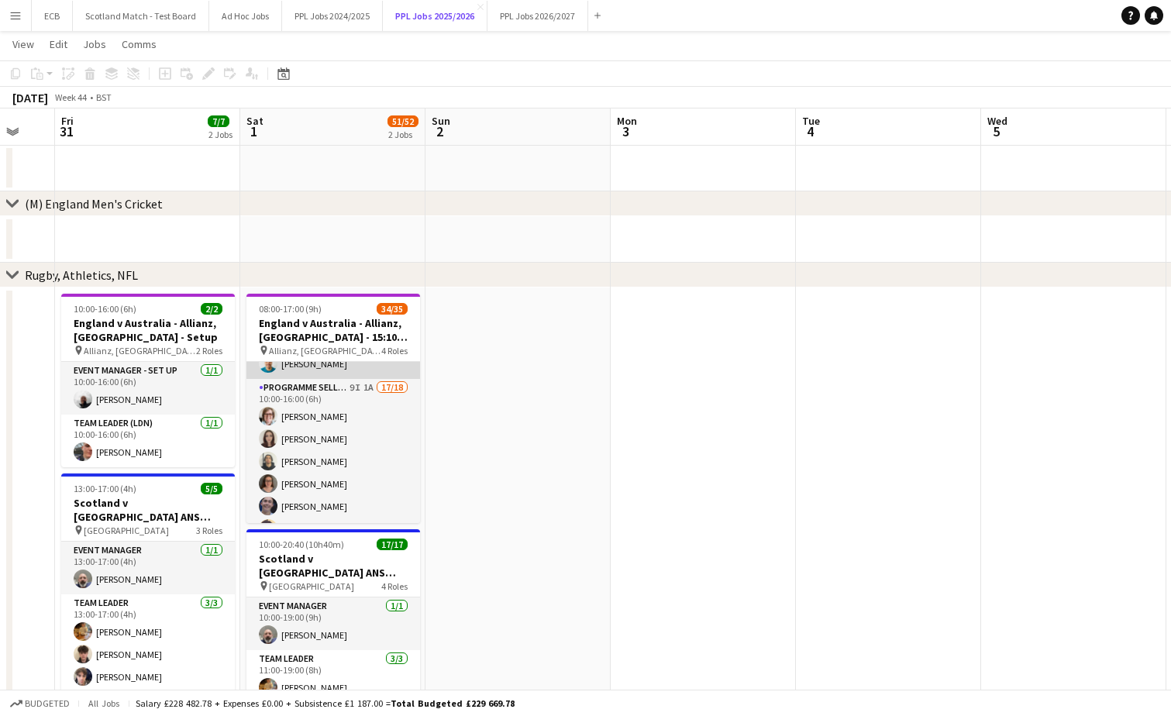
scroll to position [205, 0]
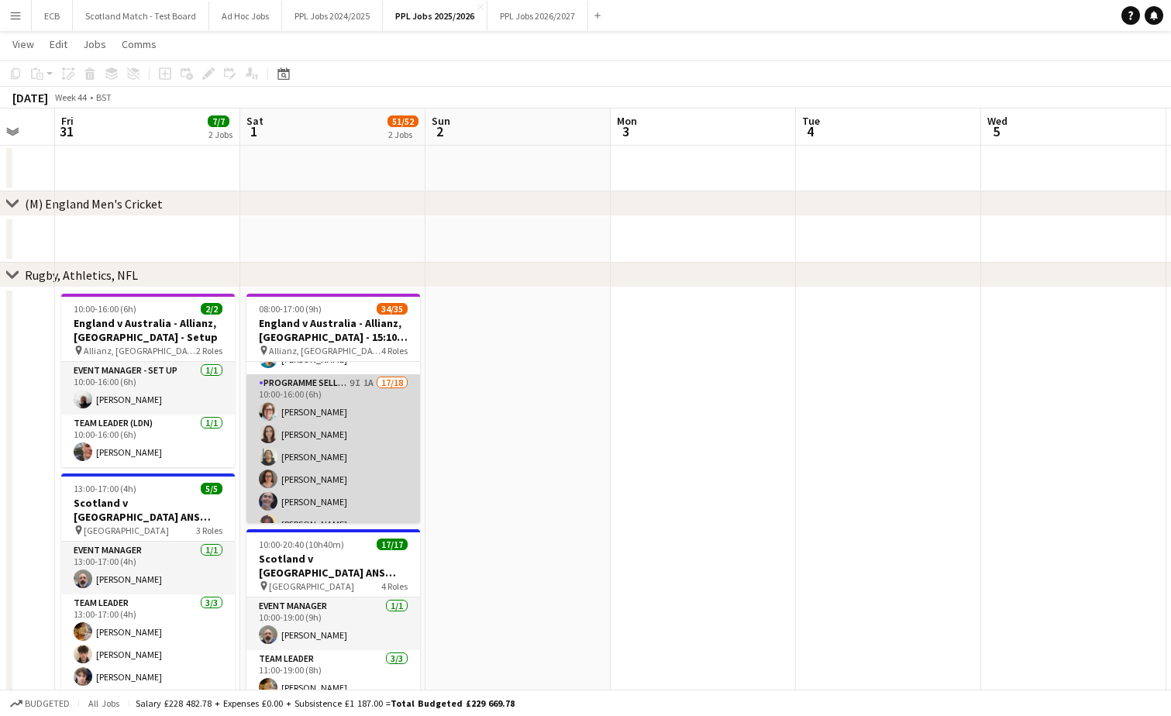
click at [315, 407] on app-card-role "Programme Seller (LDN) 9I 1A 17/18 10:00-16:00 (6h) [PERSON_NAME] [PERSON_NAME]…" at bounding box center [333, 591] width 174 height 435
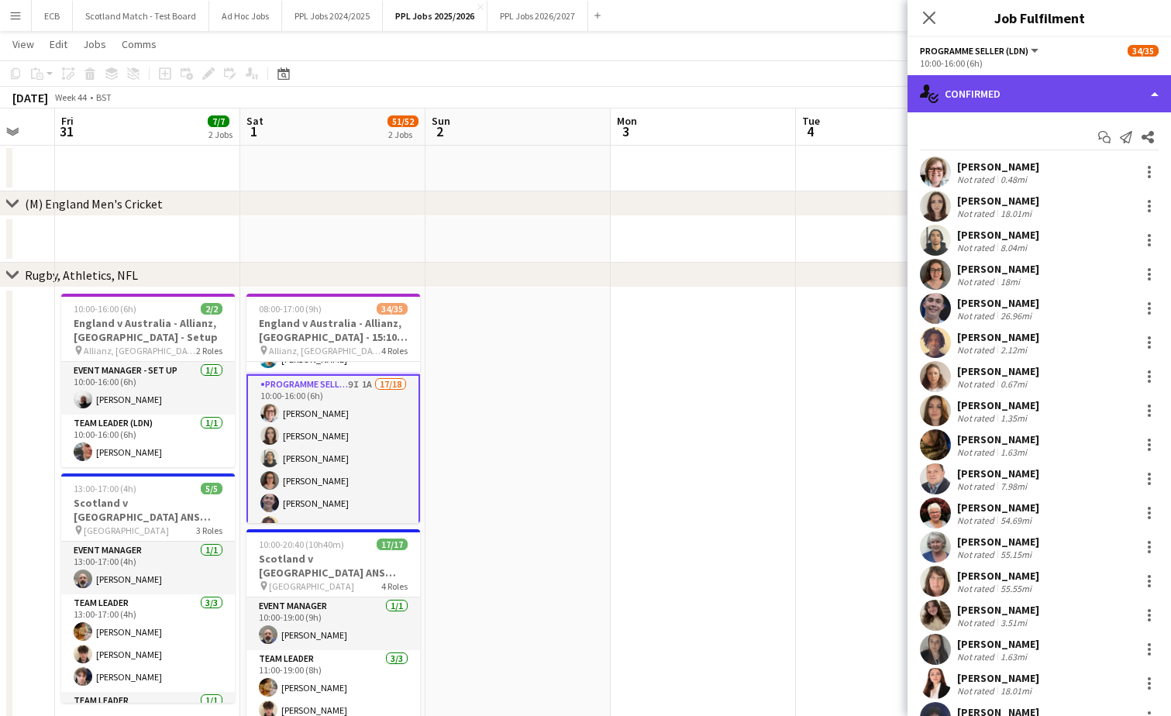
click at [1041, 88] on div "single-neutral-actions-check-2 Confirmed" at bounding box center [1038, 93] width 263 height 37
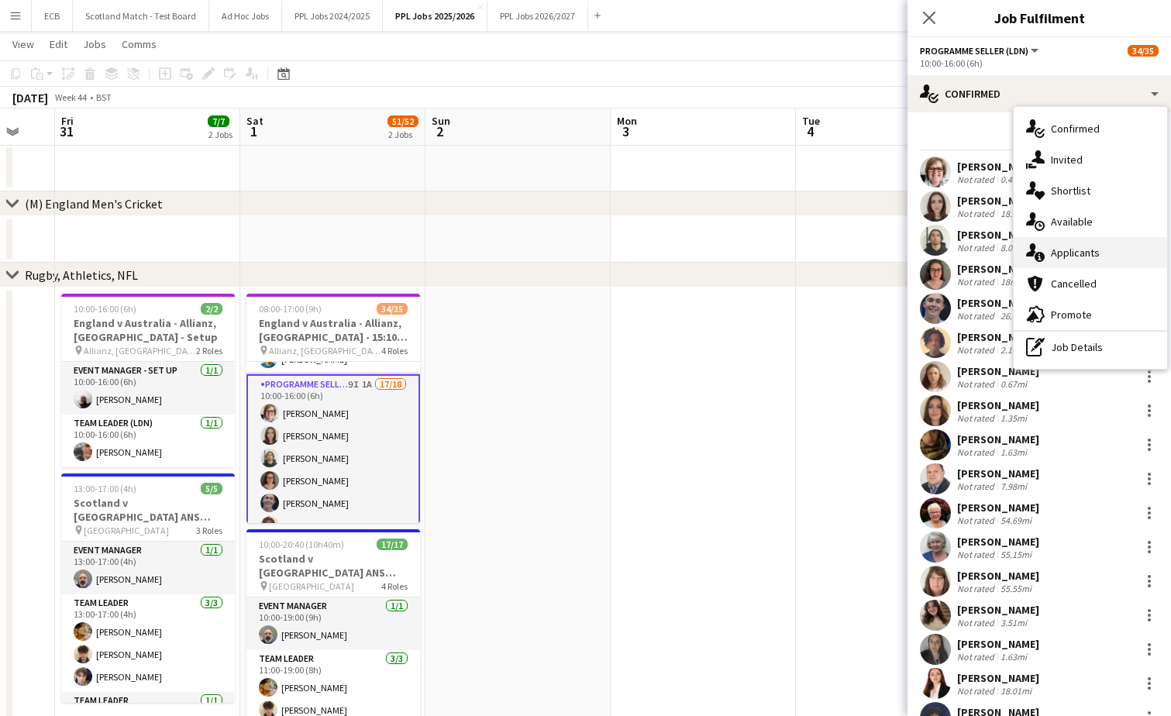
click at [1065, 257] on span "Applicants" at bounding box center [1075, 253] width 49 height 14
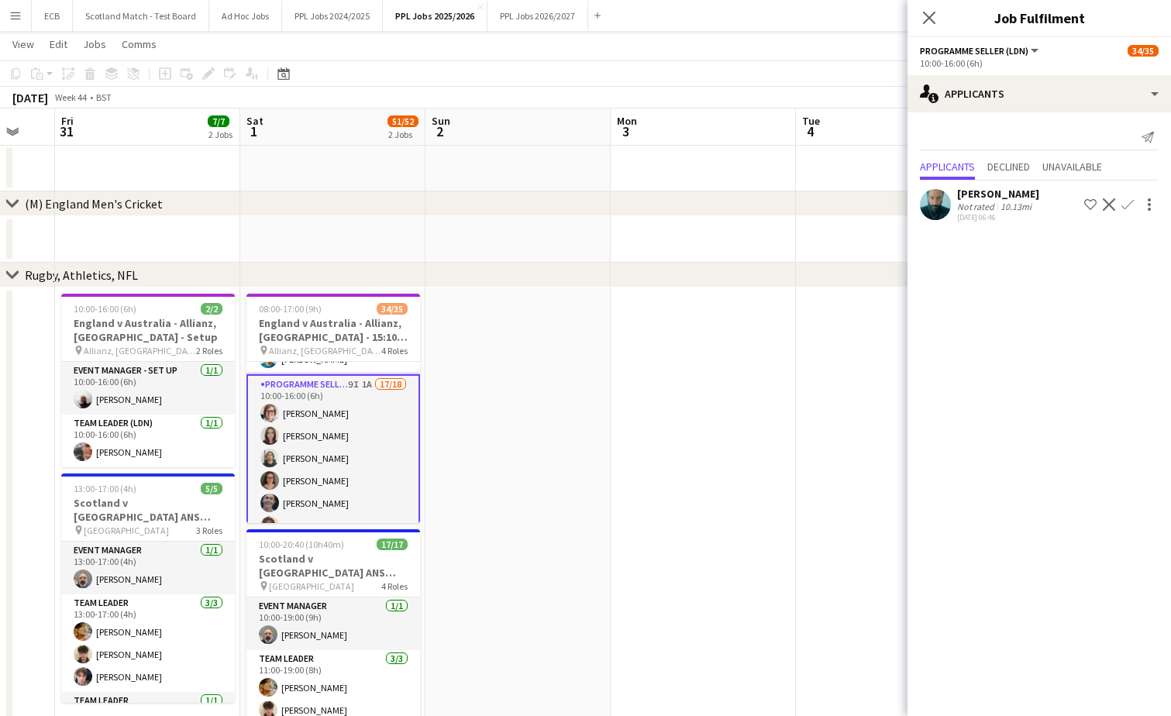
click at [1126, 202] on app-icon "Confirm" at bounding box center [1127, 204] width 12 height 12
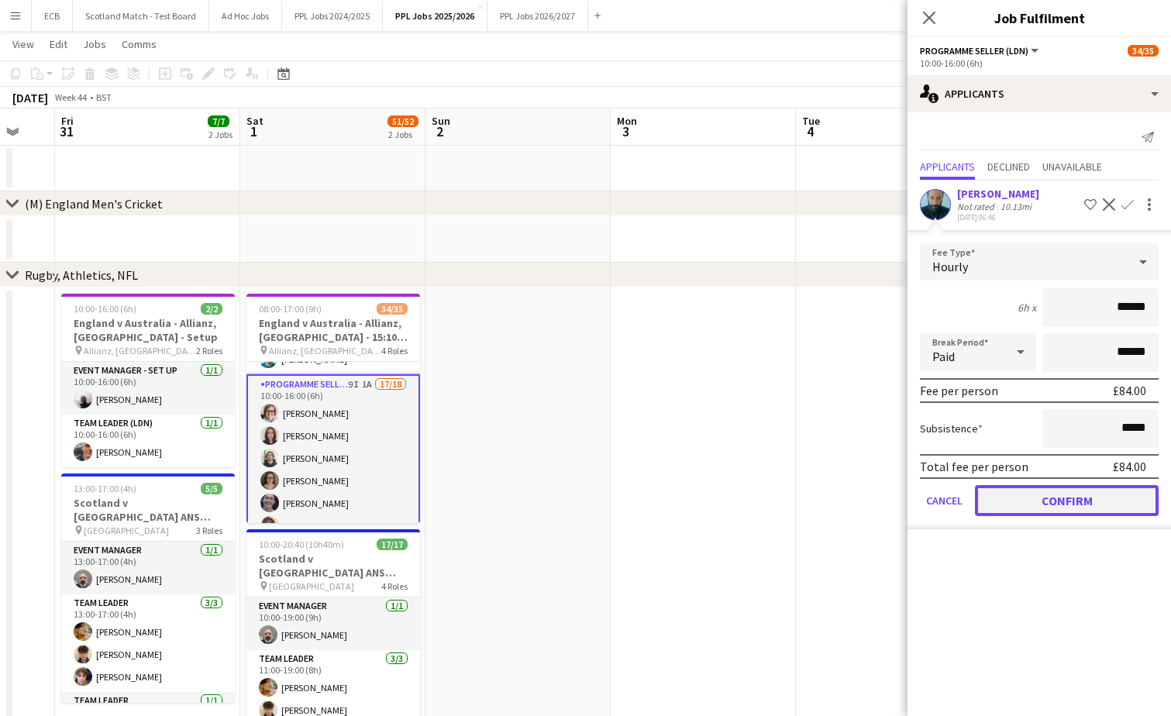
click at [1056, 494] on button "Confirm" at bounding box center [1067, 500] width 184 height 31
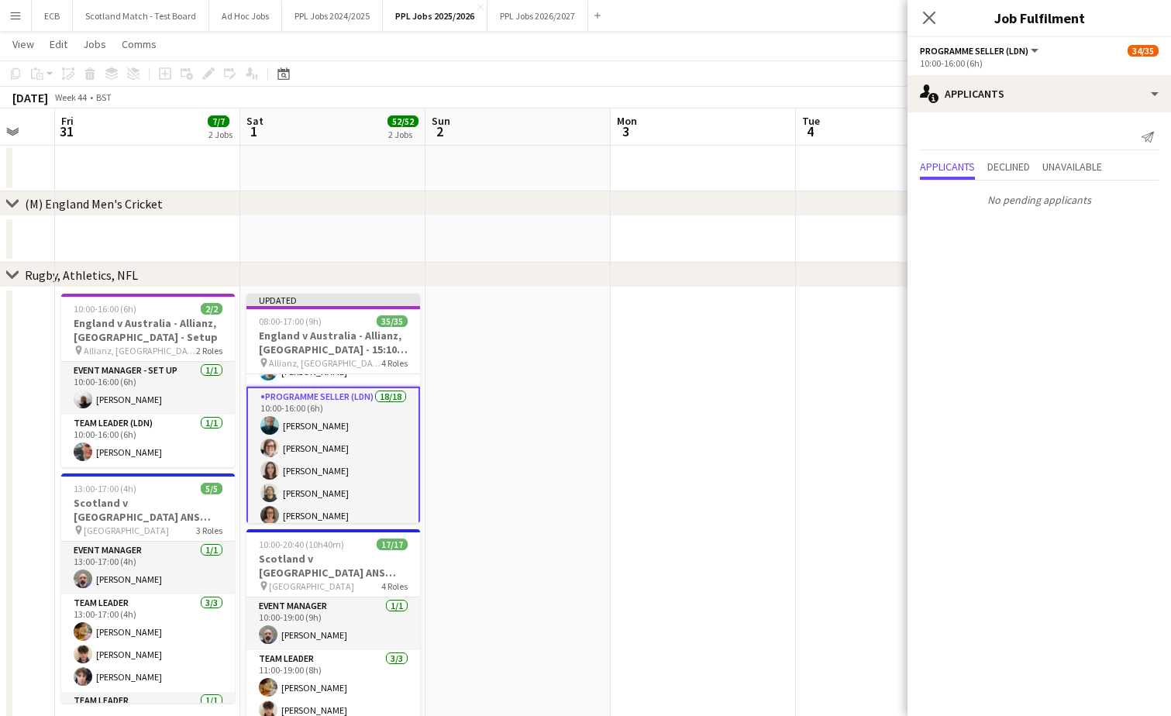
click at [757, 363] on app-date-cell at bounding box center [703, 538] width 185 height 502
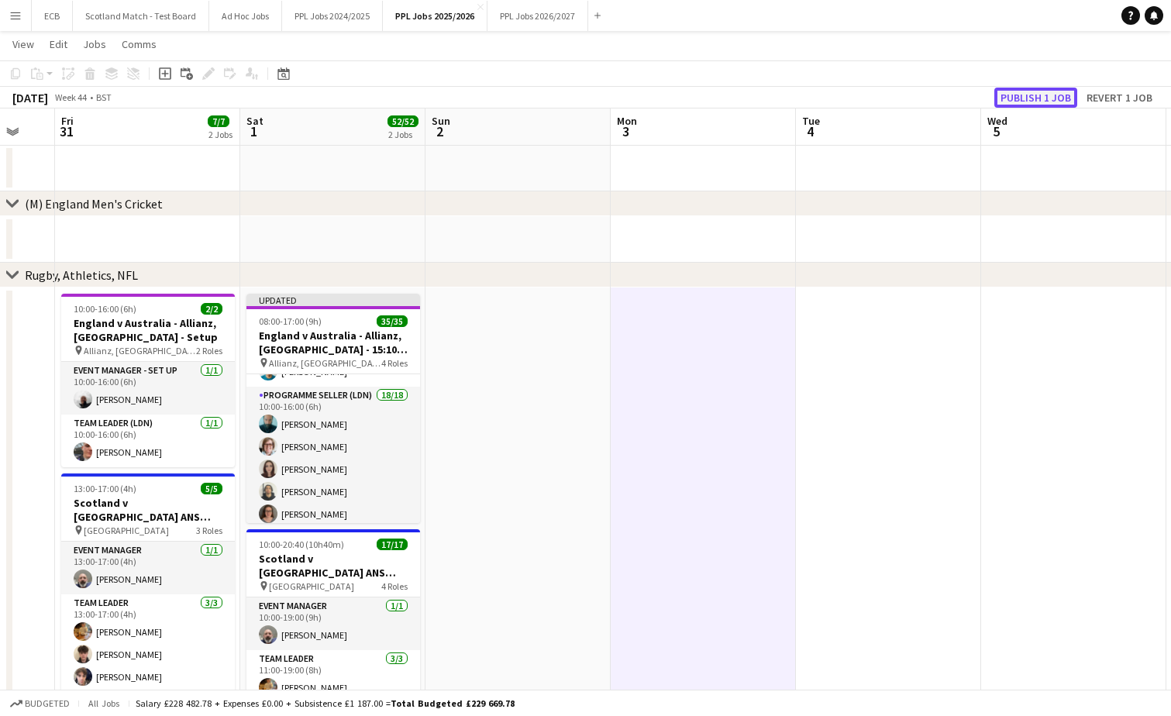
click at [1032, 100] on button "Publish 1 job" at bounding box center [1035, 98] width 83 height 20
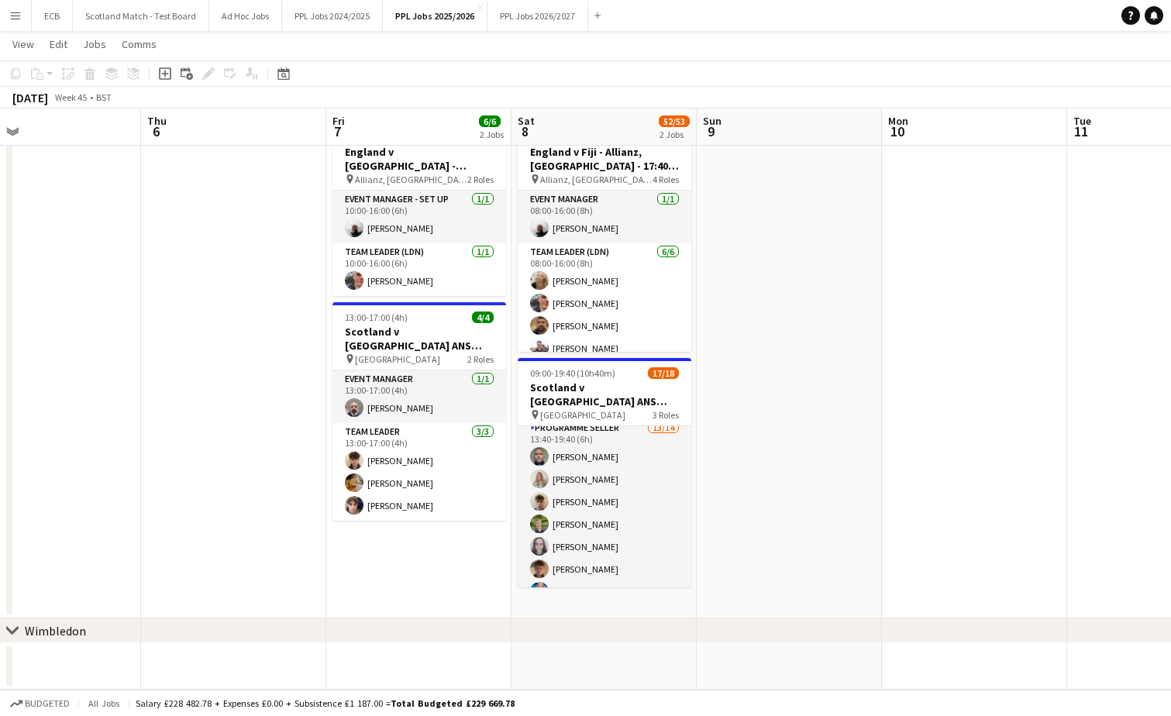
scroll to position [156, 0]
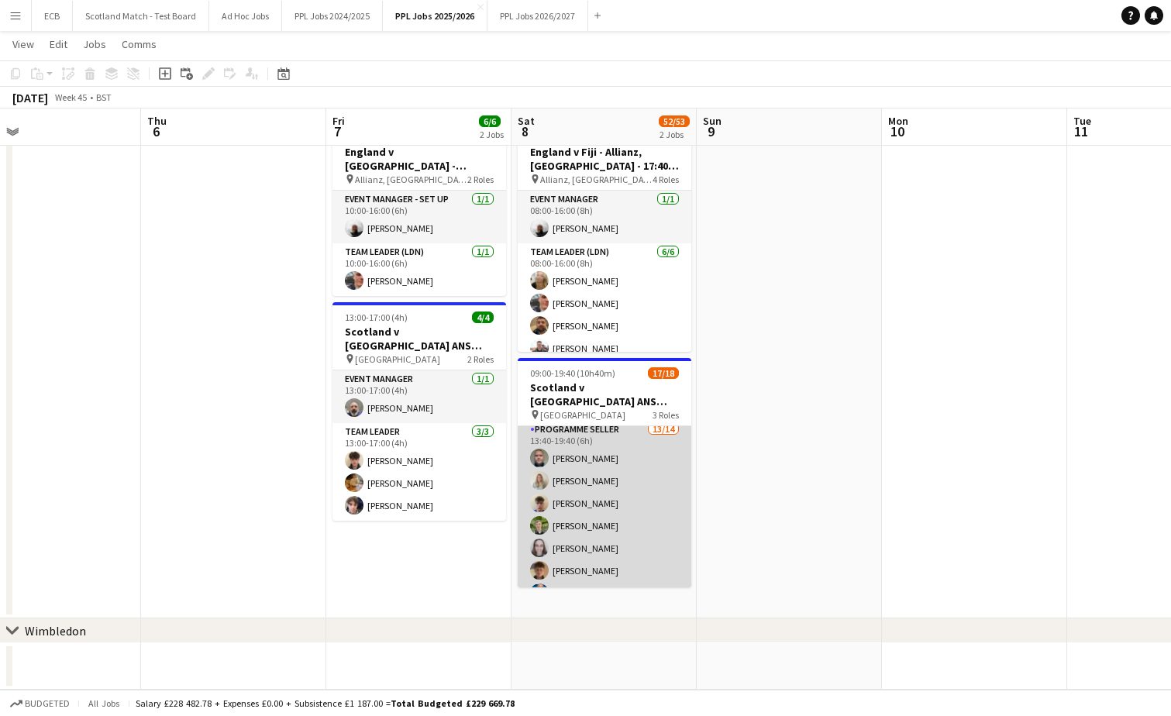
click at [629, 463] on app-card-role "Programme Seller 13/14 13:40-19:40 (6h) [PERSON_NAME] [PERSON_NAME] [PERSON_NAM…" at bounding box center [605, 593] width 174 height 345
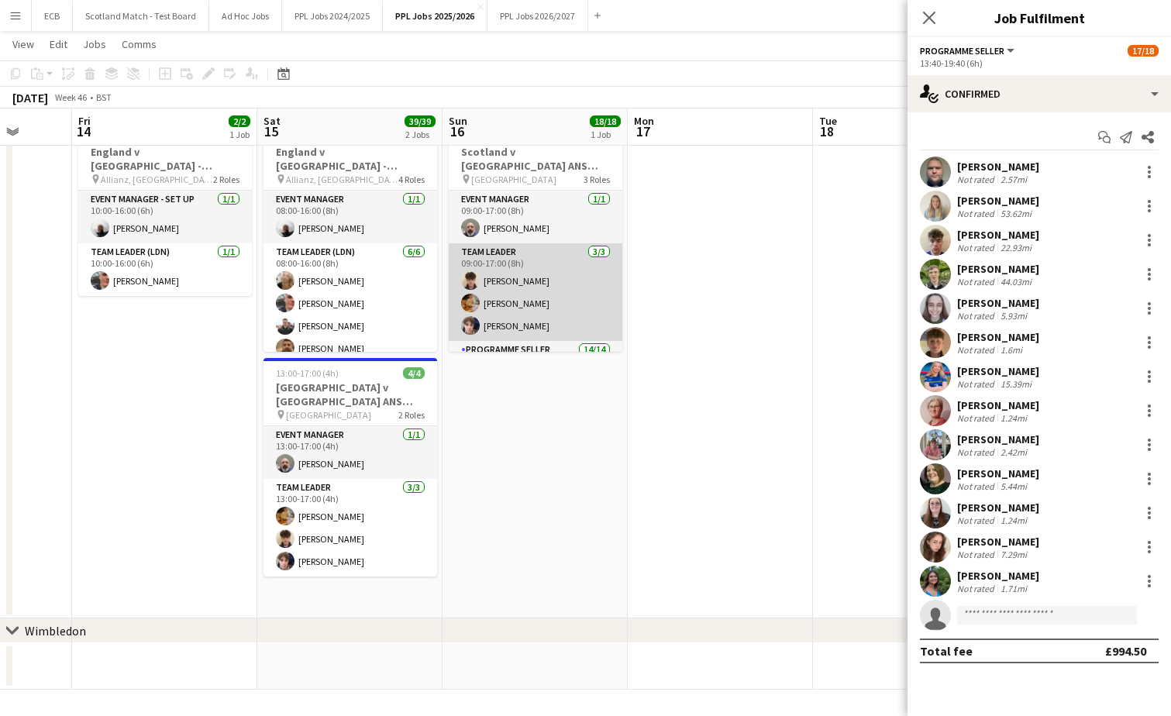
scroll to position [334, 0]
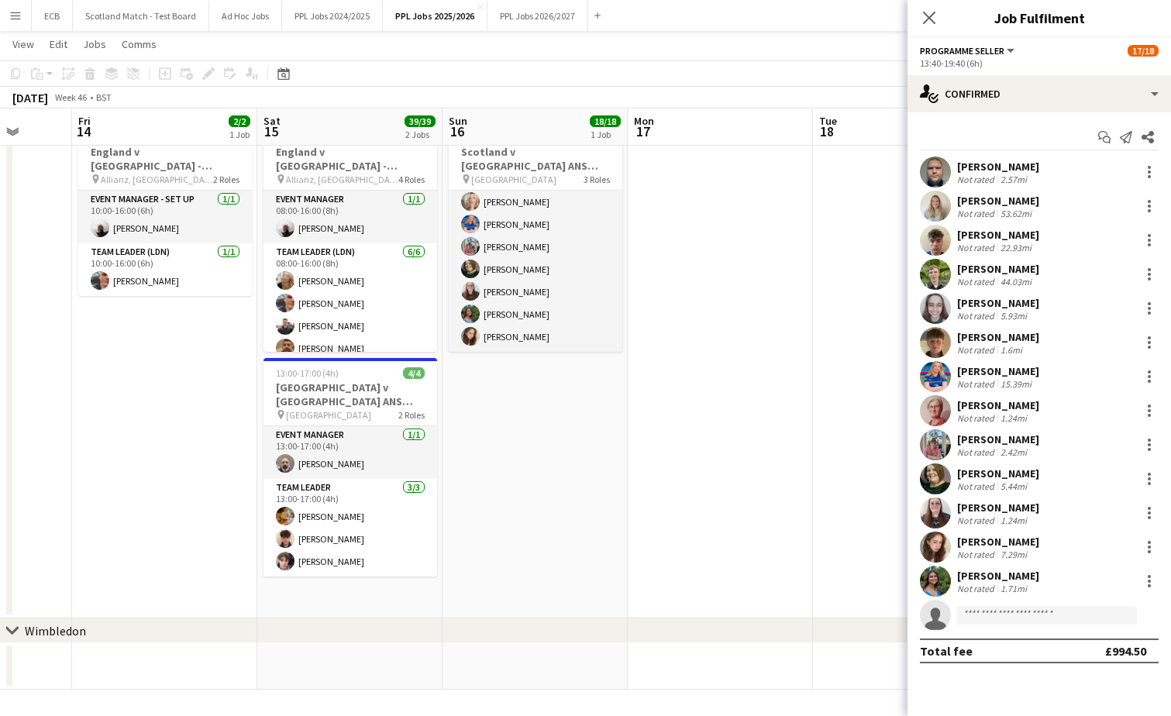
click at [750, 467] on app-date-cell at bounding box center [720, 367] width 185 height 502
